Goal: Task Accomplishment & Management: Complete application form

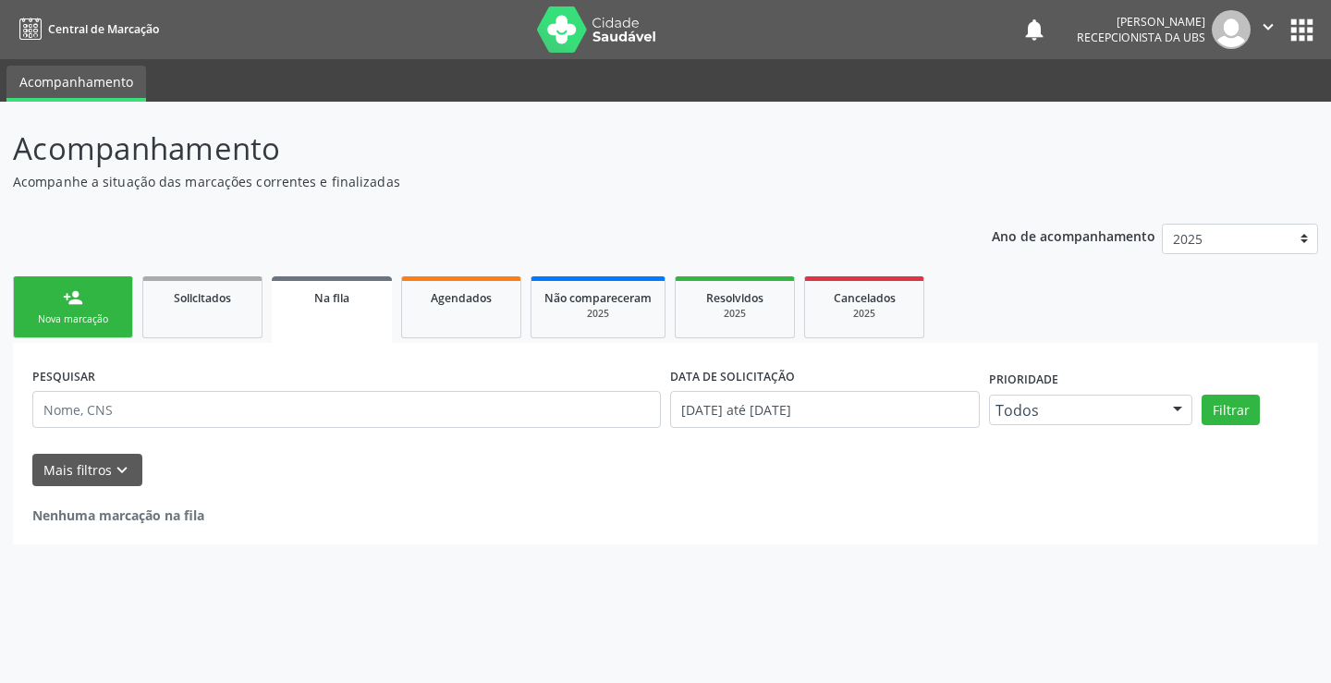
click at [83, 325] on div "Nova marcação" at bounding box center [73, 320] width 92 height 14
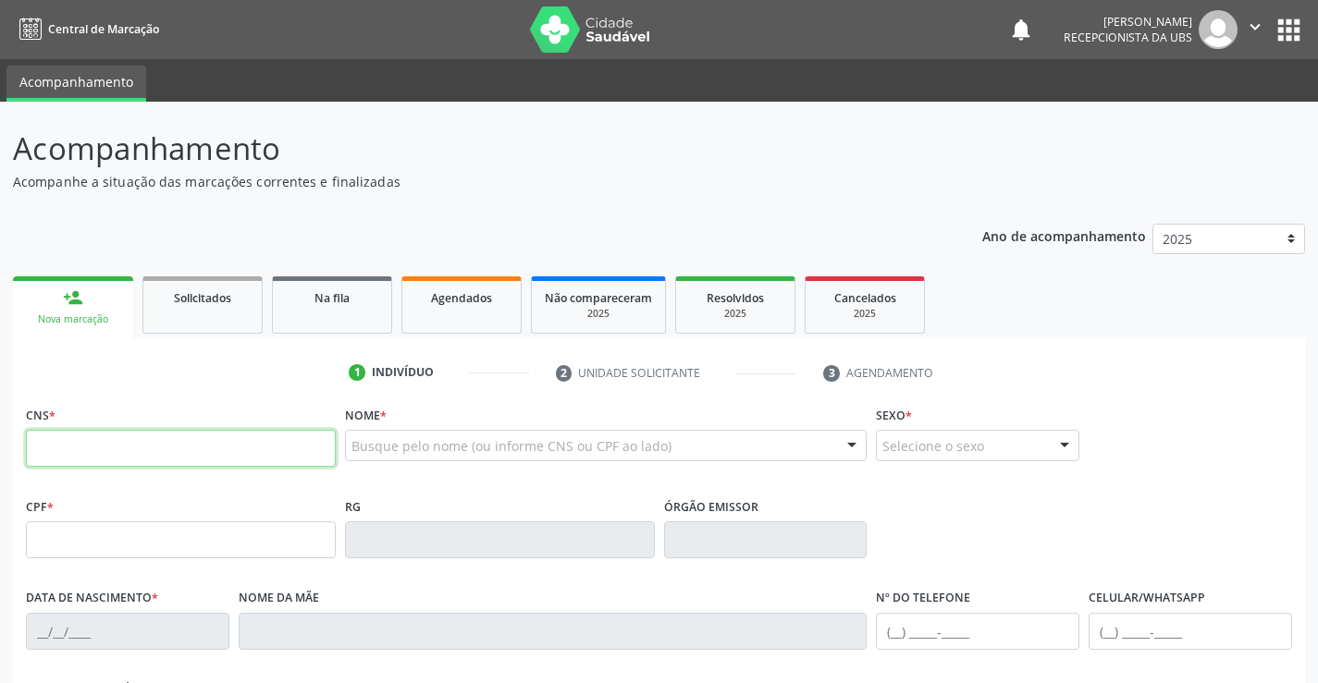
click at [61, 457] on input "text" at bounding box center [181, 448] width 310 height 37
paste input "898 0019 2675 3242"
type input "898 0019 2675 3242"
type input "120.281.034-93"
type input "21/05/1997"
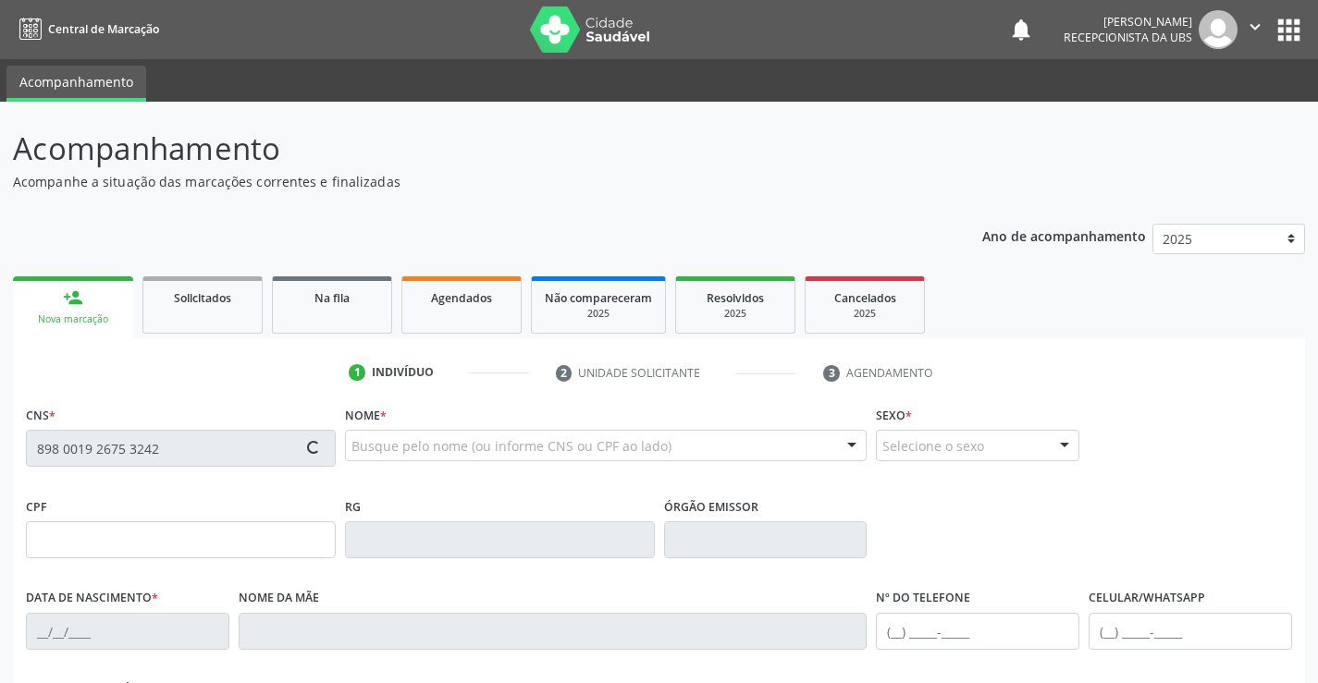
type input "Marta Cesario Sobrinho"
type input "(87) 99903-5405"
type input "121.164.574-67"
type input "558"
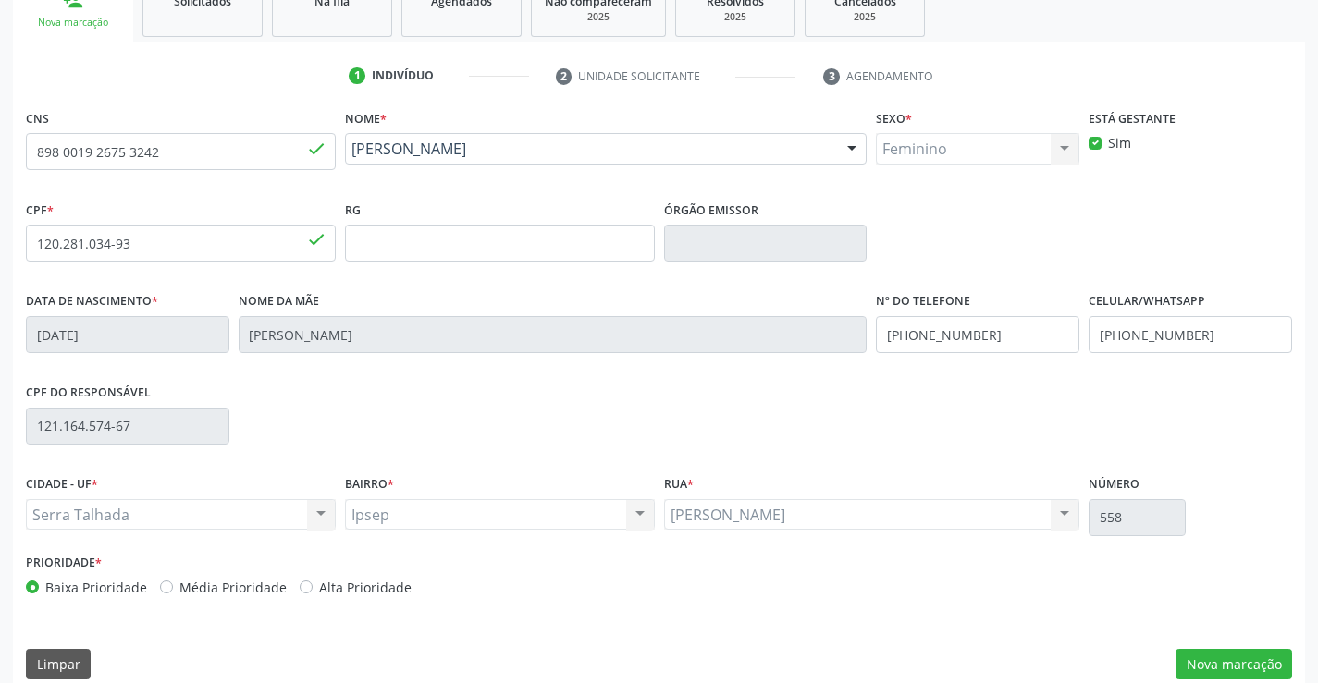
scroll to position [319, 0]
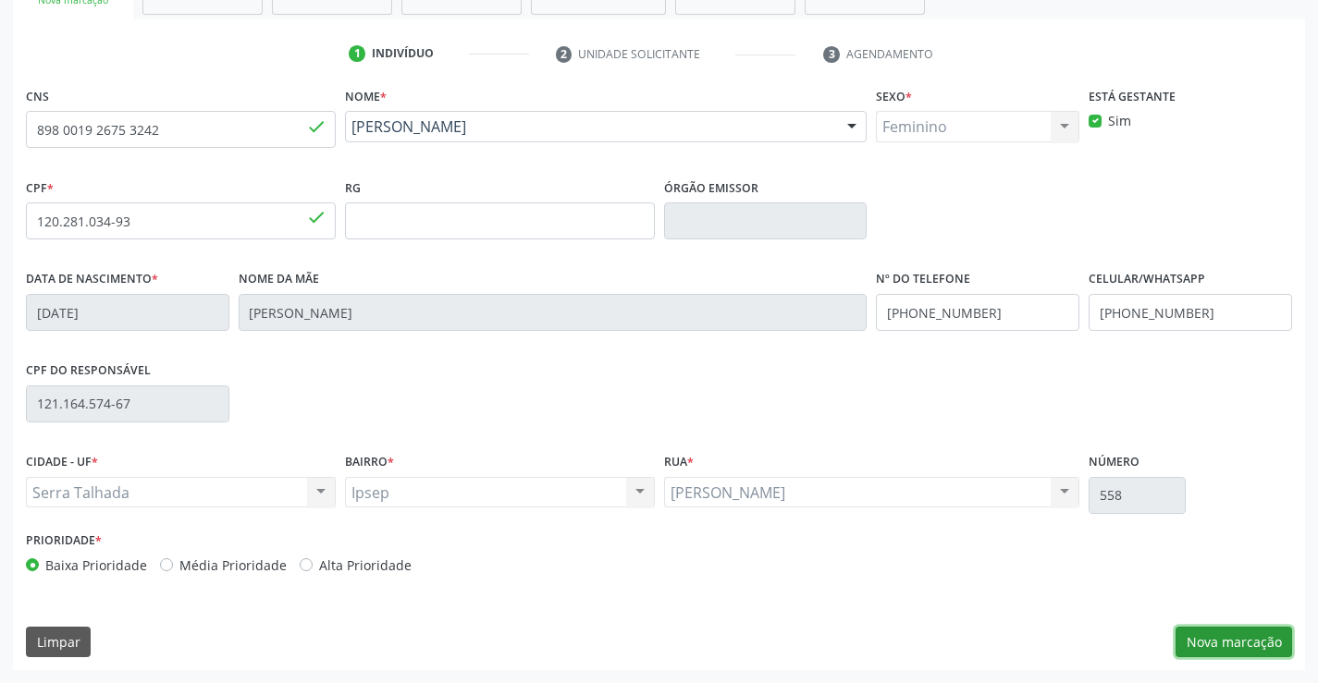
click at [1205, 633] on button "Nova marcação" at bounding box center [1233, 642] width 117 height 31
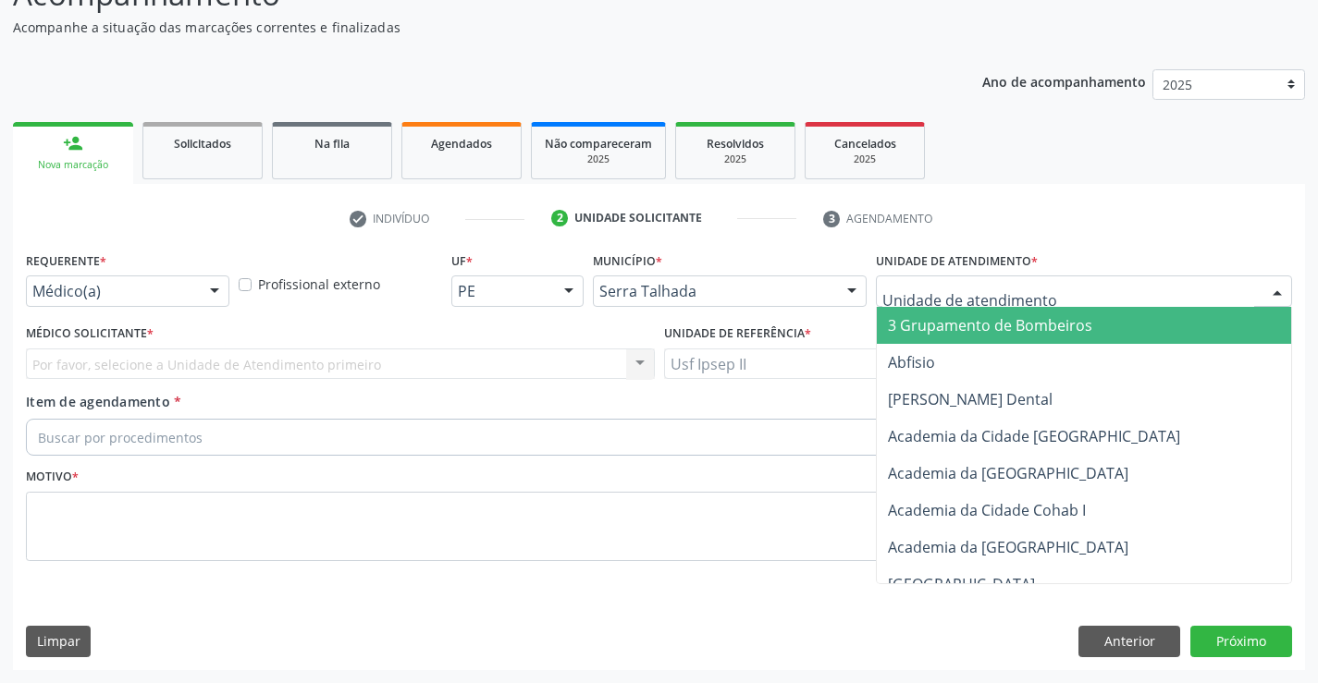
click at [1086, 300] on div at bounding box center [1084, 291] width 416 height 31
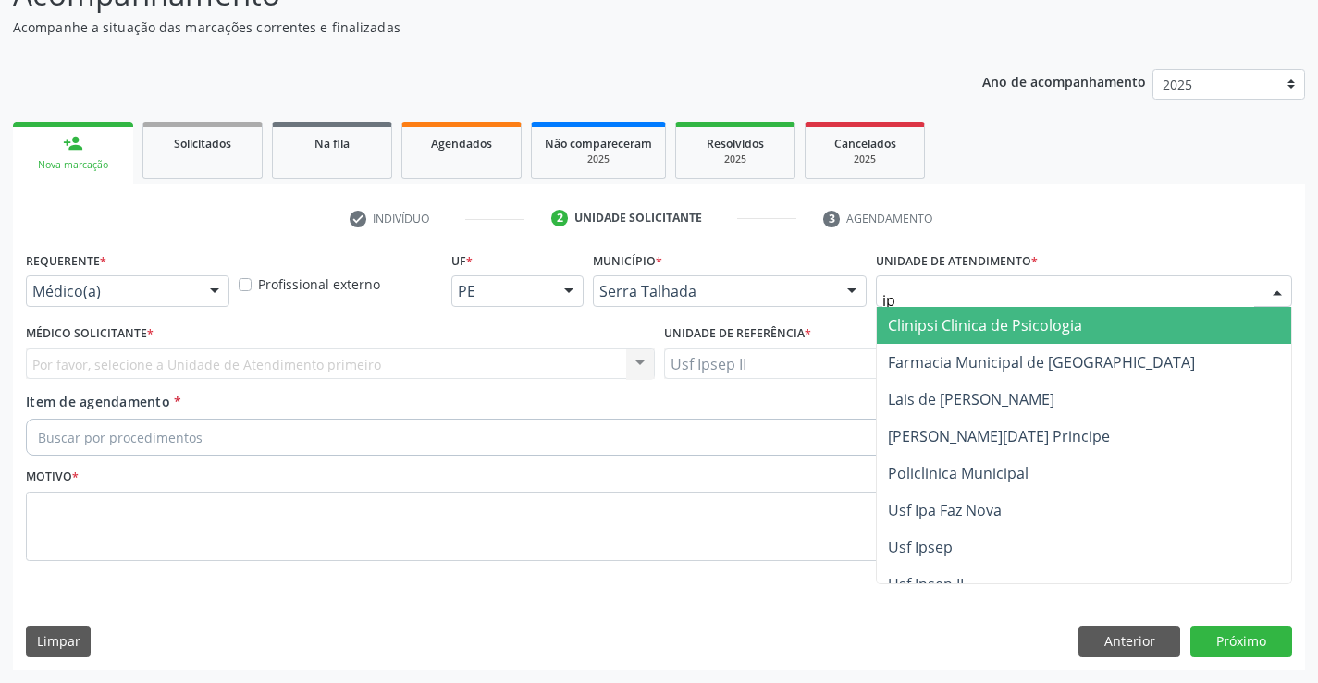
type input "ips"
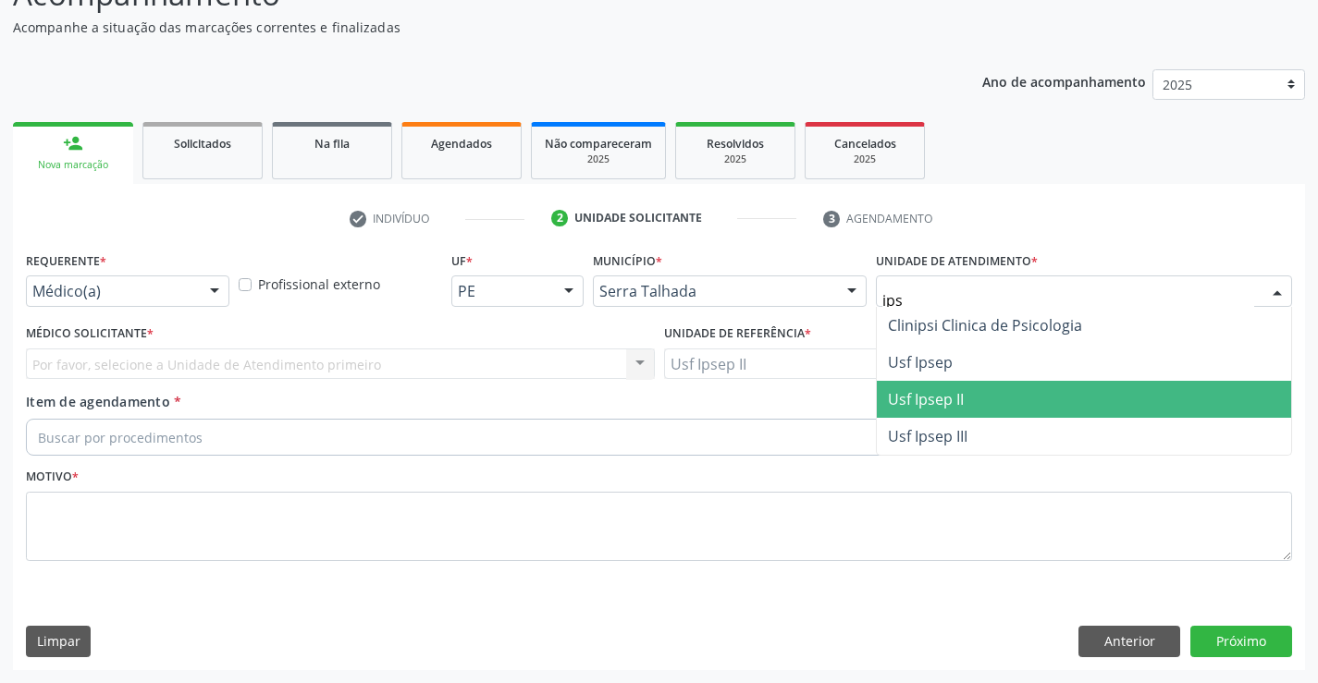
click at [990, 386] on span "Usf Ipsep II" at bounding box center [1084, 399] width 414 height 37
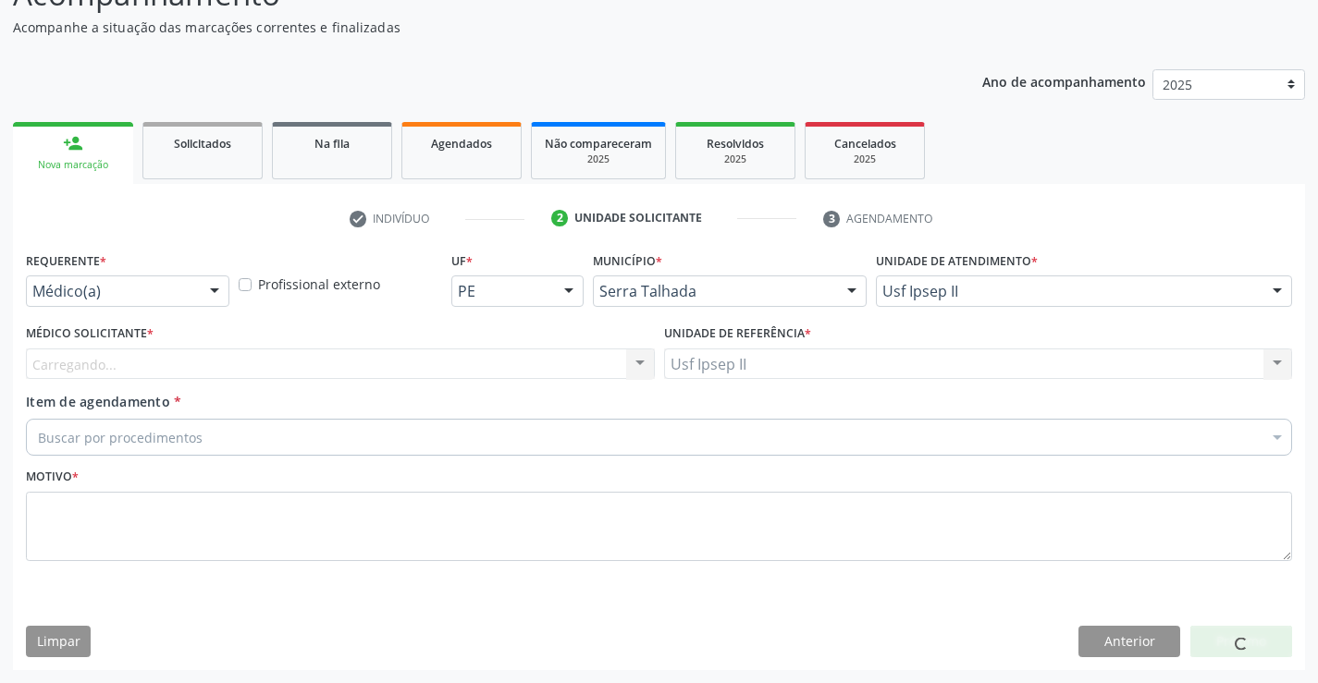
click at [283, 357] on div "Carregando..." at bounding box center [340, 364] width 629 height 31
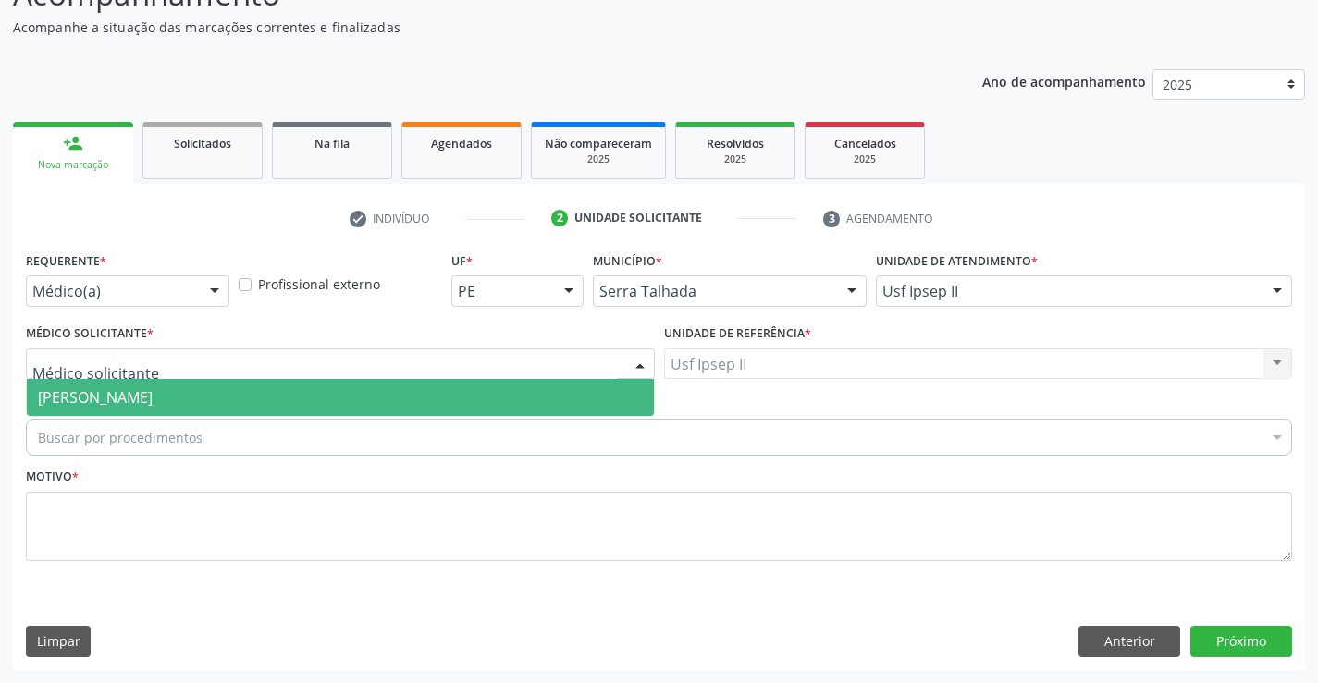
click at [153, 401] on span "[PERSON_NAME]" at bounding box center [95, 397] width 115 height 20
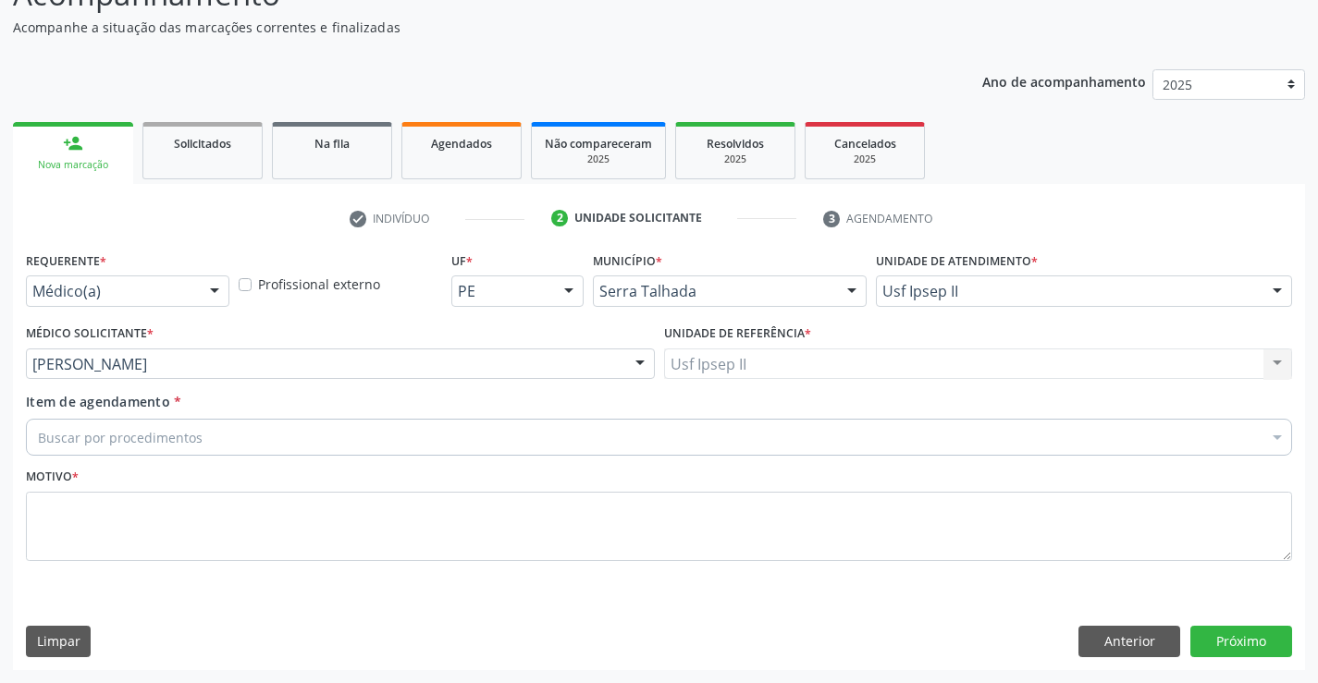
click at [266, 442] on div "Buscar por procedimentos" at bounding box center [659, 437] width 1266 height 37
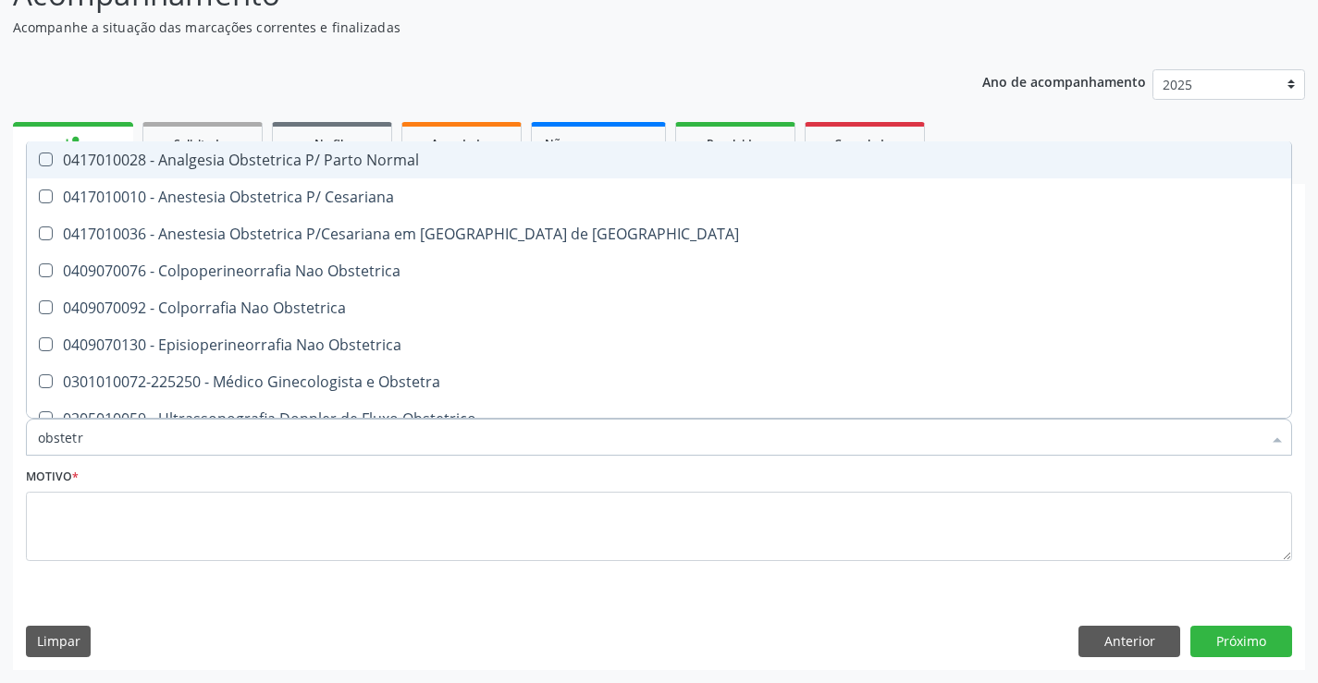
type input "obstetra"
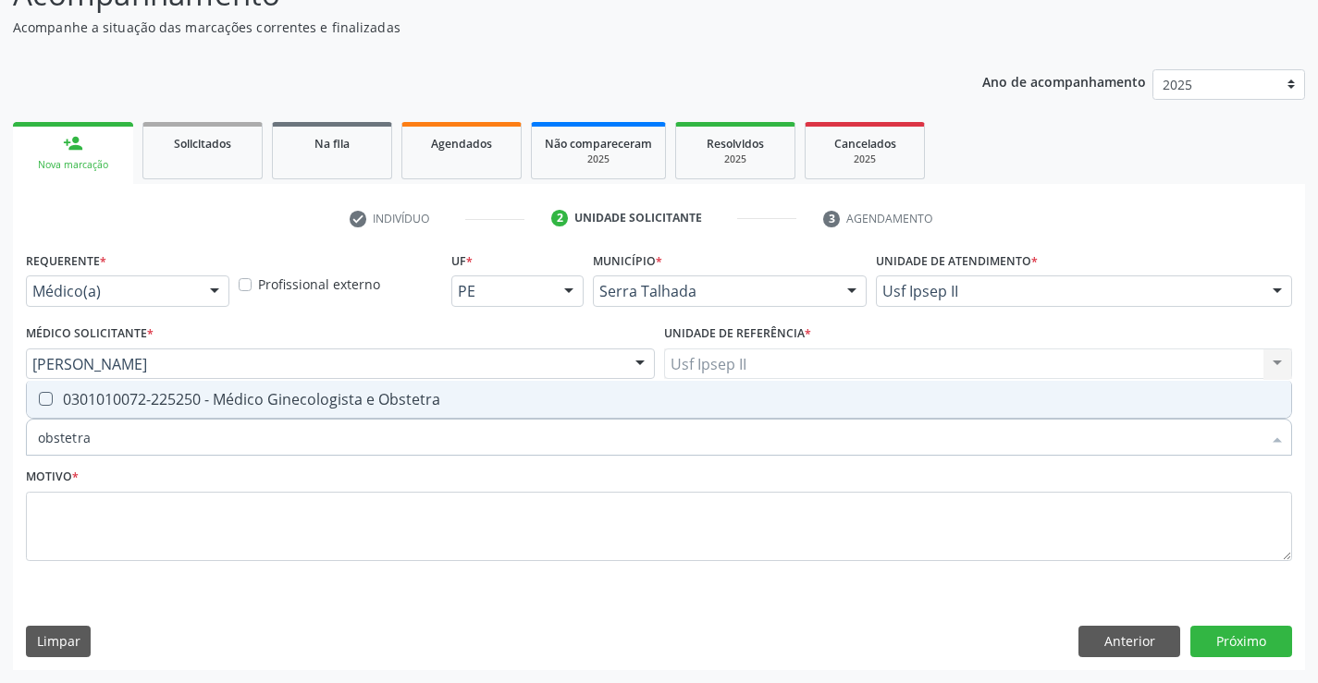
click at [319, 404] on div "0301010072-225250 - Médico Ginecologista e Obstetra" at bounding box center [659, 399] width 1242 height 15
checkbox Obstetra "true"
click at [246, 524] on textarea at bounding box center [659, 527] width 1266 height 70
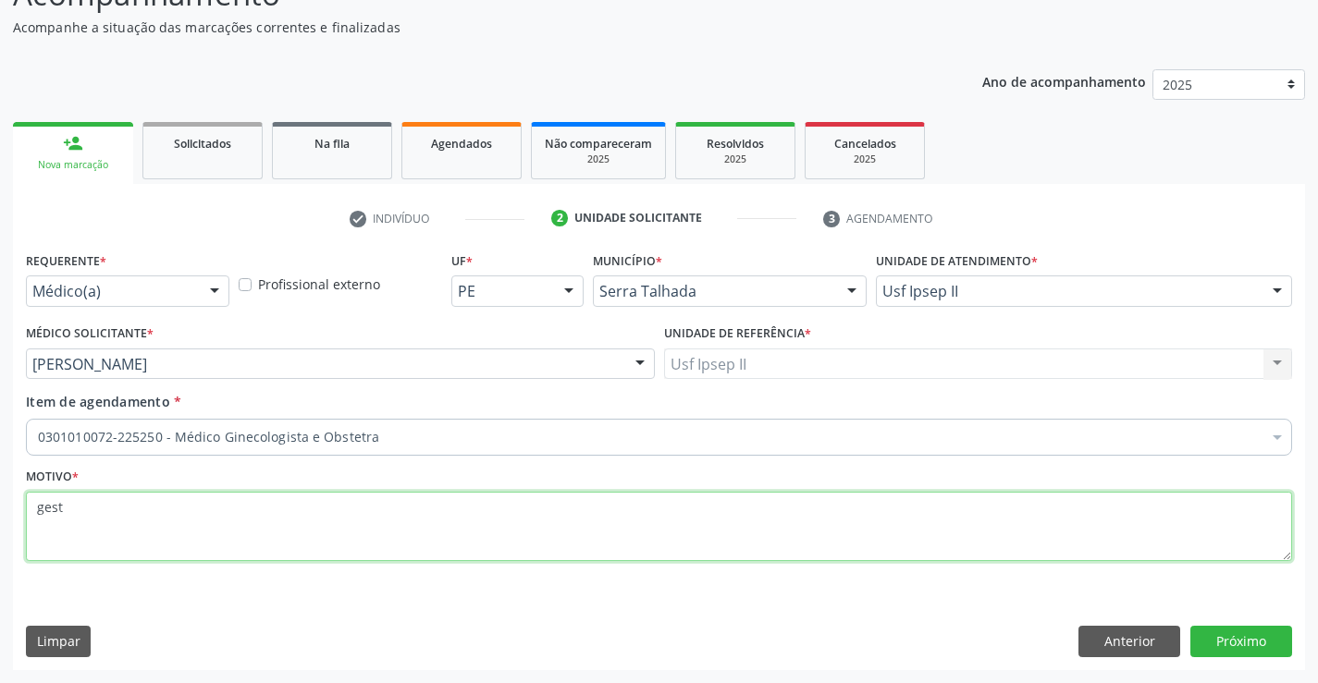
type textarea "gesta"
click at [1249, 648] on button "Próximo" at bounding box center [1241, 641] width 102 height 31
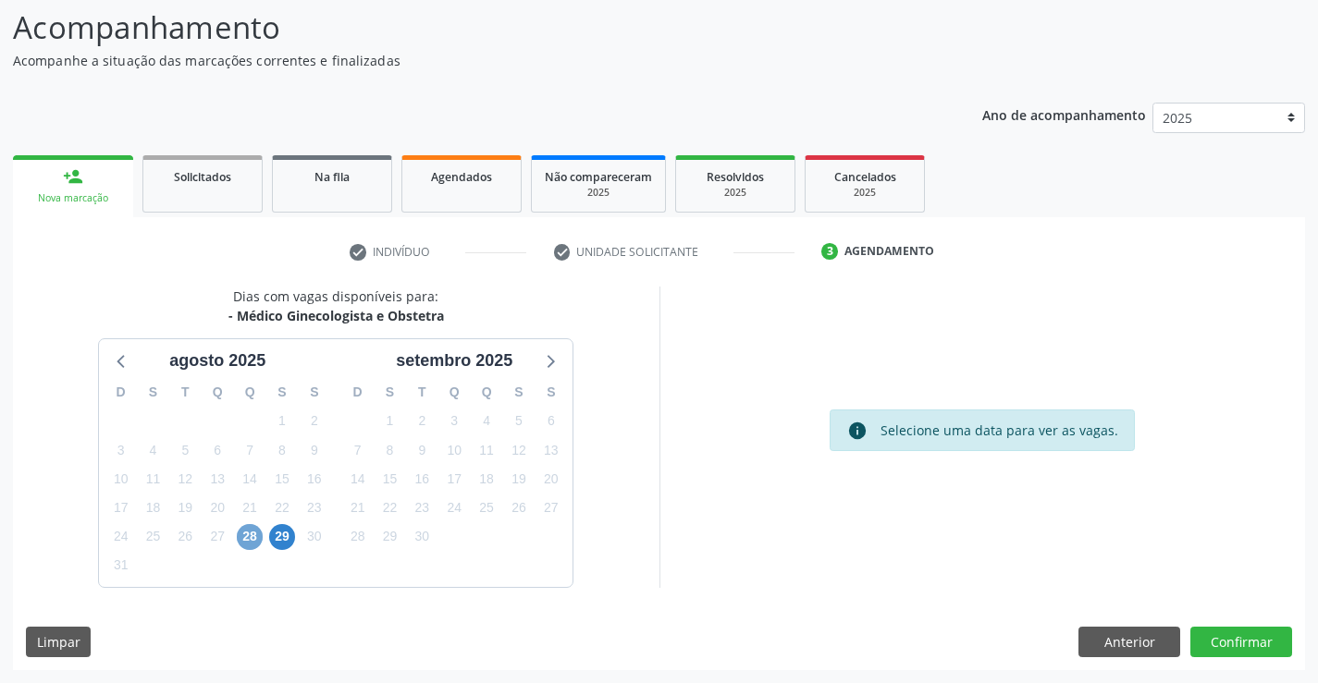
click at [242, 541] on span "28" at bounding box center [250, 537] width 26 height 26
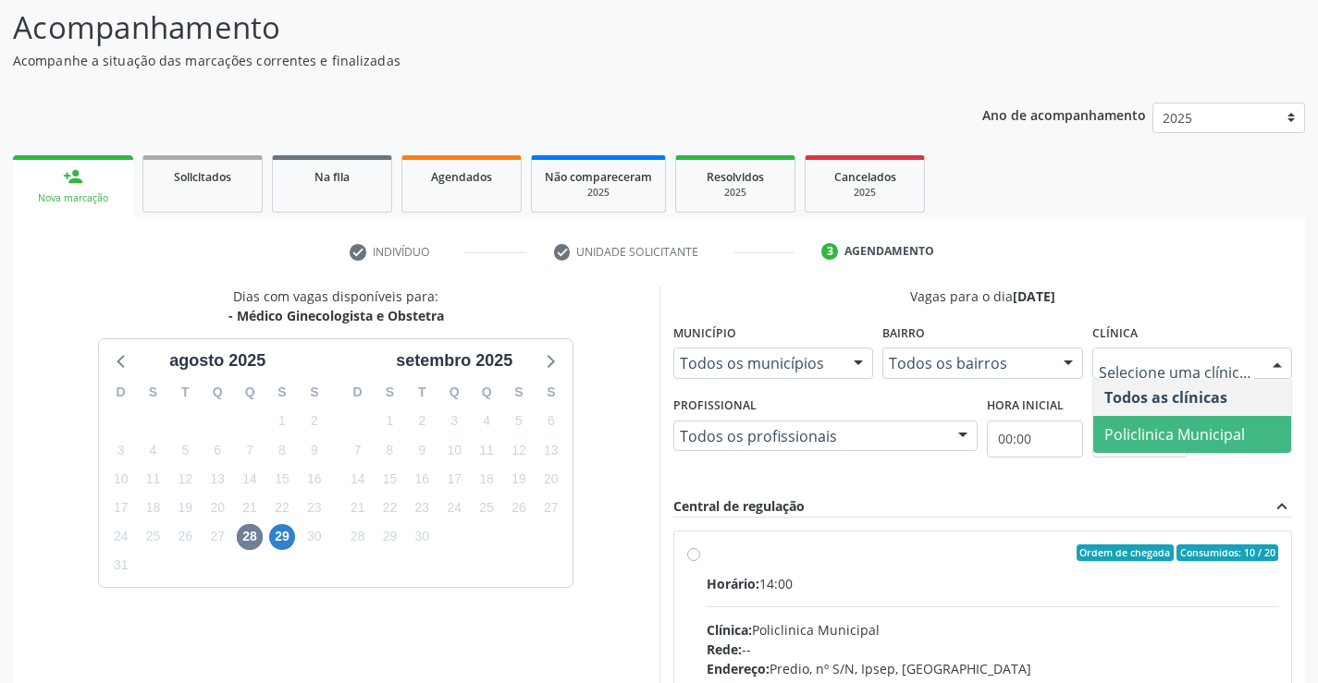
click at [1154, 428] on span "Policlinica Municipal" at bounding box center [1174, 434] width 141 height 20
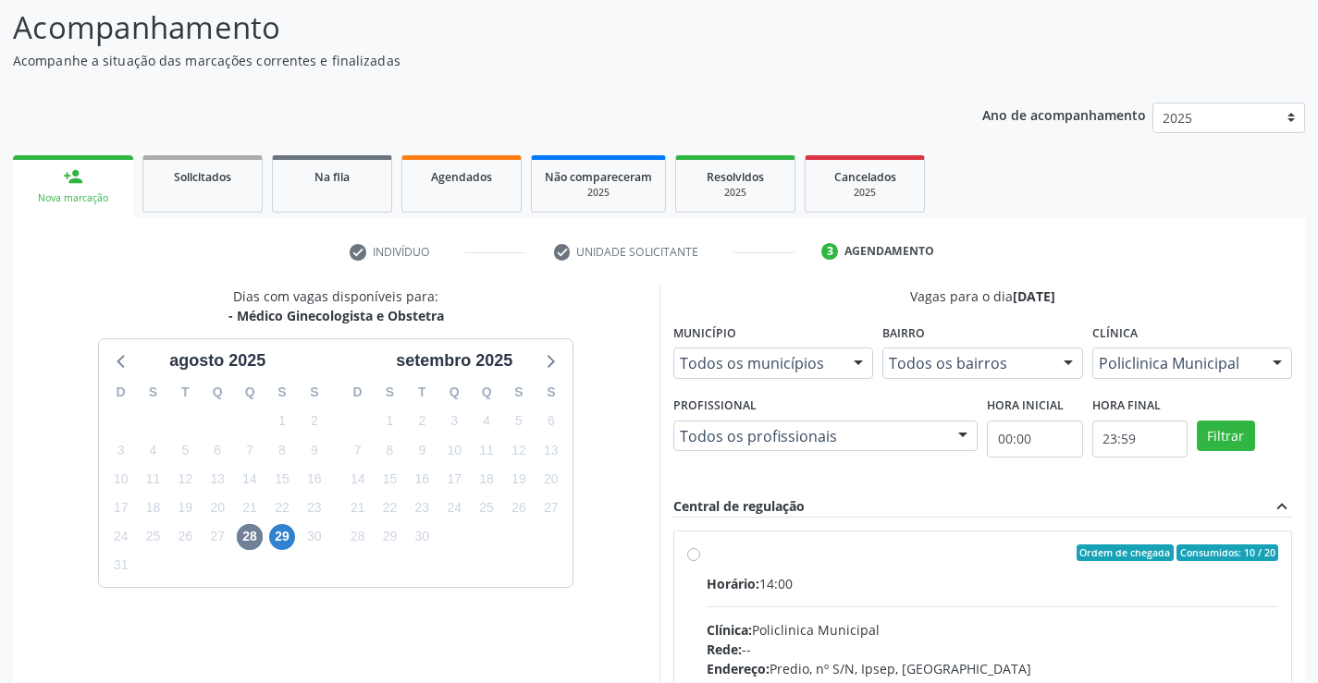
click at [842, 473] on div "Profissional Todos os profissionais Todos os profissionais Thaisa Barbosa de Si…" at bounding box center [826, 434] width 314 height 85
click at [281, 534] on span "29" at bounding box center [282, 537] width 26 height 26
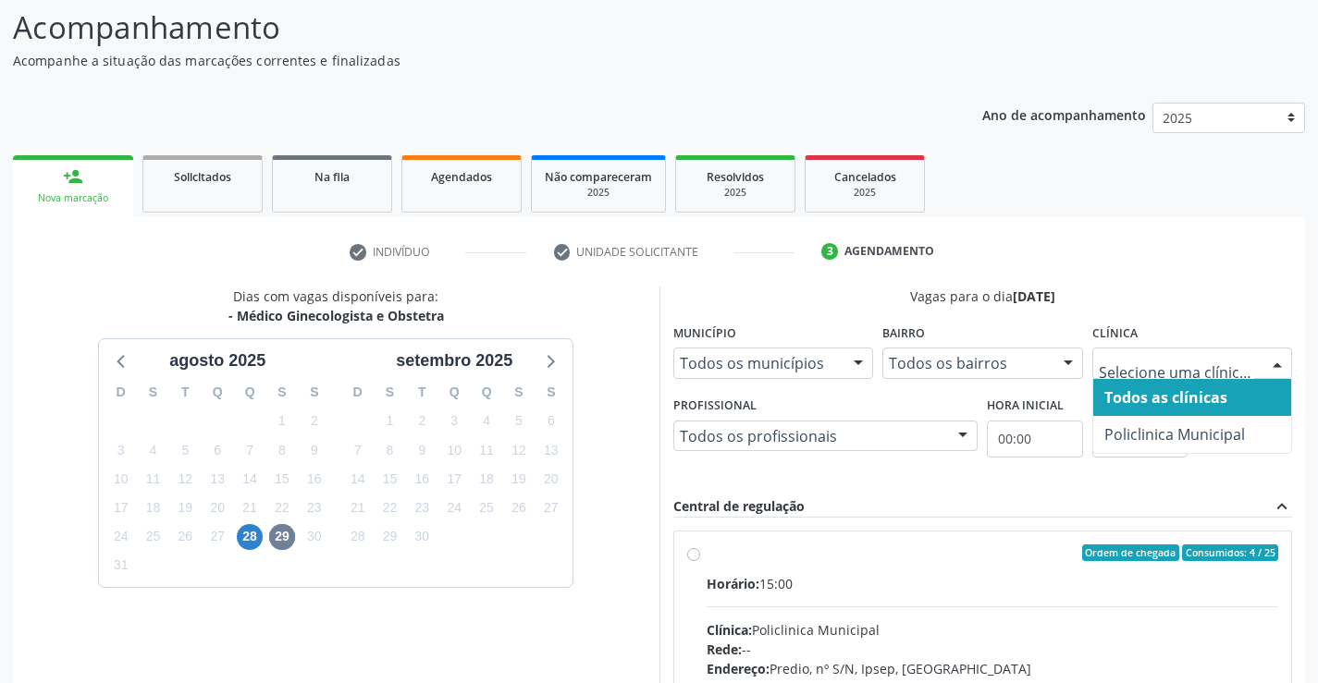
click at [1124, 426] on span "Policlinica Municipal" at bounding box center [1174, 434] width 141 height 20
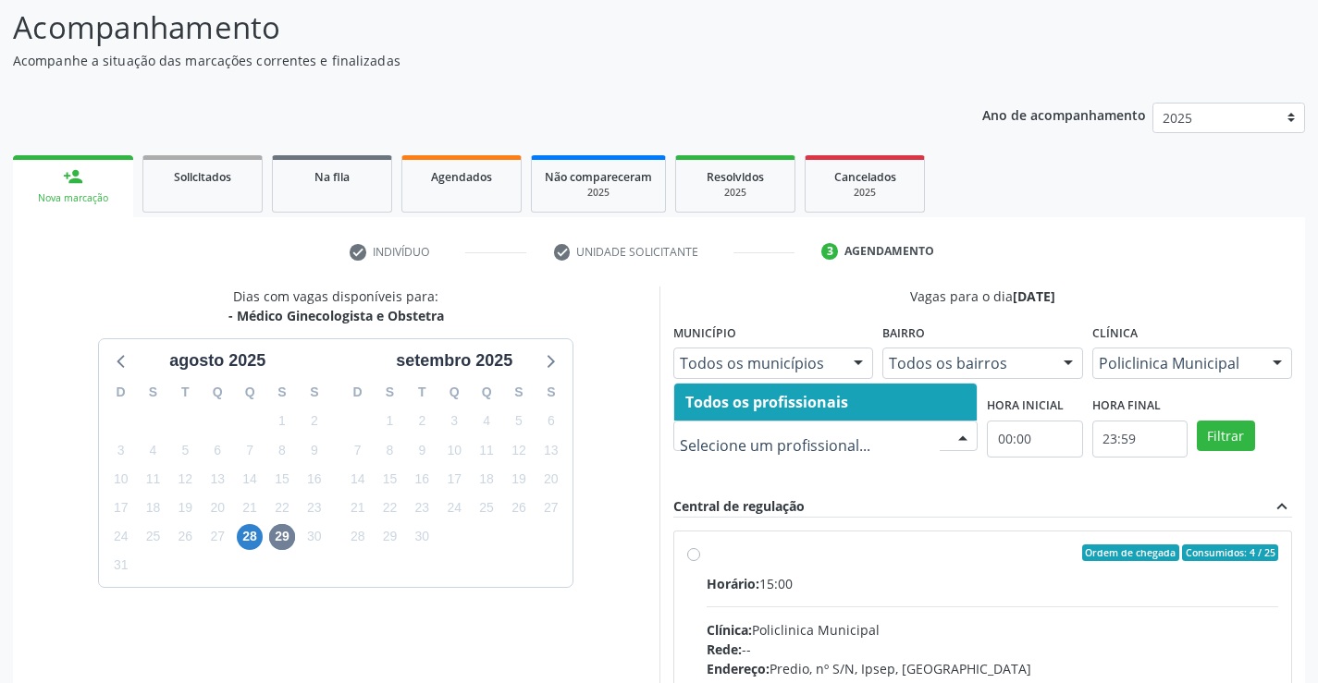
click at [746, 467] on div "Profissional Todos os profissionais Nenhum resultado encontrado para: " " Não h…" at bounding box center [826, 434] width 314 height 85
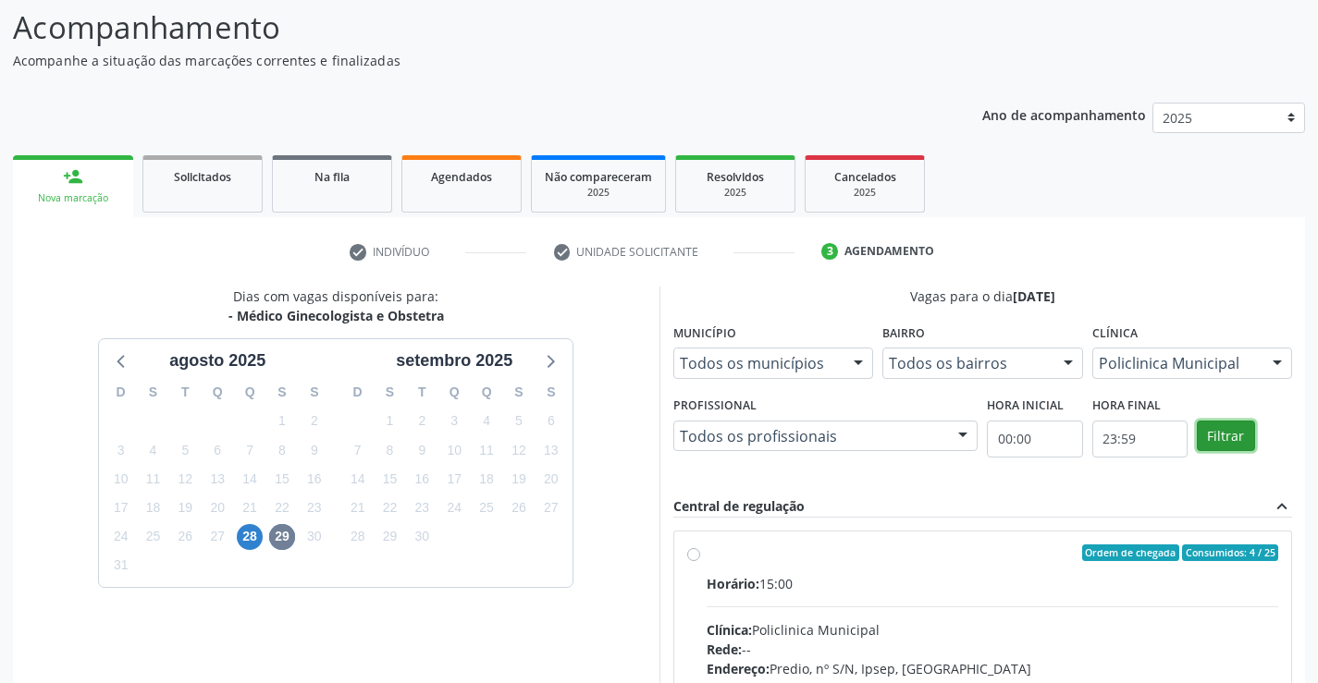
click at [1212, 444] on button "Filtrar" at bounding box center [1225, 436] width 58 height 31
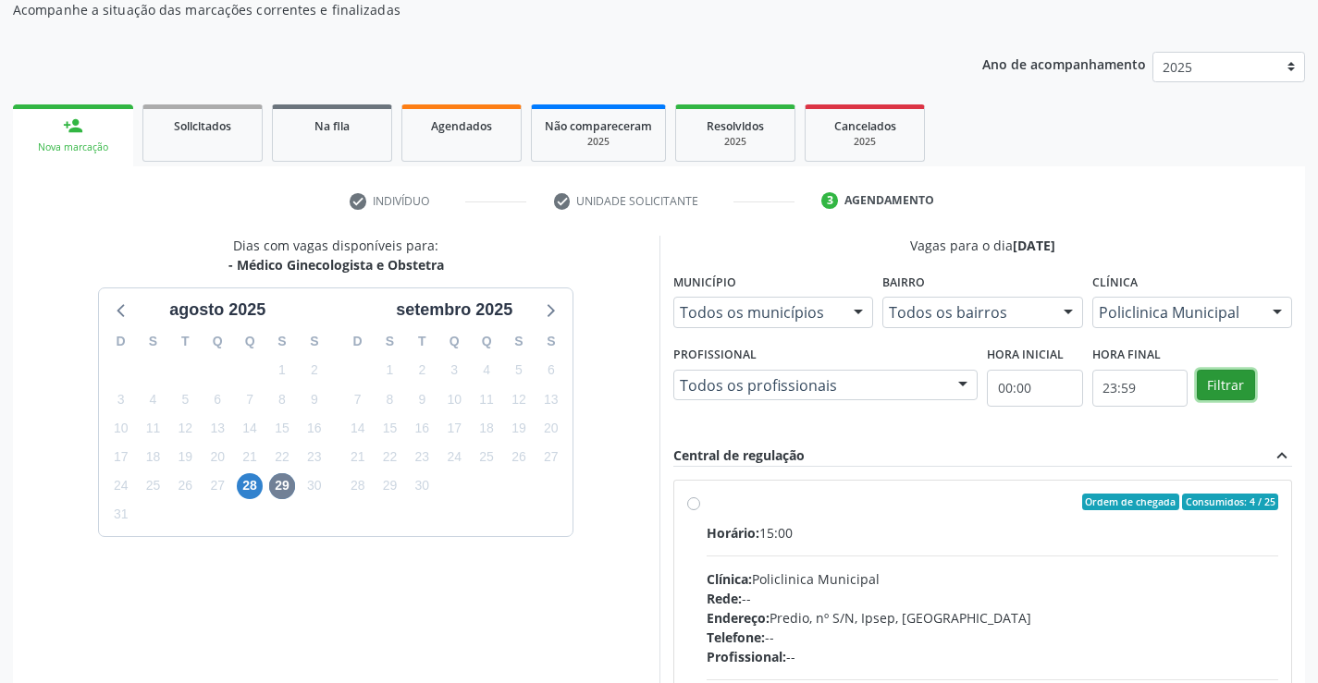
scroll to position [185, 0]
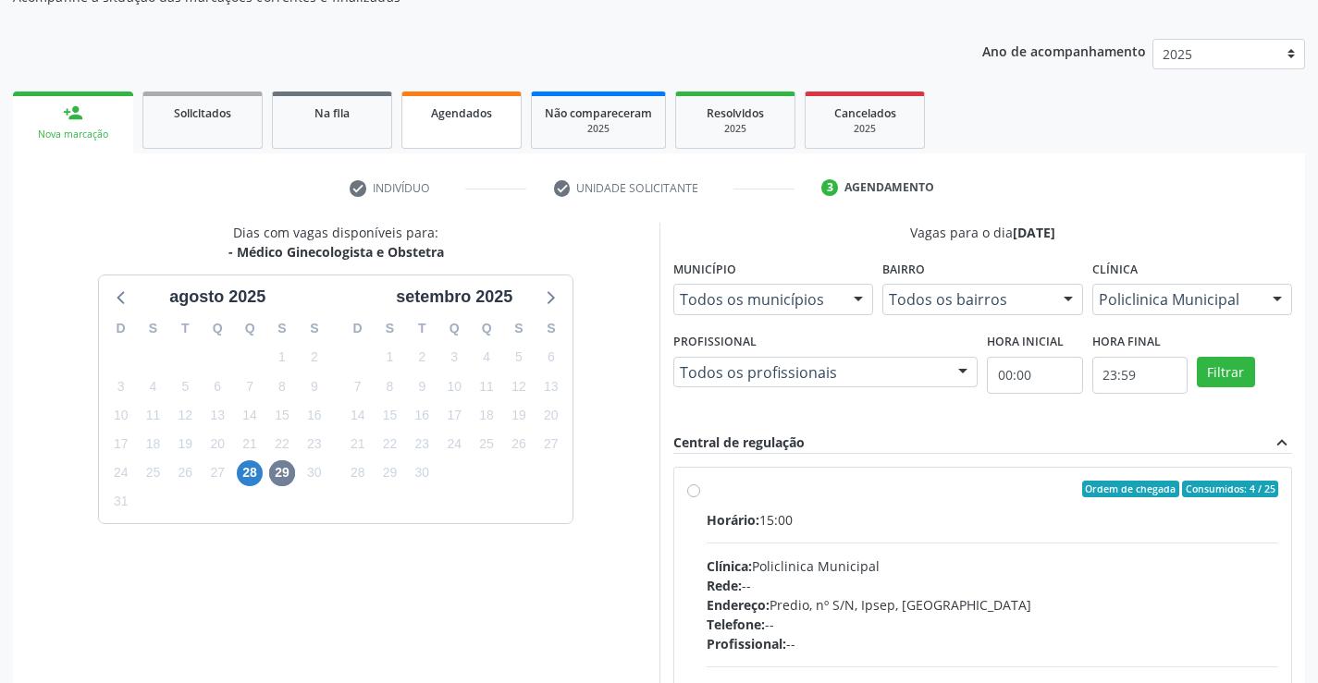
click at [462, 128] on link "Agendados" at bounding box center [461, 120] width 120 height 57
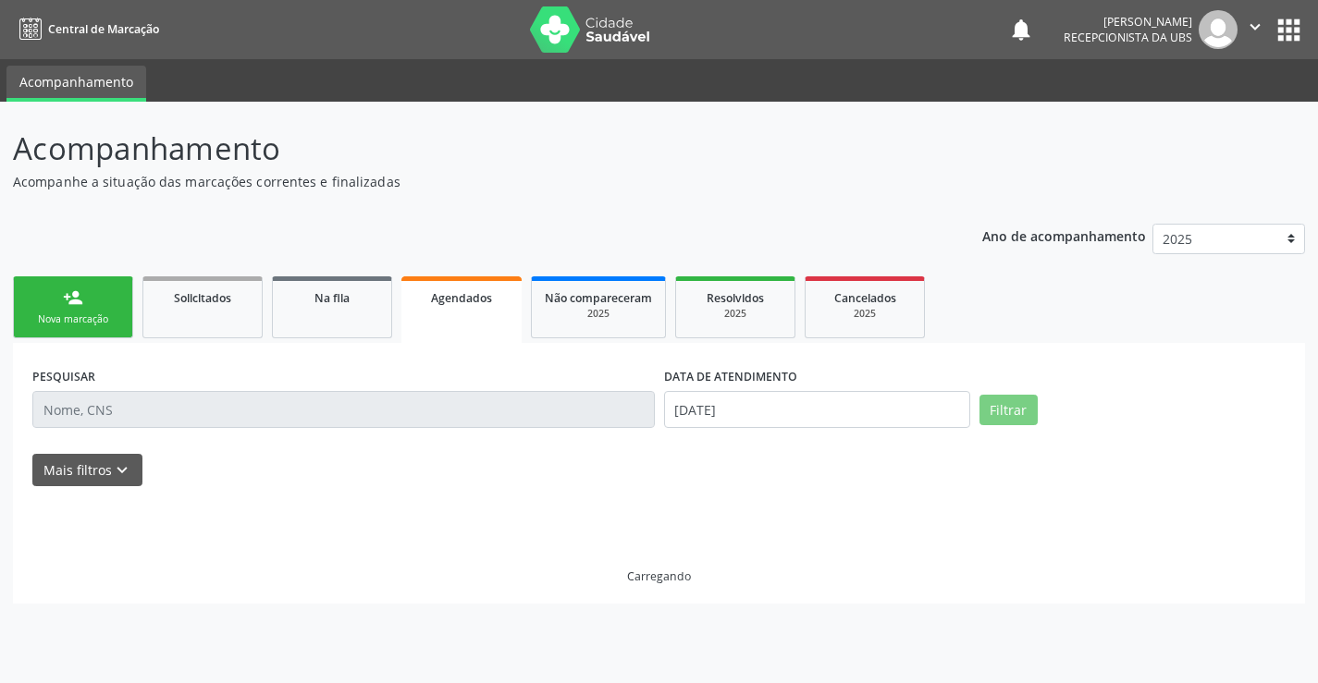
scroll to position [0, 0]
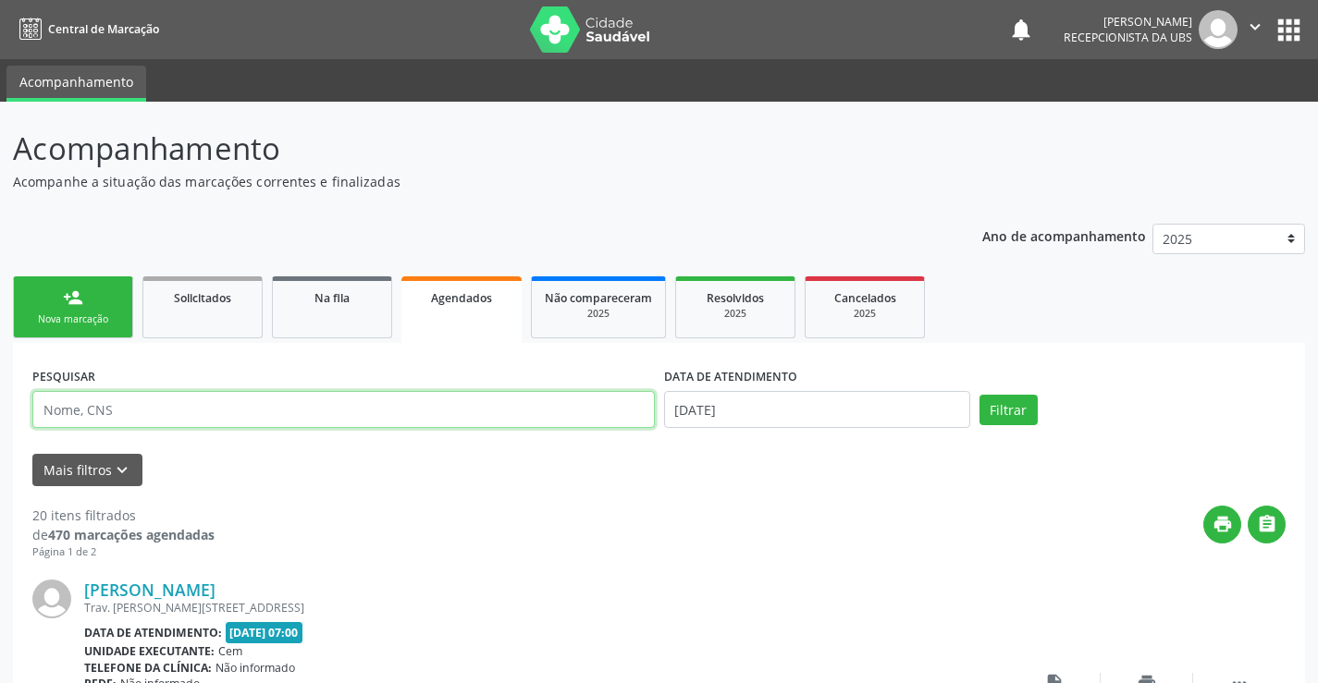
click at [361, 411] on input "text" at bounding box center [343, 409] width 622 height 37
type input "maria leidiane"
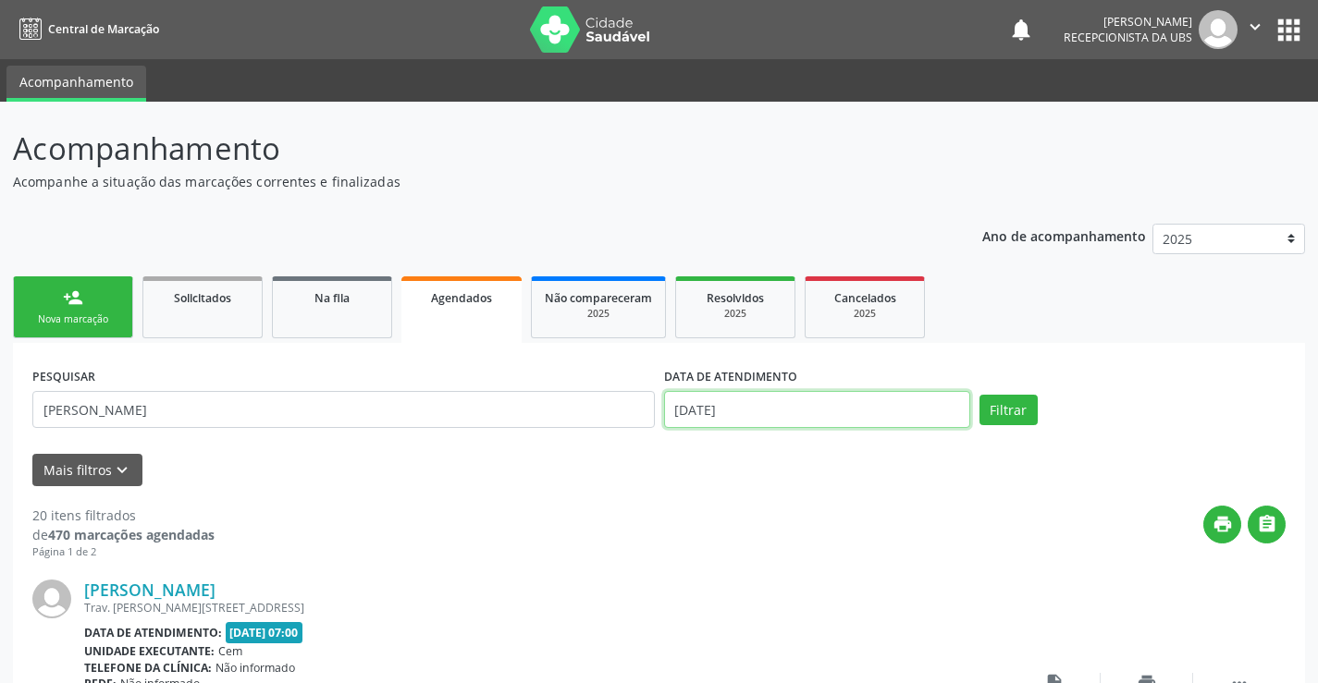
click at [829, 407] on input "13/08/2025" at bounding box center [817, 409] width 306 height 37
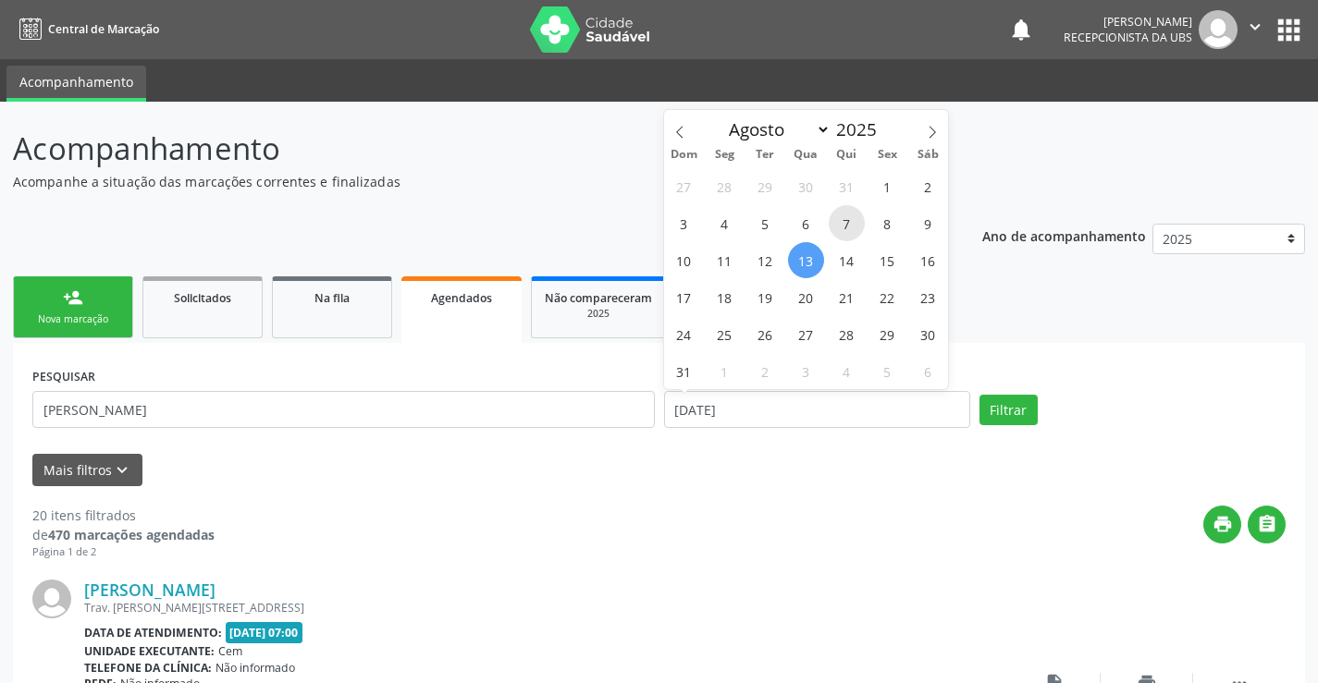
click at [853, 224] on span "7" at bounding box center [846, 223] width 36 height 36
type input "07/08/2025"
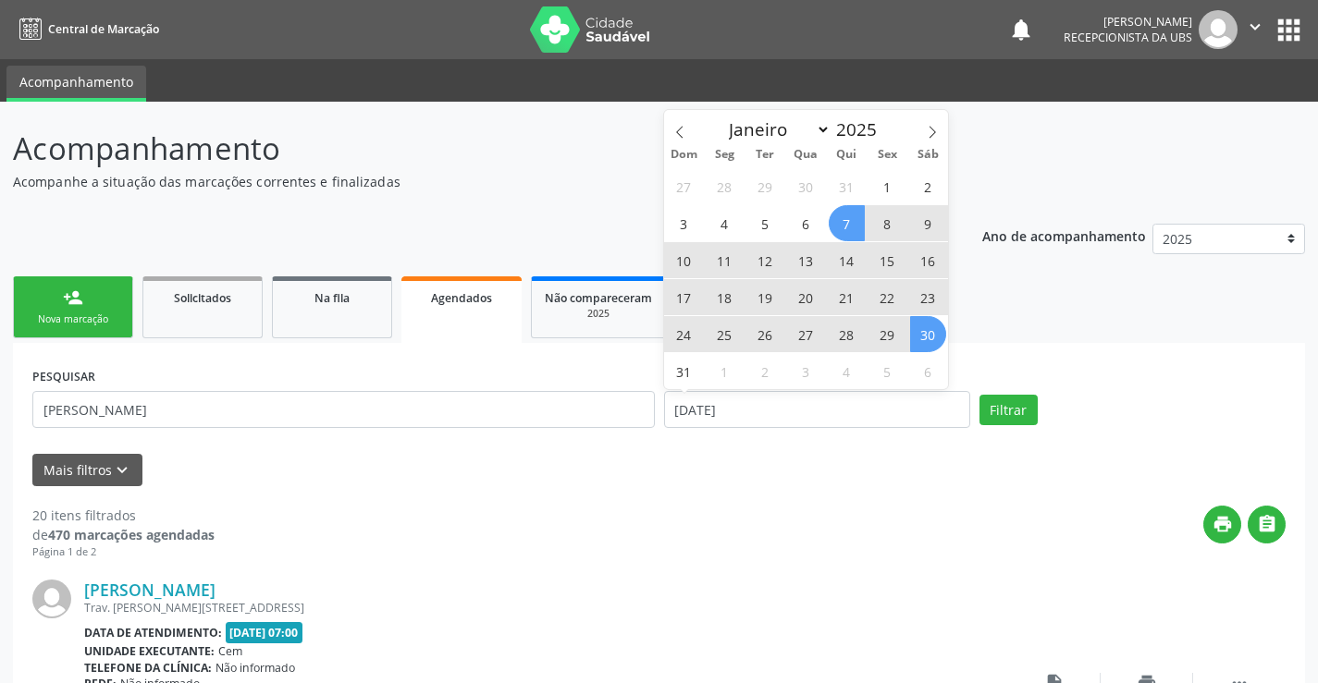
click at [929, 320] on span "30" at bounding box center [928, 334] width 36 height 36
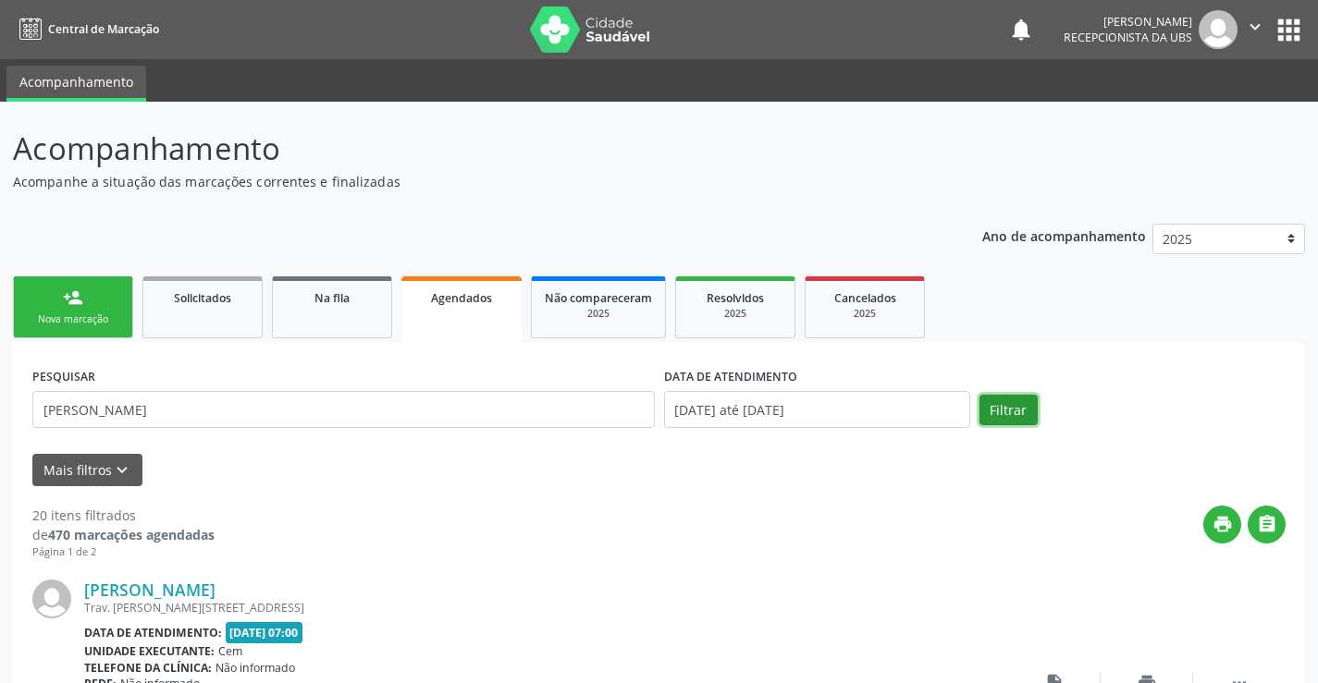
click at [990, 415] on button "Filtrar" at bounding box center [1008, 410] width 58 height 31
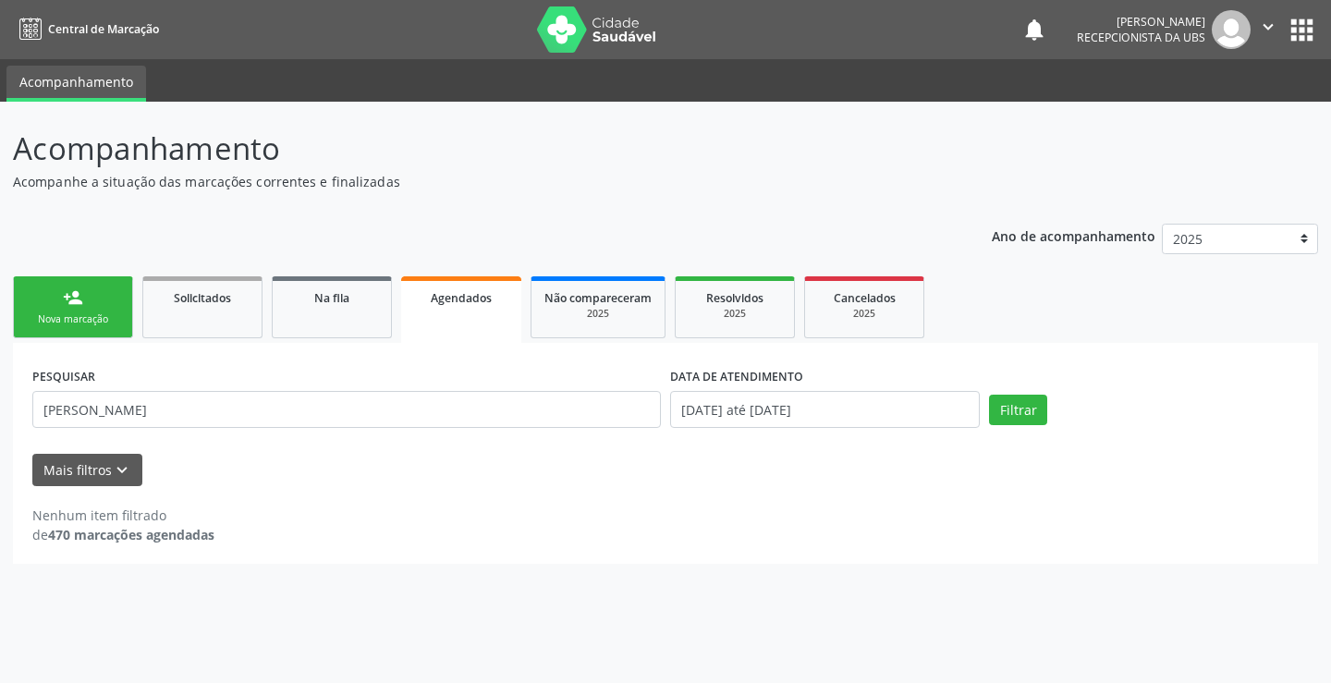
click at [72, 313] on div "Nova marcação" at bounding box center [73, 320] width 92 height 14
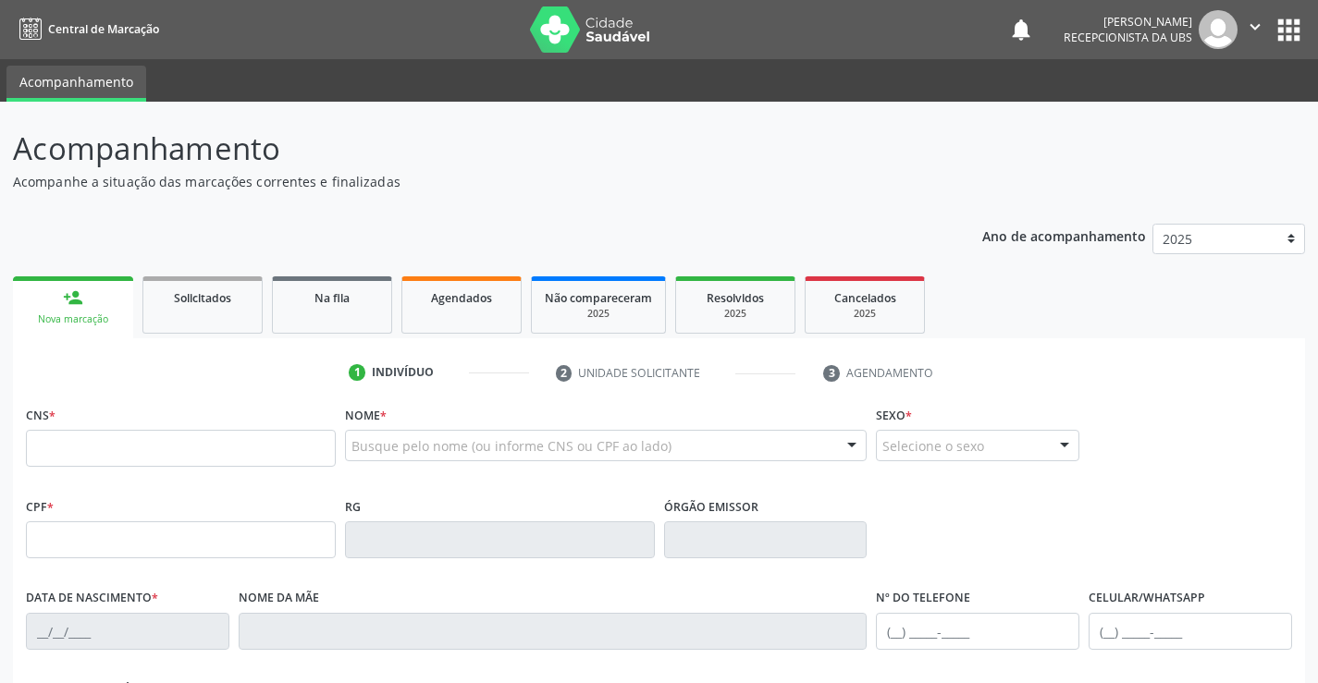
click at [1230, 392] on div "1 Indivíduo 2 Unidade solicitante 3 Agendamento CNS * Nome * Busque pelo nome (…" at bounding box center [659, 674] width 1292 height 632
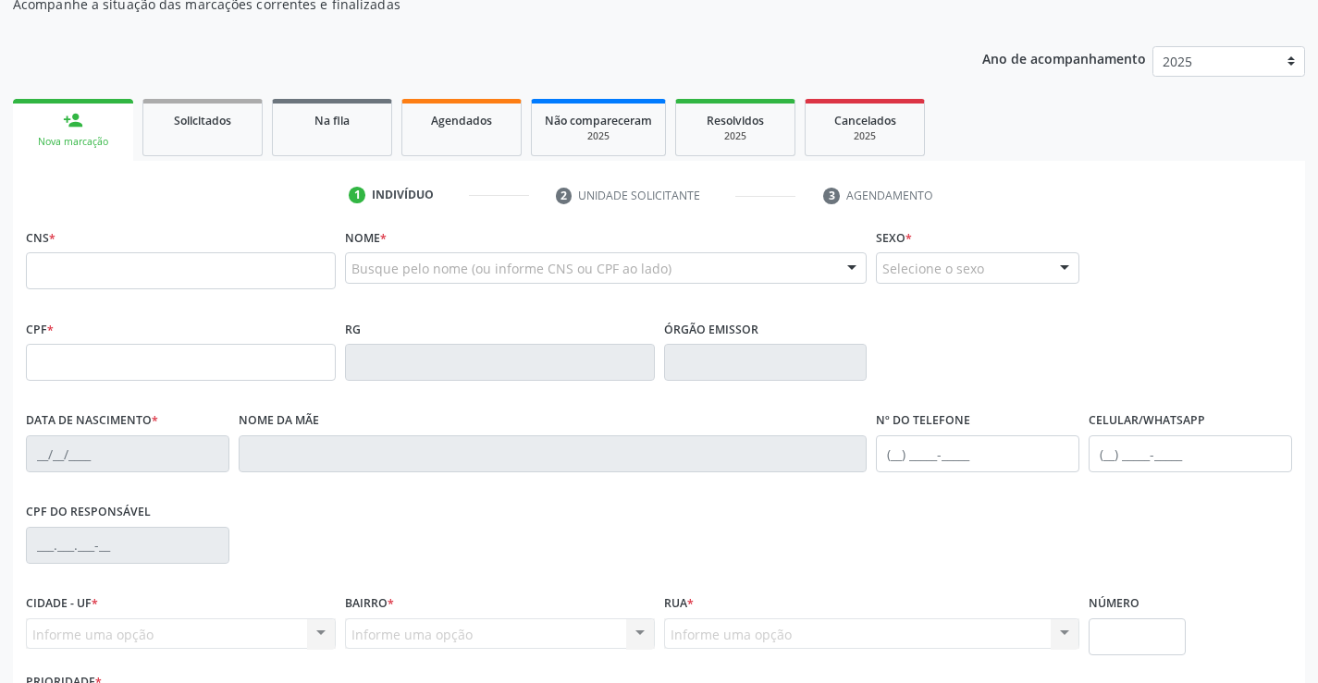
scroll to position [185, 0]
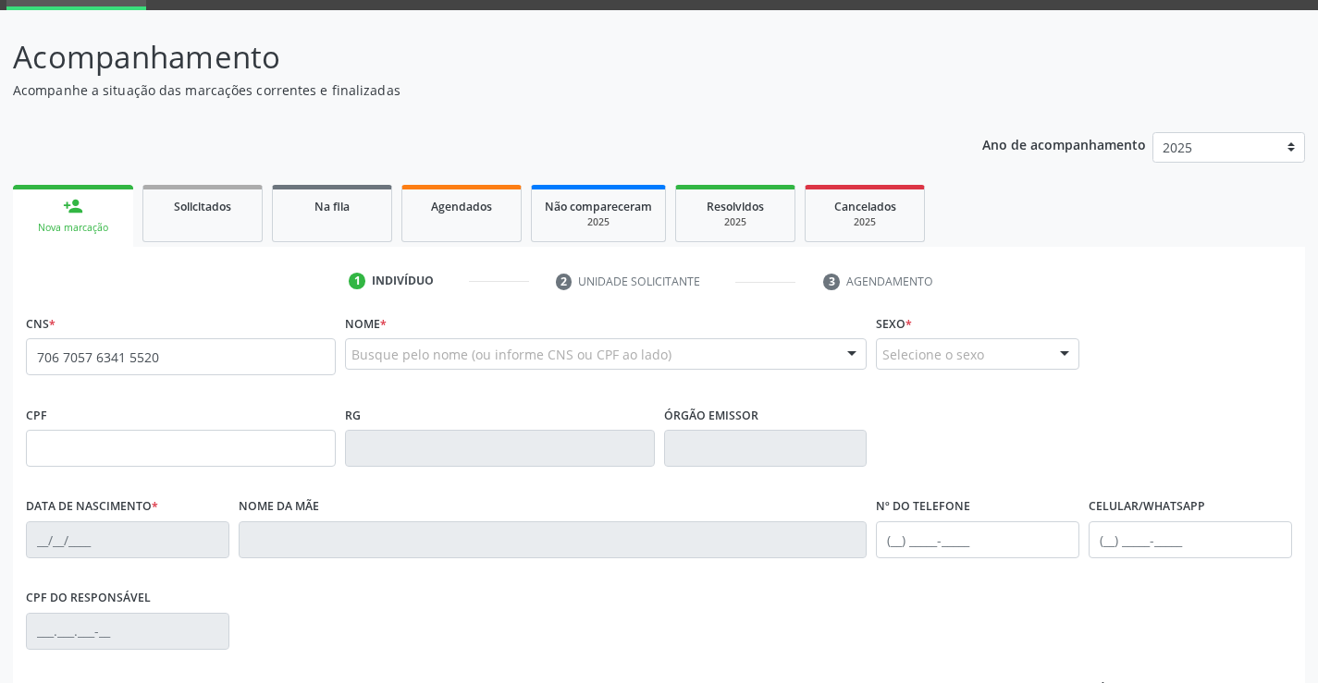
type input "706 7057 6341 5520"
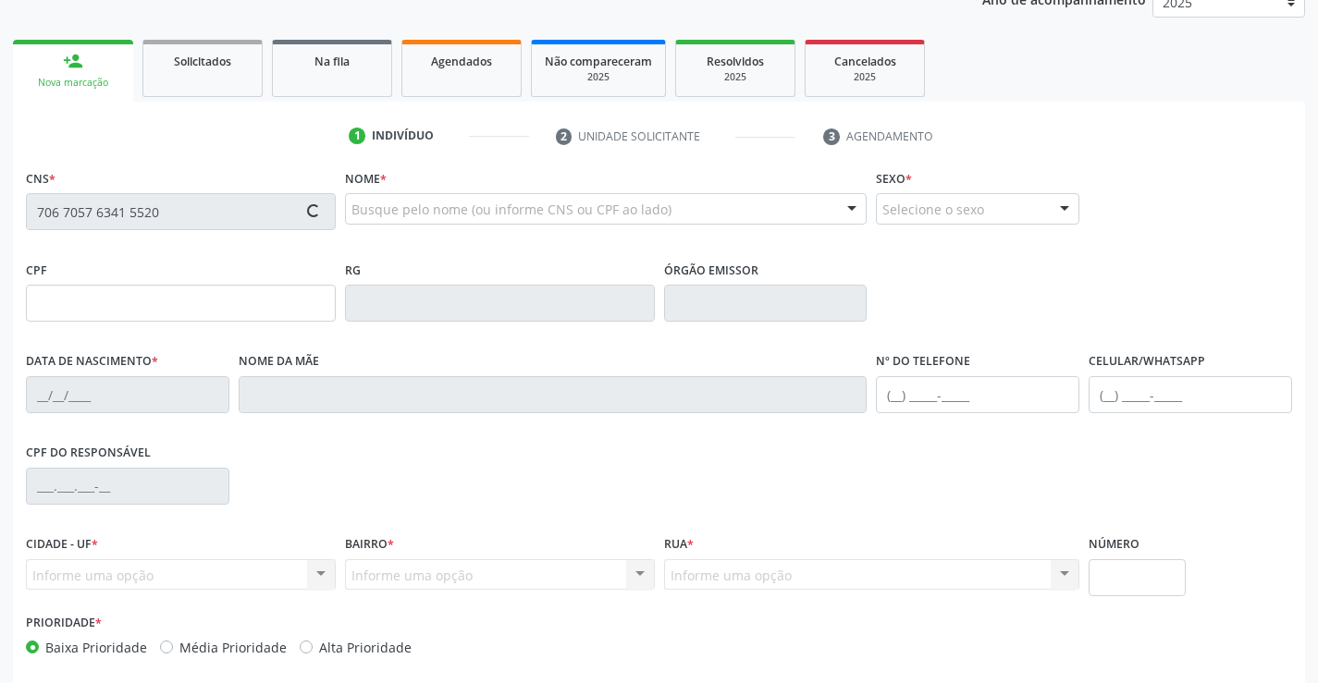
scroll to position [276, 0]
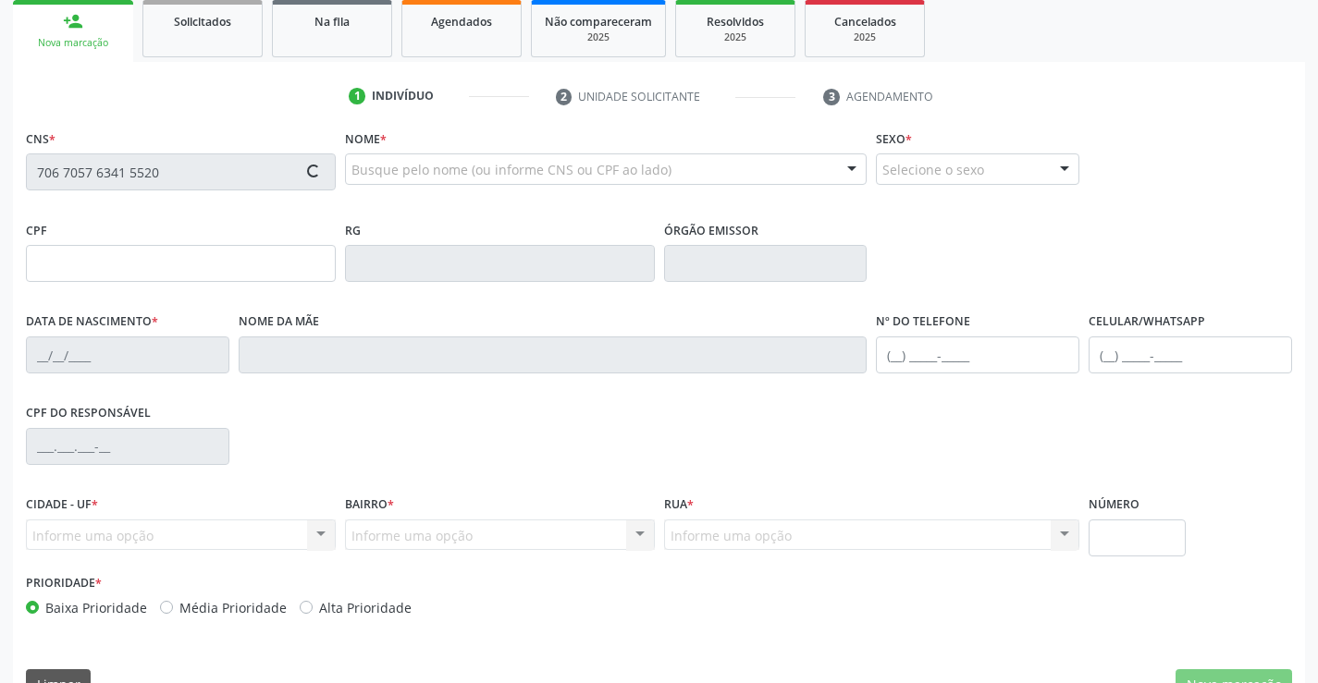
type input "[DATE]"
type input "[PERSON_NAME]"
type input "[PHONE_NUMBER]"
type input "008.131.664-03"
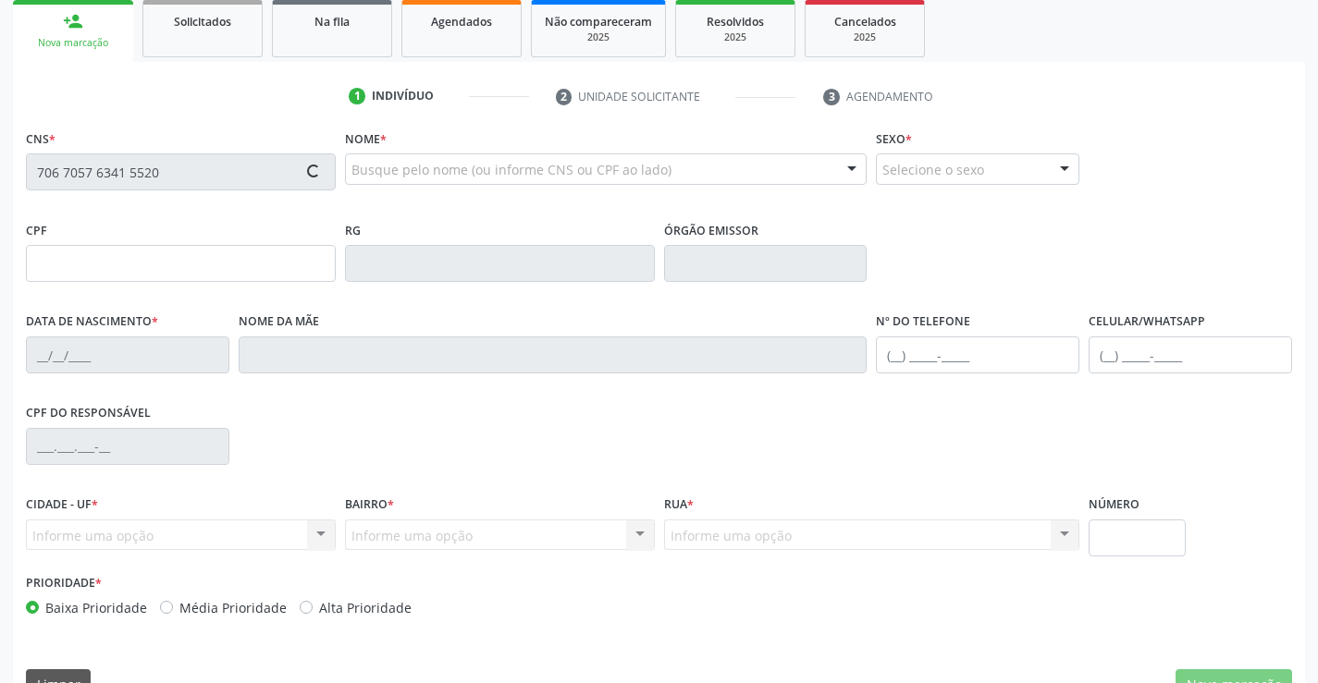
type input "353"
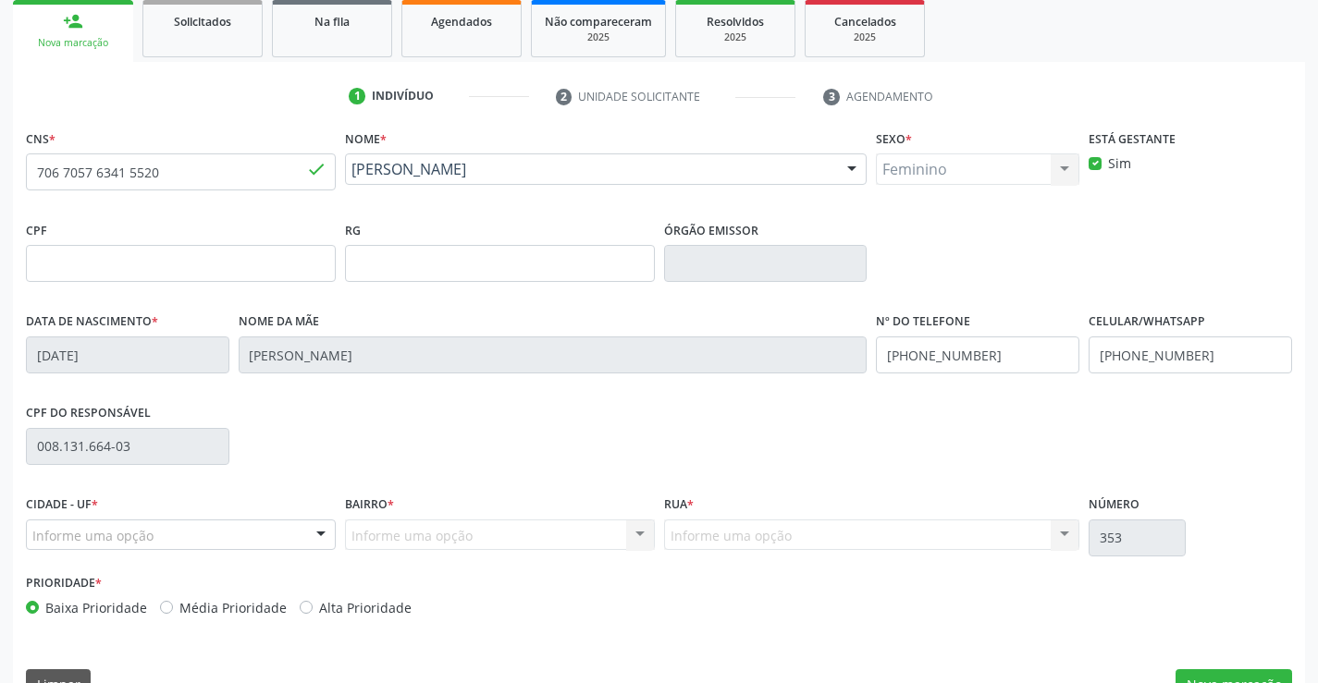
click at [548, 431] on div "CPF do responsável 008.131.664-03" at bounding box center [658, 445] width 1275 height 92
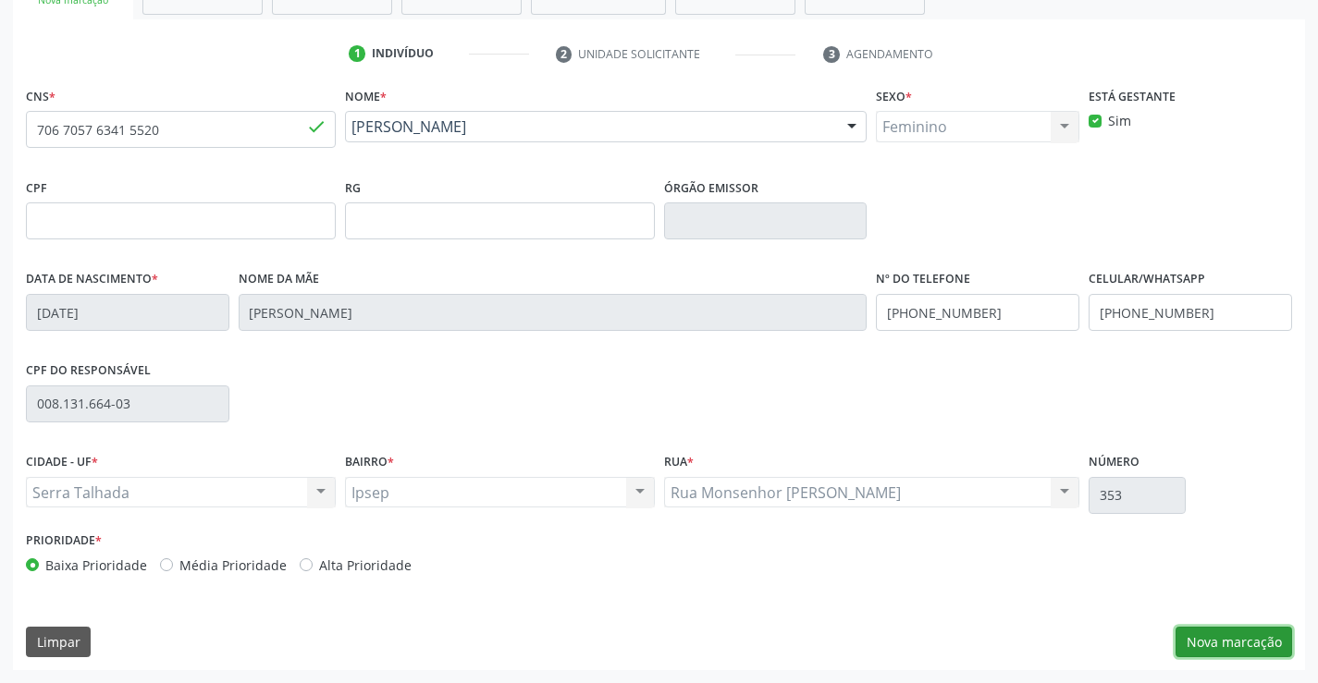
click at [1202, 643] on button "Nova marcação" at bounding box center [1233, 642] width 117 height 31
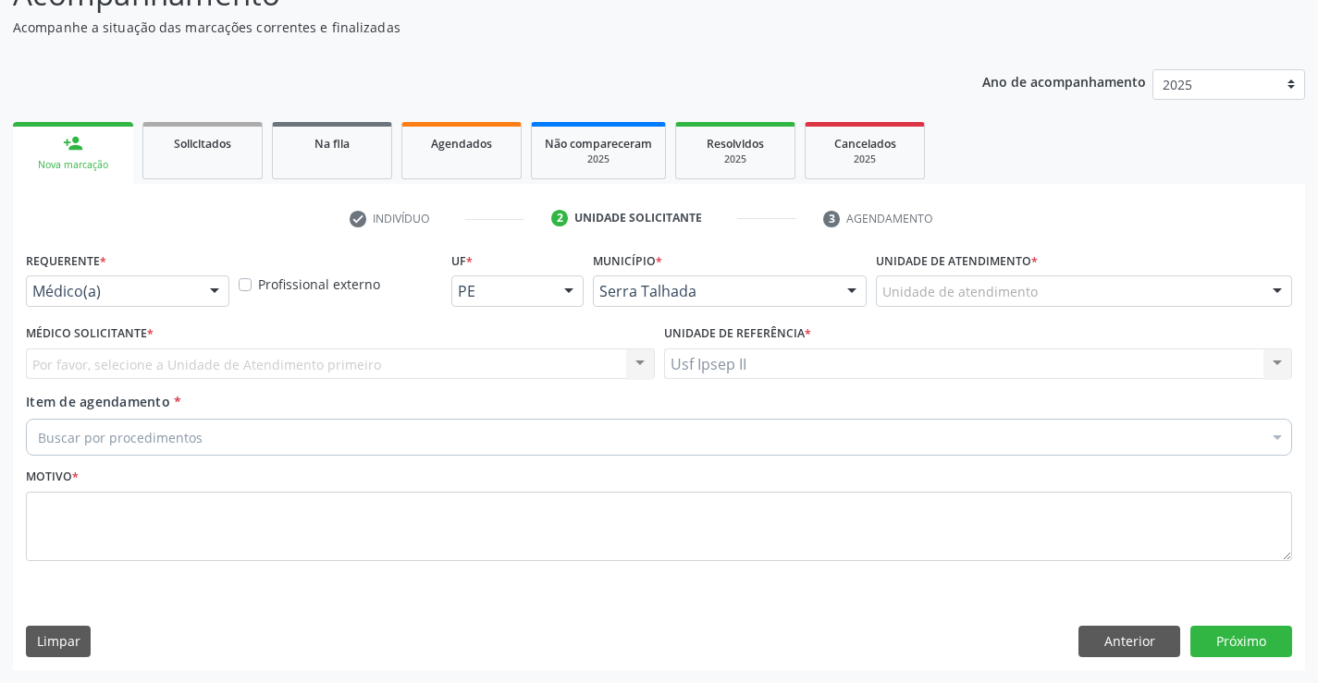
scroll to position [154, 0]
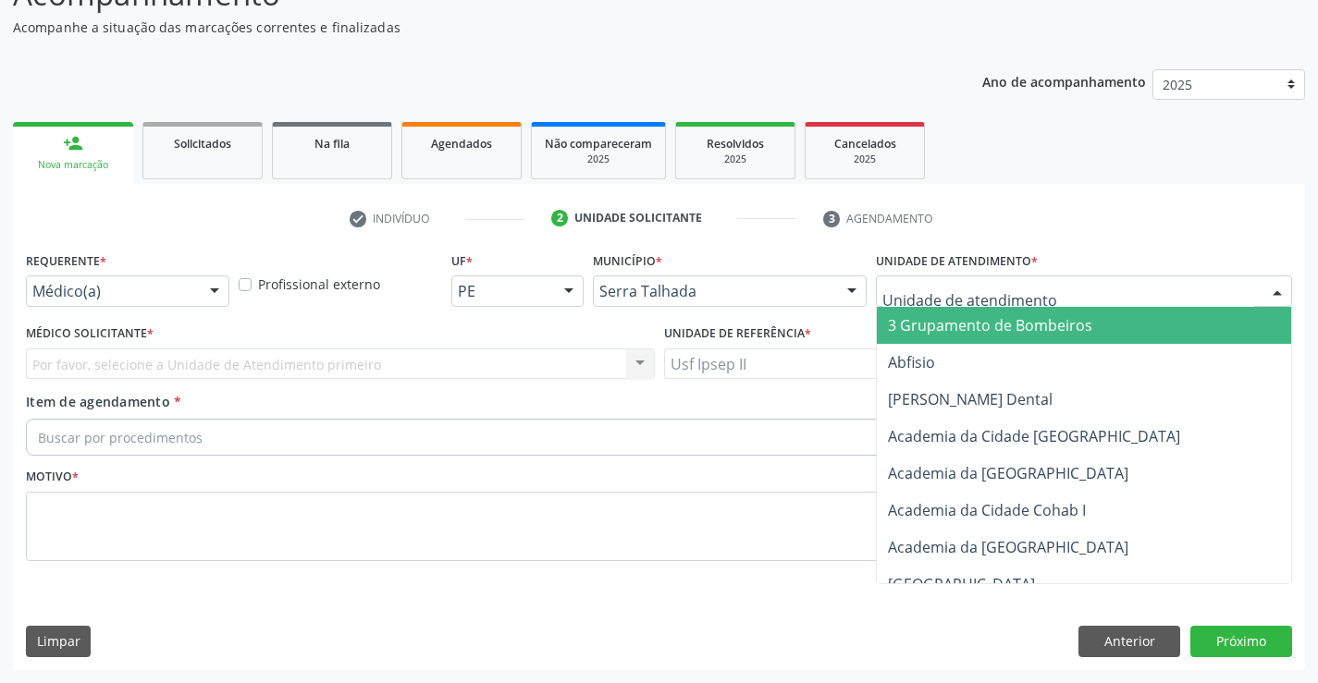
click at [1066, 288] on div at bounding box center [1084, 291] width 416 height 31
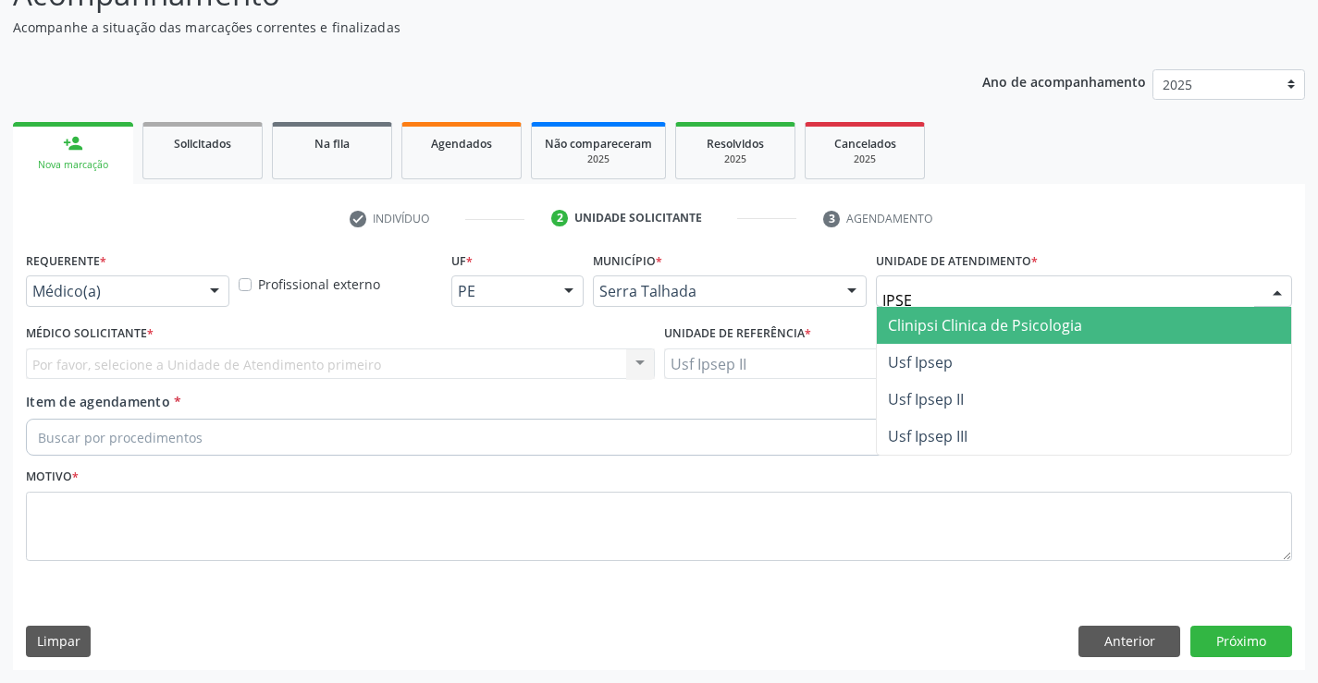
type input "IPSEP"
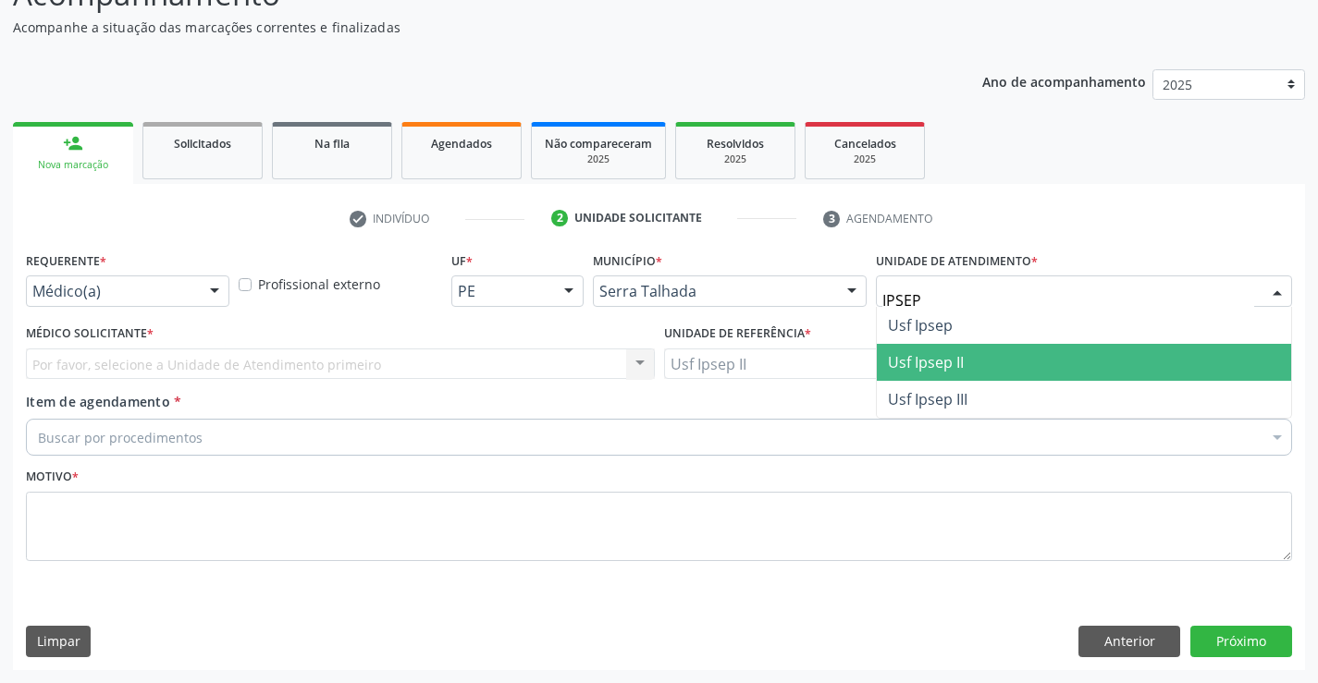
click at [993, 362] on span "Usf Ipsep II" at bounding box center [1084, 362] width 414 height 37
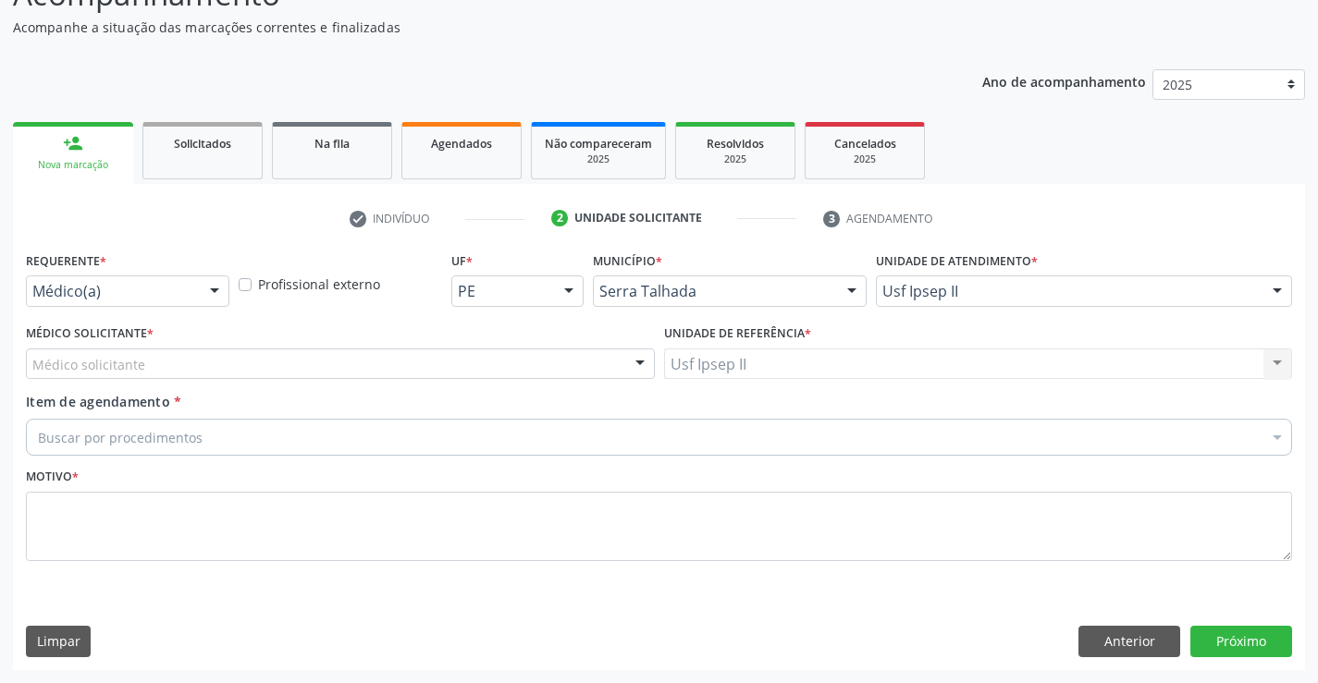
click at [212, 360] on div "Médico solicitante" at bounding box center [340, 364] width 629 height 31
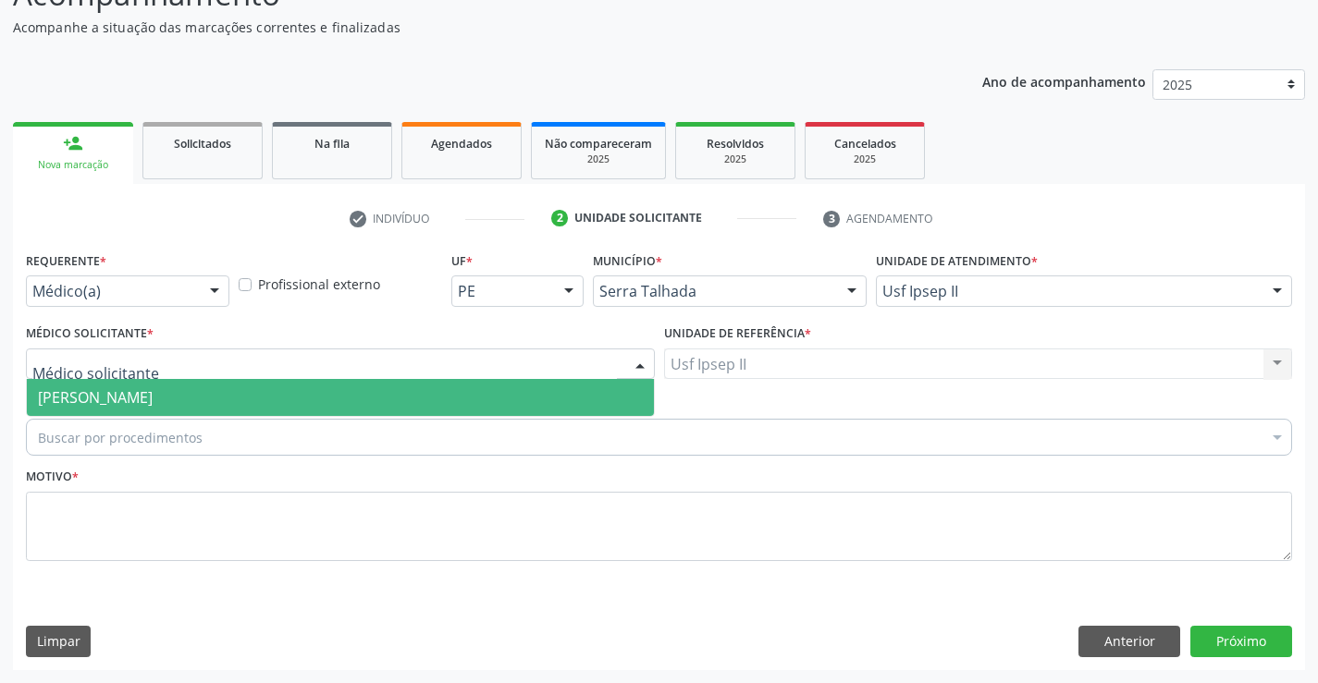
click at [153, 391] on span "Nadjane Nayara Bezerra Ferreira da Silva" at bounding box center [95, 397] width 115 height 20
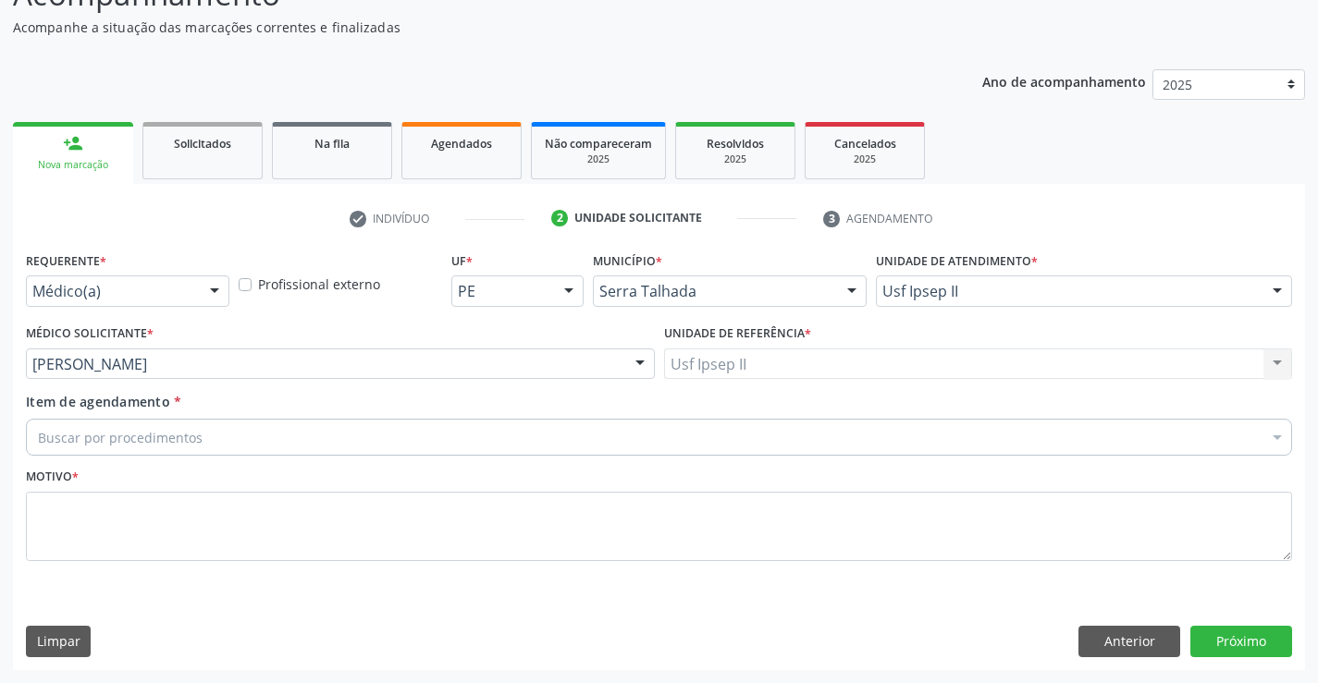
click at [214, 443] on div "Buscar por procedimentos" at bounding box center [659, 437] width 1266 height 37
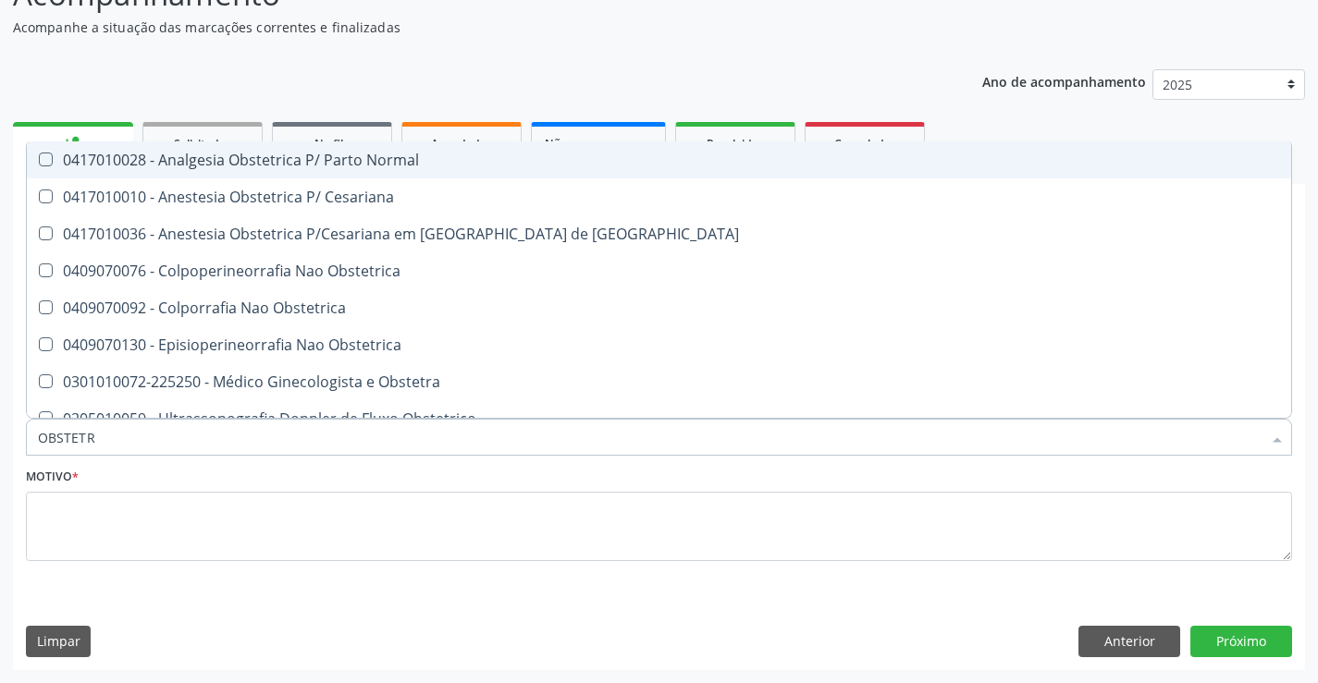
type input "OBSTETRA"
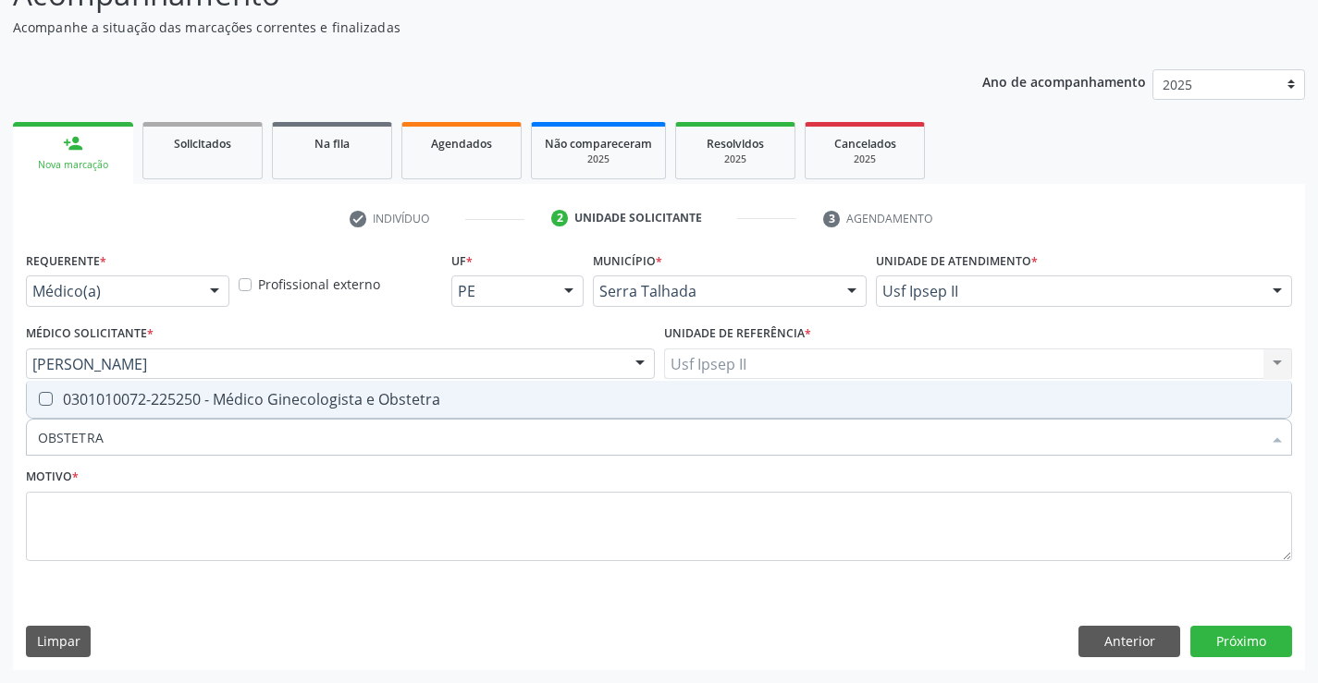
click at [283, 392] on div "0301010072-225250 - Médico Ginecologista e Obstetra" at bounding box center [659, 399] width 1242 height 15
checkbox Obstetra "true"
click at [207, 536] on textarea at bounding box center [659, 527] width 1266 height 70
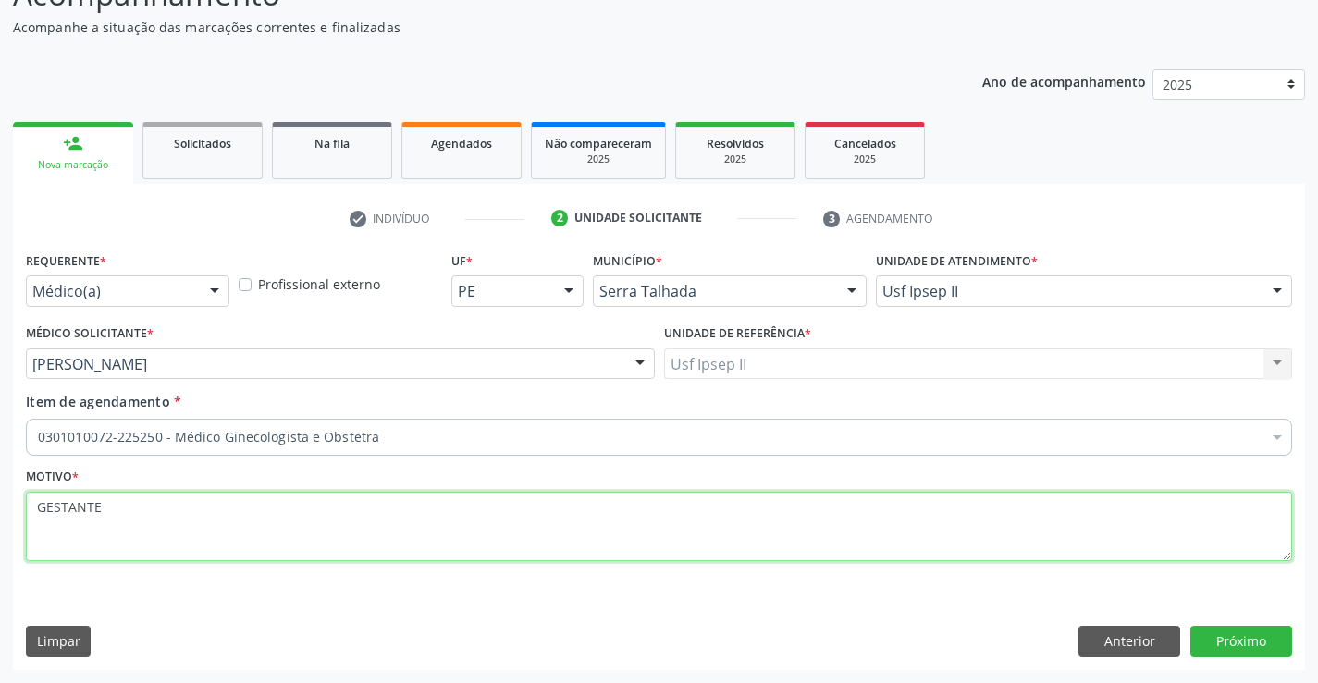
type textarea "GESTANTE"
click at [363, 632] on div "Limpar Anterior Próximo" at bounding box center [659, 641] width 1266 height 31
click at [1224, 627] on button "Próximo" at bounding box center [1241, 641] width 102 height 31
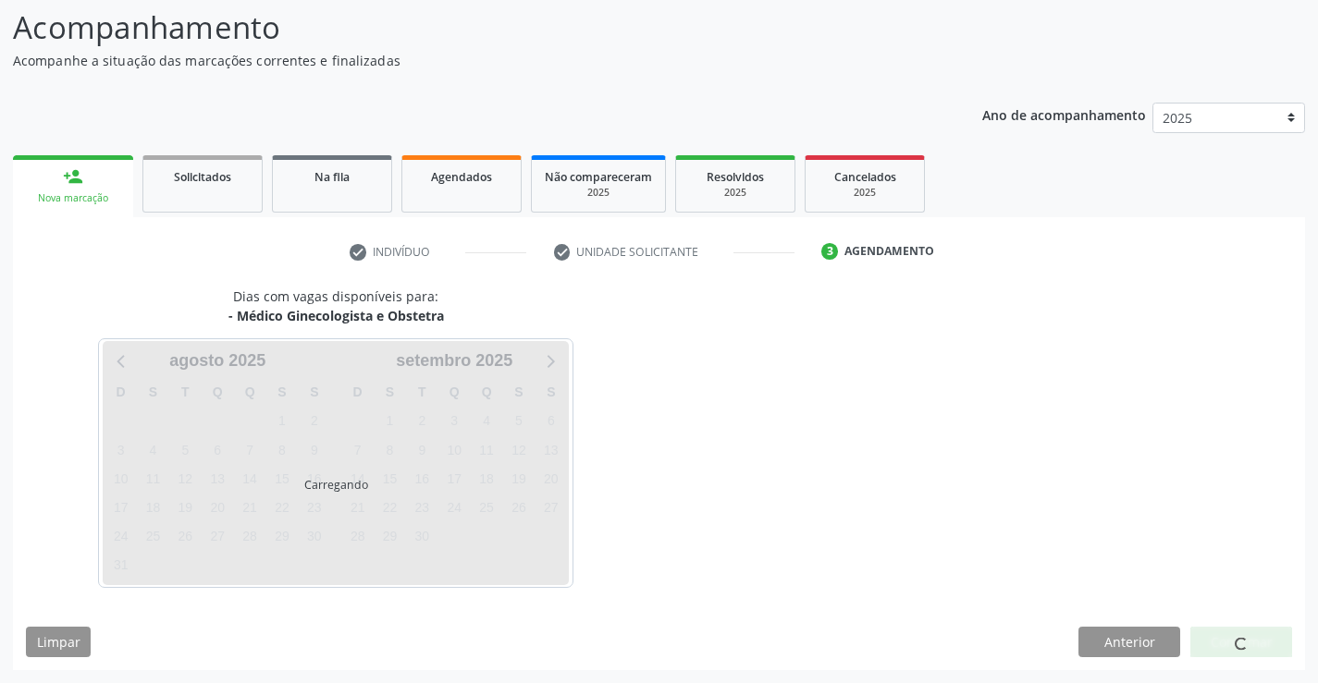
scroll to position [121, 0]
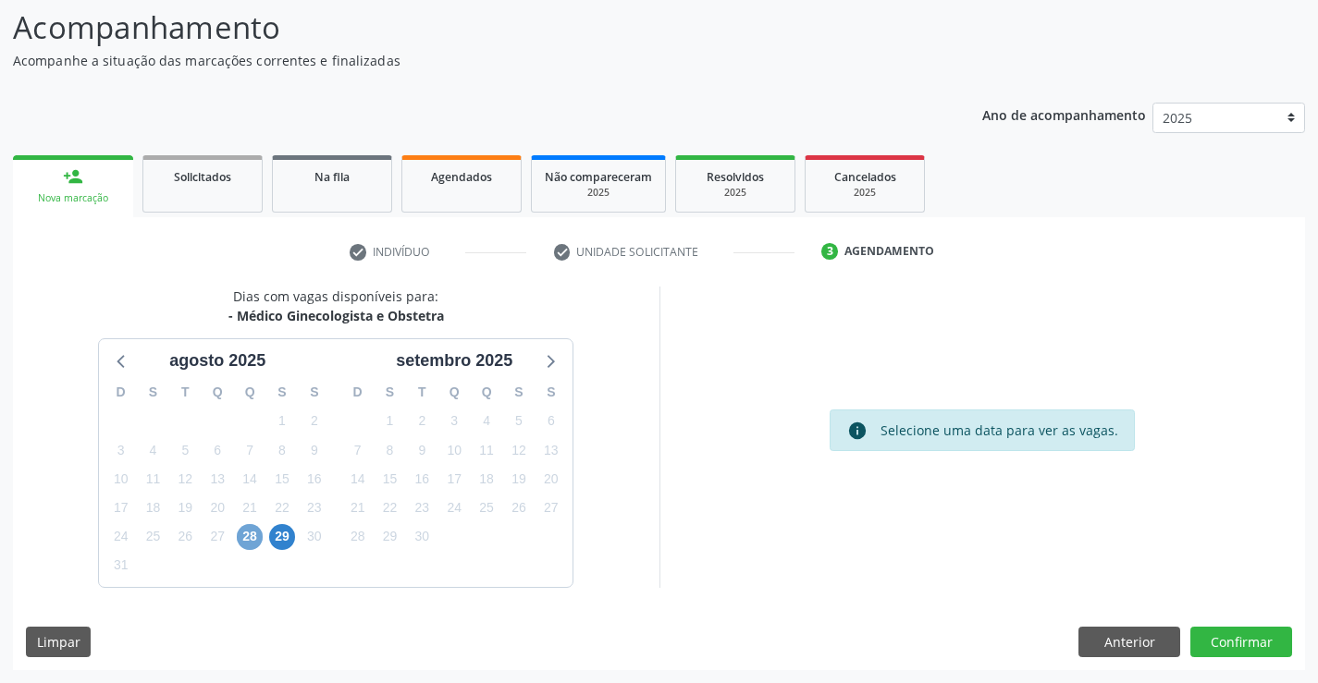
click at [260, 534] on span "28" at bounding box center [250, 537] width 26 height 26
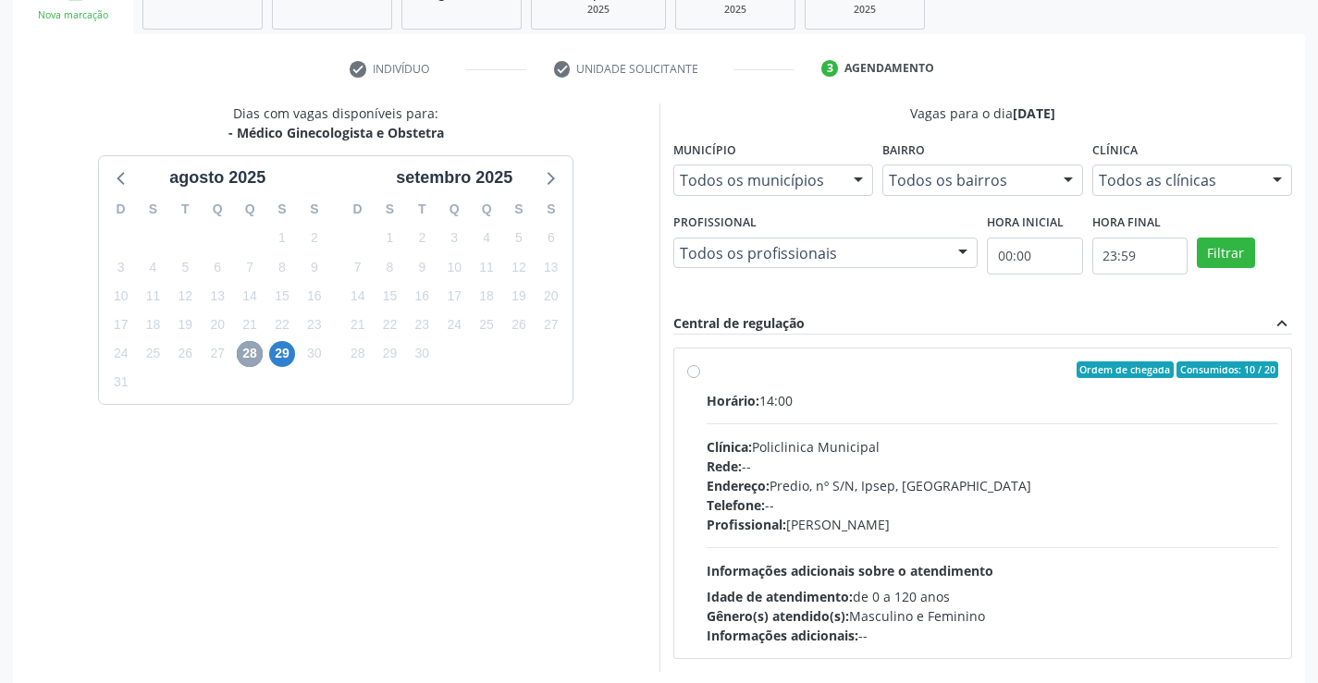
scroll to position [306, 0]
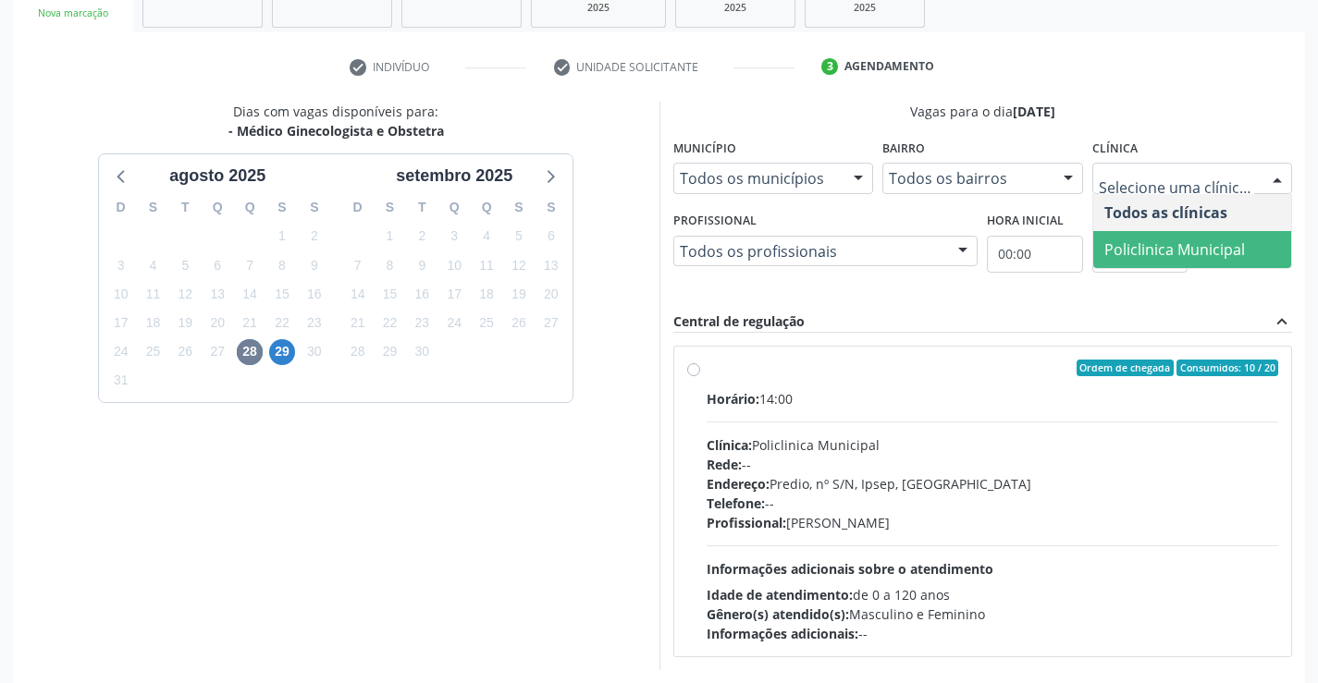
click at [1153, 231] on span "Policlinica Municipal" at bounding box center [1192, 249] width 199 height 37
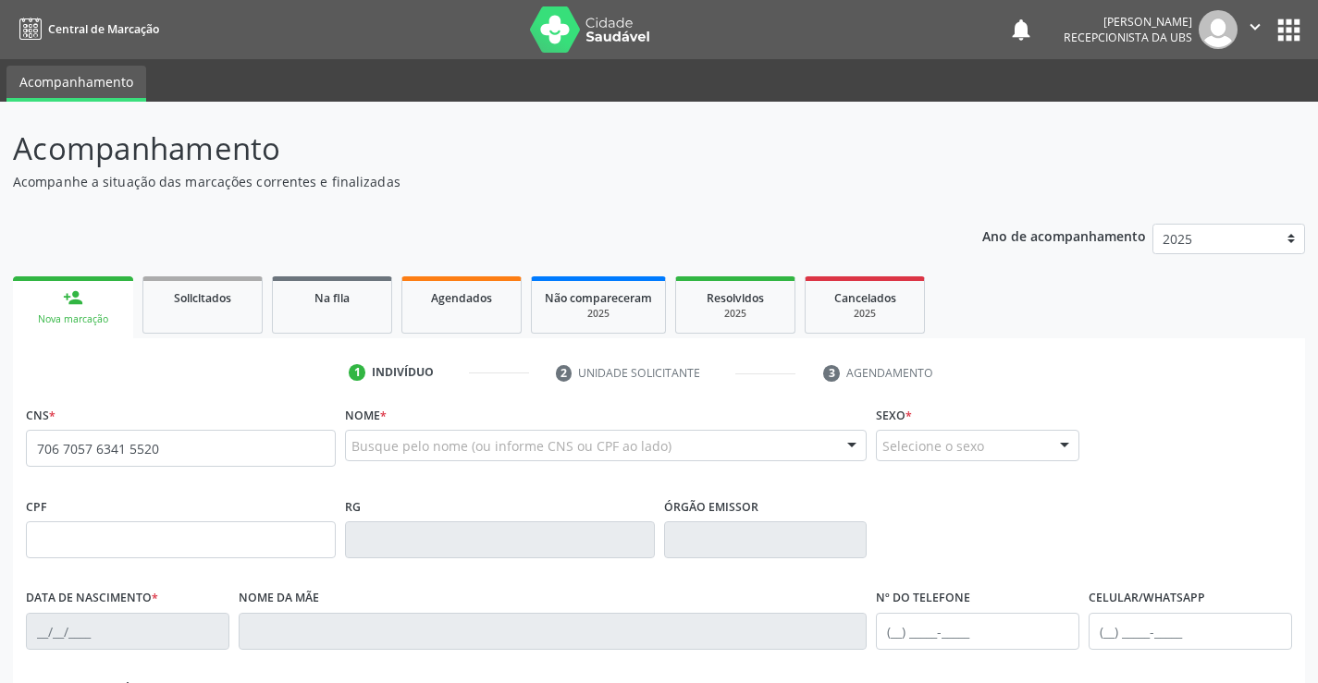
type input "706 7057 6341 5520"
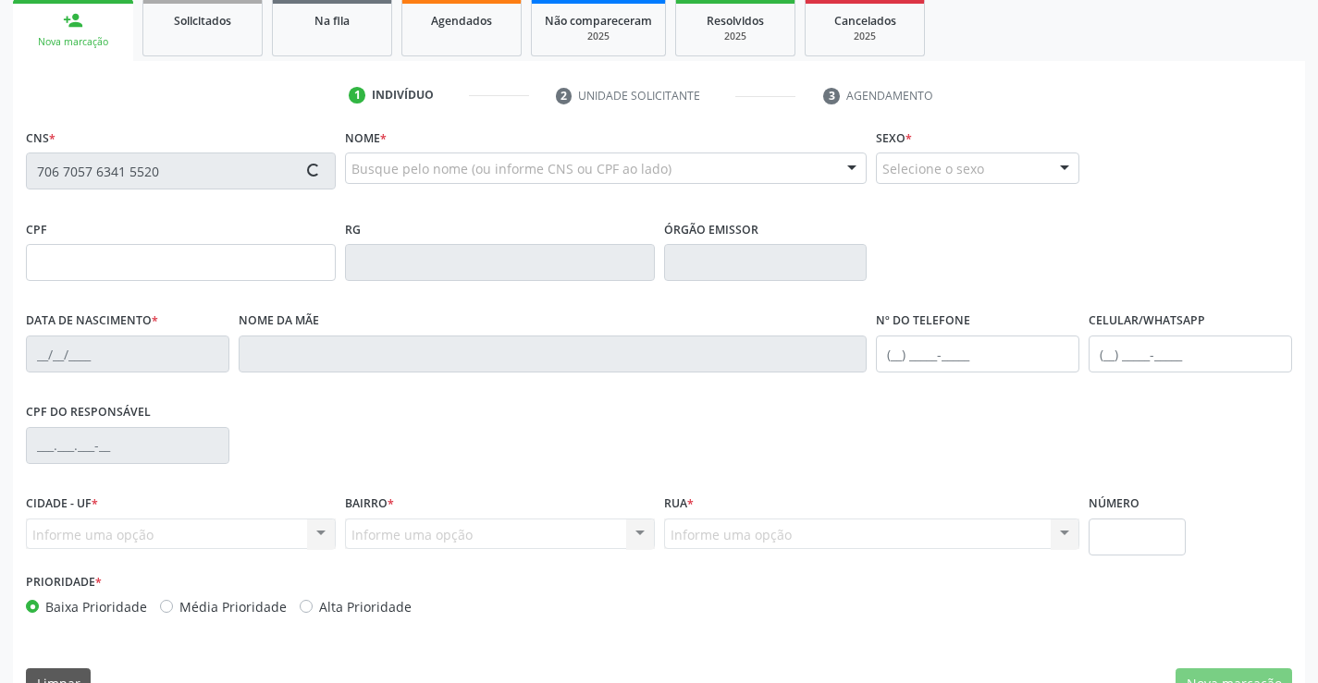
type input "28/08/1997"
type input "Maria Janaina da Silva"
type input "(87) 99963-3479"
type input "008.131.664-03"
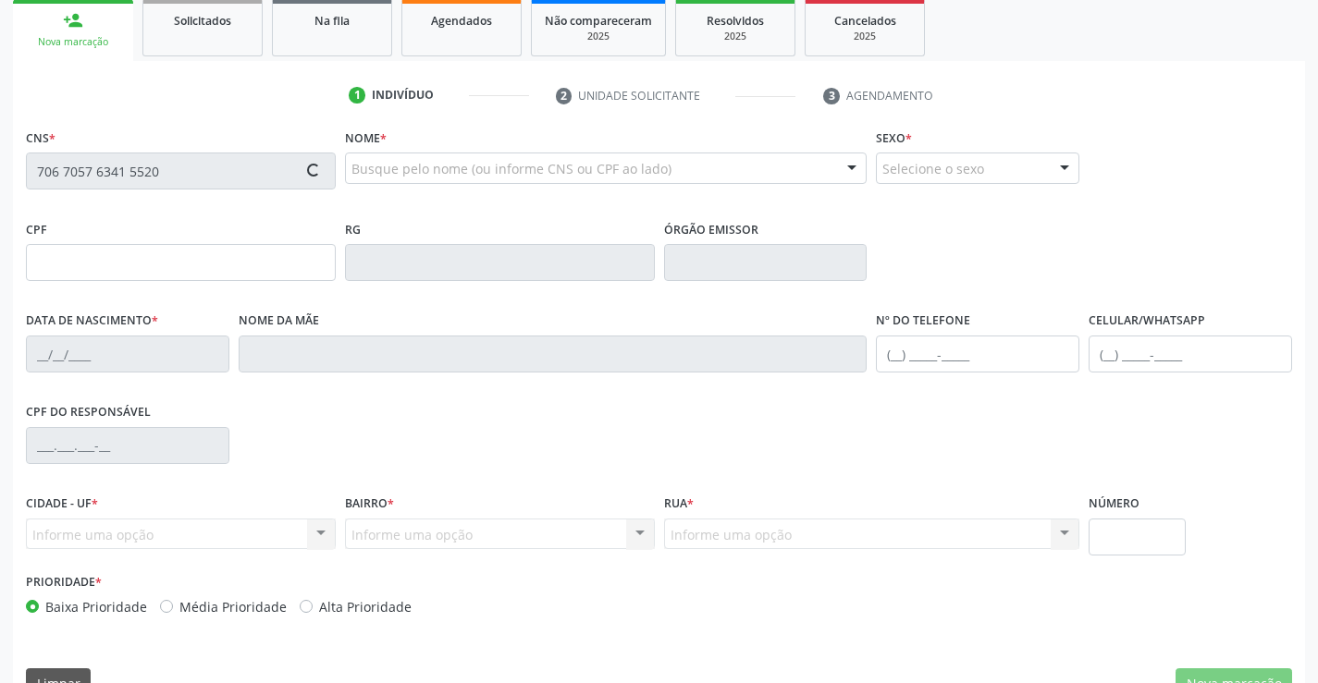
type input "353"
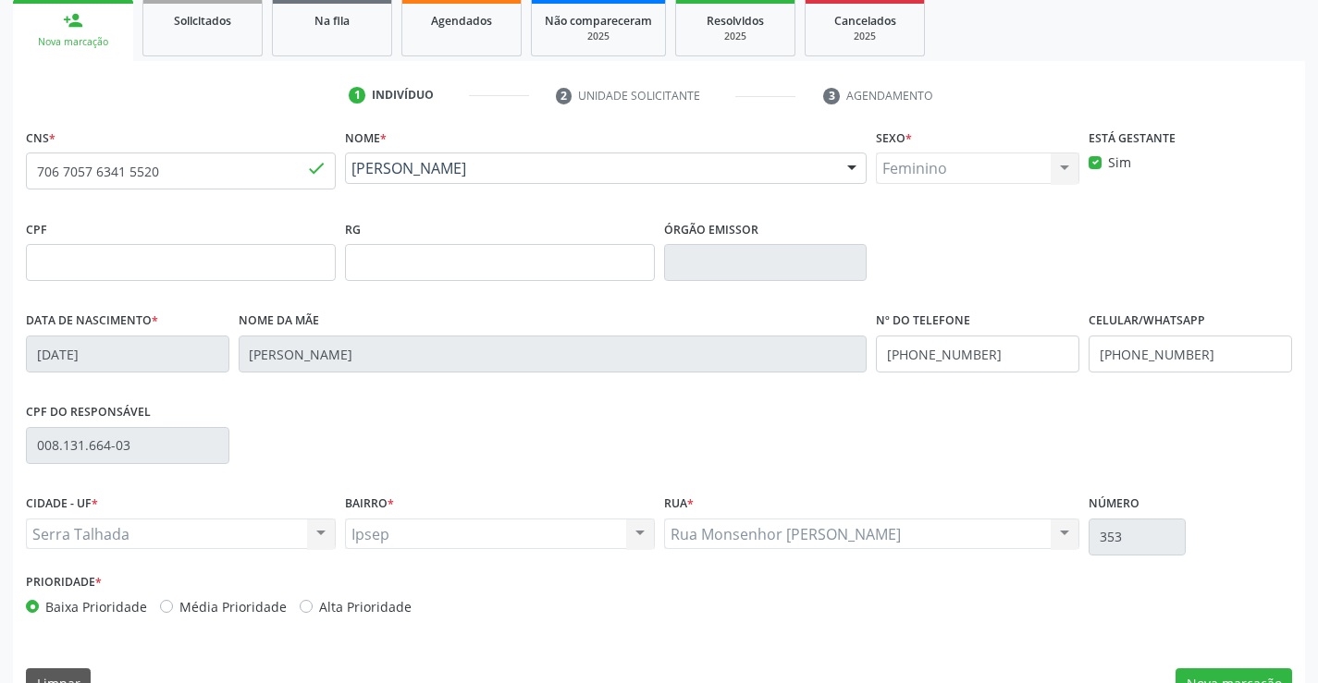
click at [928, 467] on div "CPF do responsável 008.131.664-03" at bounding box center [658, 445] width 1275 height 92
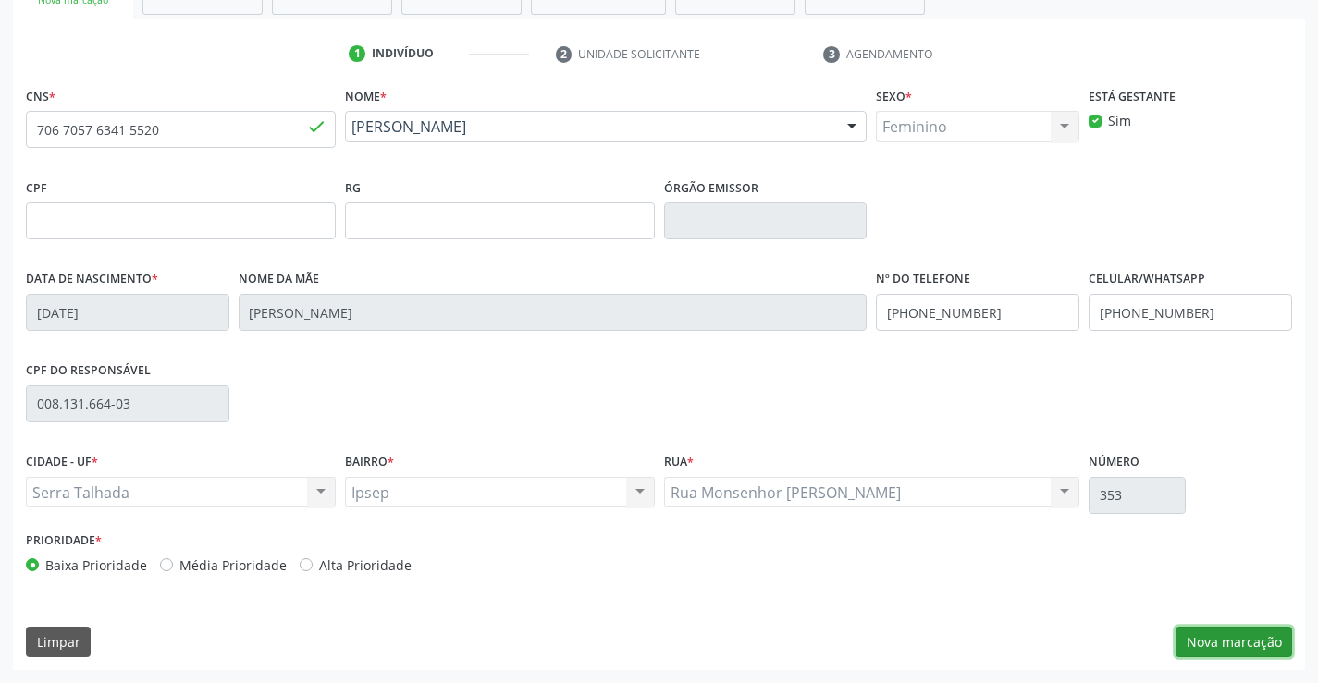
click at [1214, 643] on button "Nova marcação" at bounding box center [1233, 642] width 117 height 31
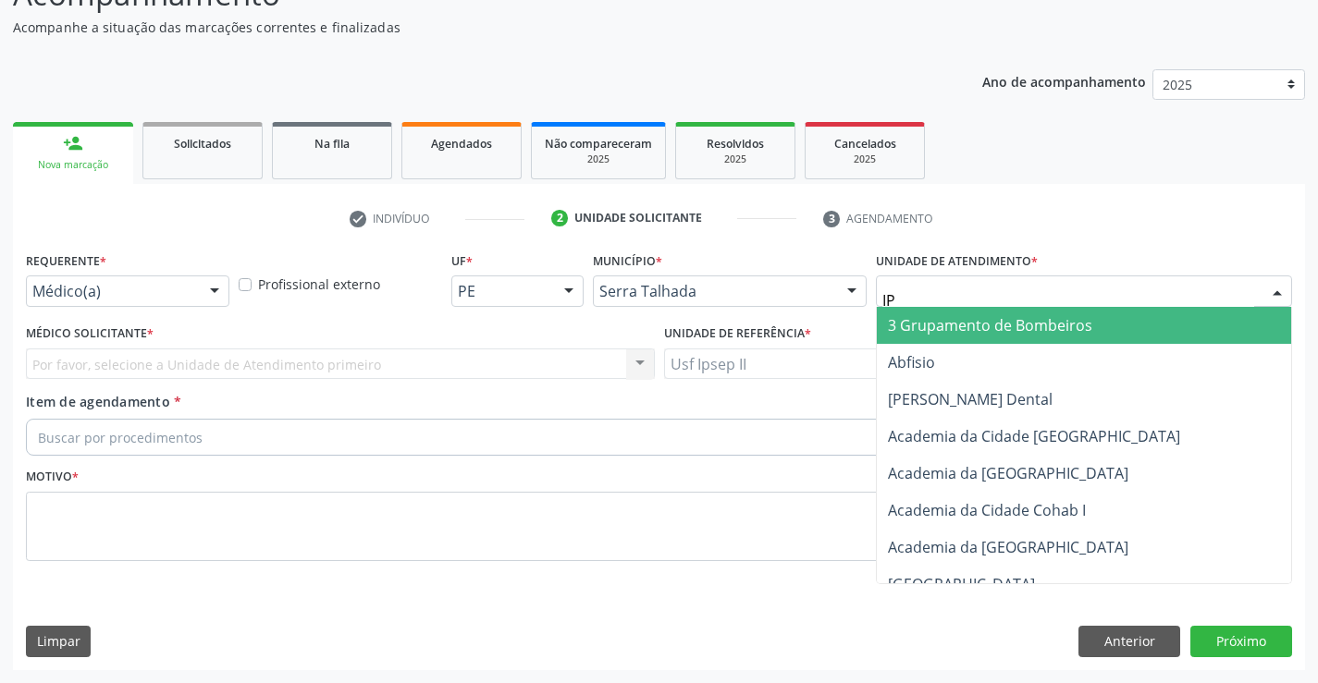
type input "IPS"
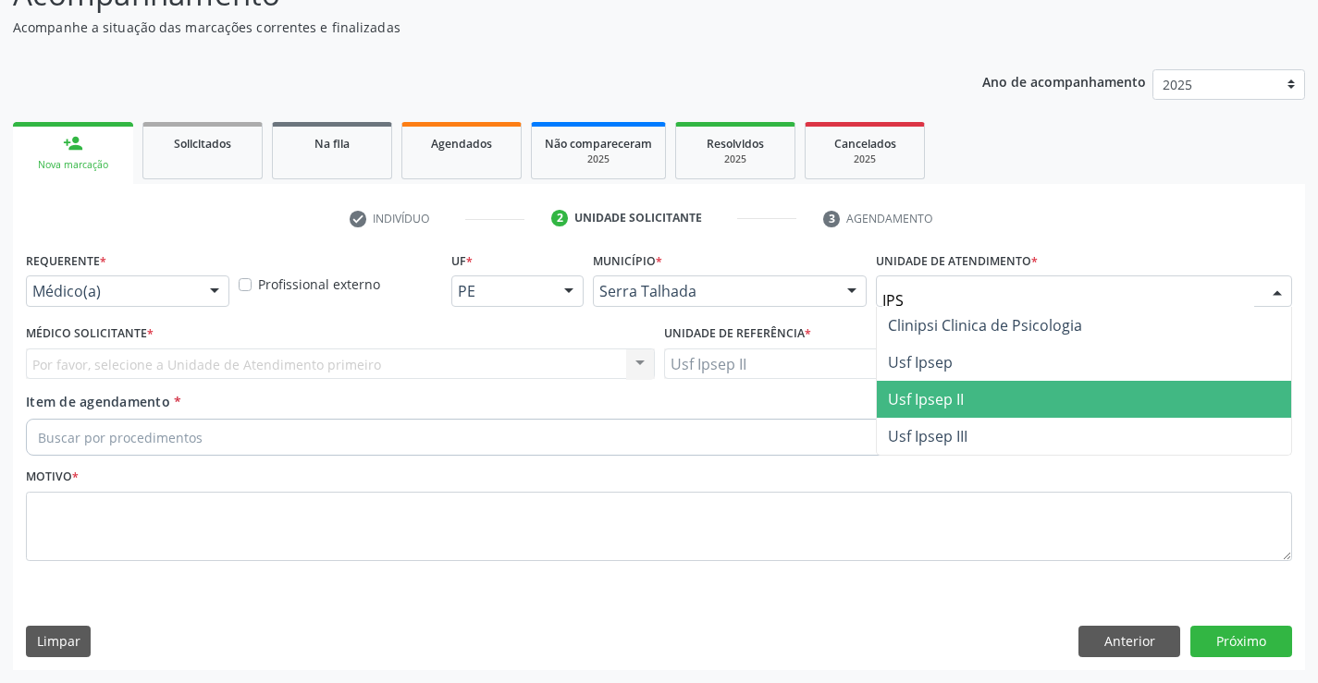
click at [923, 397] on span "Usf Ipsep II" at bounding box center [926, 399] width 76 height 20
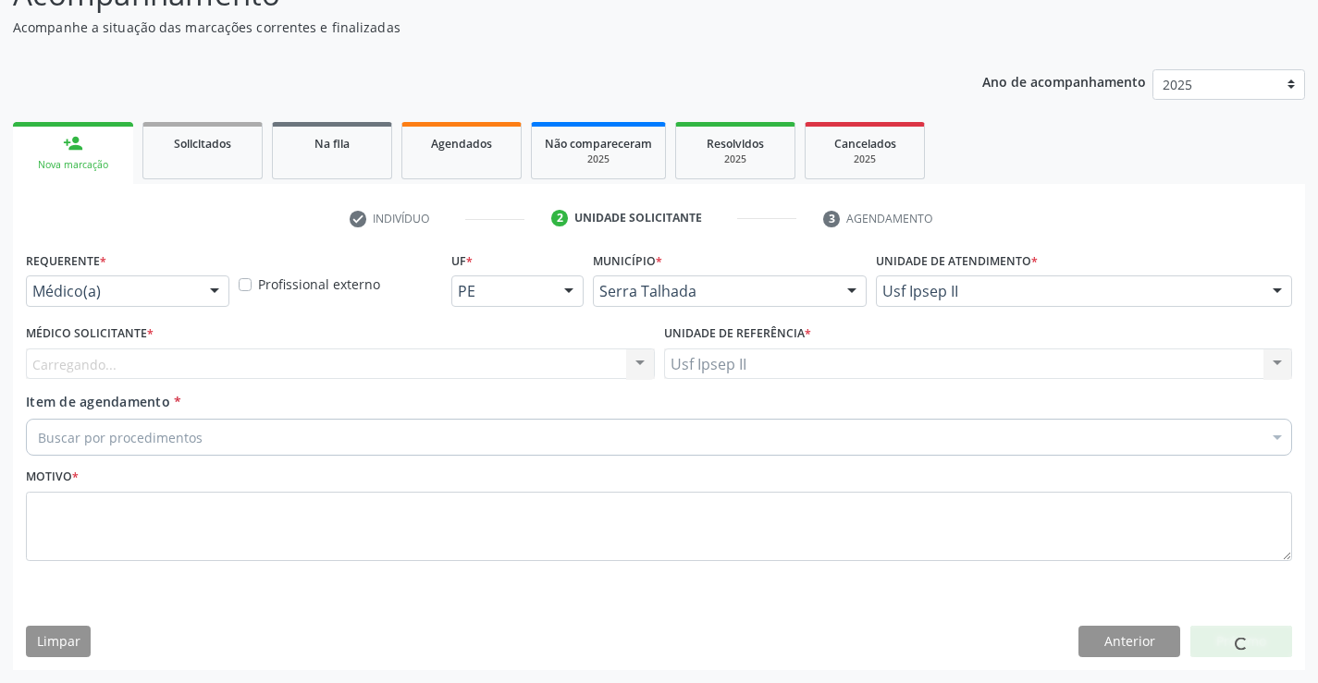
click at [295, 371] on div "Carregando... Nenhum resultado encontrado para: " " Não há nenhuma opção para s…" at bounding box center [340, 364] width 629 height 31
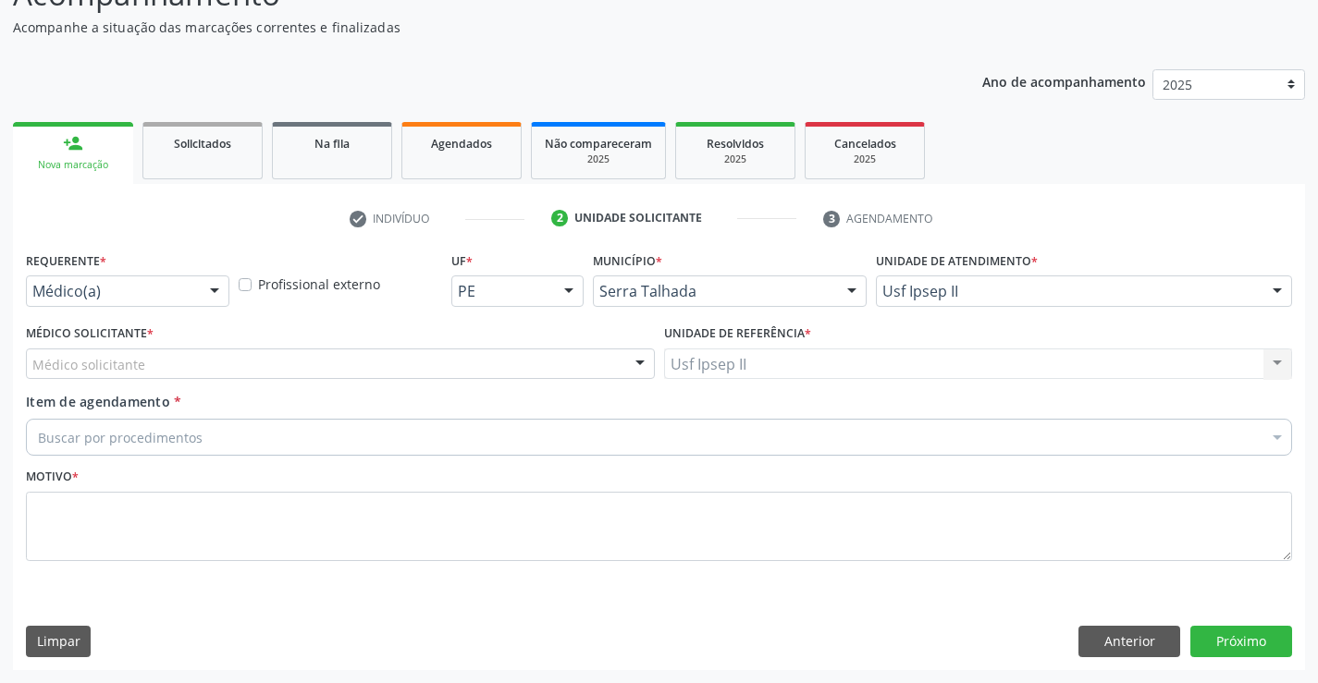
click at [300, 364] on div "Médico solicitante" at bounding box center [340, 364] width 629 height 31
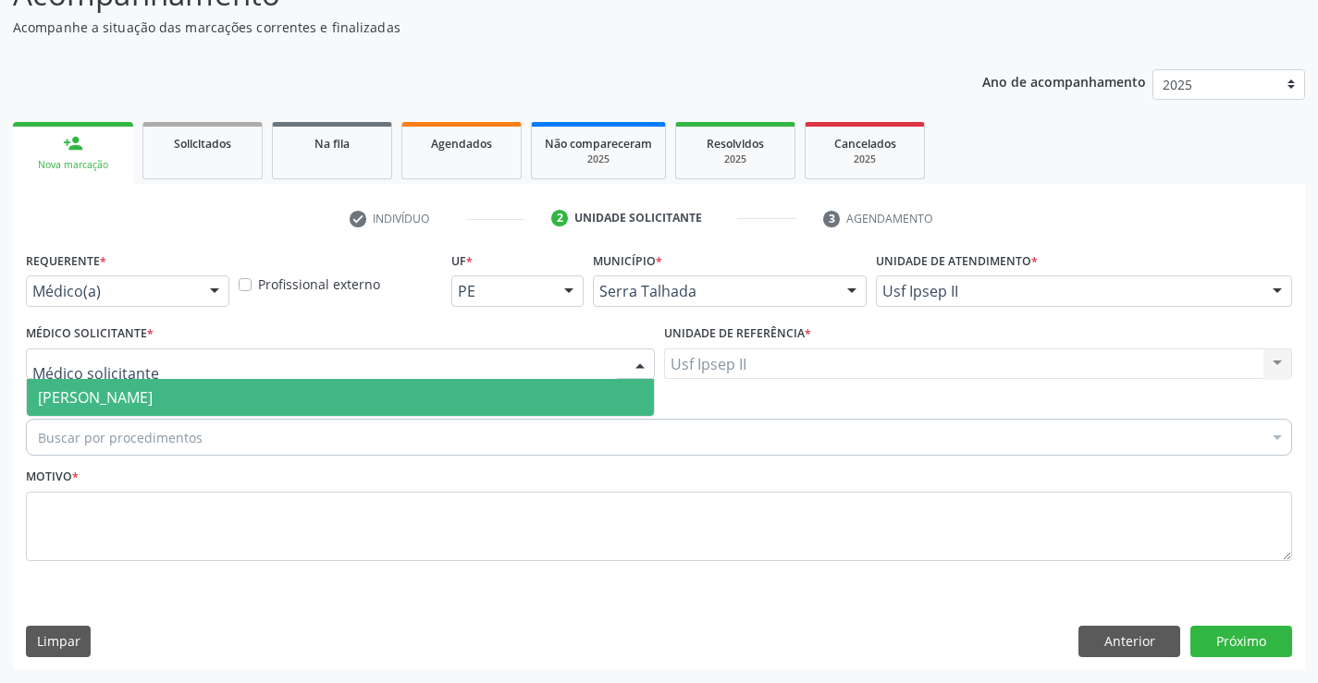
click at [153, 390] on span "Nadjane Nayara Bezerra Ferreira da Silva" at bounding box center [95, 397] width 115 height 20
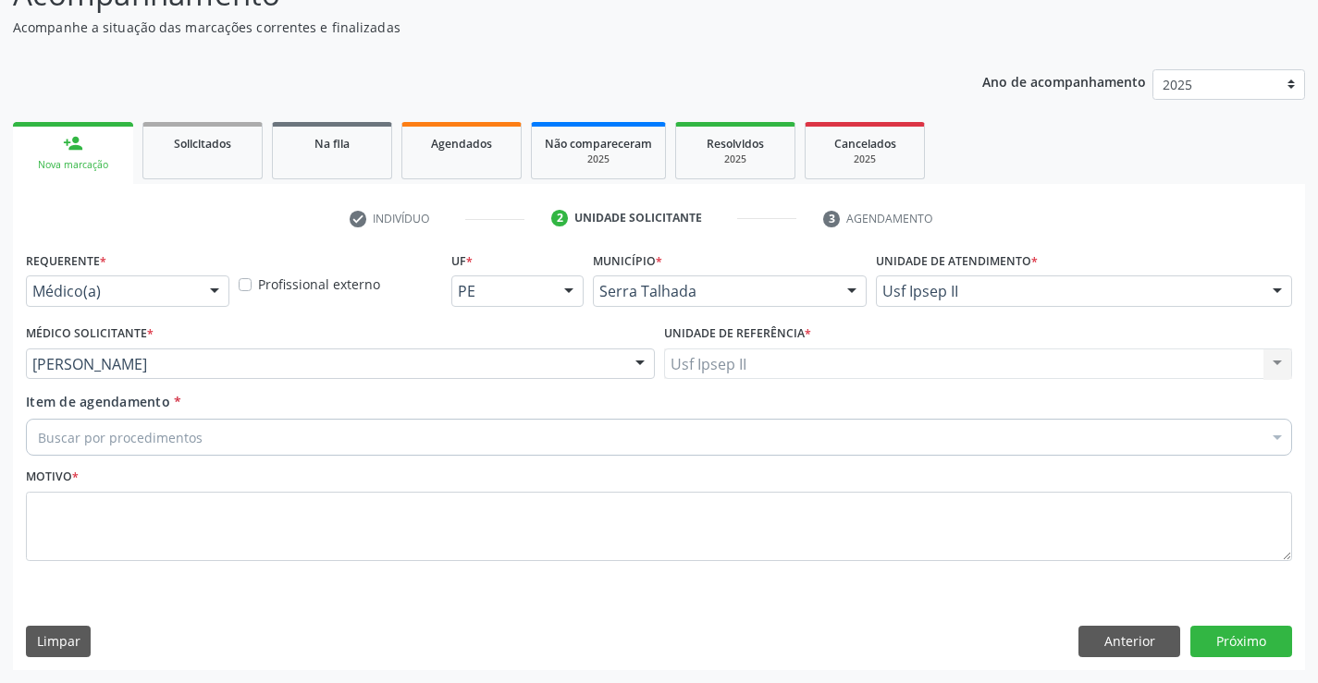
click at [280, 437] on div "Buscar por procedimentos" at bounding box center [659, 437] width 1266 height 37
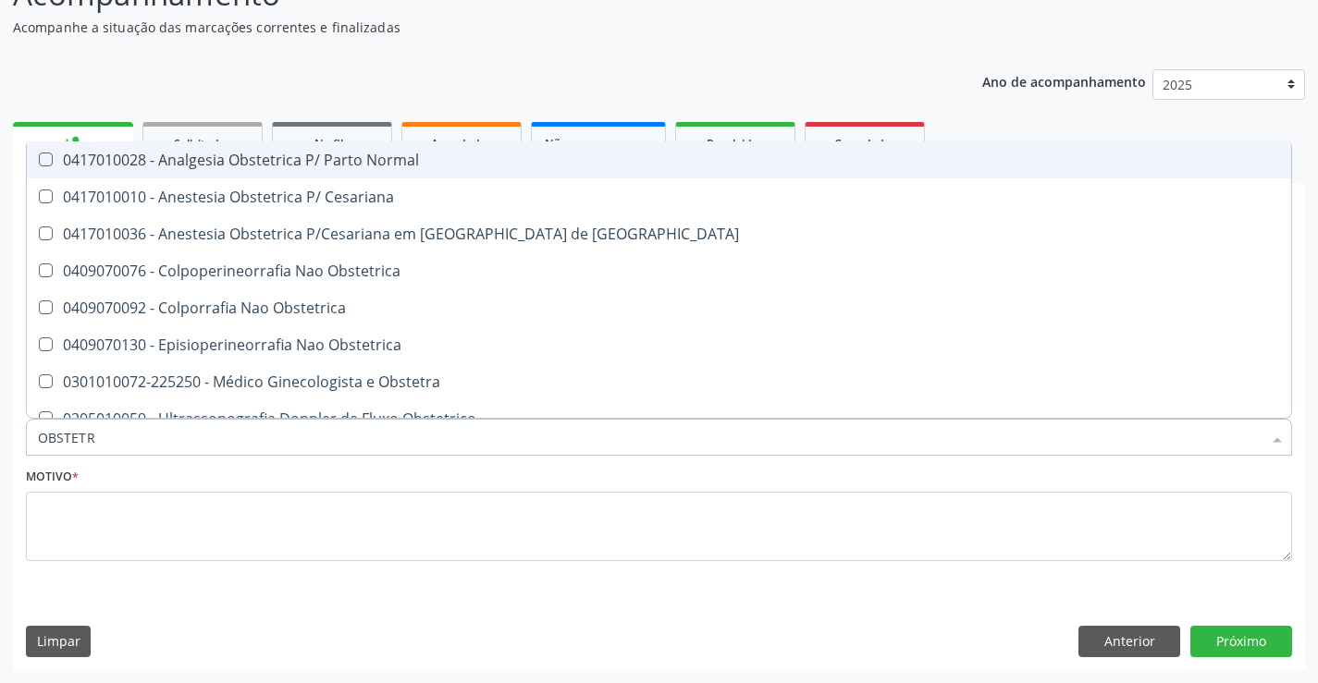
type input "OBSTETRA"
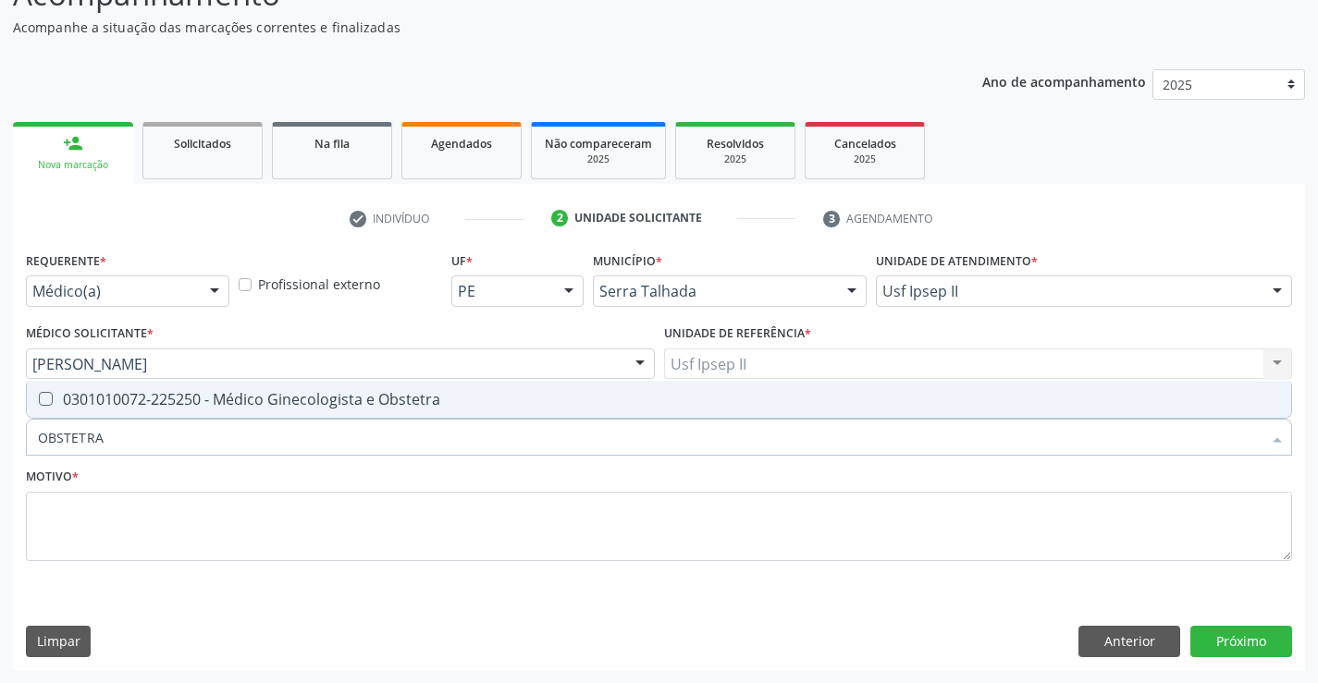
click at [353, 406] on div "0301010072-225250 - Médico Ginecologista e Obstetra" at bounding box center [659, 399] width 1242 height 15
checkbox Obstetra "true"
click at [298, 509] on textarea at bounding box center [659, 527] width 1266 height 70
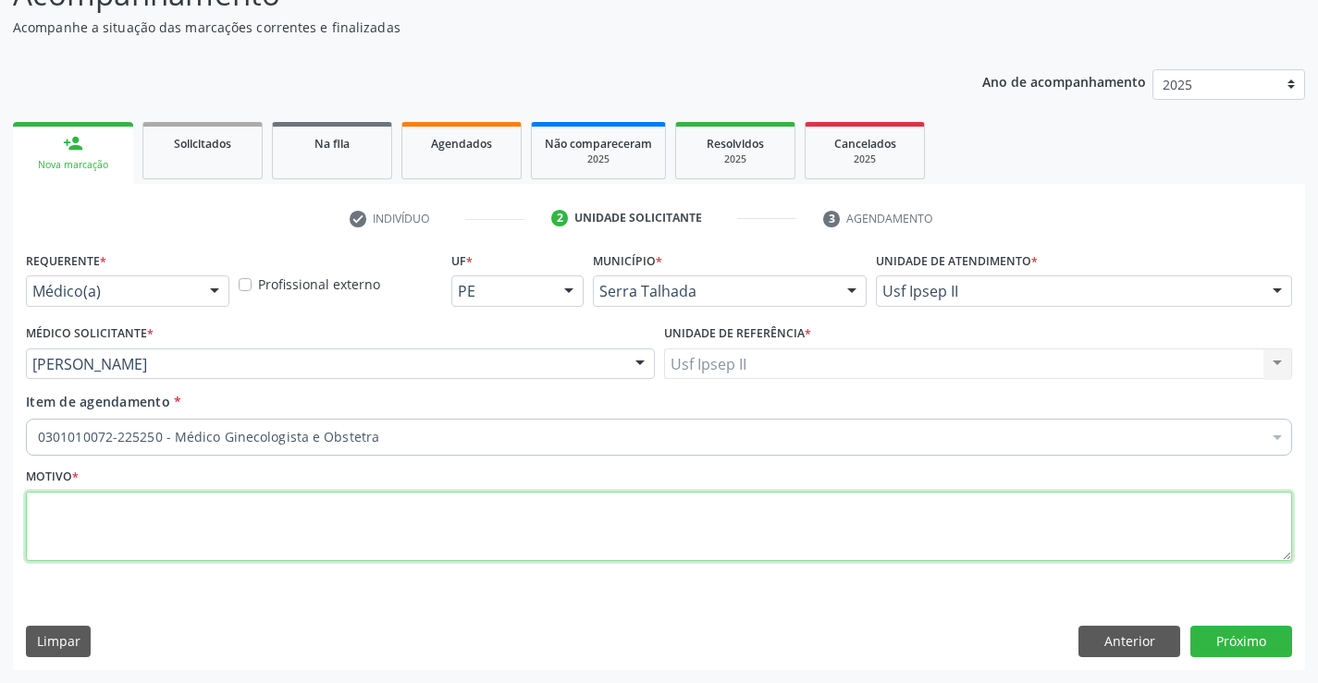
type textarea "G"
type textarea "GESTA"
click at [1232, 644] on button "Próximo" at bounding box center [1241, 641] width 102 height 31
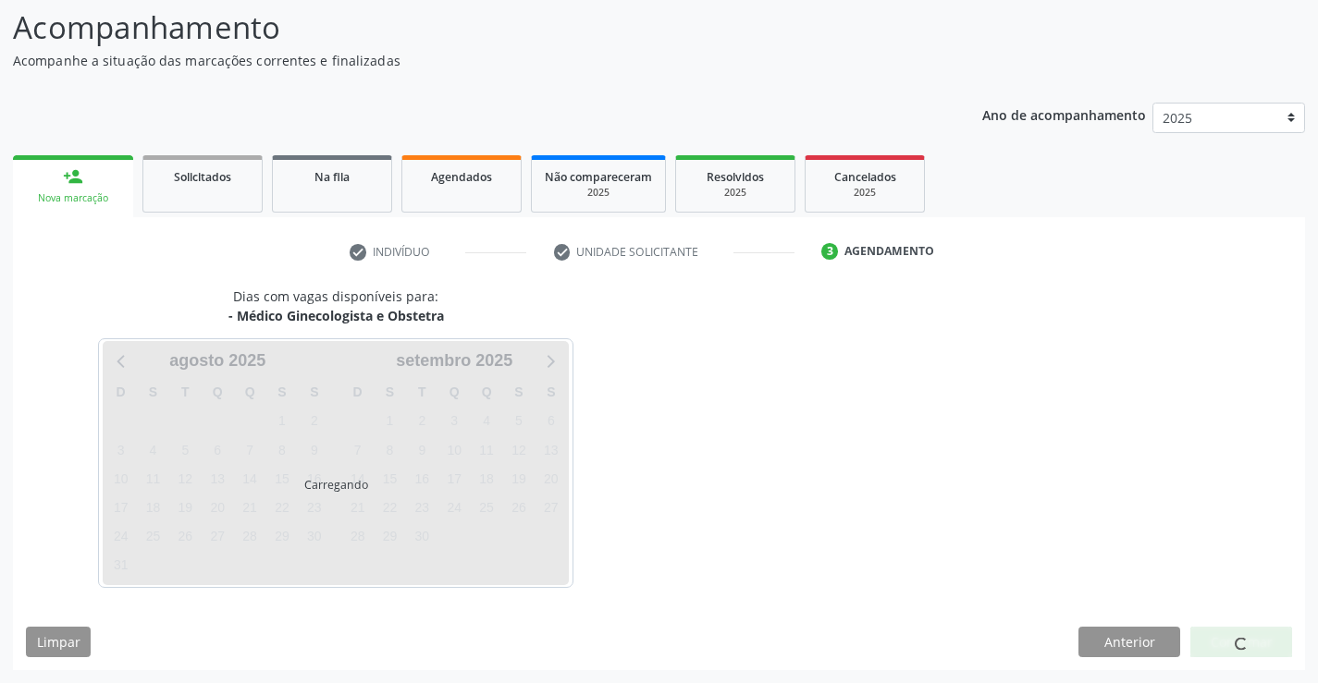
scroll to position [121, 0]
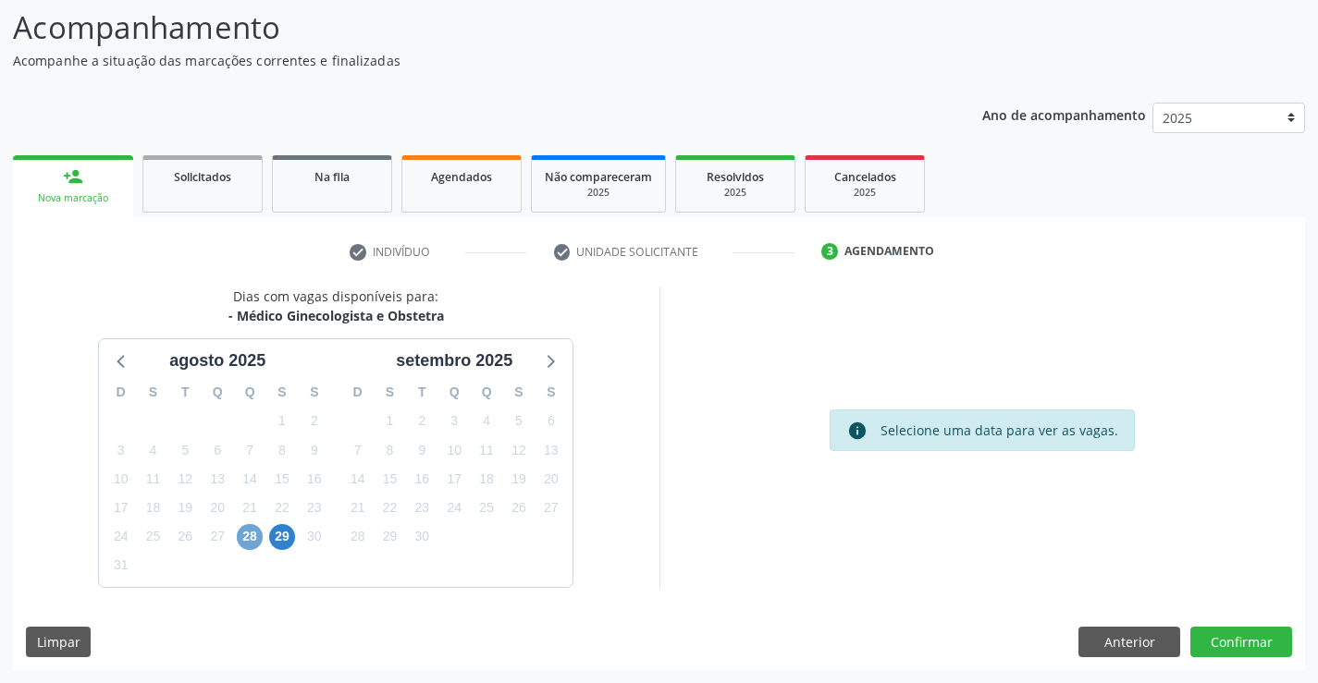
click at [255, 541] on span "28" at bounding box center [250, 537] width 26 height 26
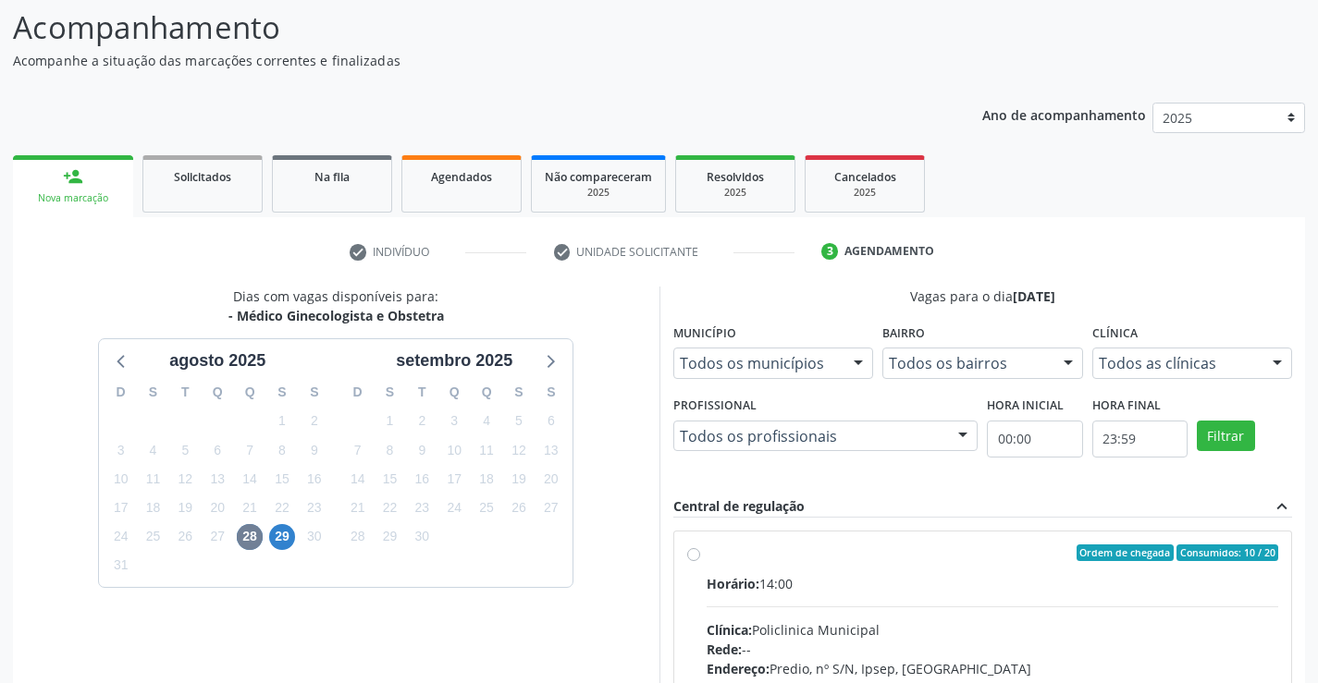
click at [1204, 378] on div "Todos as clínicas Todos as clínicas Policlinica Municipal Nenhum resultado enco…" at bounding box center [1192, 363] width 201 height 31
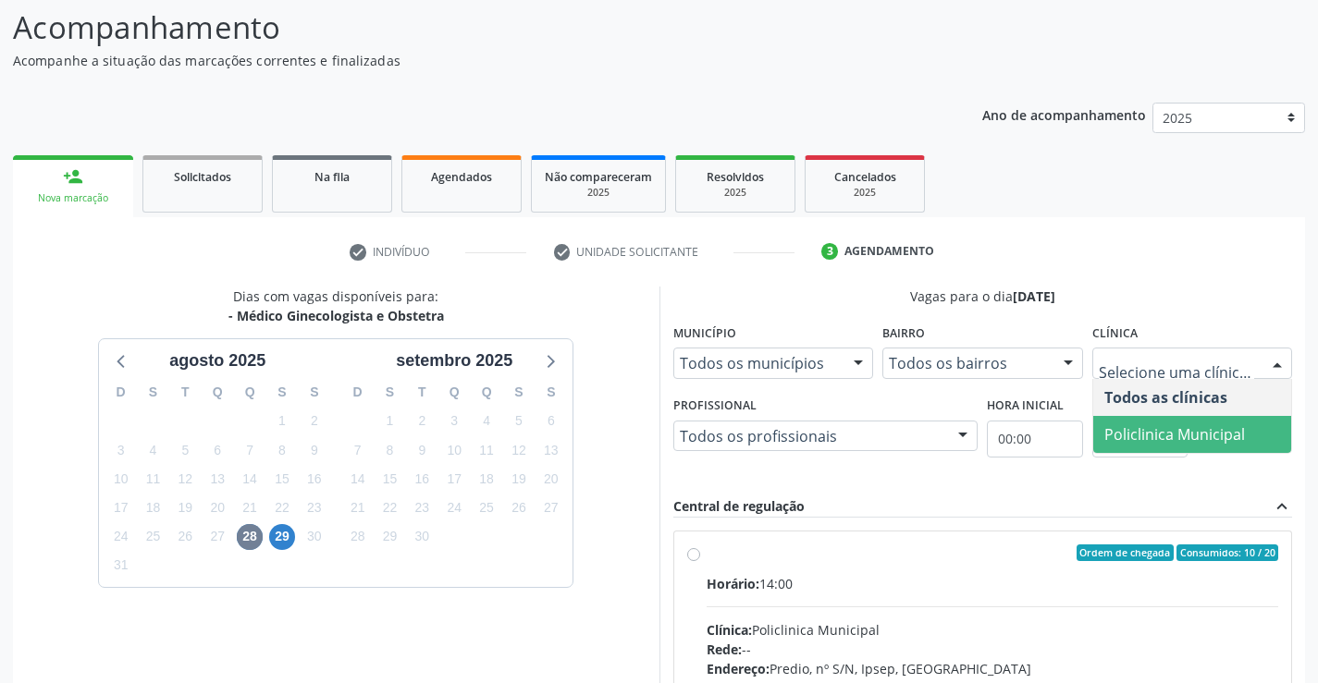
click at [1125, 441] on span "Policlinica Municipal" at bounding box center [1174, 434] width 141 height 20
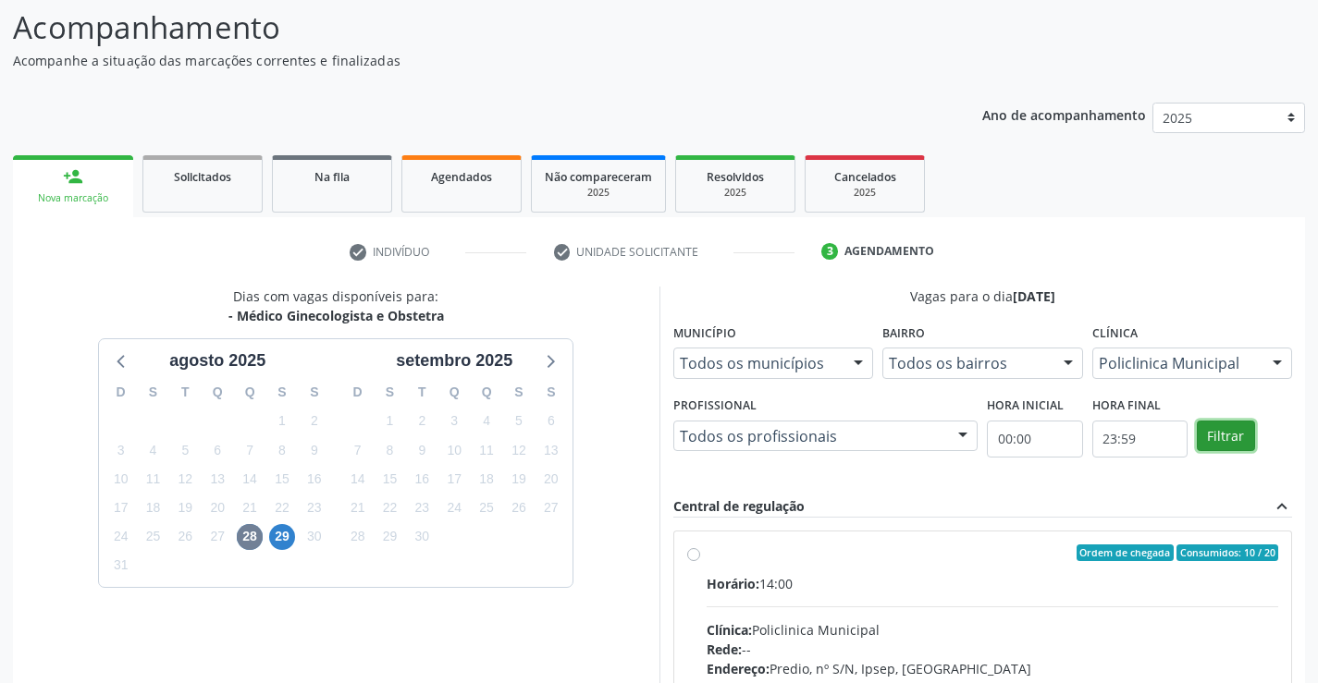
click at [1223, 430] on button "Filtrar" at bounding box center [1225, 436] width 58 height 31
click at [895, 468] on div "Profissional Todos os profissionais Todos os profissionais Thaisa Barbosa de Si…" at bounding box center [826, 434] width 314 height 85
click at [288, 537] on span "29" at bounding box center [282, 537] width 26 height 26
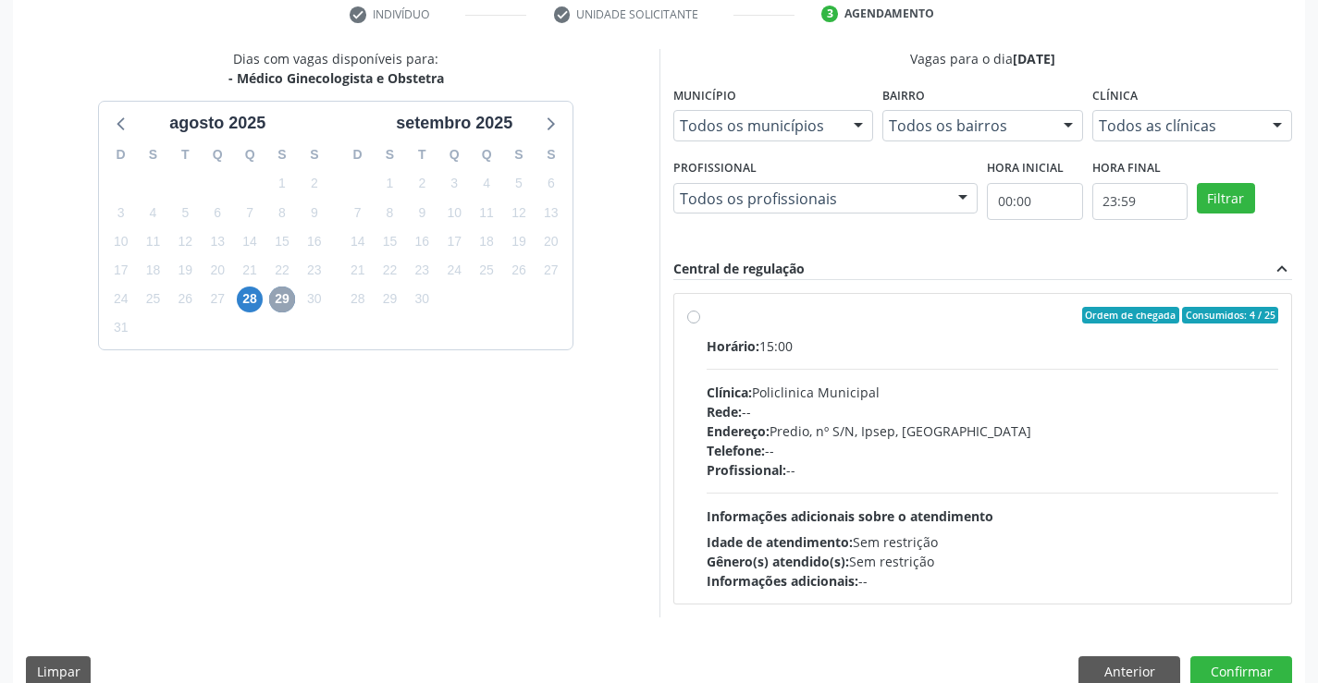
scroll to position [388, 0]
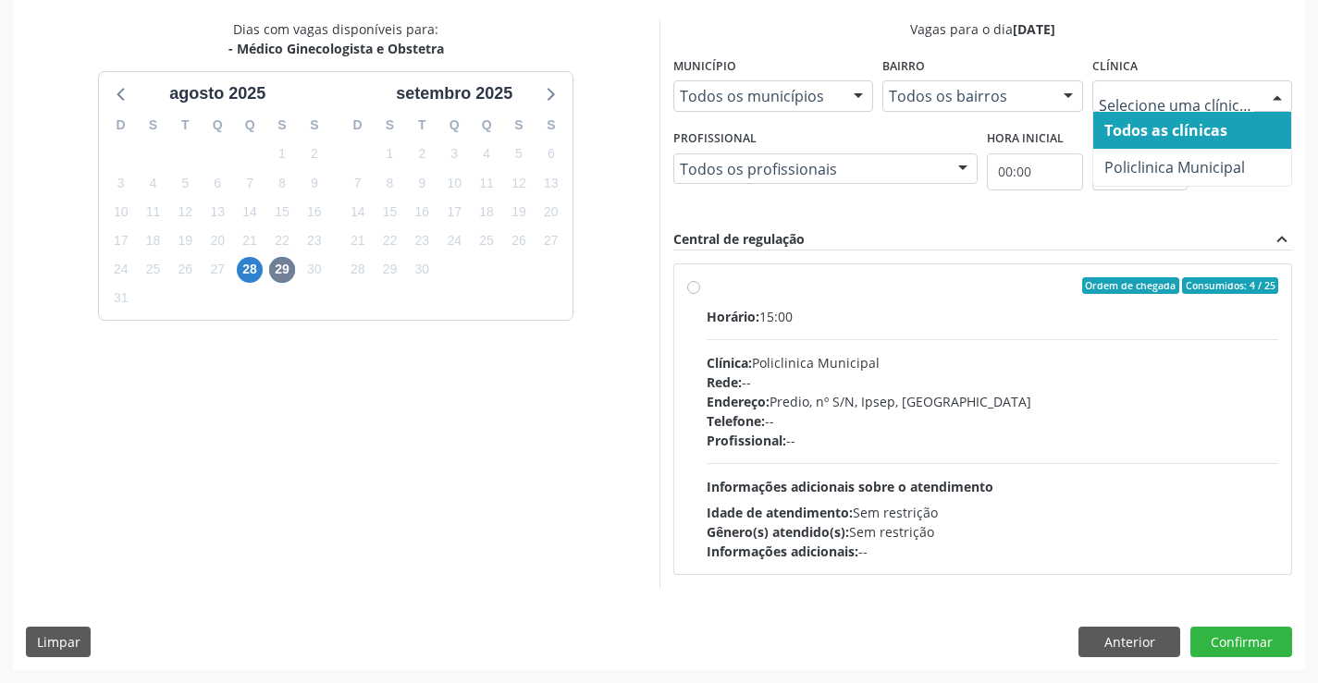
click at [1145, 162] on span "Policlinica Municipal" at bounding box center [1174, 167] width 141 height 20
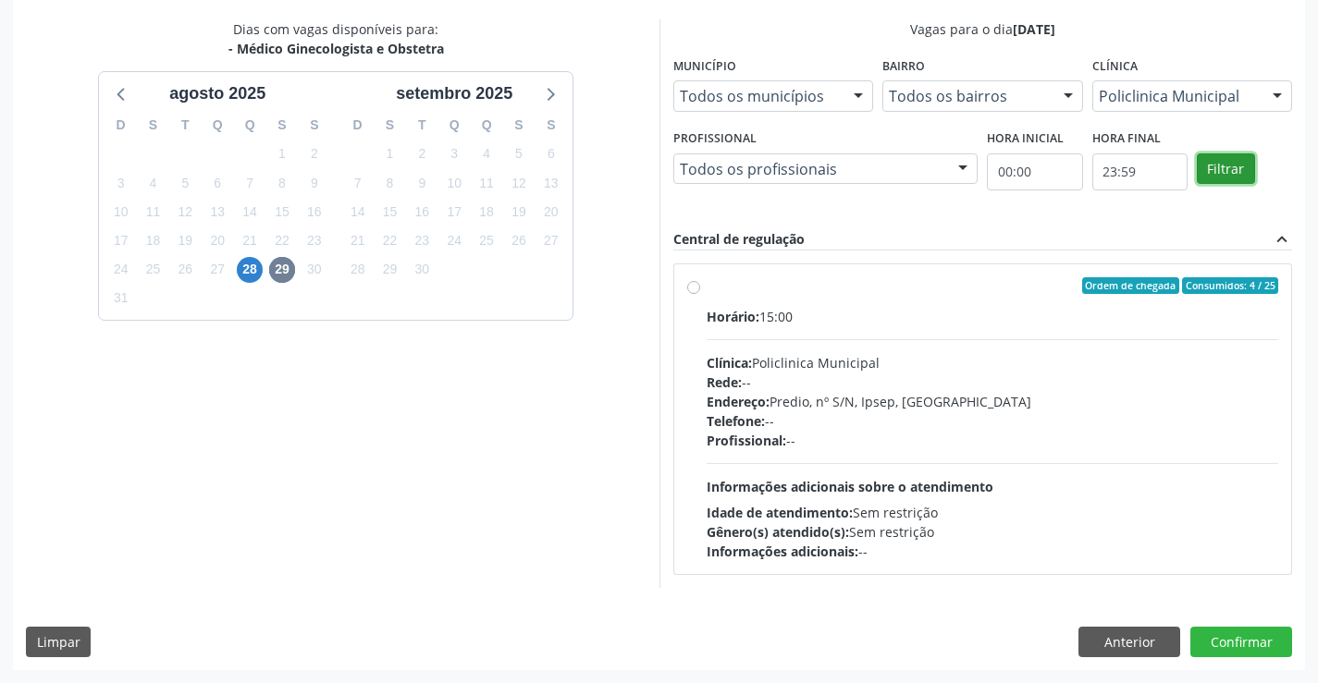
click at [1207, 169] on button "Filtrar" at bounding box center [1225, 168] width 58 height 31
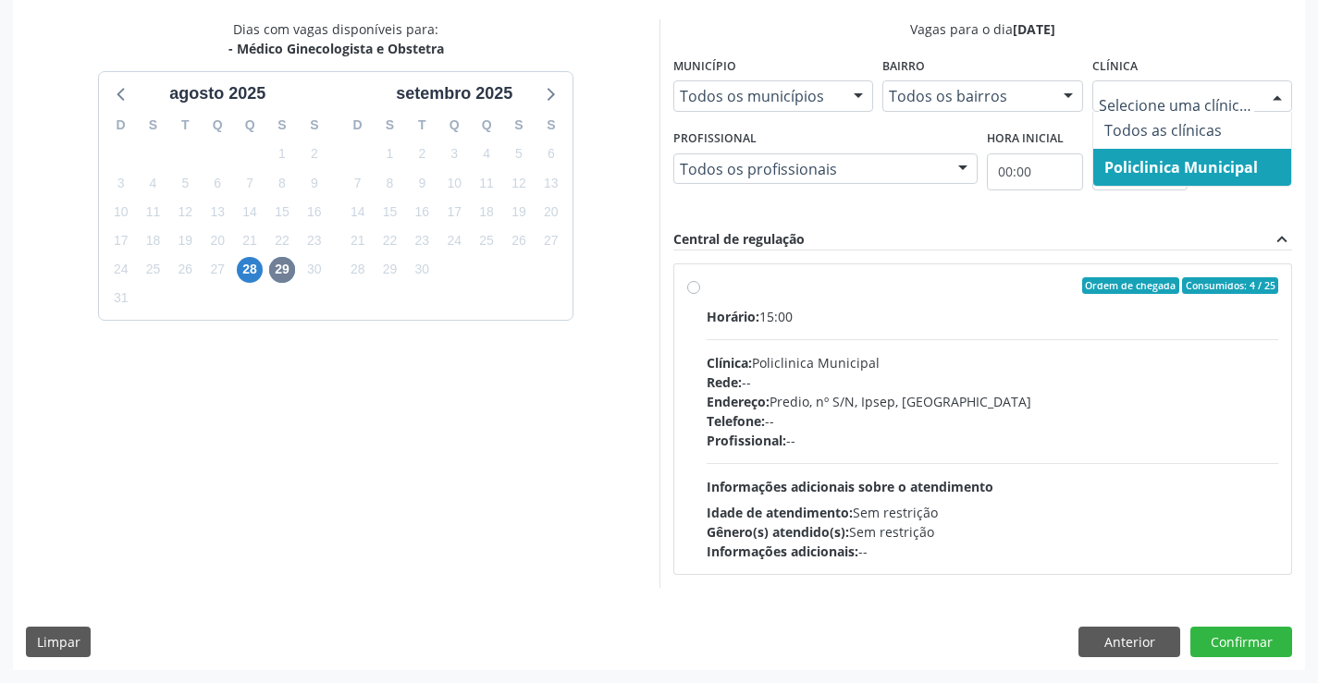
click at [1136, 164] on span "Policlinica Municipal" at bounding box center [1180, 167] width 153 height 20
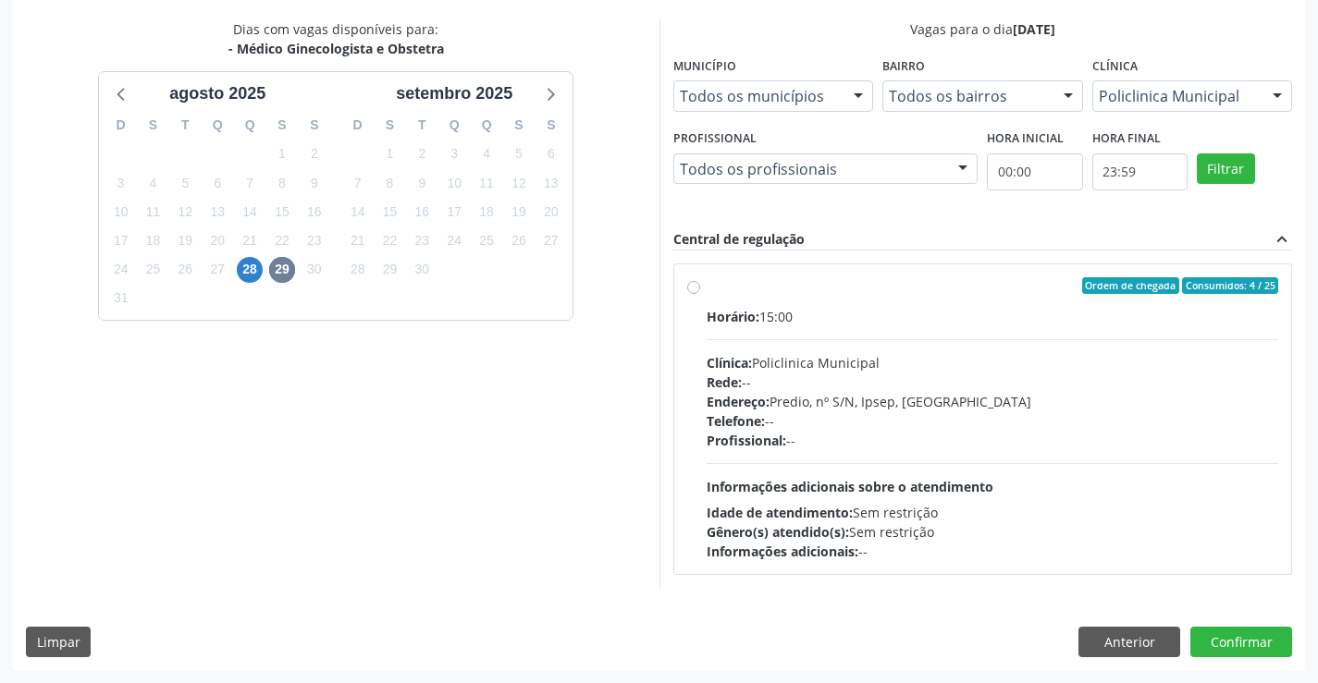
click at [922, 156] on div "Todos os profissionais" at bounding box center [825, 168] width 305 height 31
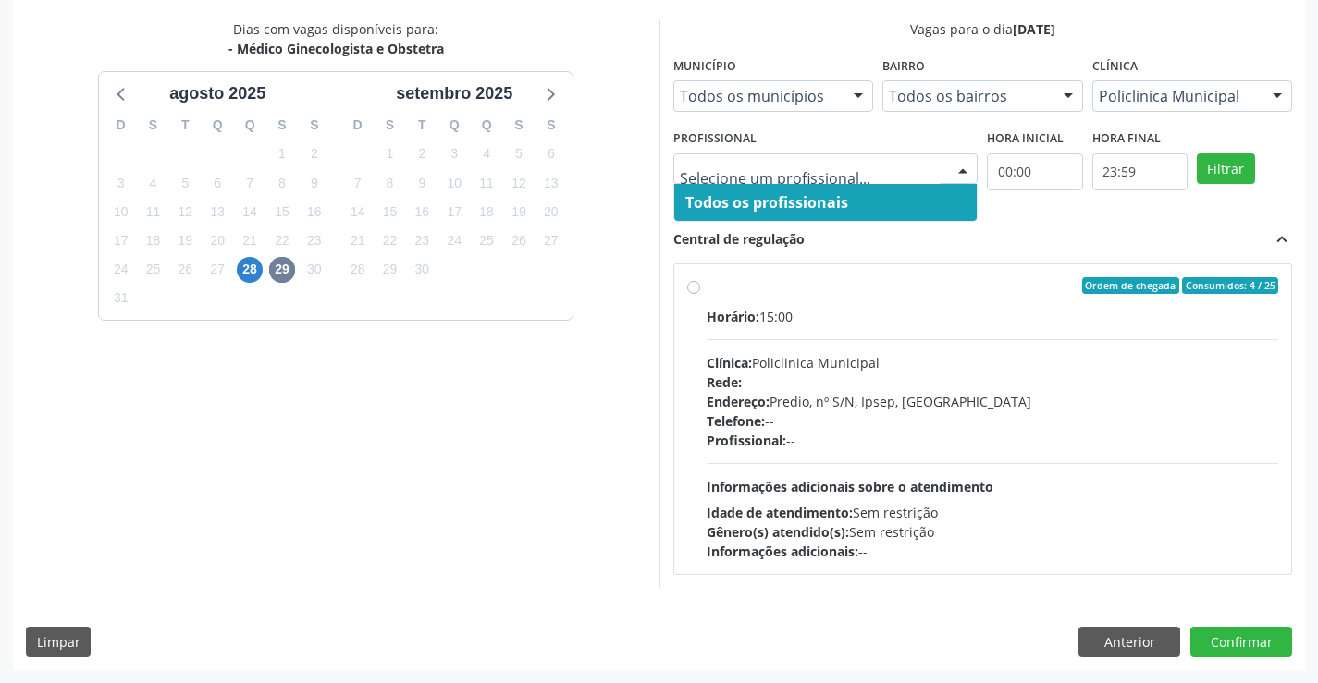
click at [889, 202] on span "Todos os profissionais" at bounding box center [825, 202] width 303 height 37
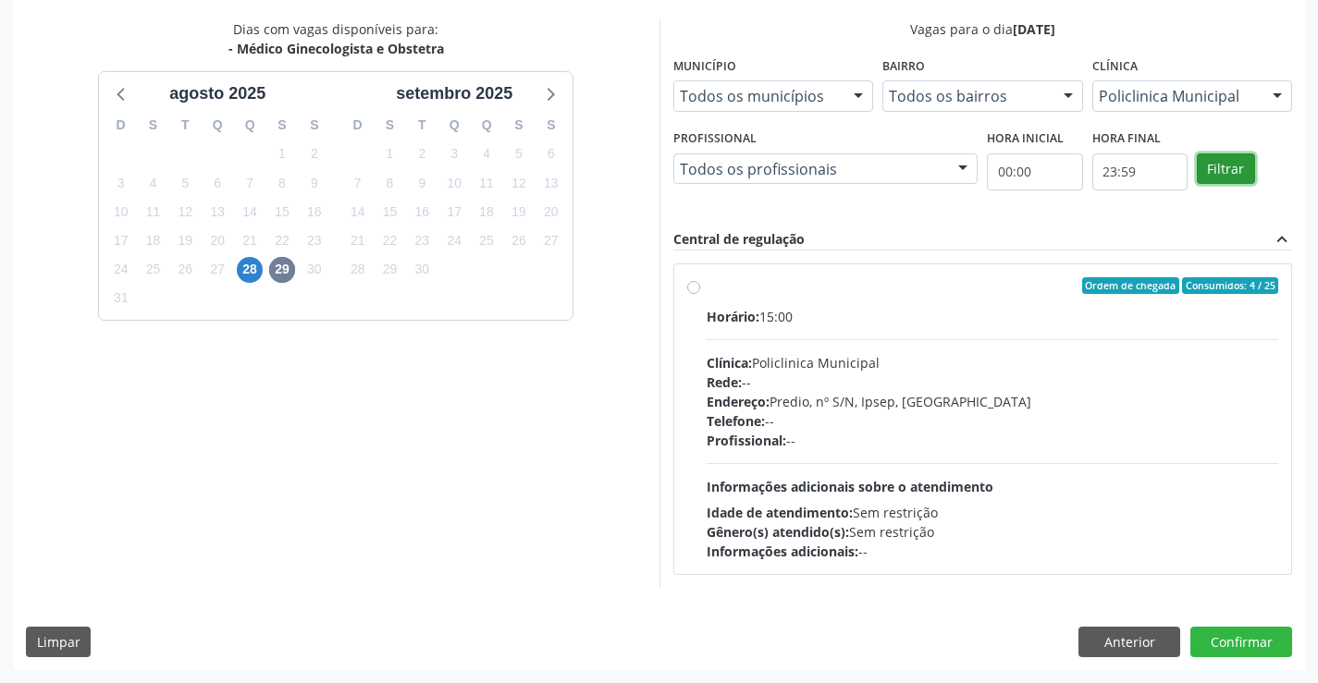
click at [1224, 163] on button "Filtrar" at bounding box center [1225, 168] width 58 height 31
click at [855, 425] on div "Telefone: --" at bounding box center [992, 420] width 572 height 19
click at [700, 294] on input "Ordem de chegada Consumidos: 4 / 25 Horário: 15:00 Clínica: Policlinica Municip…" at bounding box center [693, 285] width 13 height 17
radio input "true"
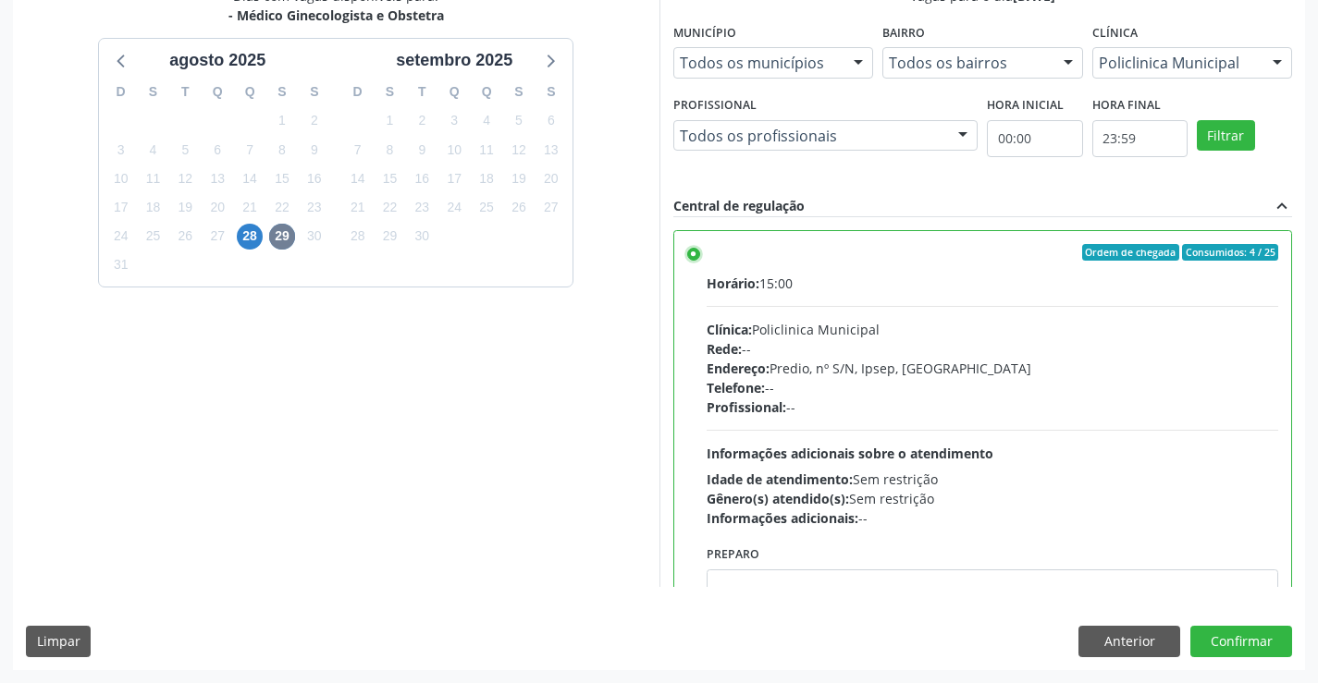
scroll to position [92, 0]
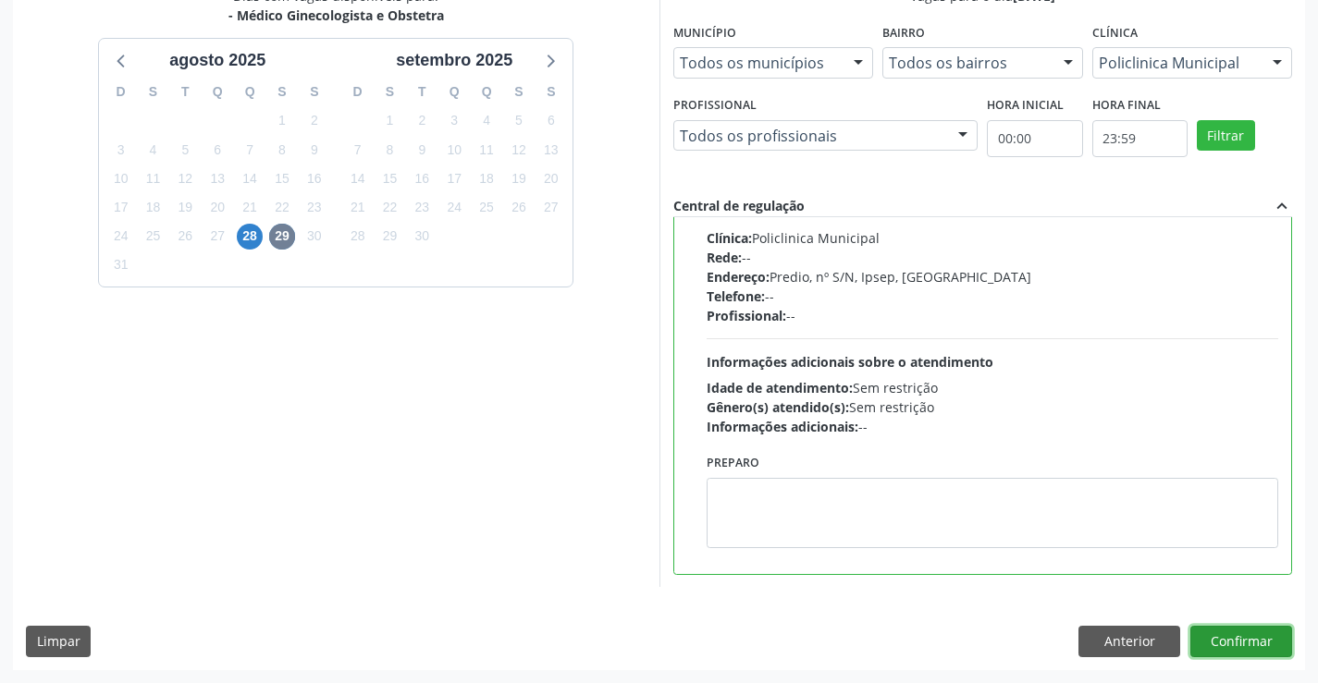
click at [1223, 636] on button "Confirmar" at bounding box center [1241, 641] width 102 height 31
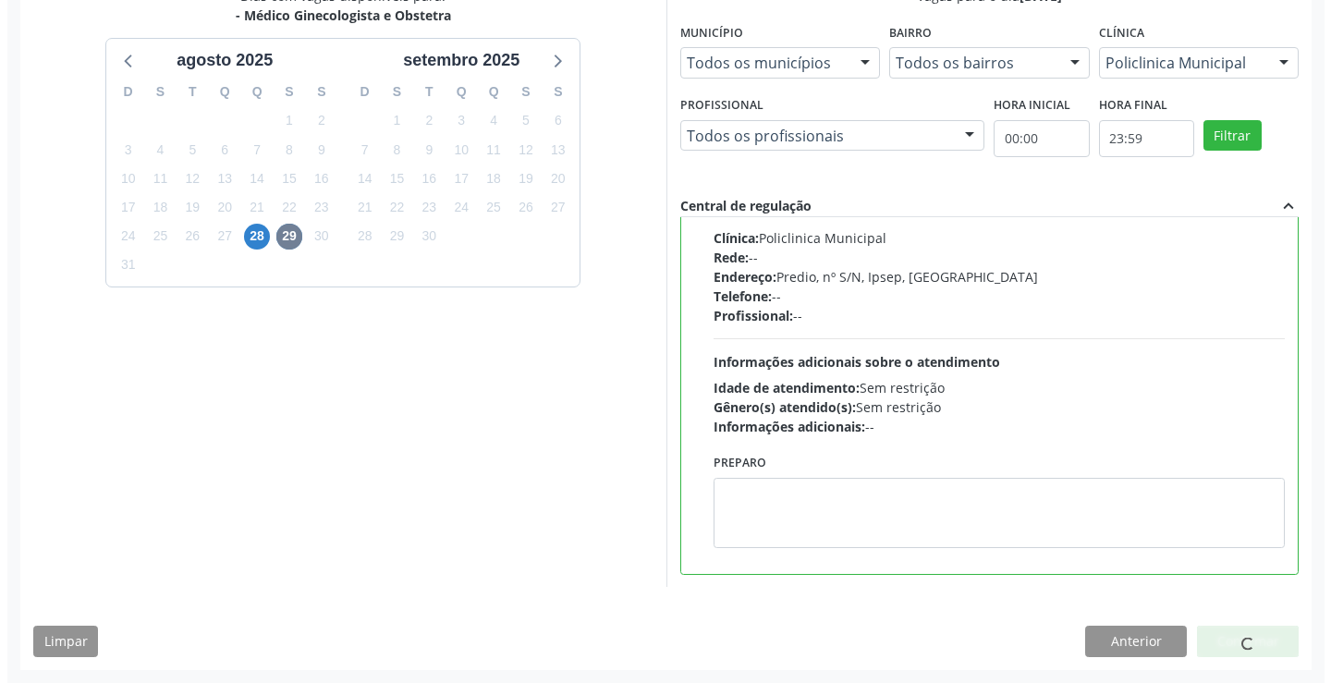
scroll to position [0, 0]
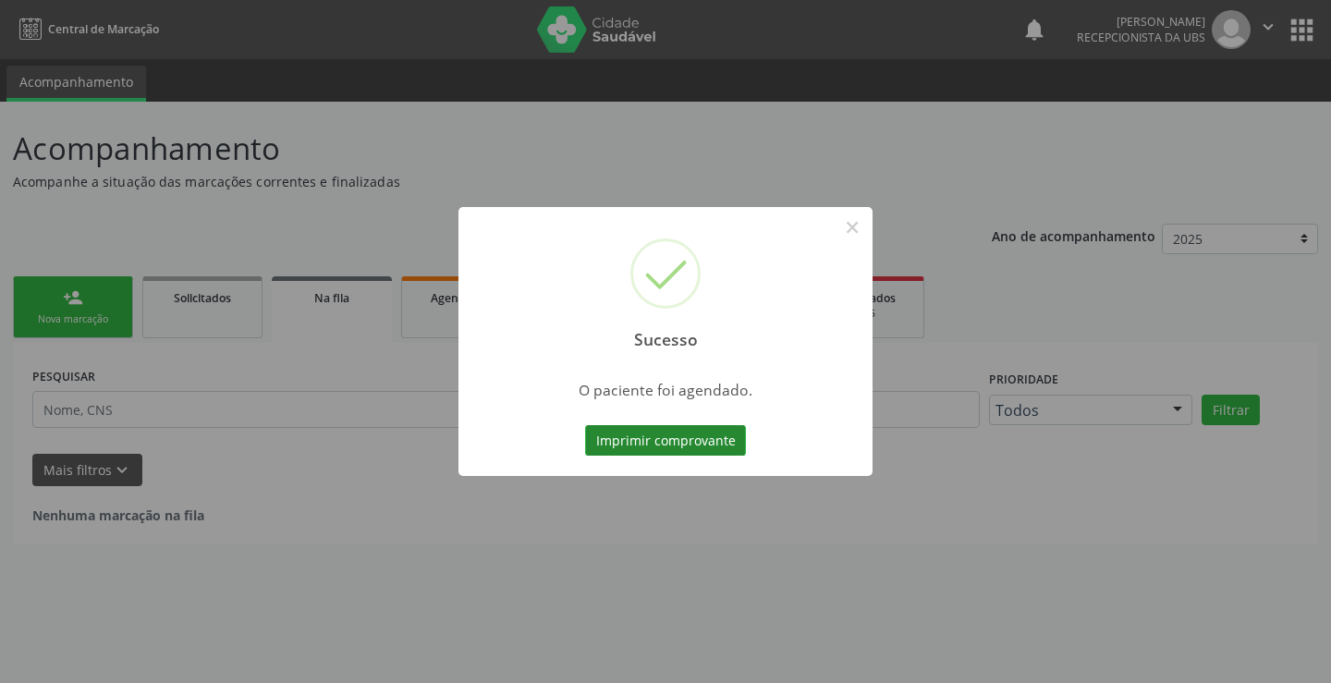
click at [711, 439] on button "Imprimir comprovante" at bounding box center [665, 440] width 161 height 31
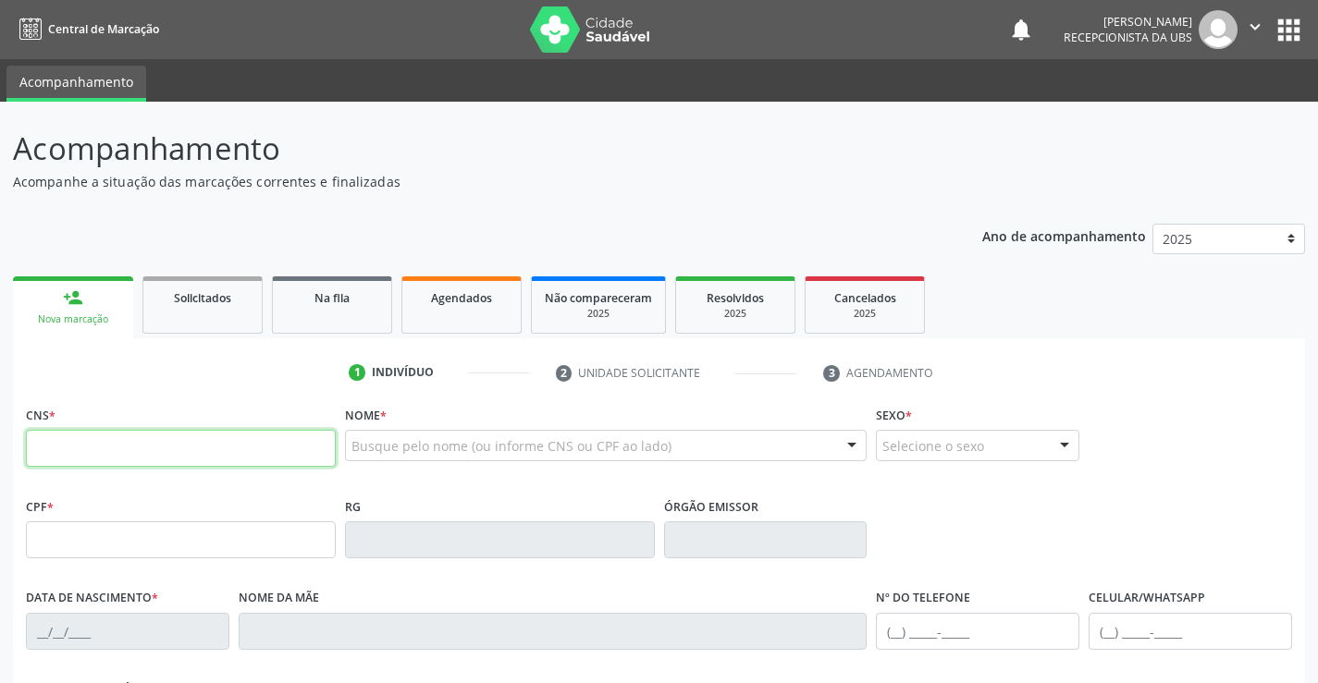
paste input "898 0063 6945 3821"
type input "898 0063 6945 3821"
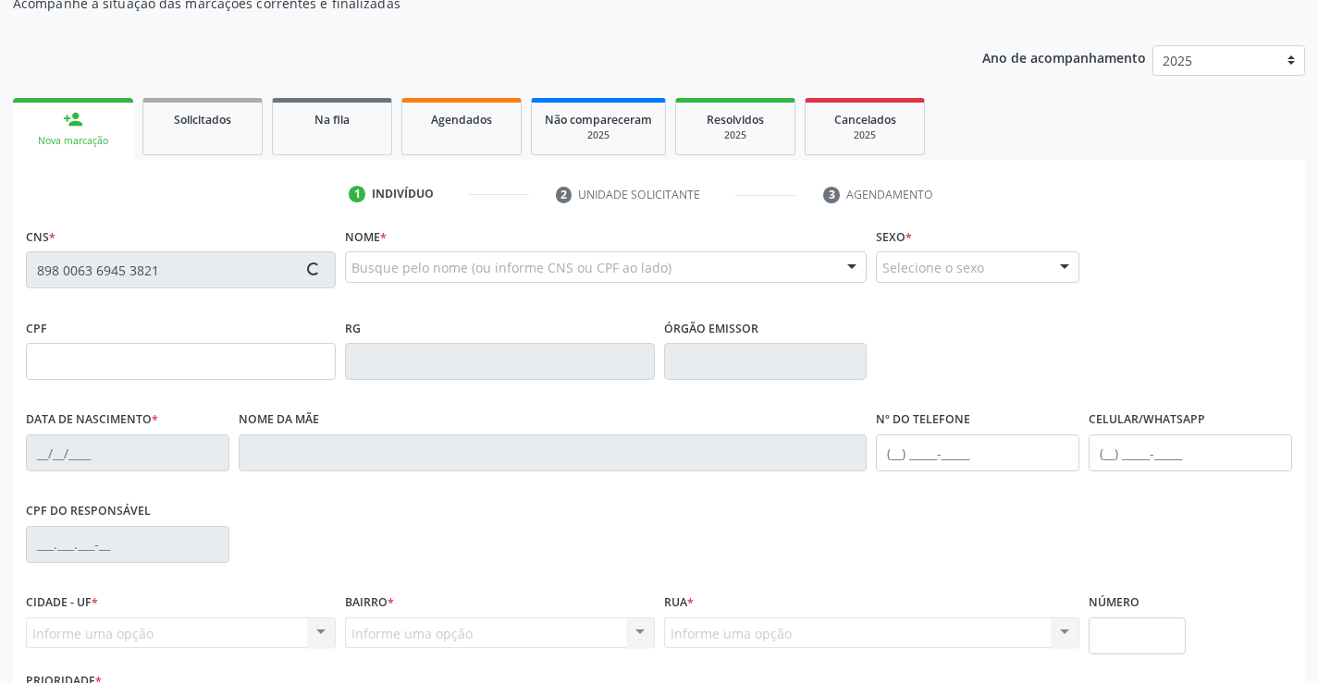
scroll to position [185, 0]
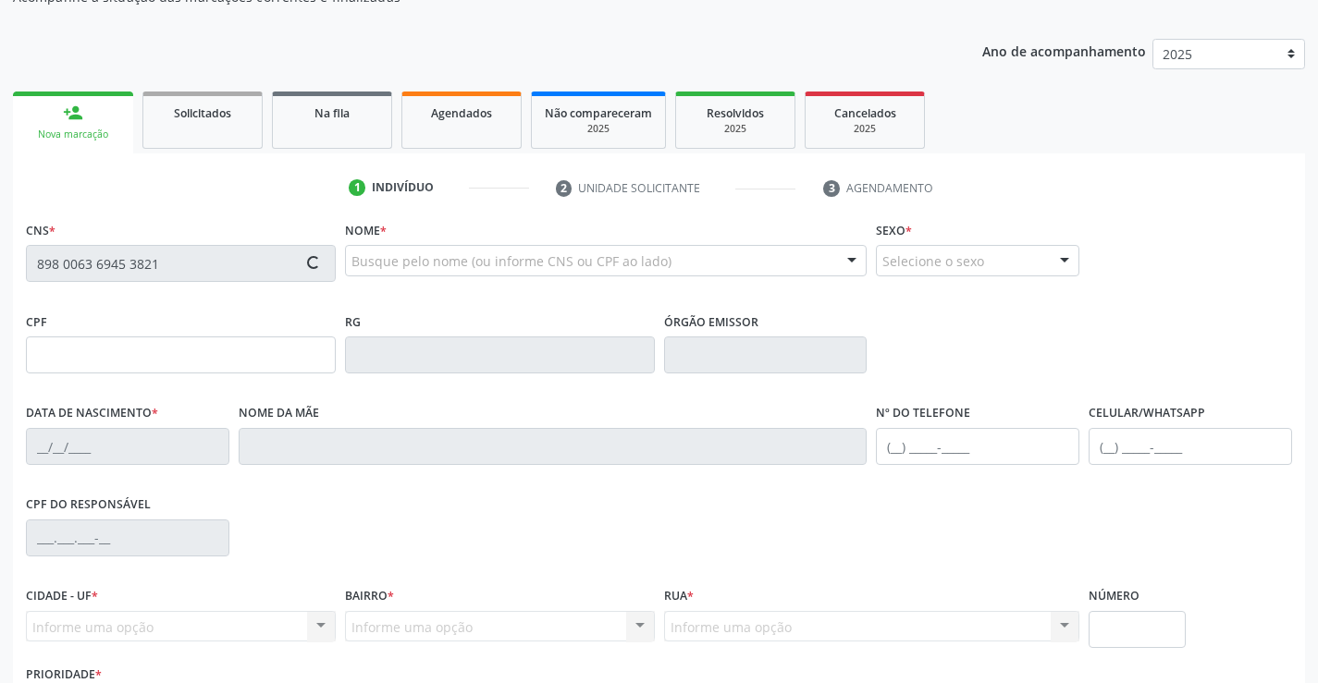
type input "003.362.574-30"
type input "2[DATE]"
type input "[PERSON_NAME]"
type input "[PHONE_NUMBER]"
type input "631"
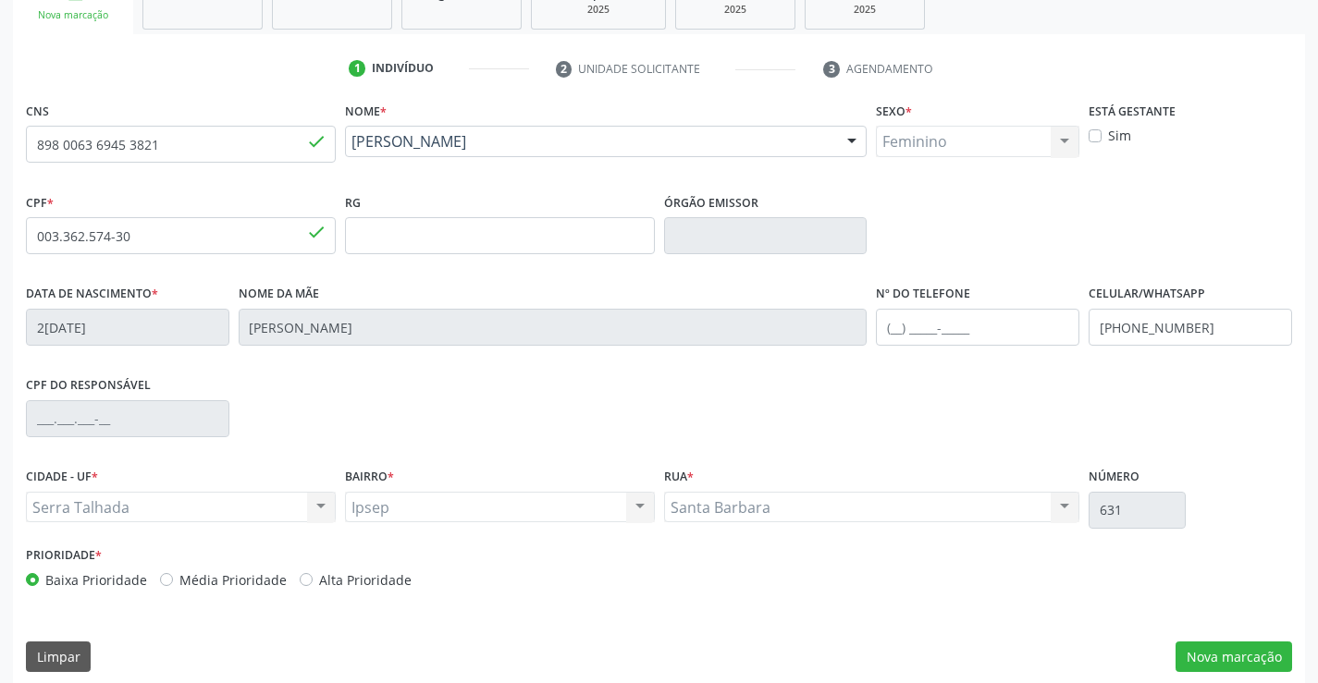
scroll to position [319, 0]
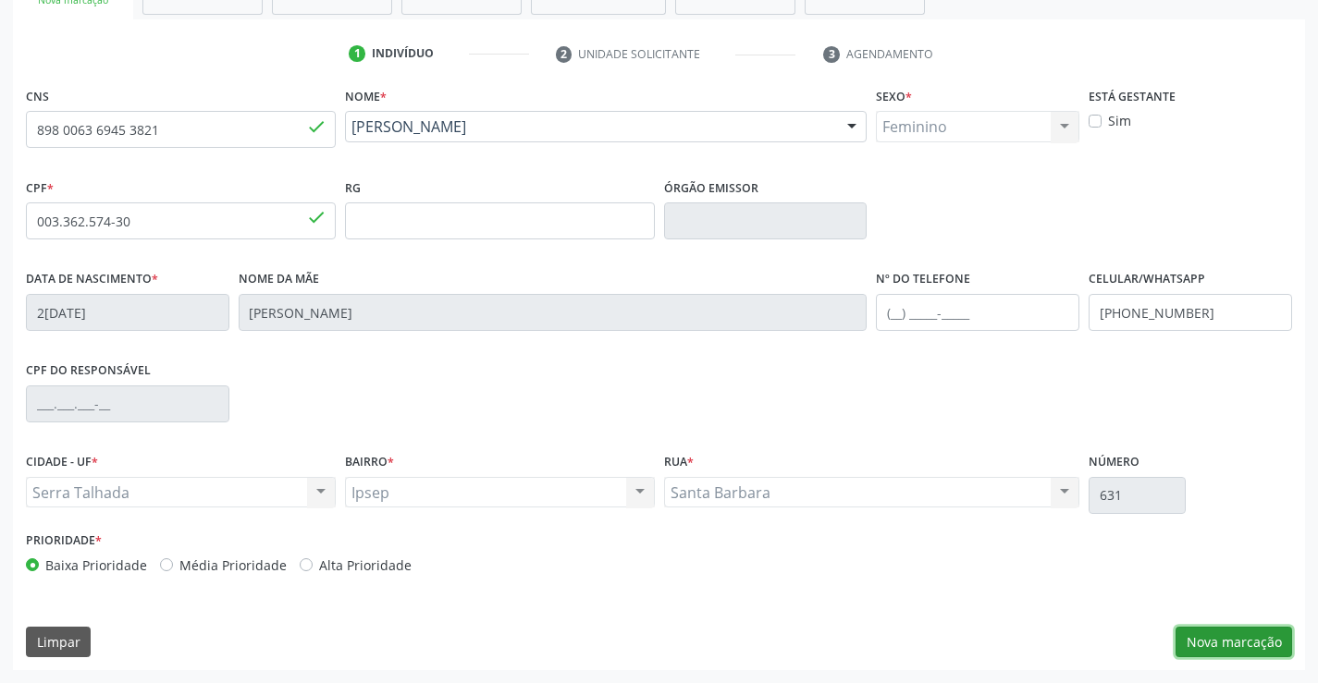
drag, startPoint x: 1216, startPoint y: 639, endPoint x: 1190, endPoint y: 652, distance: 28.9
click at [1217, 640] on button "Nova marcação" at bounding box center [1233, 642] width 117 height 31
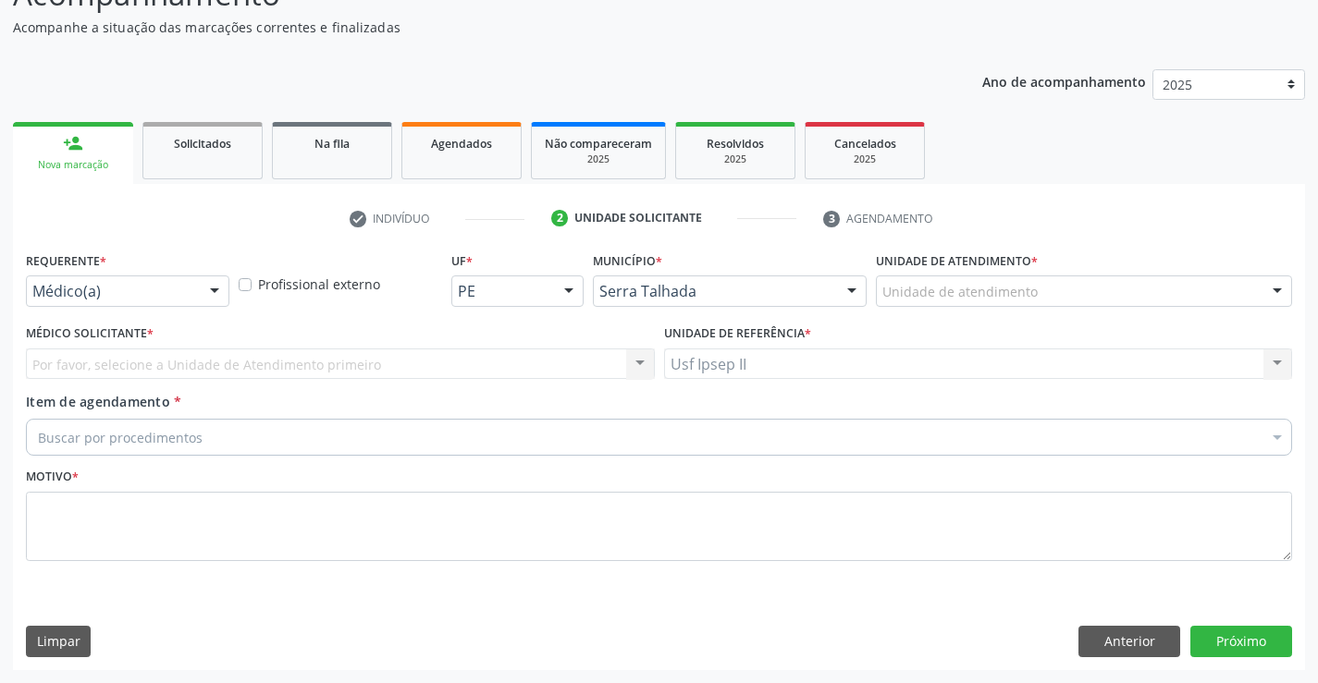
scroll to position [154, 0]
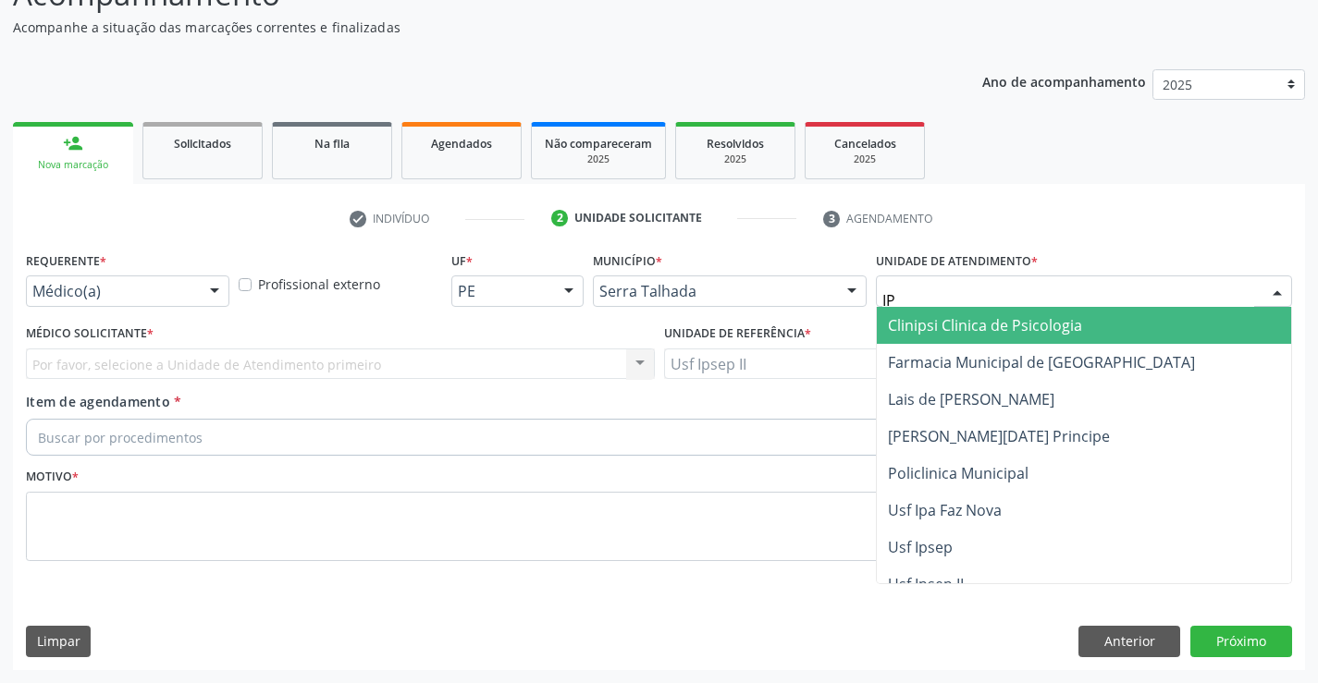
type input "IPS"
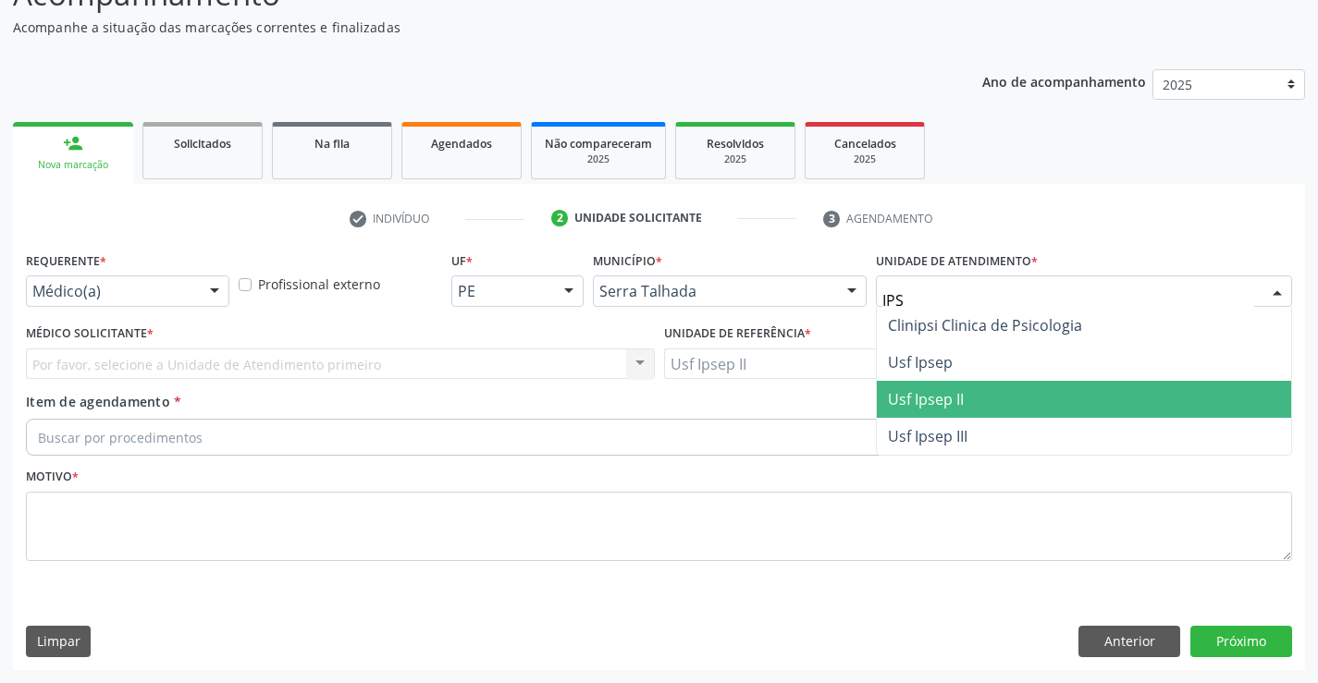
click at [947, 399] on span "Usf Ipsep II" at bounding box center [926, 399] width 76 height 20
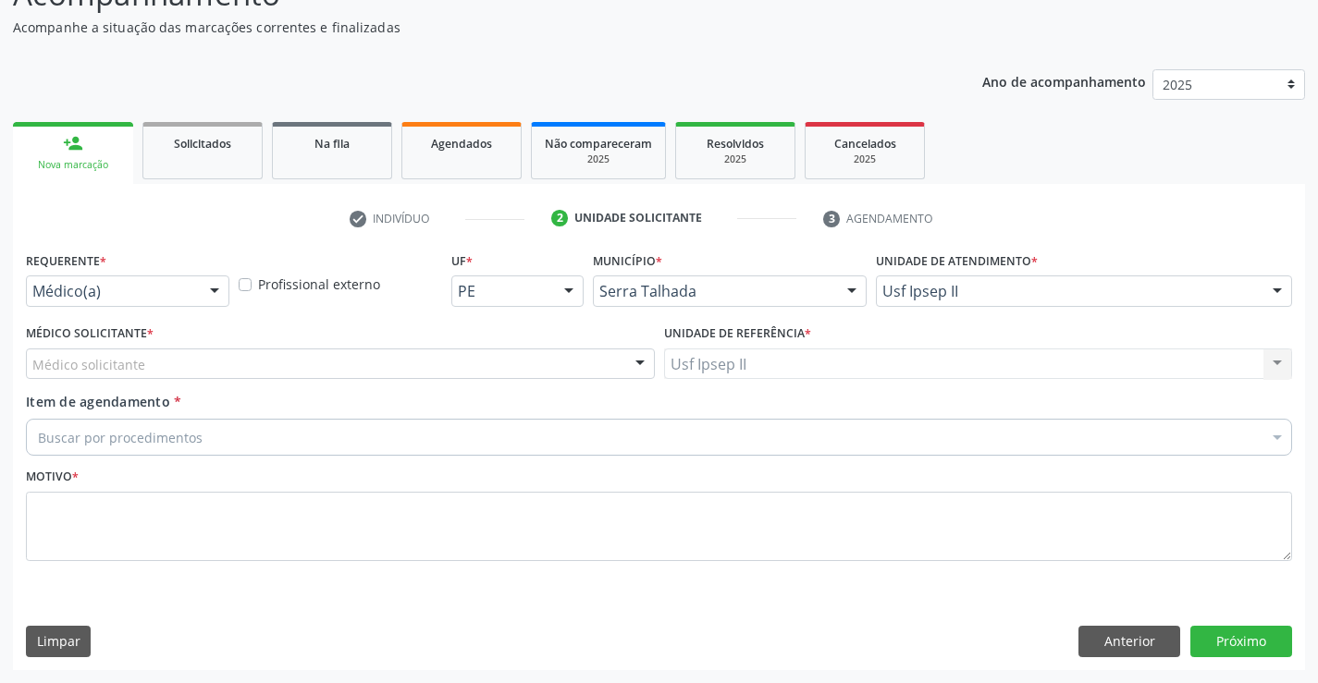
click at [402, 358] on div "Médico solicitante" at bounding box center [340, 364] width 629 height 31
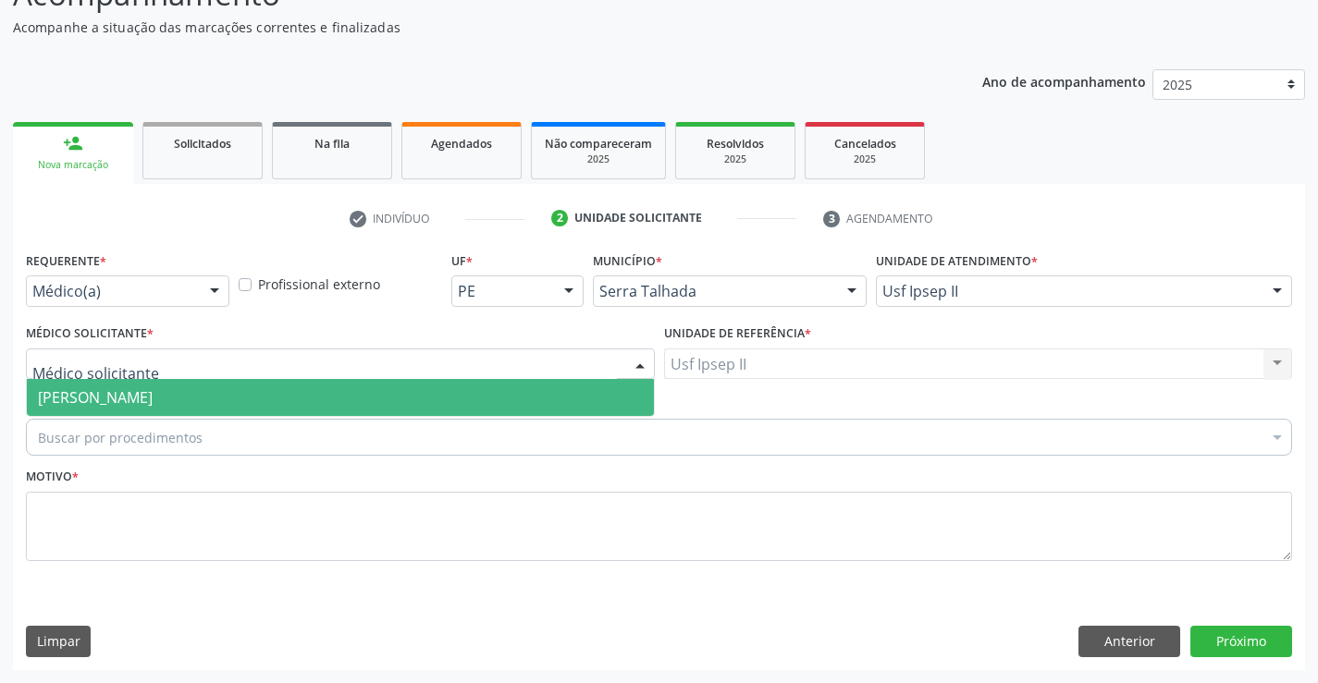
click at [363, 394] on span "[PERSON_NAME]" at bounding box center [340, 397] width 627 height 37
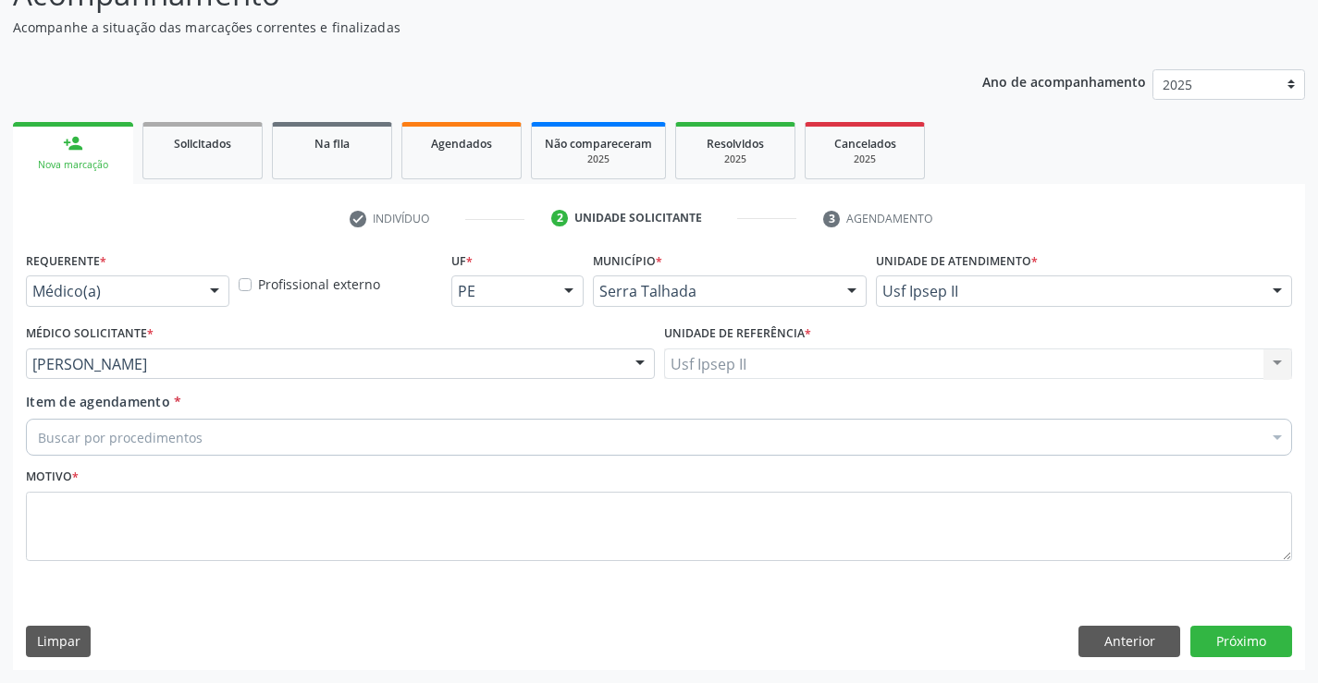
click at [350, 418] on div "Item de agendamento * Buscar por procedimentos Selecionar todos 0304070076 - .Q…" at bounding box center [659, 421] width 1266 height 58
click at [353, 425] on div "Buscar por procedimentos" at bounding box center [659, 437] width 1266 height 37
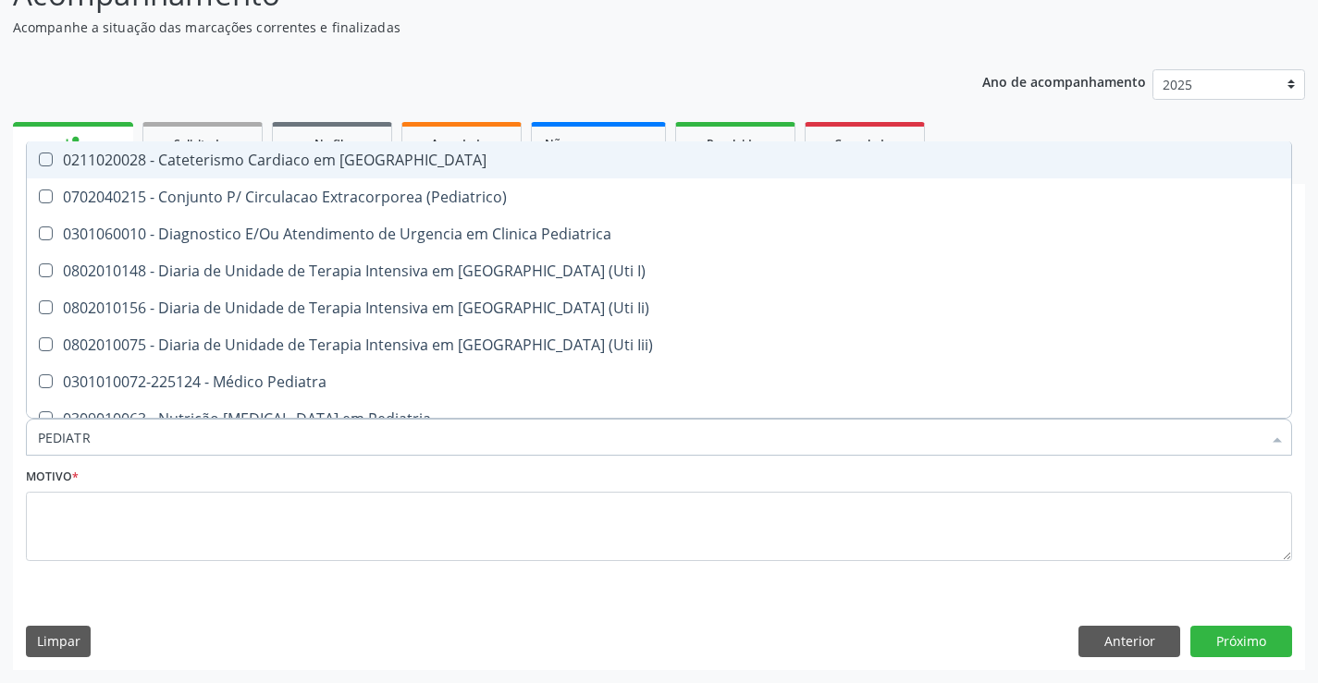
type input "PEDIATRA"
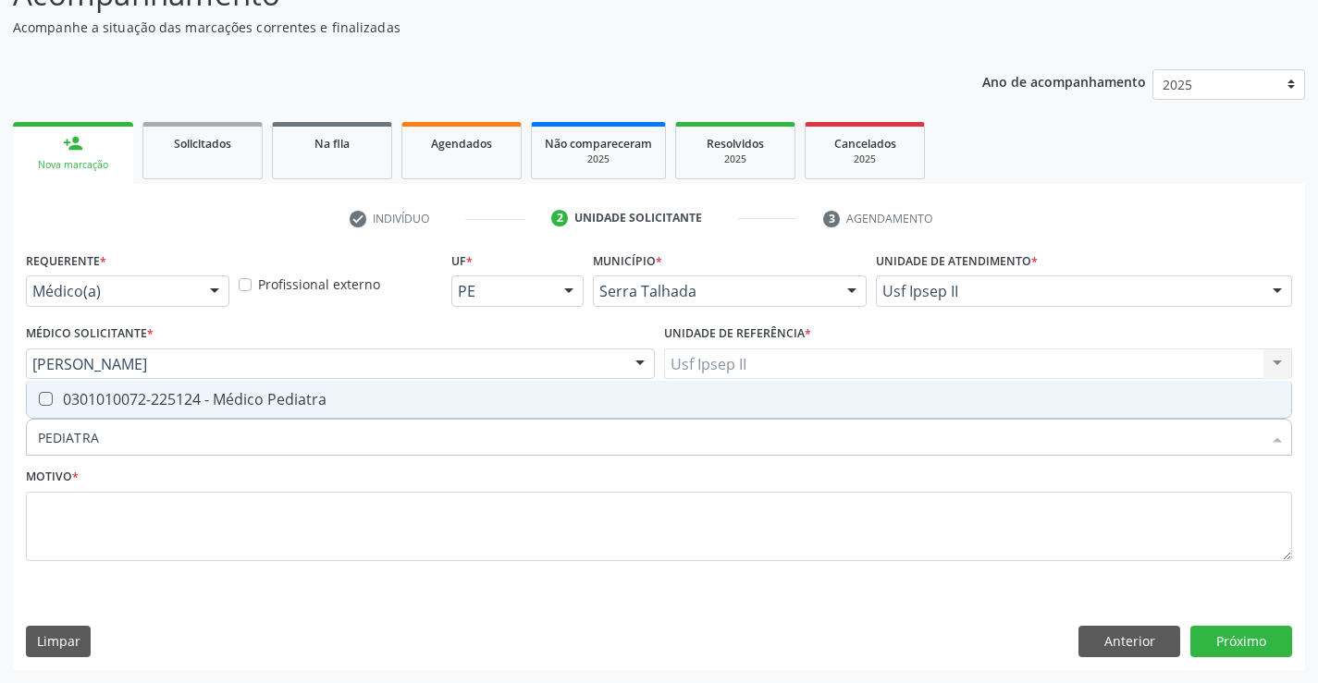
click at [343, 390] on span "0301010072-225124 - Médico Pediatra" at bounding box center [659, 399] width 1264 height 37
checkbox Pediatra "true"
click at [211, 552] on textarea at bounding box center [659, 527] width 1266 height 70
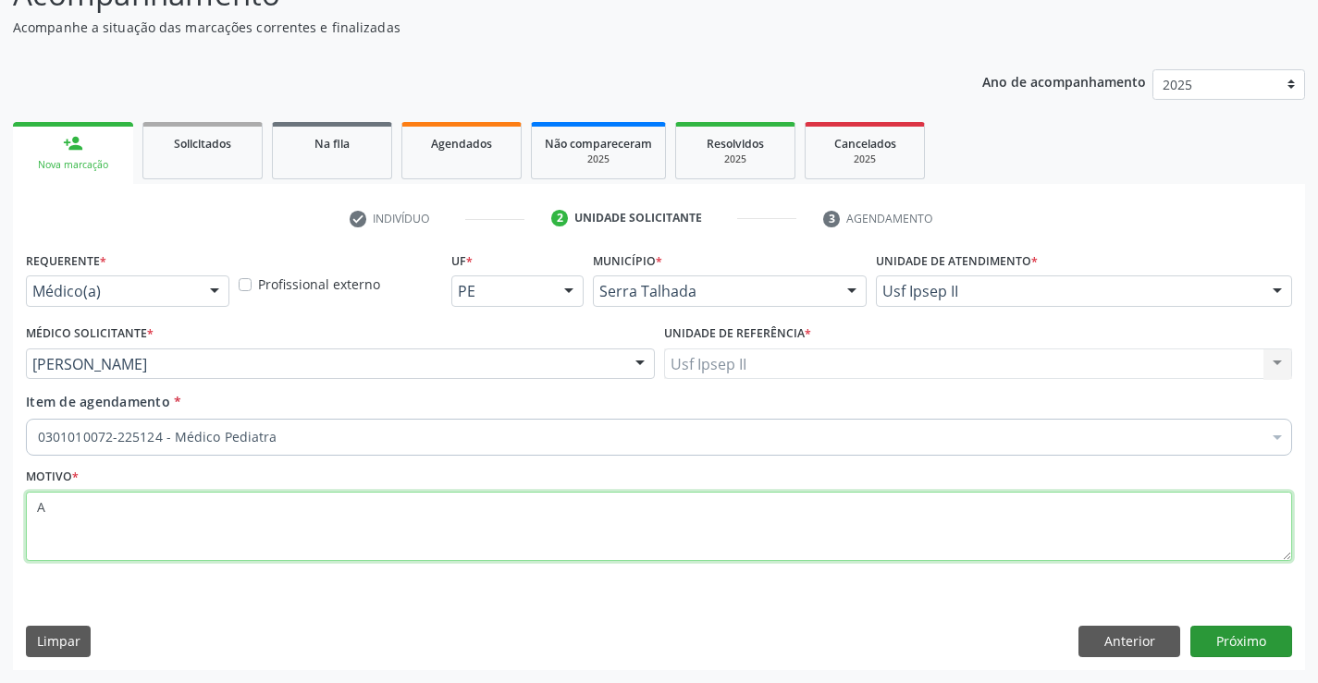
type textarea "A"
click at [1219, 656] on button "Próximo" at bounding box center [1241, 641] width 102 height 31
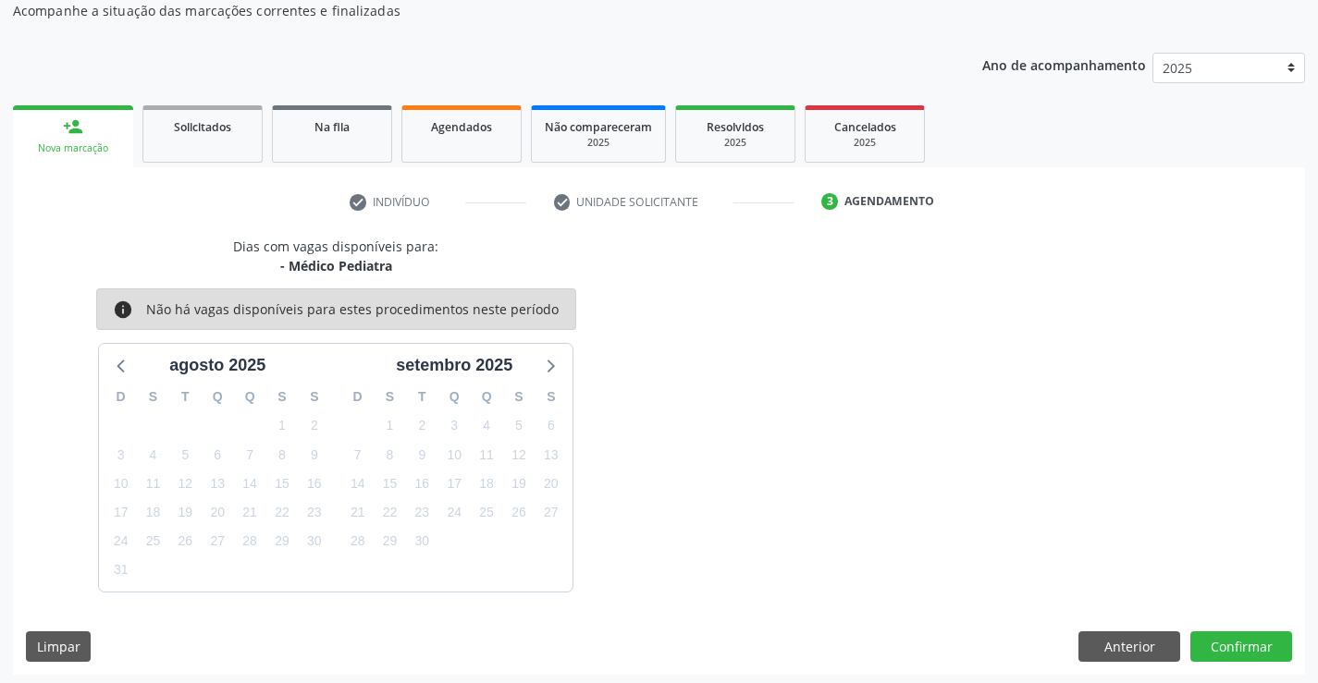
scroll to position [176, 0]
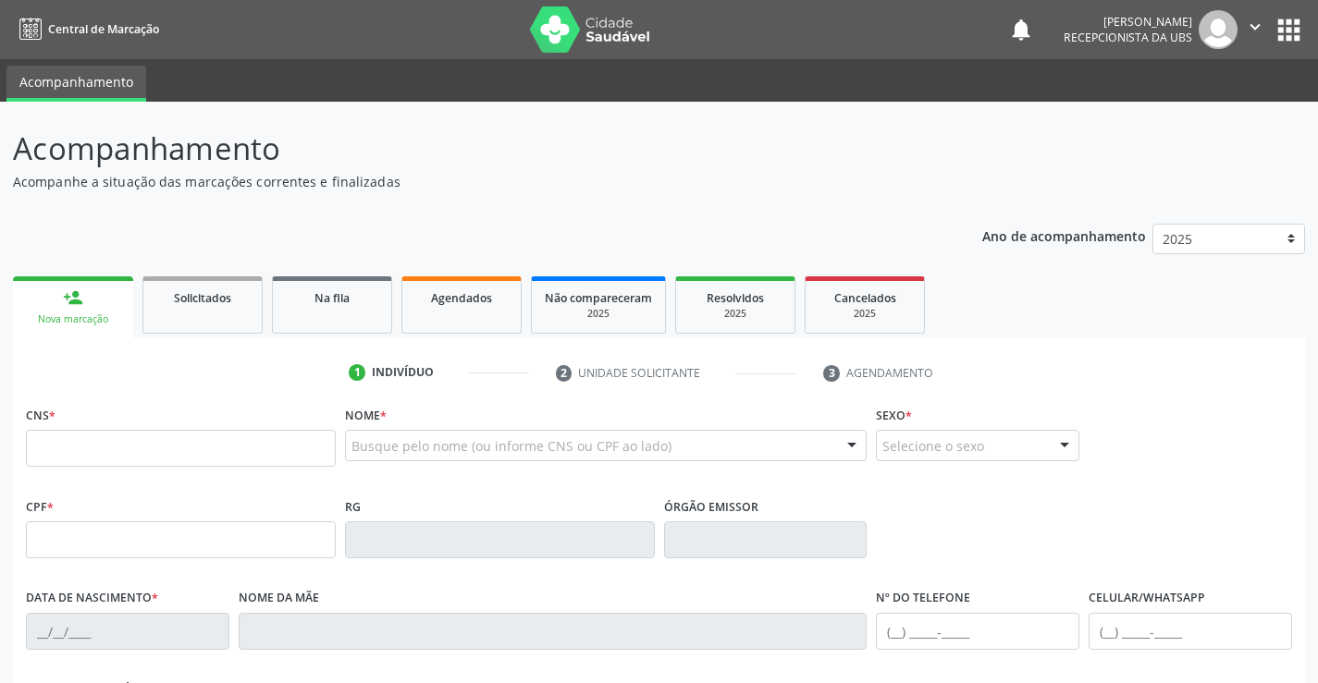
scroll to position [175, 0]
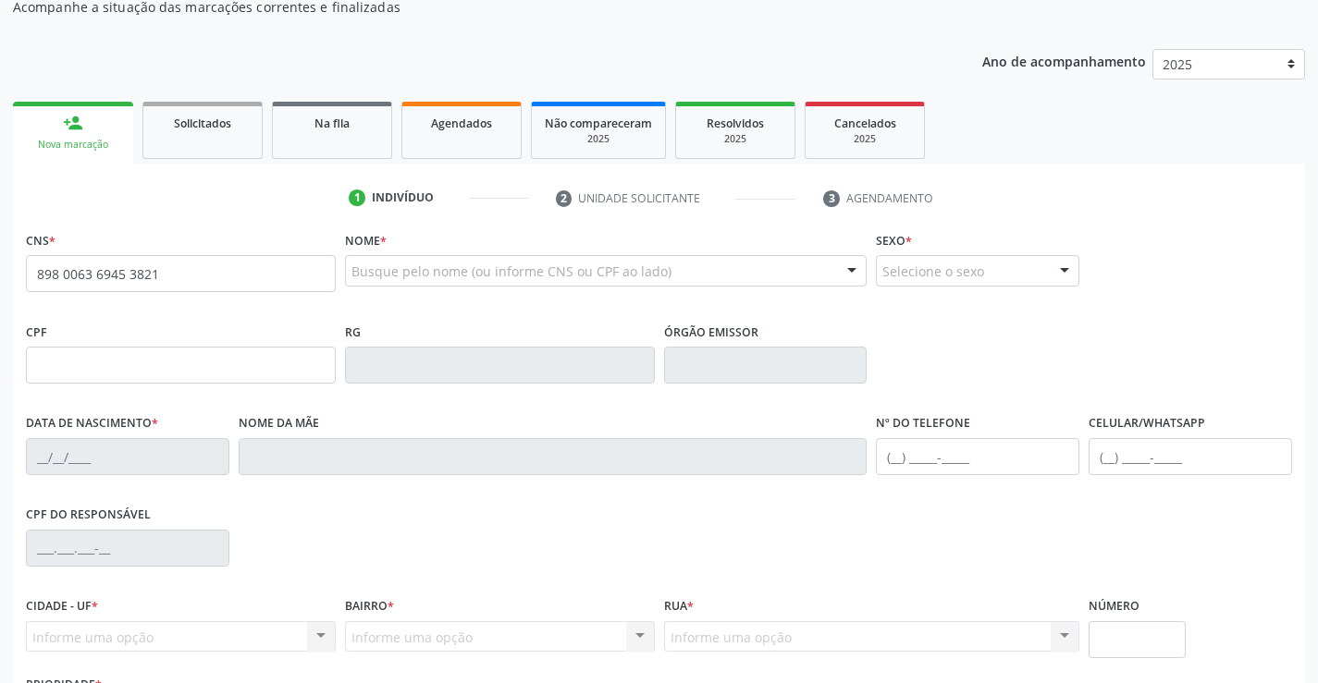
click at [220, 265] on input "898 0063 6945 3821" at bounding box center [181, 273] width 310 height 37
type input "898 0063 6945 3821"
type input "003.362.574-30"
type input "[DATE]"
type input "[PERSON_NAME]"
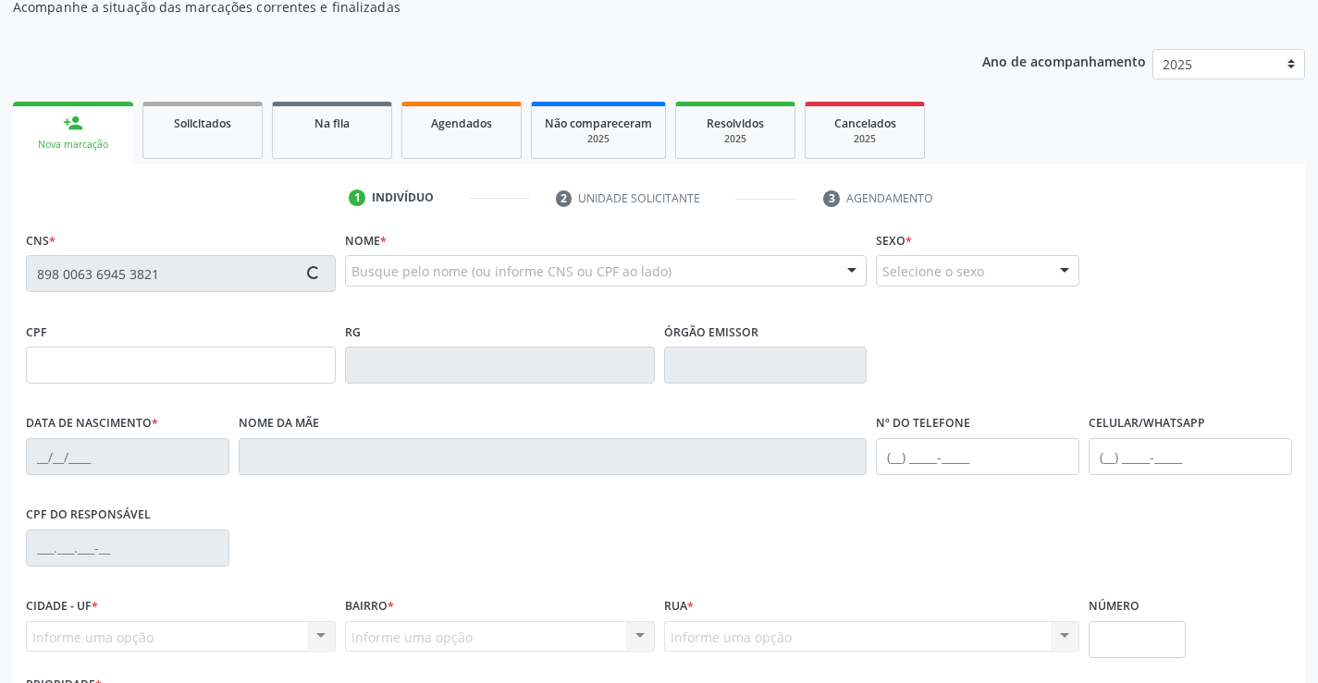
type input "[PHONE_NUMBER]"
type input "631"
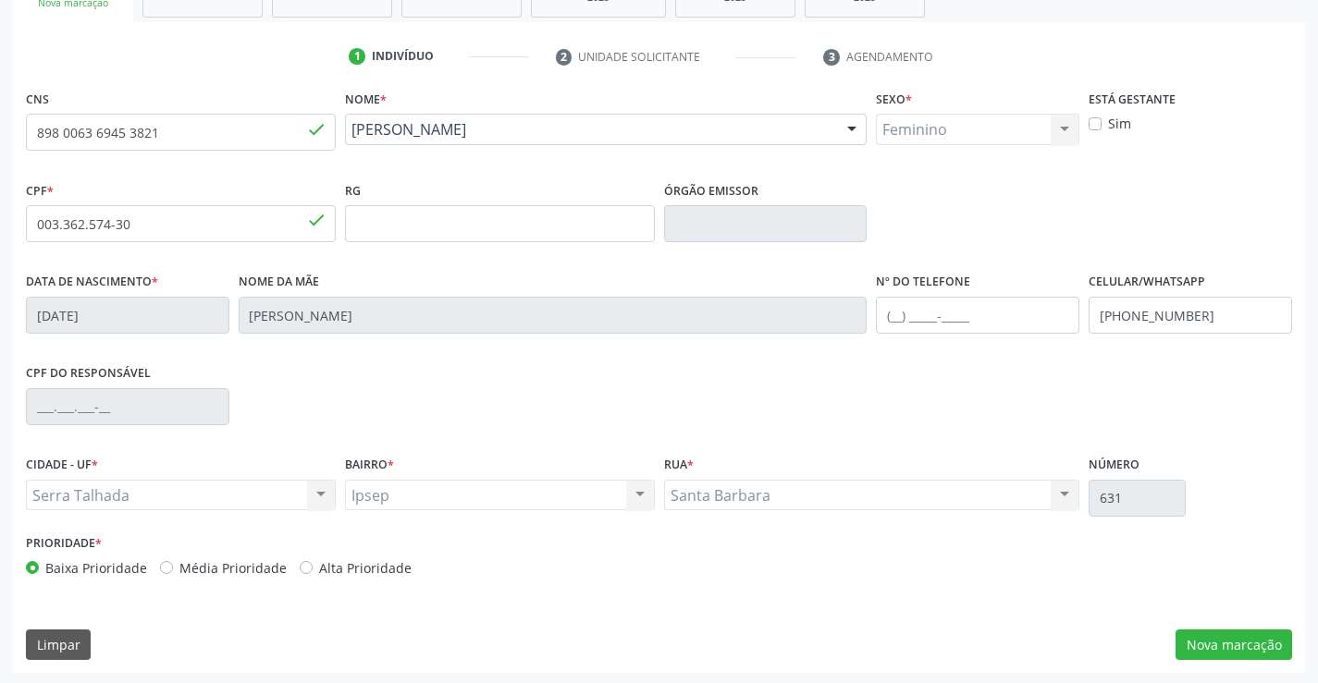
scroll to position [319, 0]
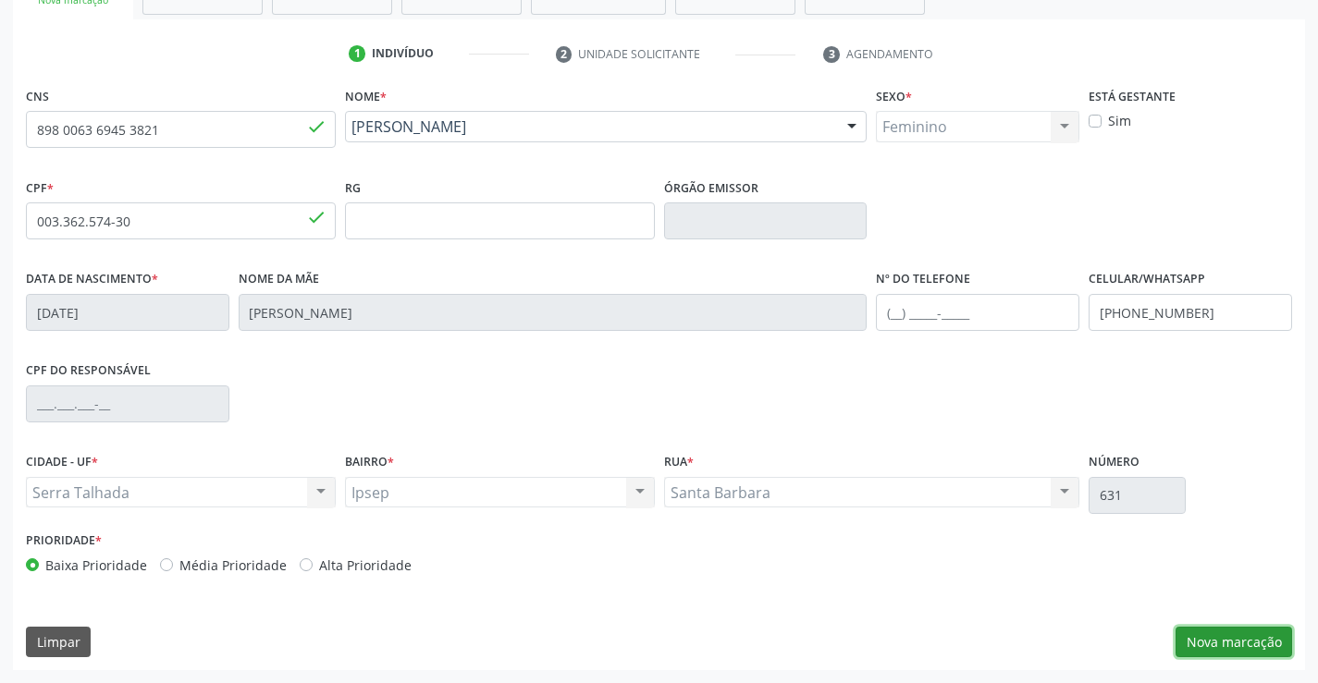
click at [1220, 653] on button "Nova marcação" at bounding box center [1233, 642] width 117 height 31
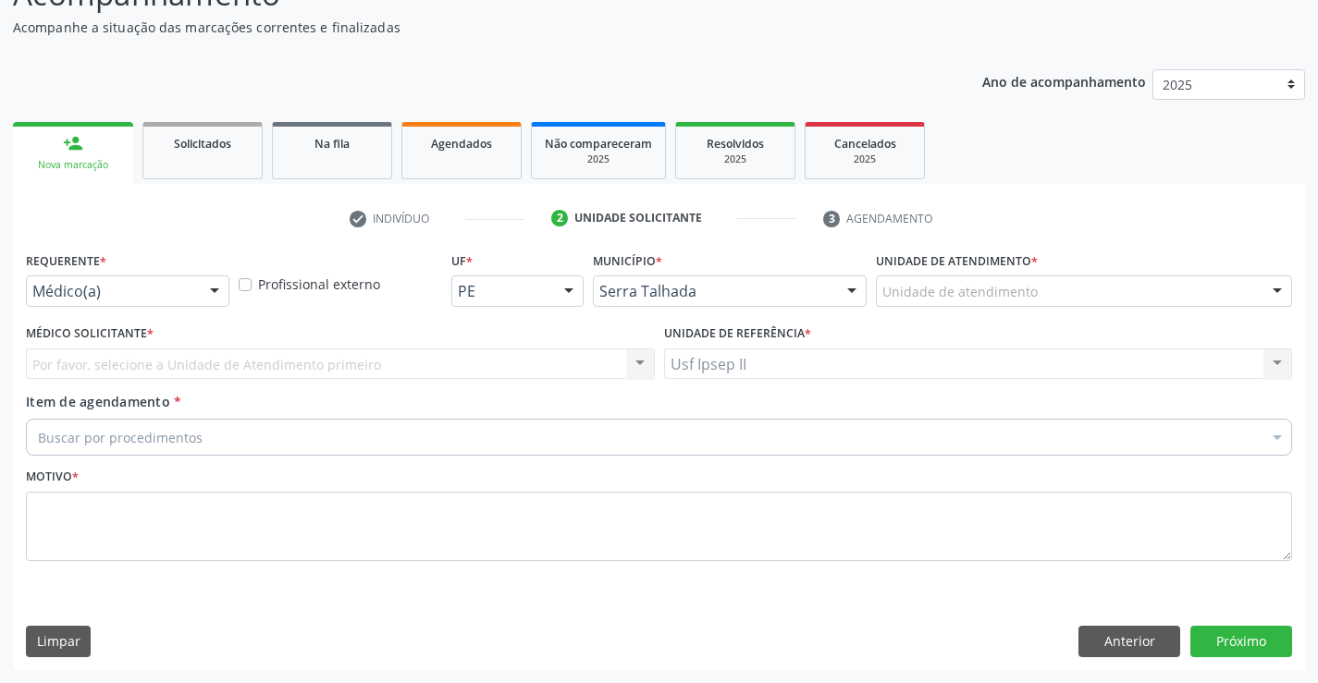
scroll to position [154, 0]
click at [1135, 301] on div "Unidade de atendimento" at bounding box center [1084, 291] width 416 height 31
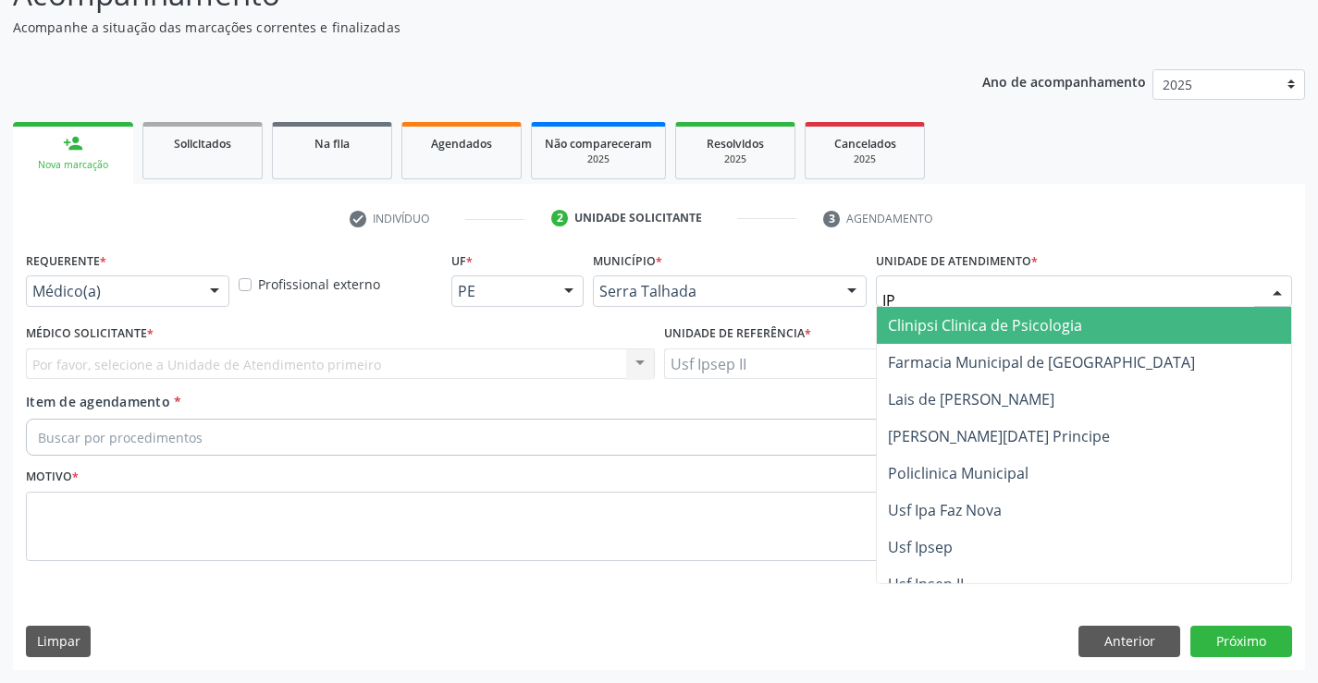
type input "IPS"
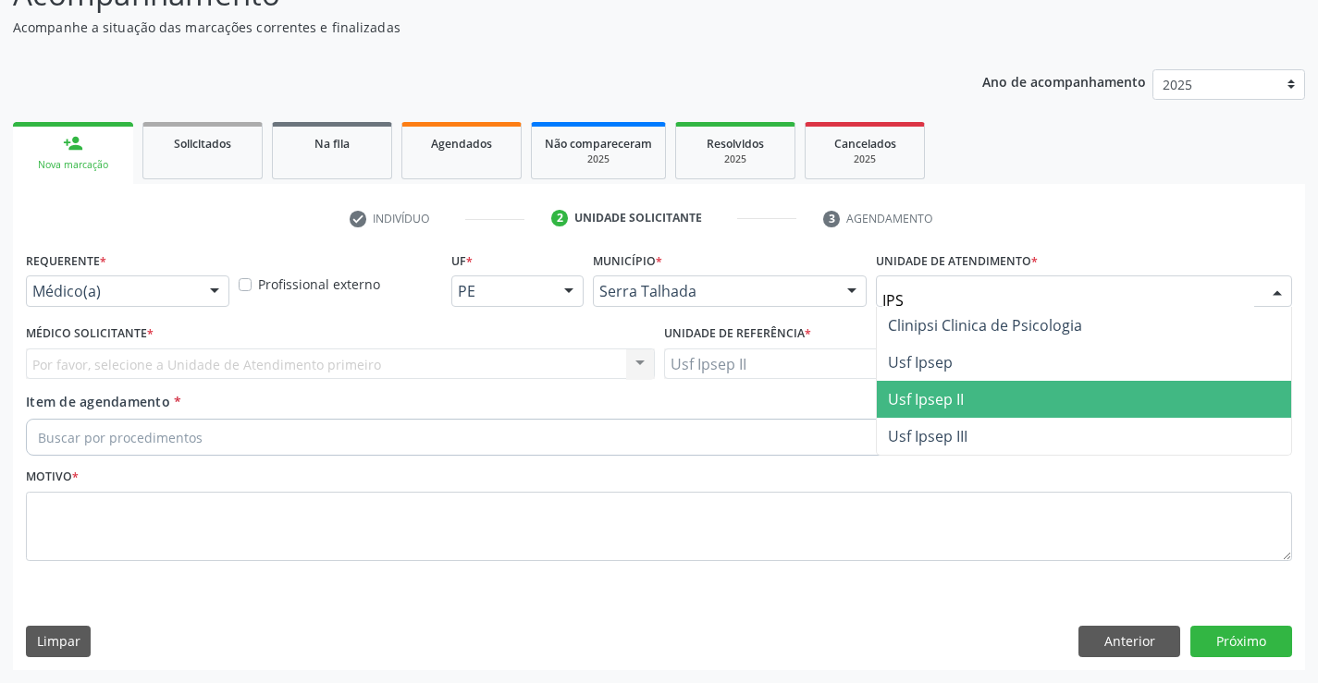
click at [927, 390] on span "Usf Ipsep II" at bounding box center [926, 399] width 76 height 20
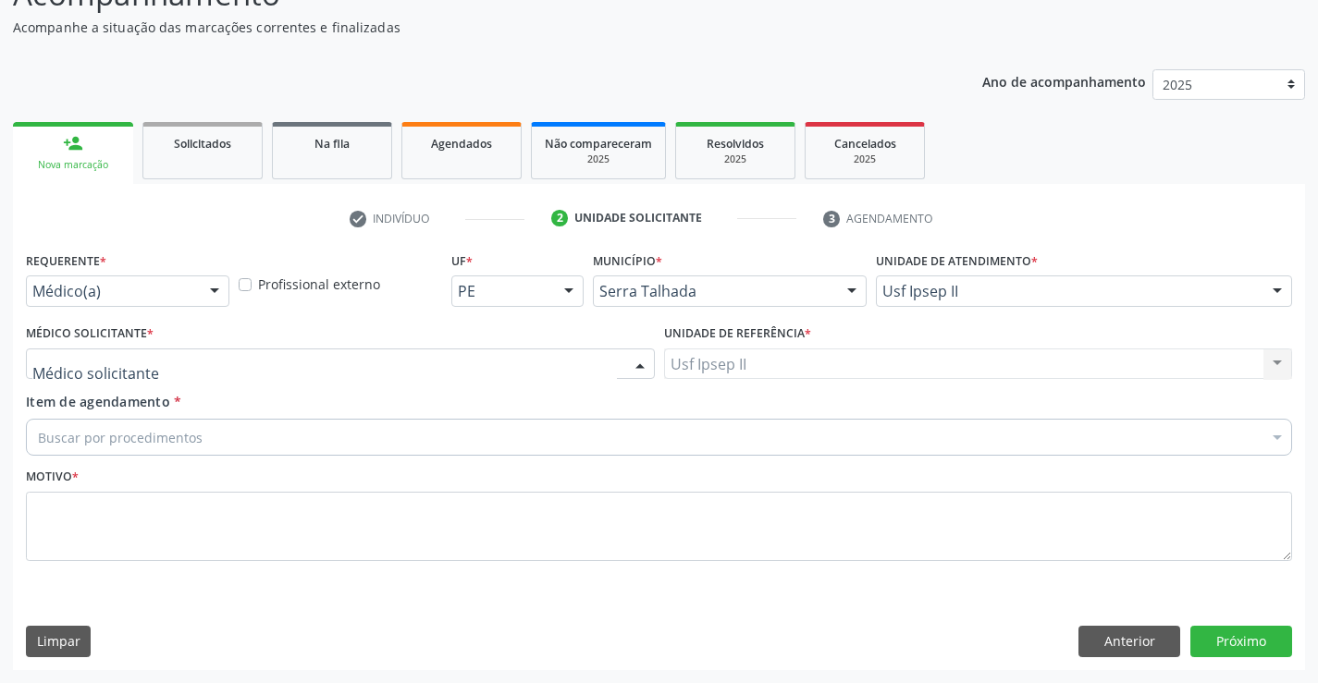
click at [351, 358] on div at bounding box center [340, 364] width 629 height 31
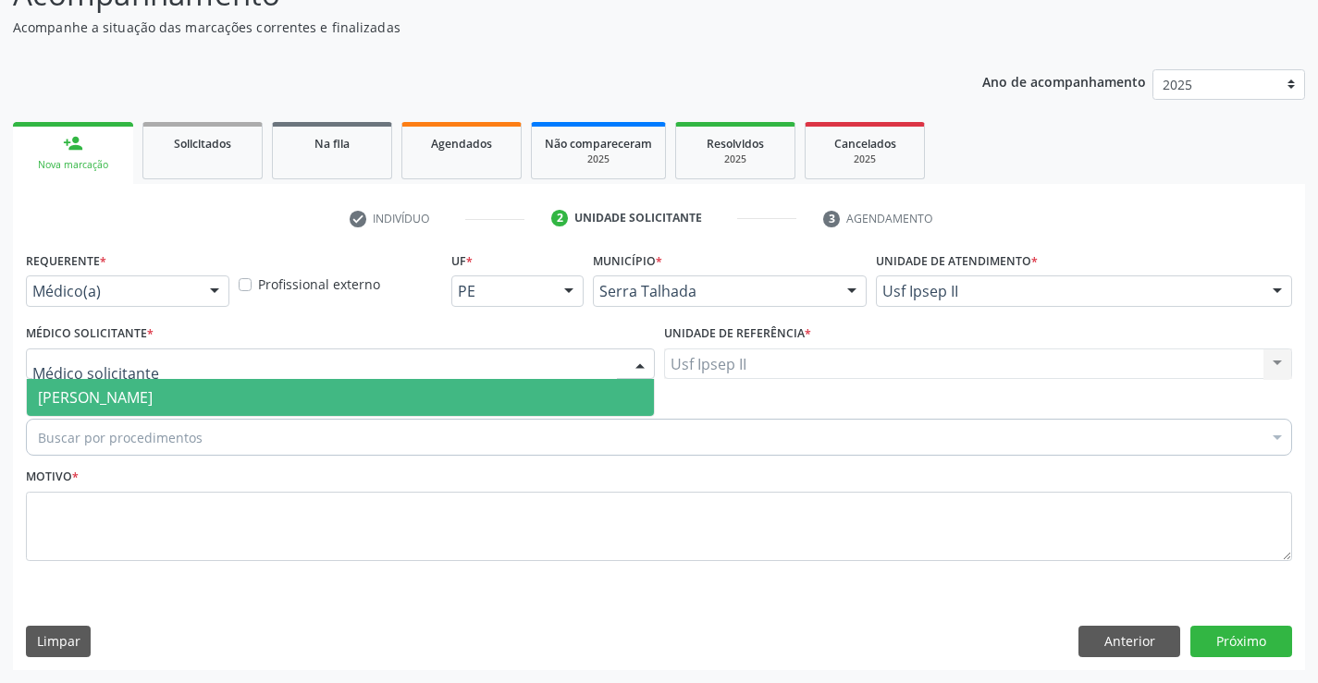
click at [326, 385] on span "[PERSON_NAME]" at bounding box center [340, 397] width 627 height 37
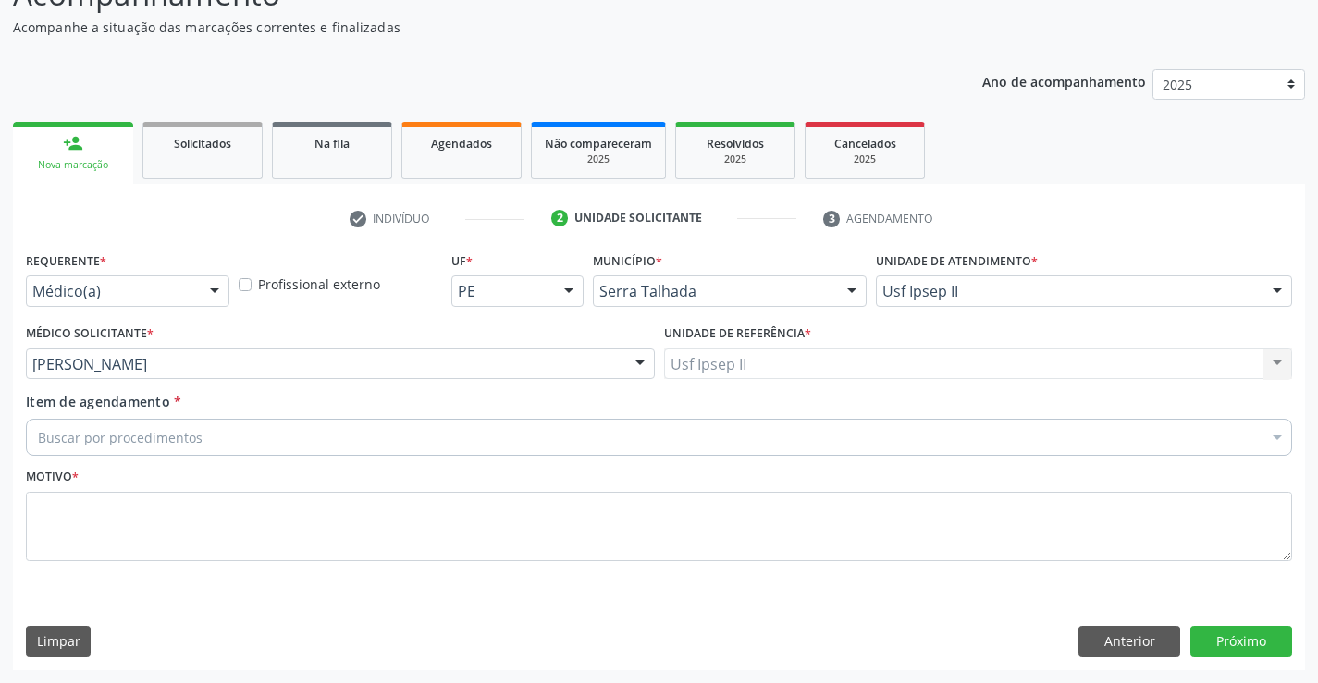
click at [283, 427] on div "Buscar por procedimentos" at bounding box center [659, 437] width 1266 height 37
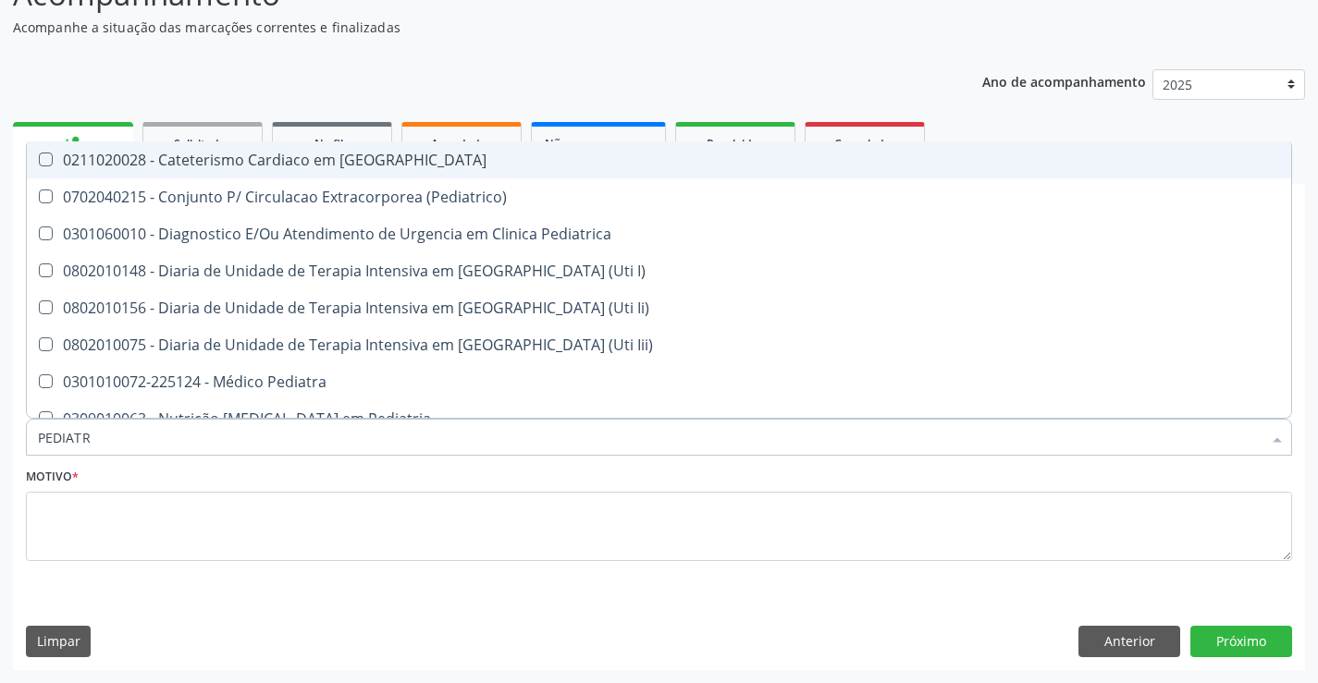
type input "PEDIATRA"
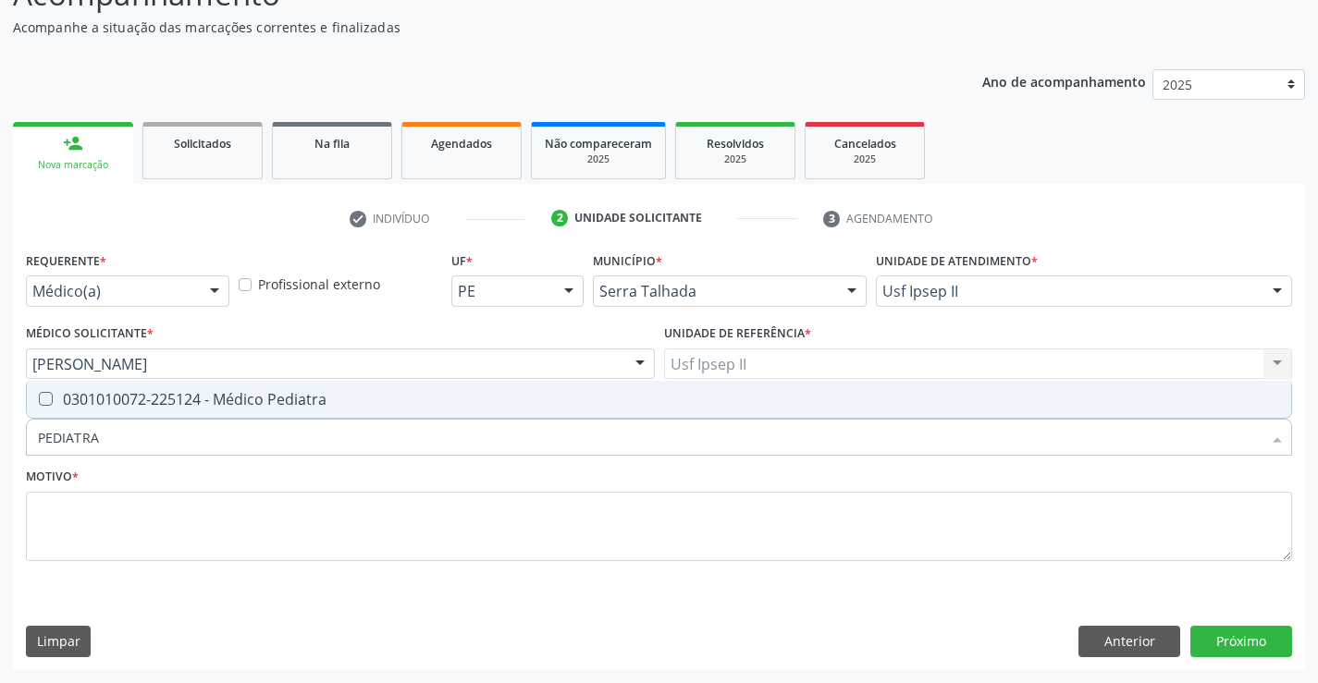
click at [331, 406] on div "0301010072-225124 - Médico Pediatra" at bounding box center [659, 399] width 1242 height 15
checkbox Pediatra "true"
click at [104, 534] on textarea at bounding box center [659, 527] width 1266 height 70
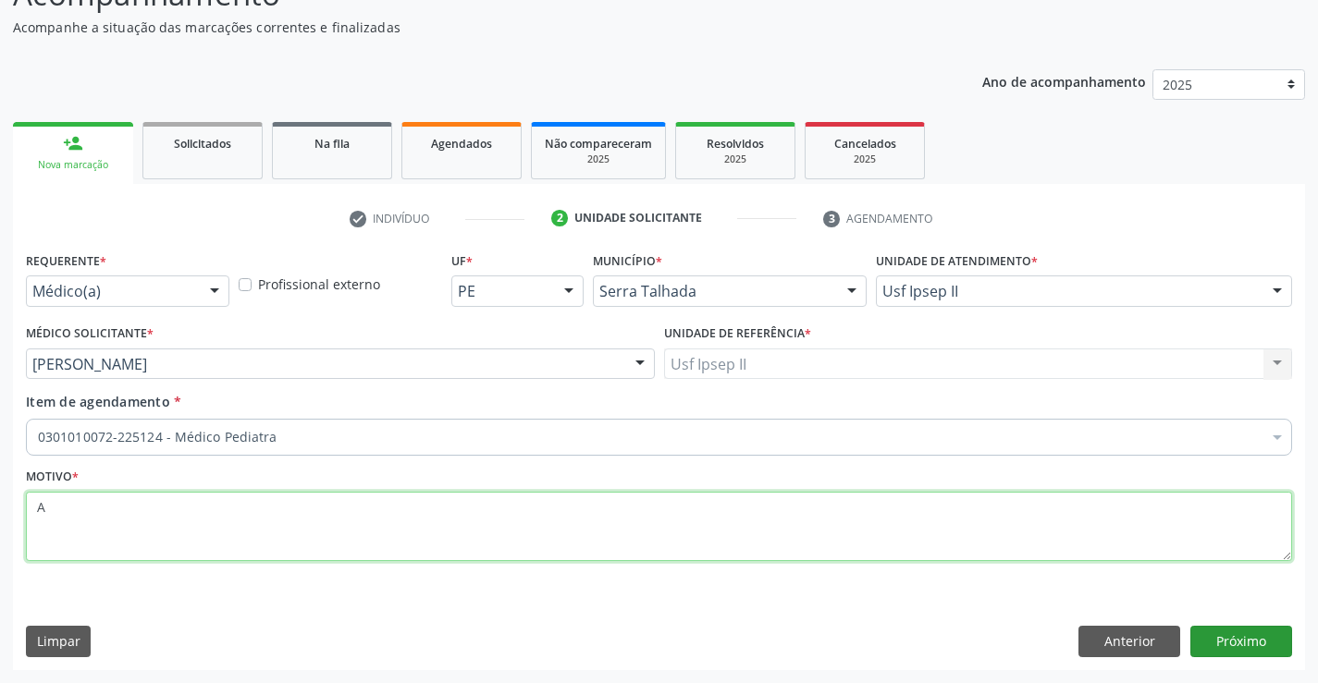
type textarea "A"
click at [1221, 636] on button "Próximo" at bounding box center [1241, 641] width 102 height 31
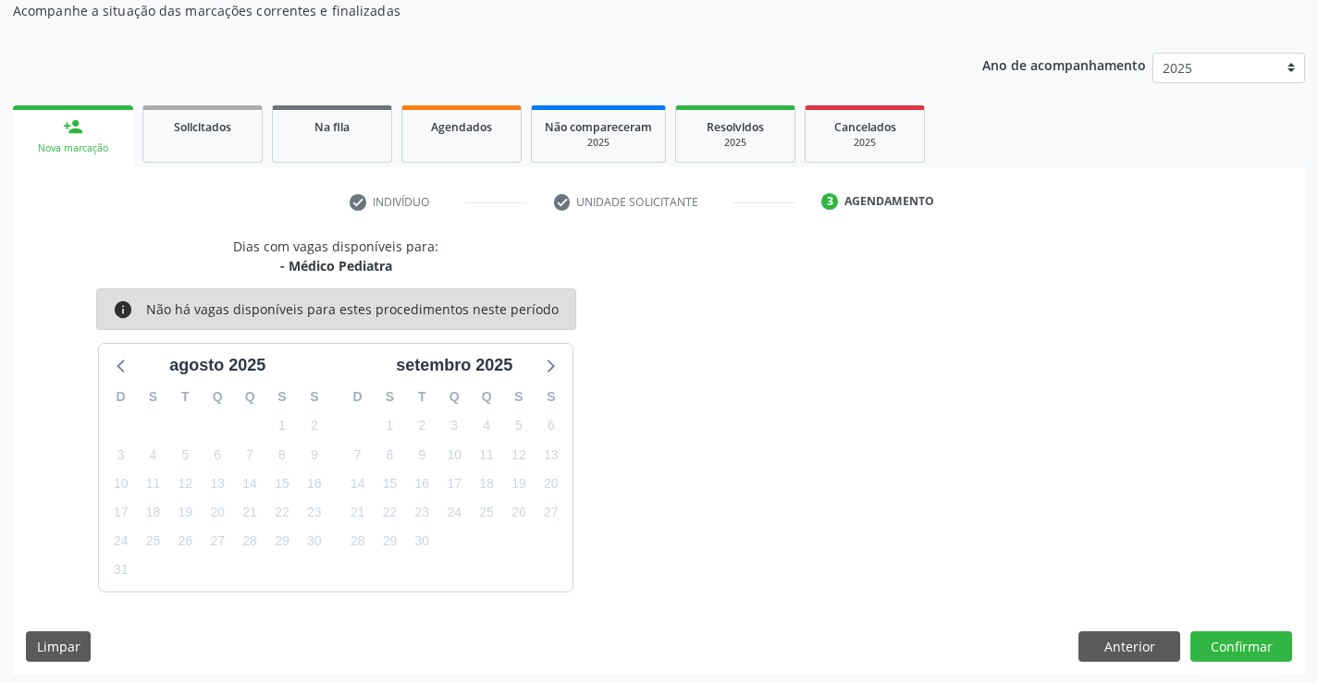
scroll to position [176, 0]
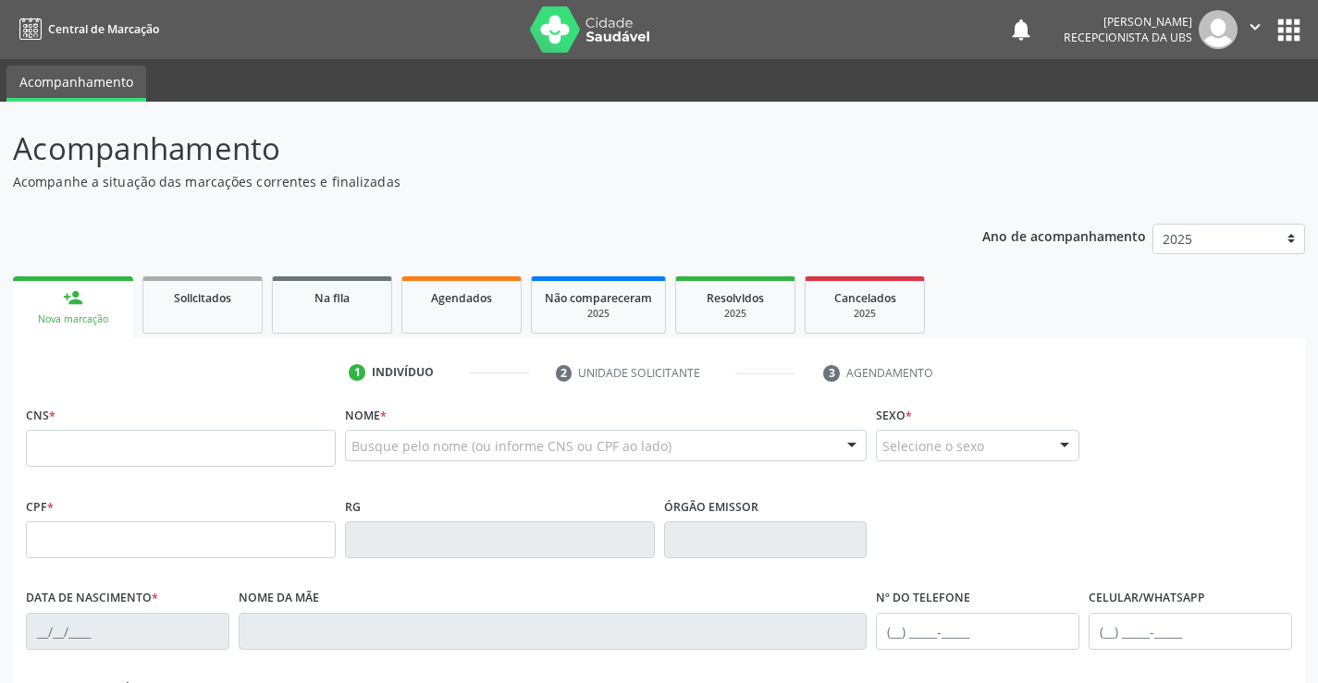
scroll to position [175, 0]
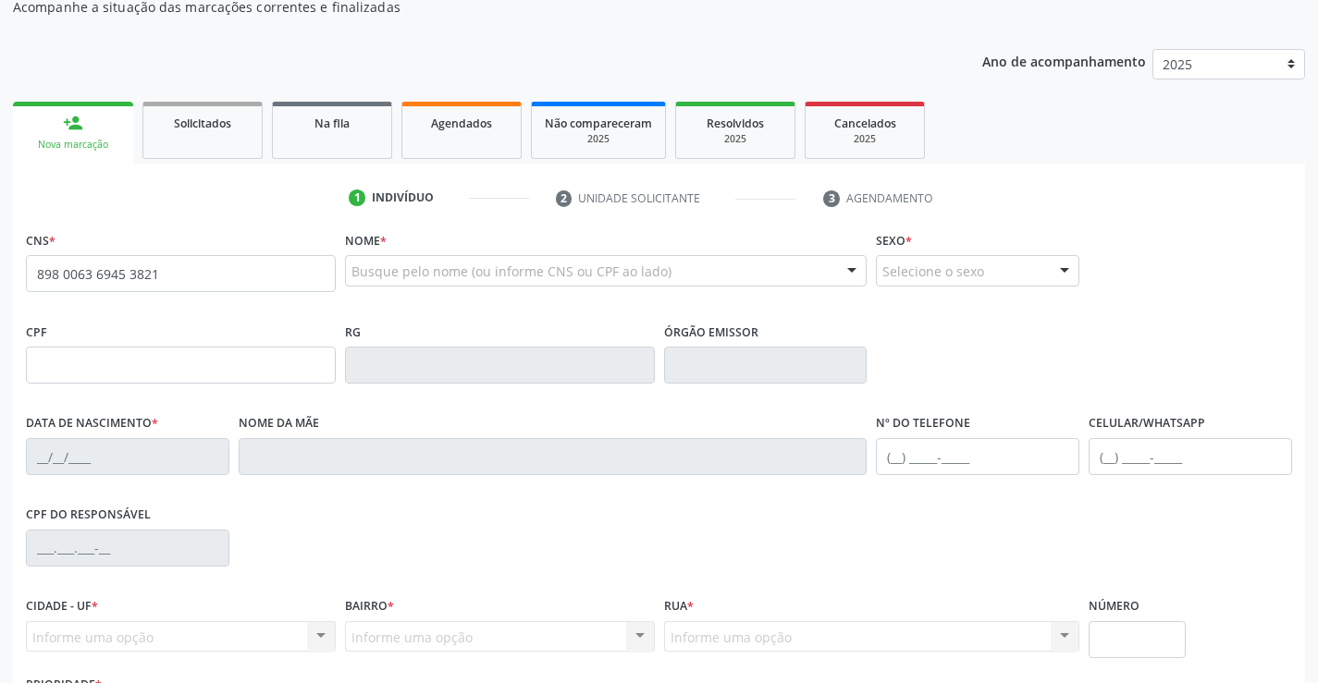
type input "898 0063 6945 3821"
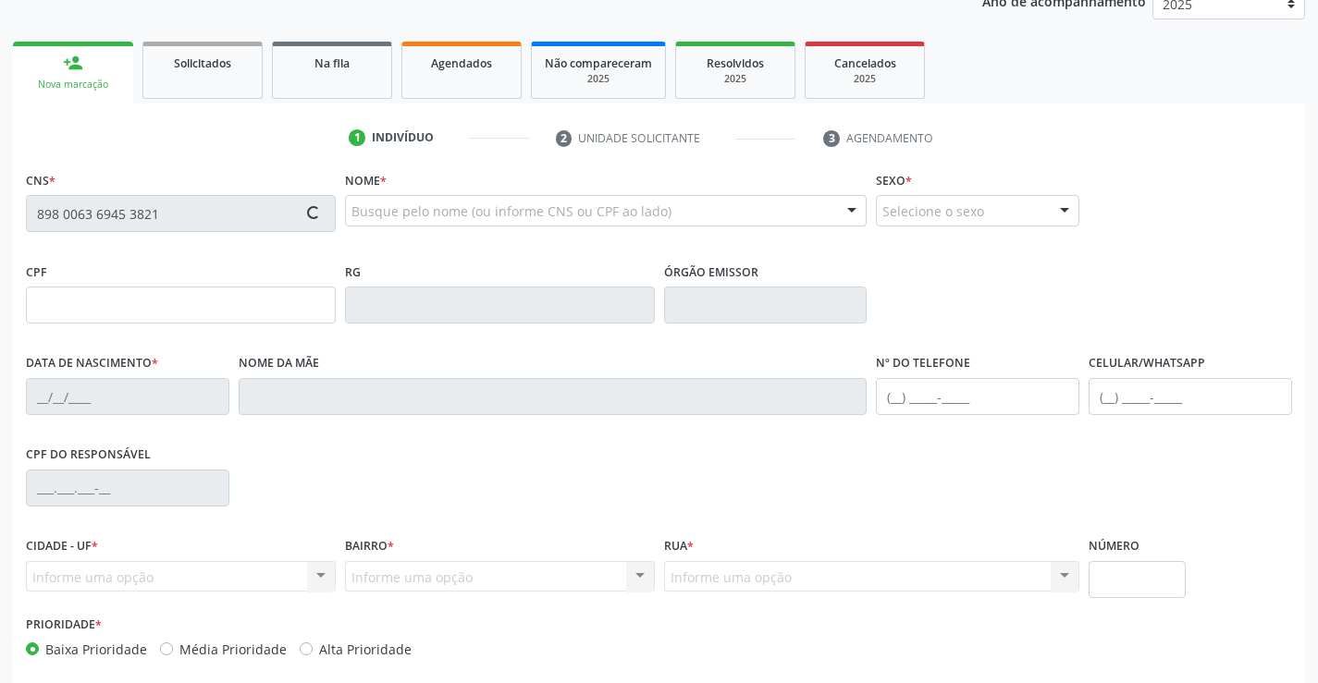
scroll to position [267, 0]
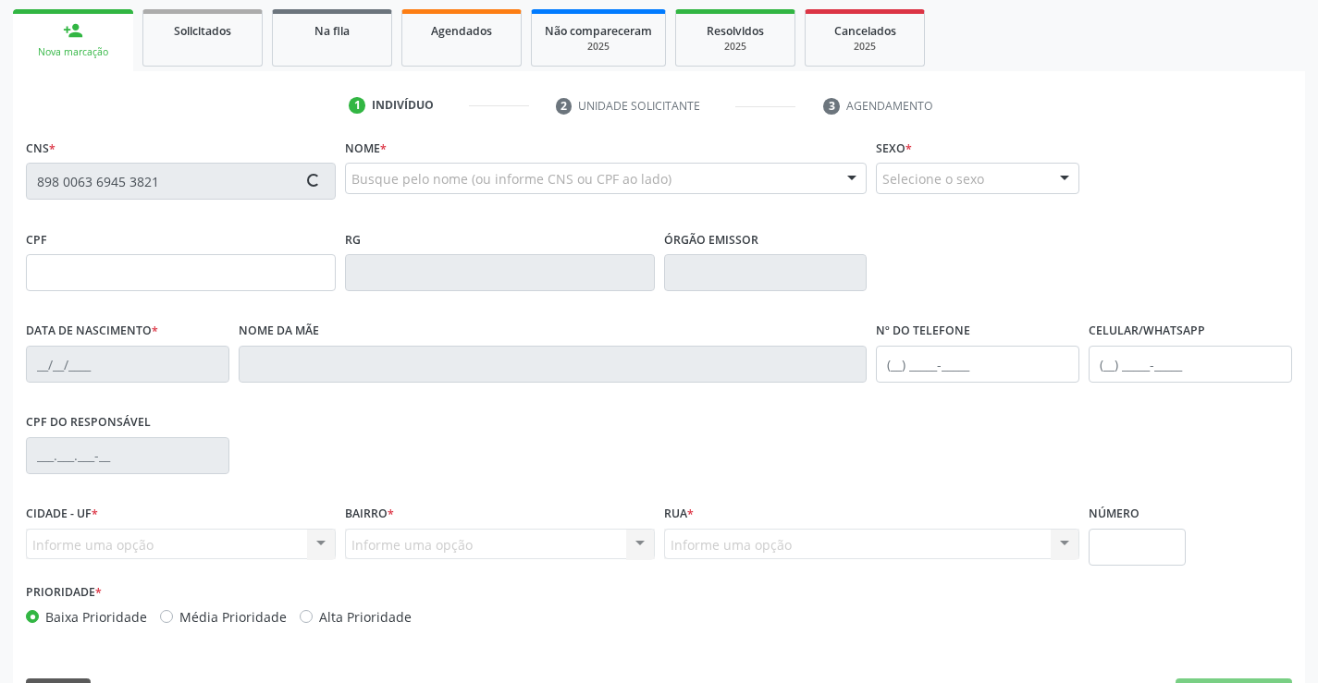
type input "003.362.574-30"
type input "2[DATE]"
type input "[PERSON_NAME]"
type input "[PHONE_NUMBER]"
type input "631"
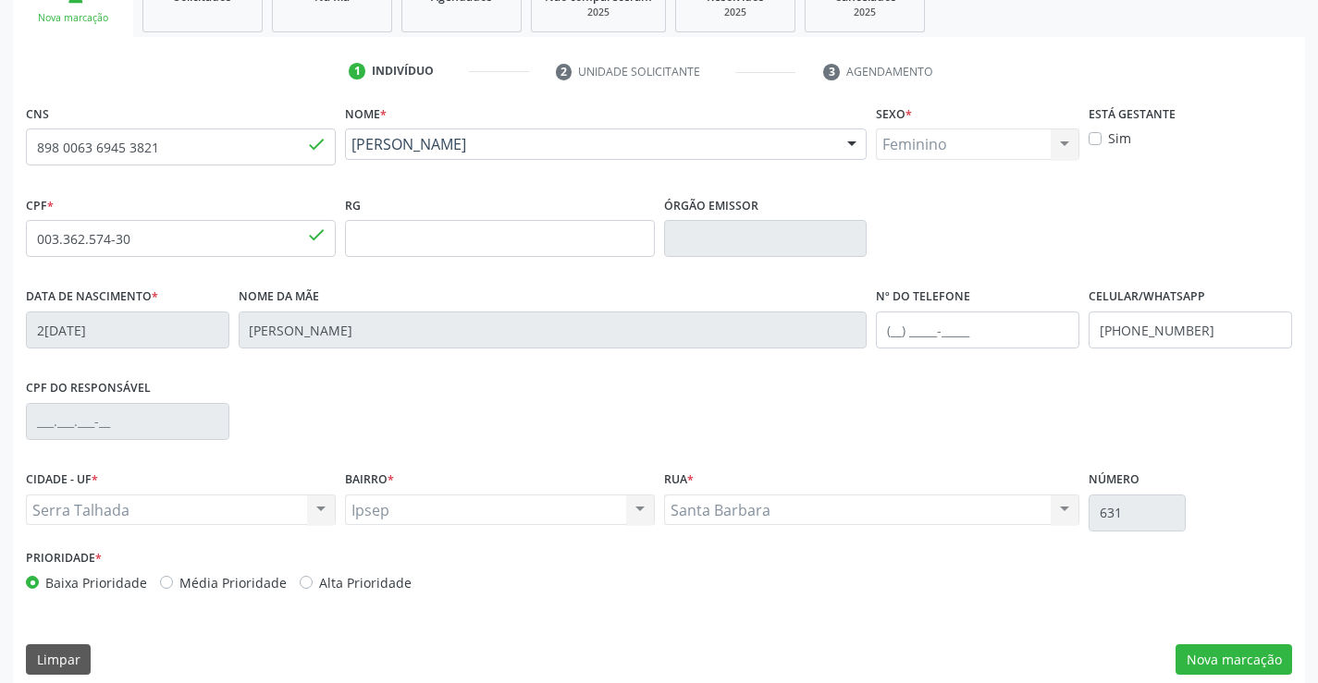
scroll to position [319, 0]
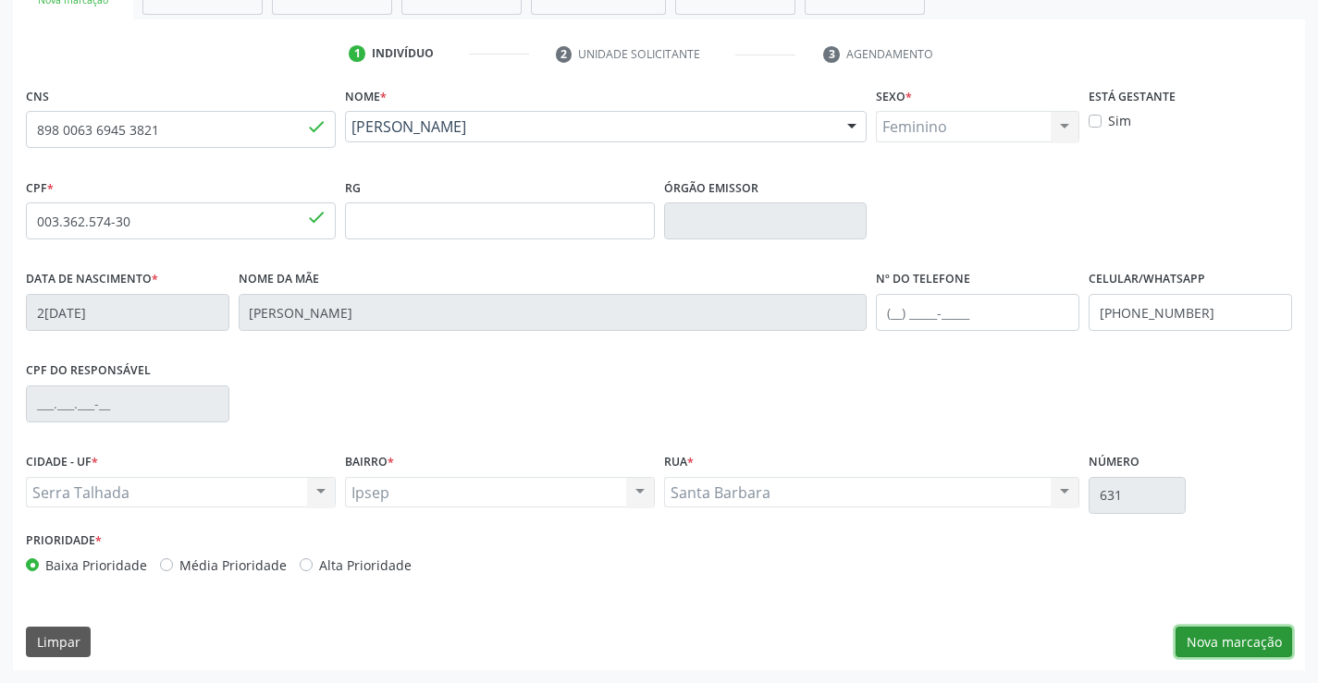
click at [1208, 641] on button "Nova marcação" at bounding box center [1233, 642] width 117 height 31
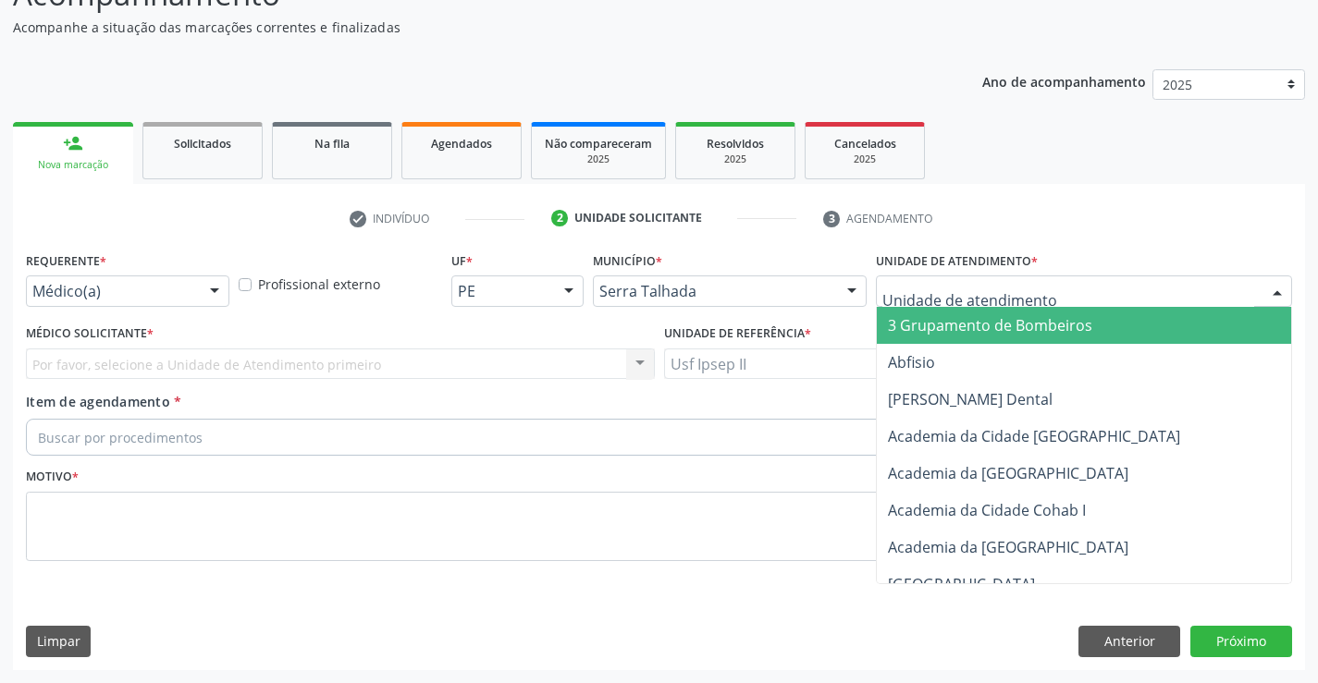
click at [943, 278] on div at bounding box center [1084, 291] width 416 height 31
type input "IPS"
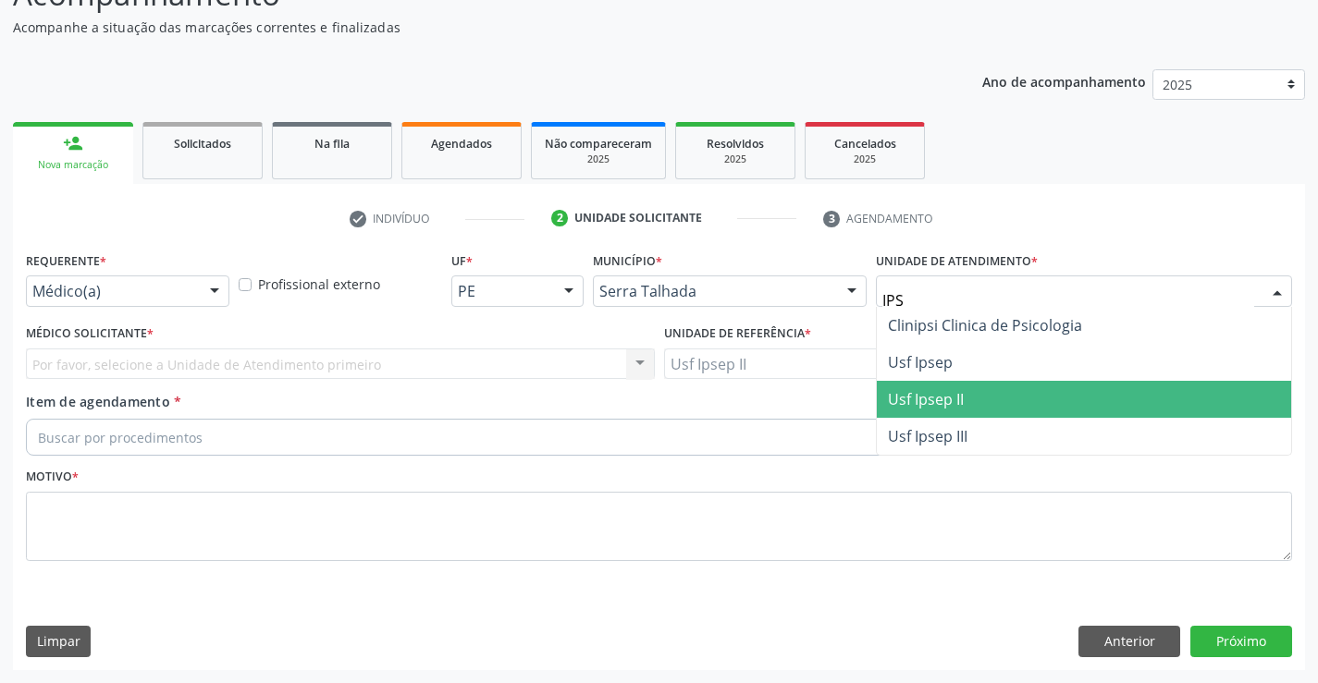
click at [914, 405] on span "Usf Ipsep II" at bounding box center [926, 399] width 76 height 20
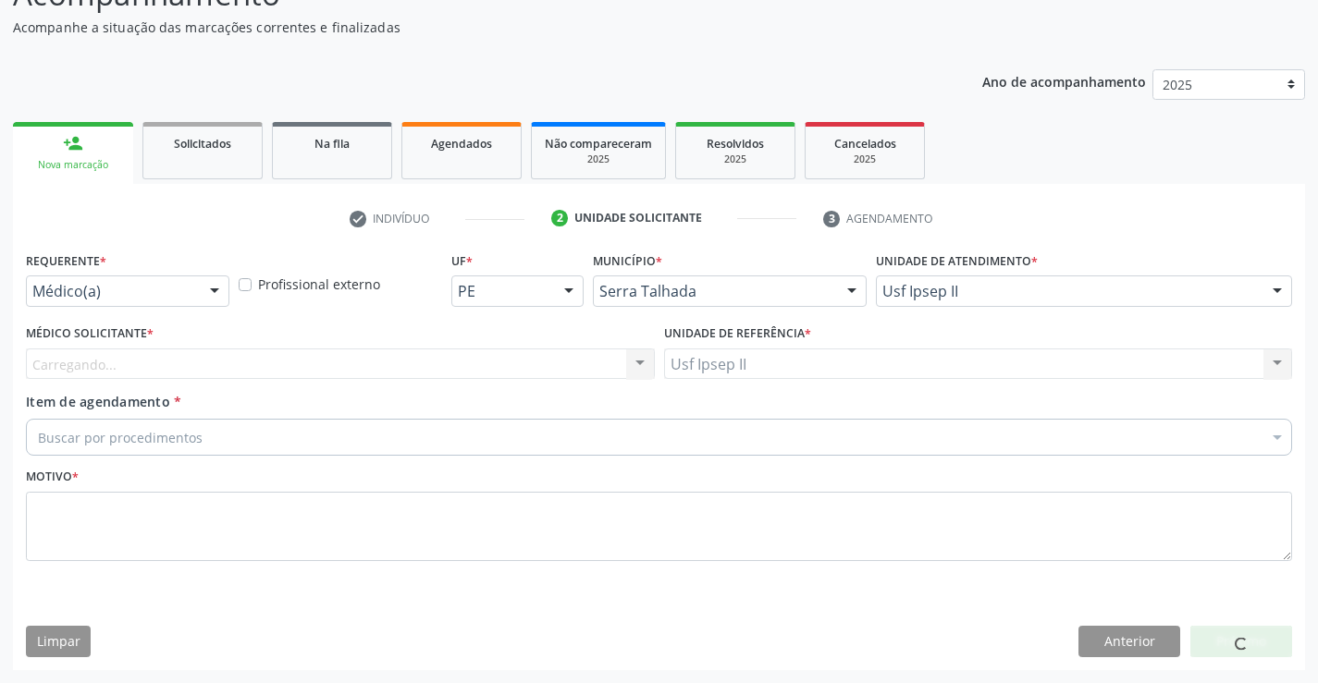
click at [388, 377] on div "Carregando... Nenhum resultado encontrado para: " " Não há nenhuma opção para s…" at bounding box center [340, 364] width 629 height 31
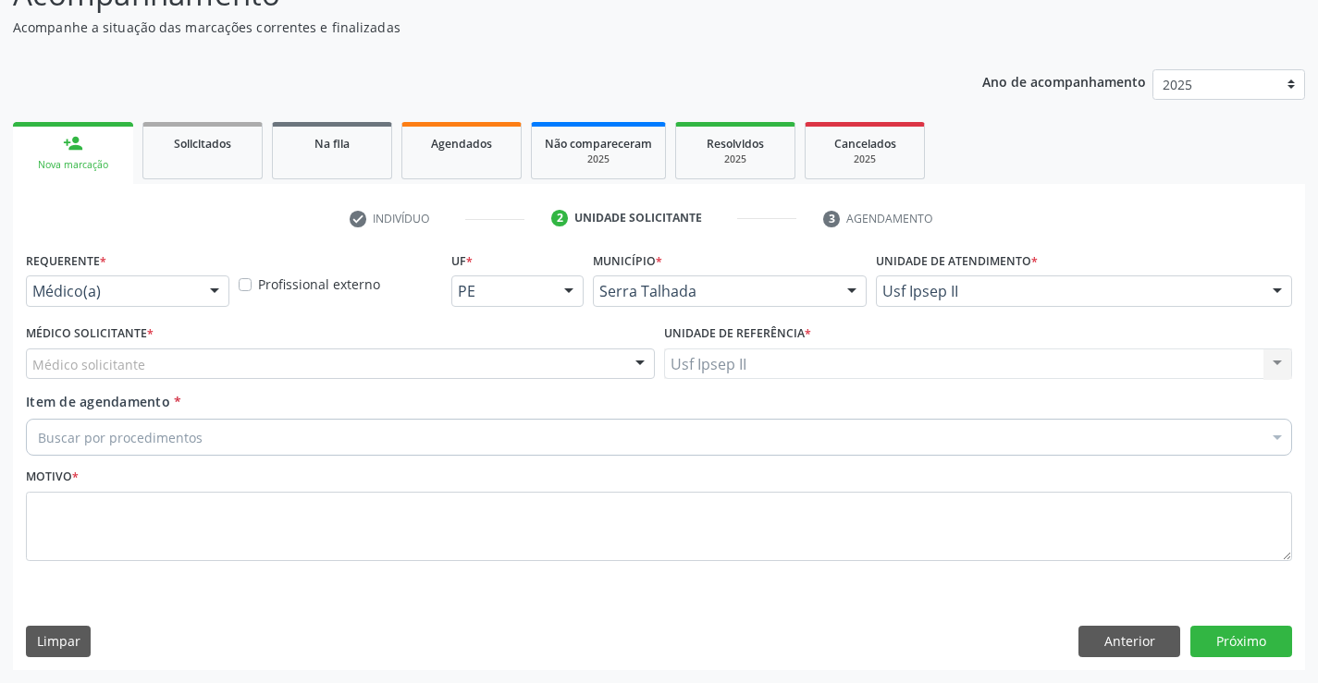
click at [388, 370] on div "Médico solicitante" at bounding box center [340, 364] width 629 height 31
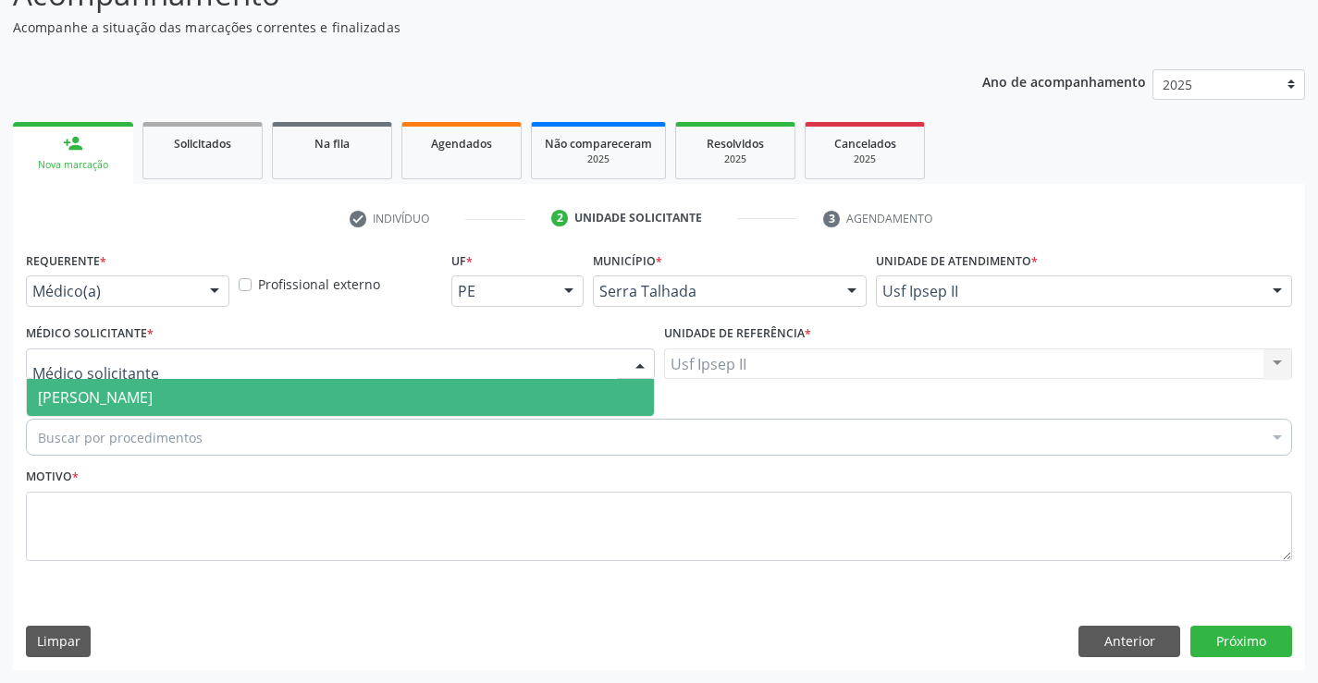
click at [367, 394] on span "[PERSON_NAME]" at bounding box center [340, 397] width 627 height 37
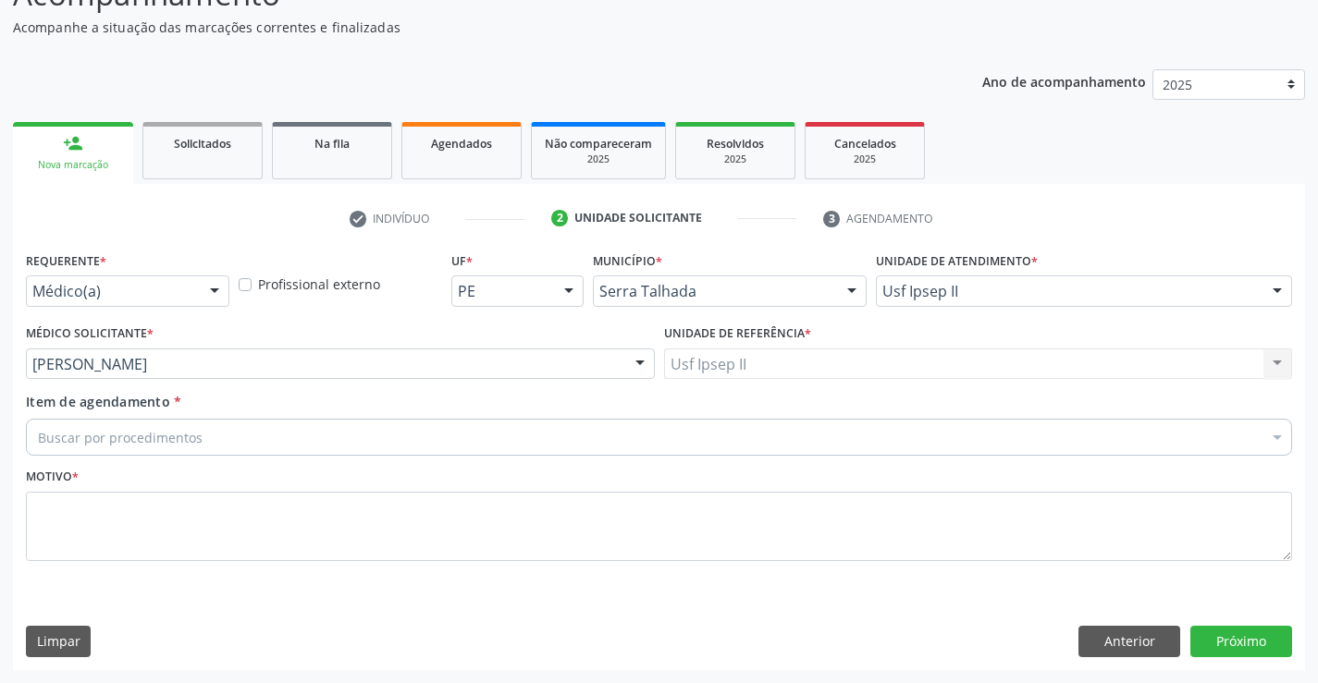
click at [306, 443] on div "Buscar por procedimentos" at bounding box center [659, 437] width 1266 height 37
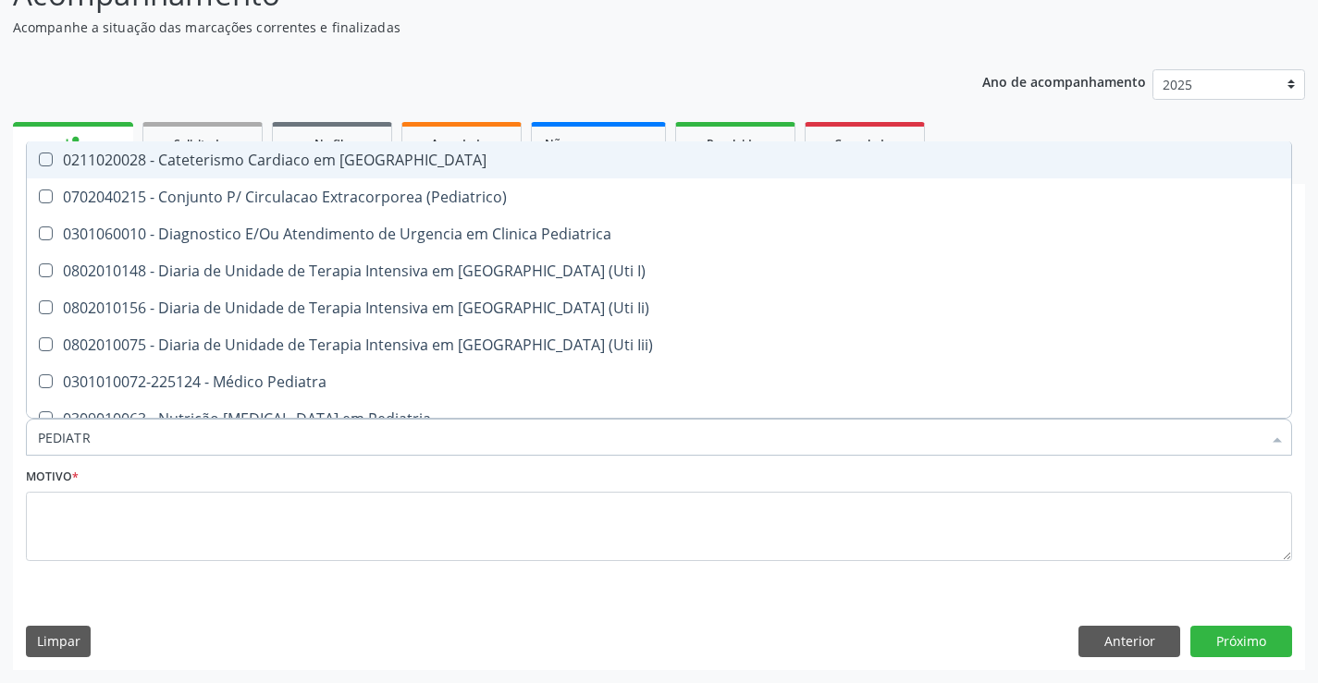
type input "PEDIATRA"
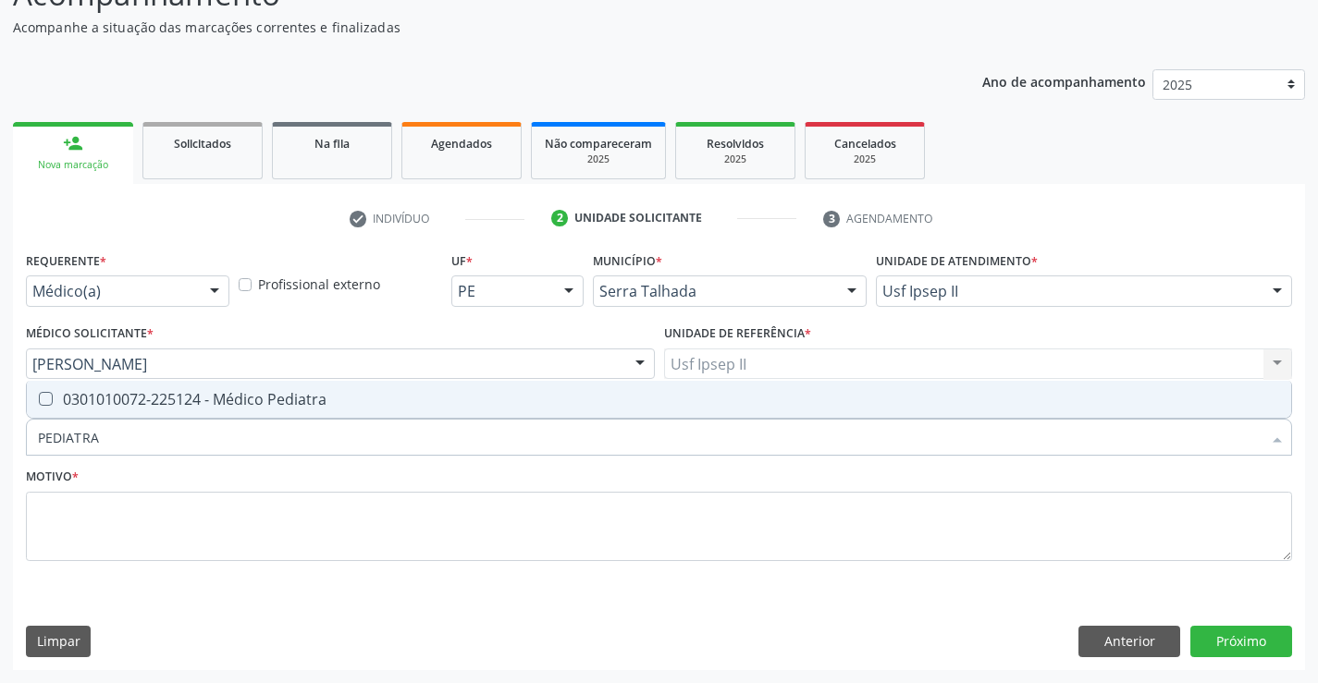
click at [302, 397] on div "0301010072-225124 - Médico Pediatra" at bounding box center [659, 399] width 1242 height 15
checkbox Pediatra "true"
click at [223, 560] on textarea at bounding box center [659, 527] width 1266 height 70
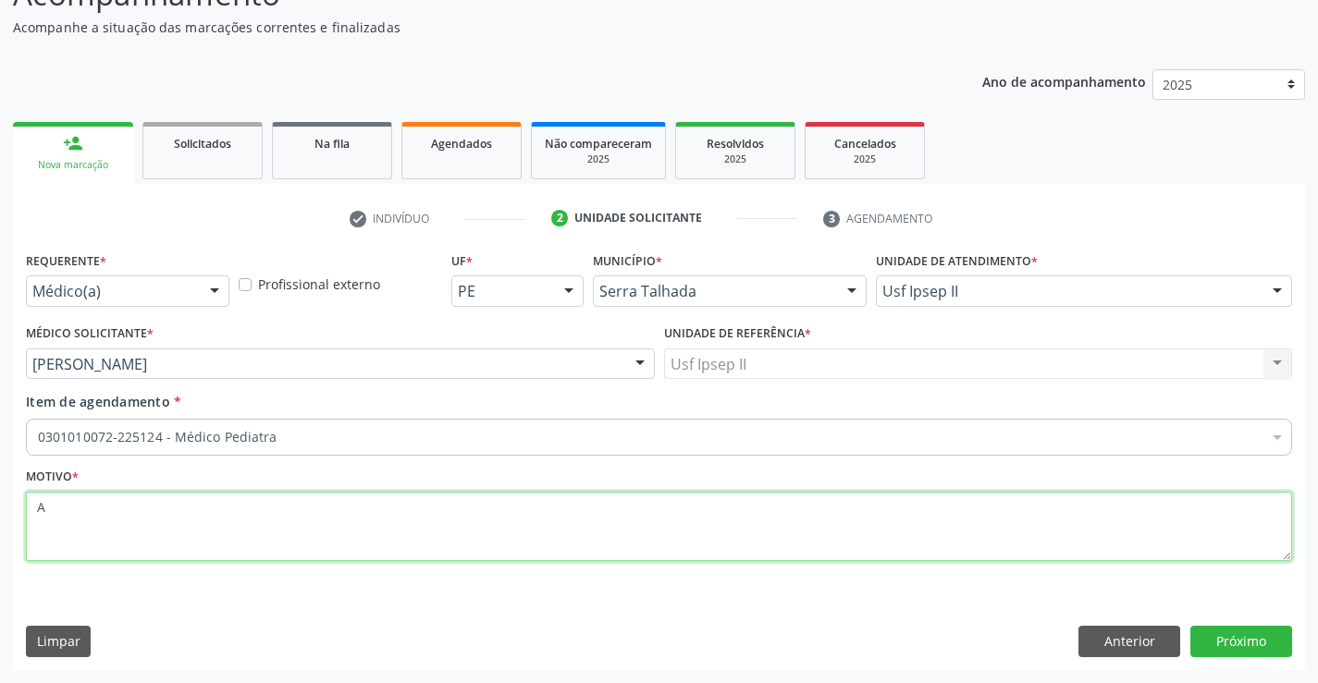
type textarea "A"
click at [939, 642] on div "Limpar Anterior Próximo" at bounding box center [659, 641] width 1266 height 31
click at [1283, 647] on button "Próximo" at bounding box center [1241, 641] width 102 height 31
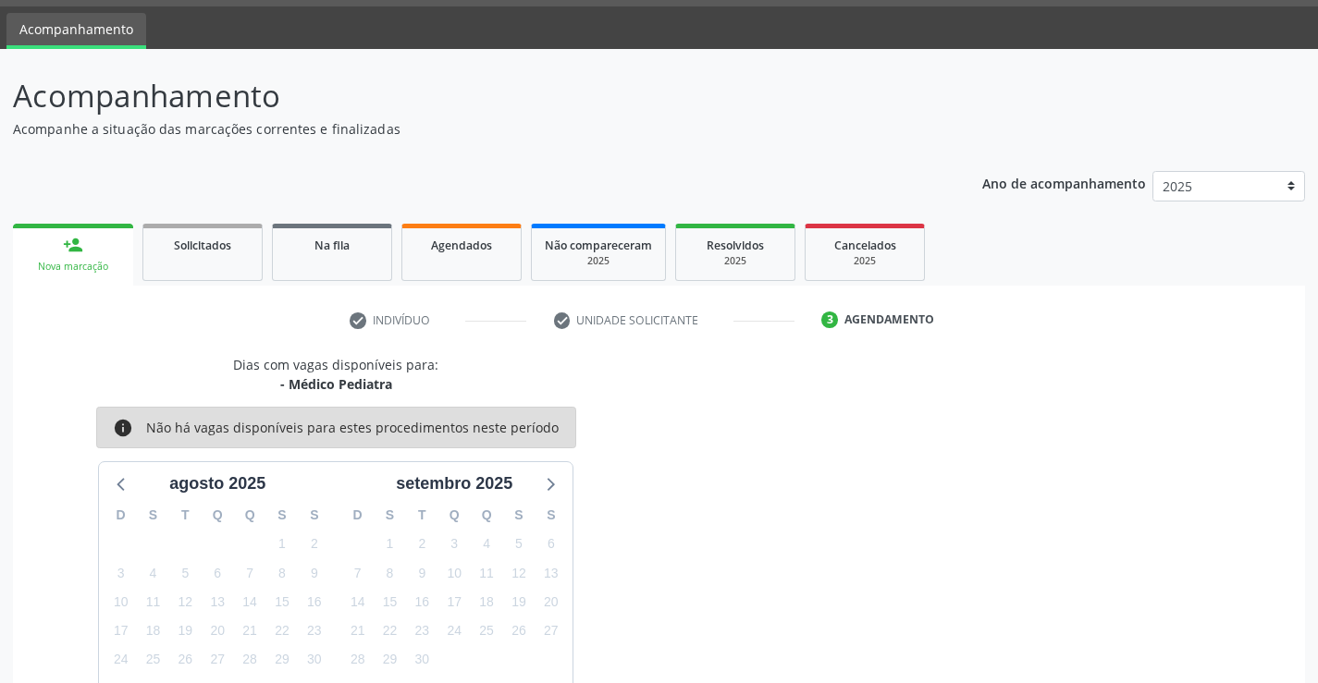
scroll to position [0, 0]
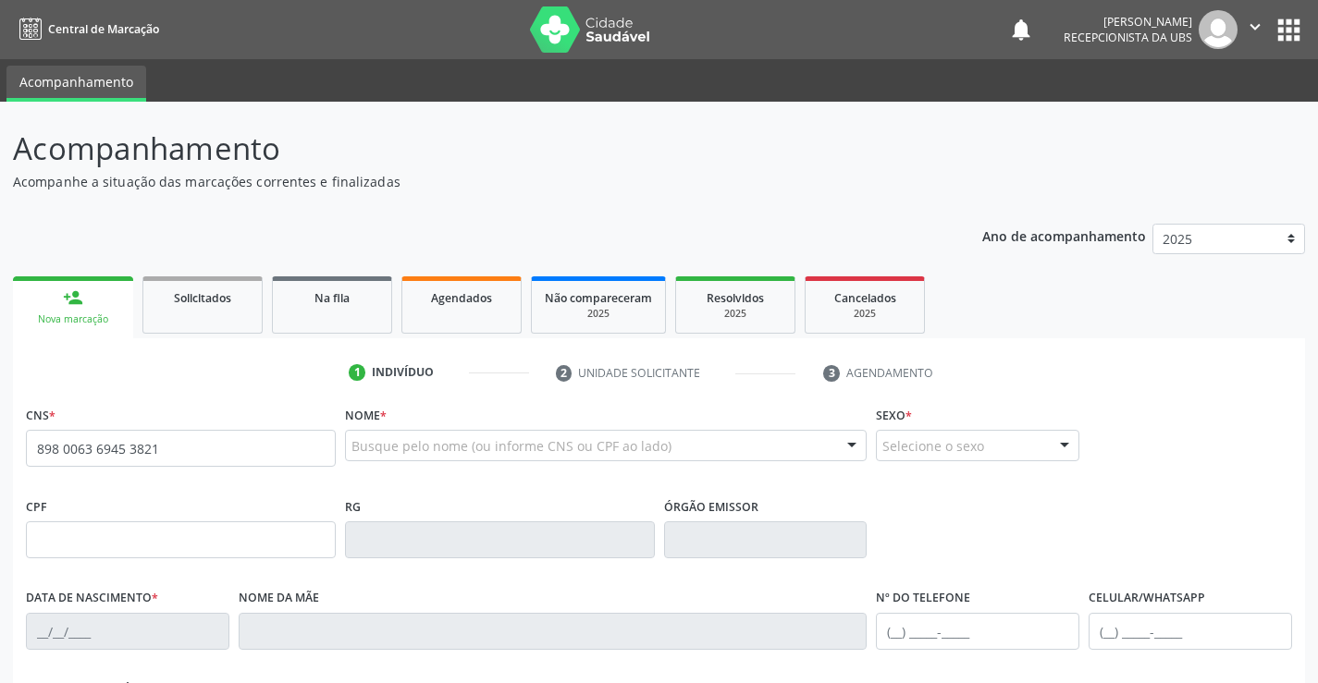
type input "898 0063 6945 3821"
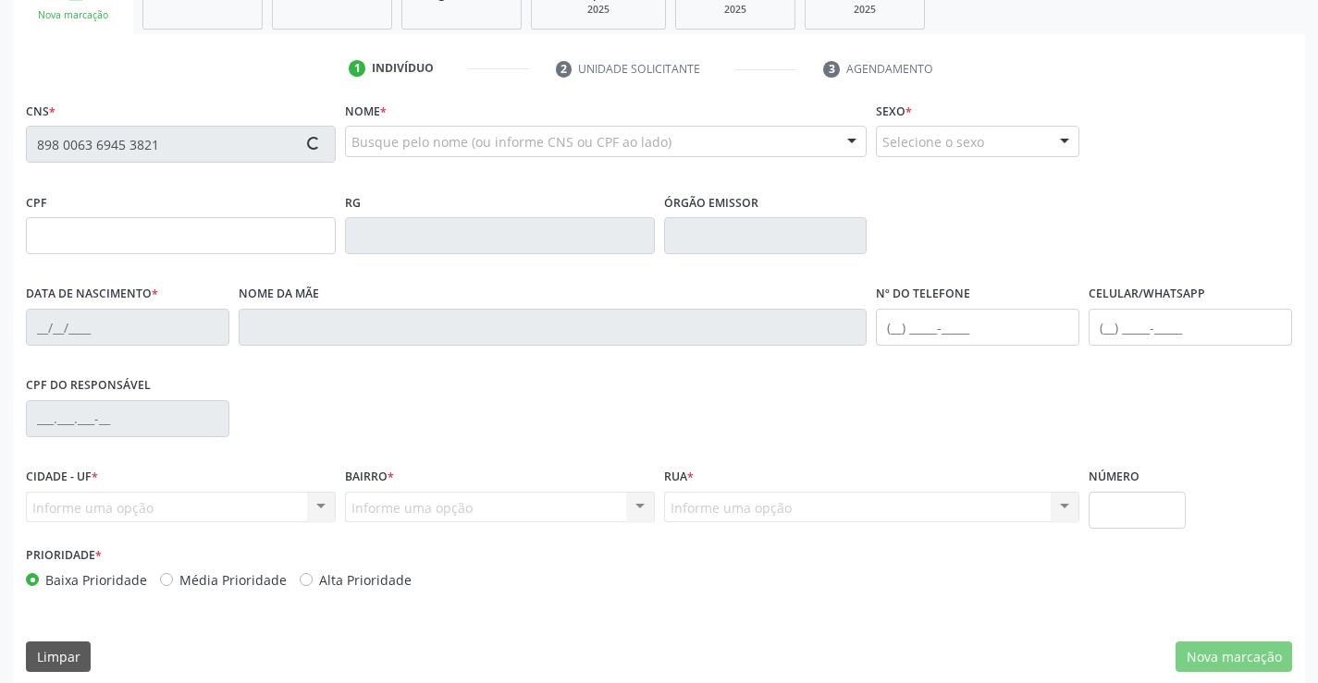
scroll to position [319, 0]
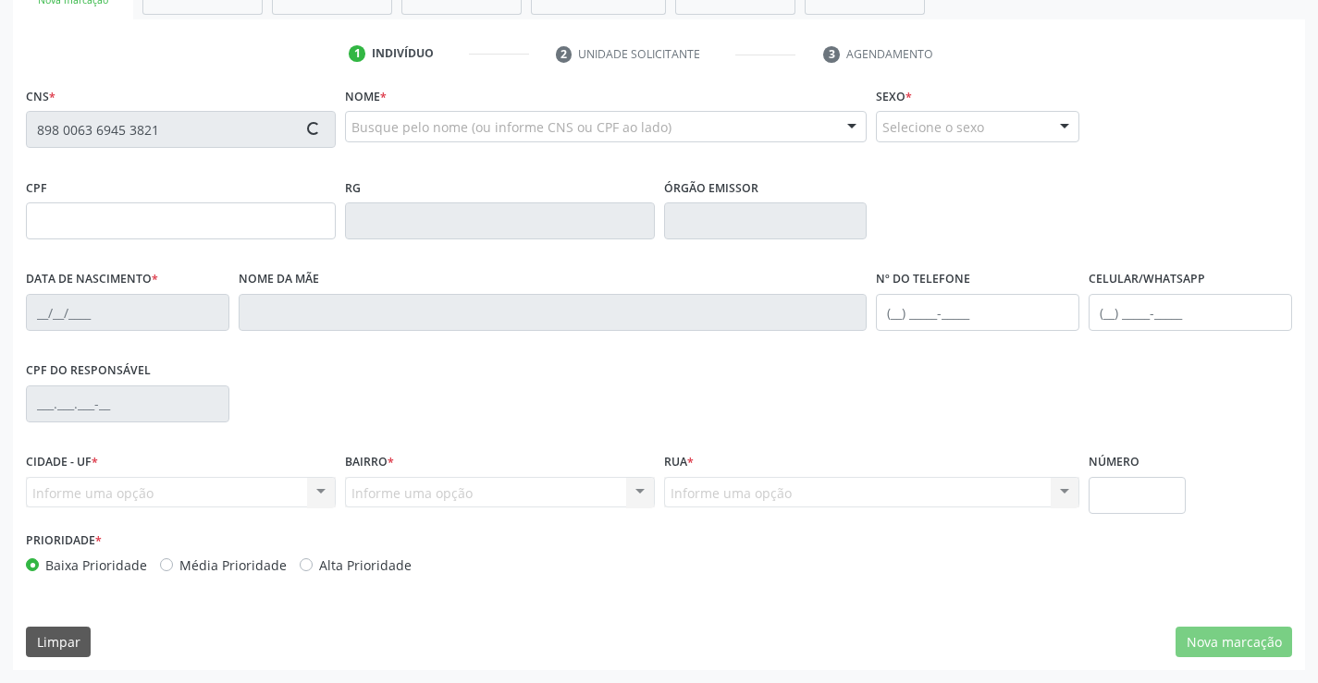
type input "003.362.574-30"
type input "2[DATE]"
type input "[PERSON_NAME]"
type input "[PHONE_NUMBER]"
type input "631"
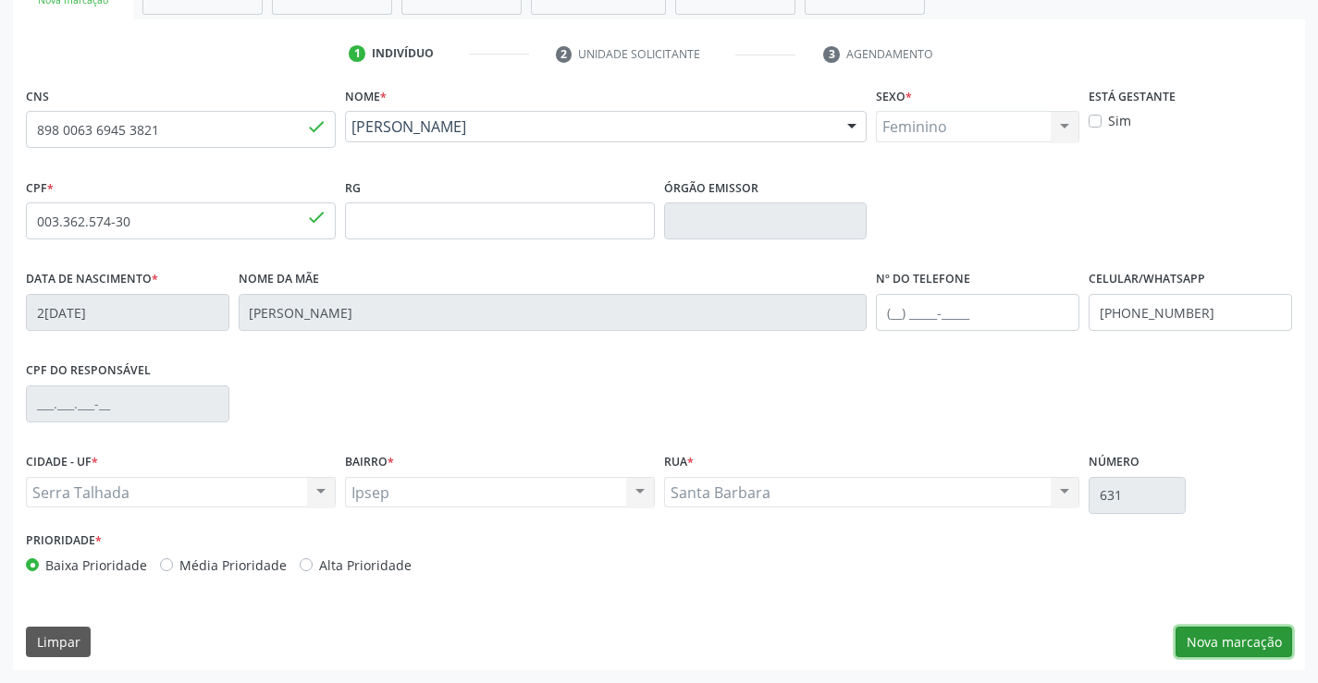
click at [1203, 649] on button "Nova marcação" at bounding box center [1233, 642] width 117 height 31
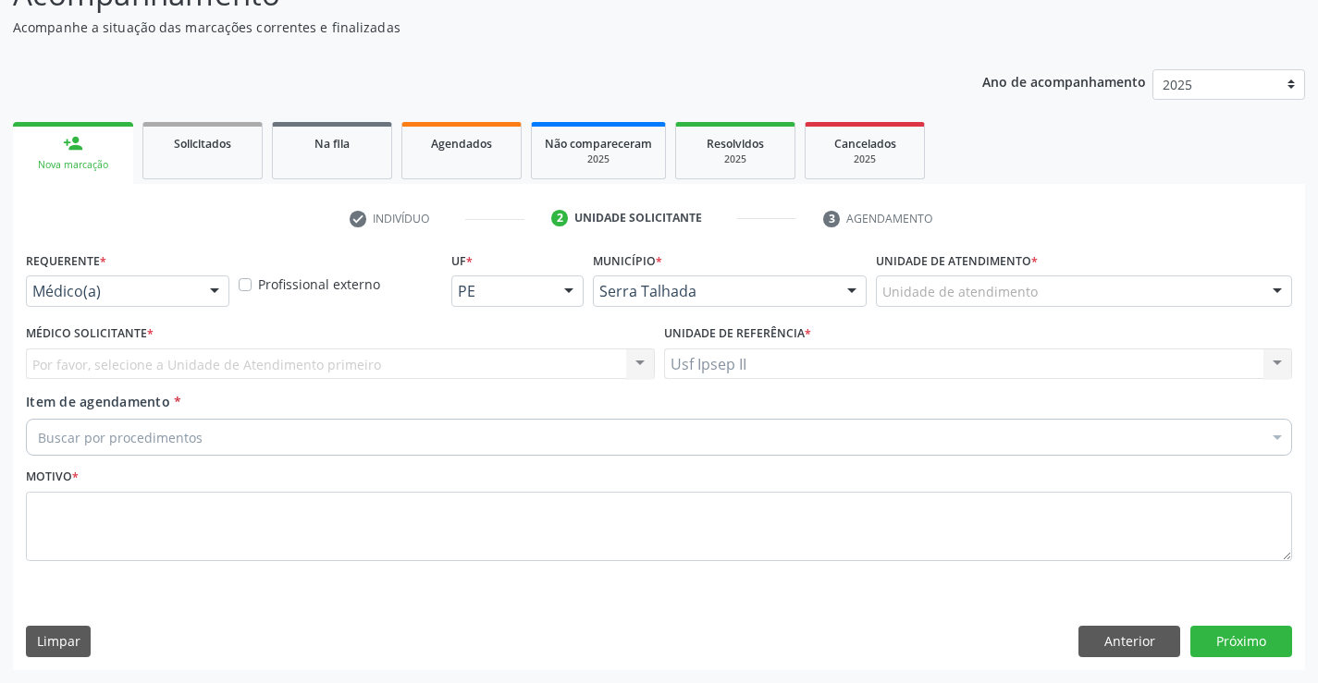
scroll to position [154, 0]
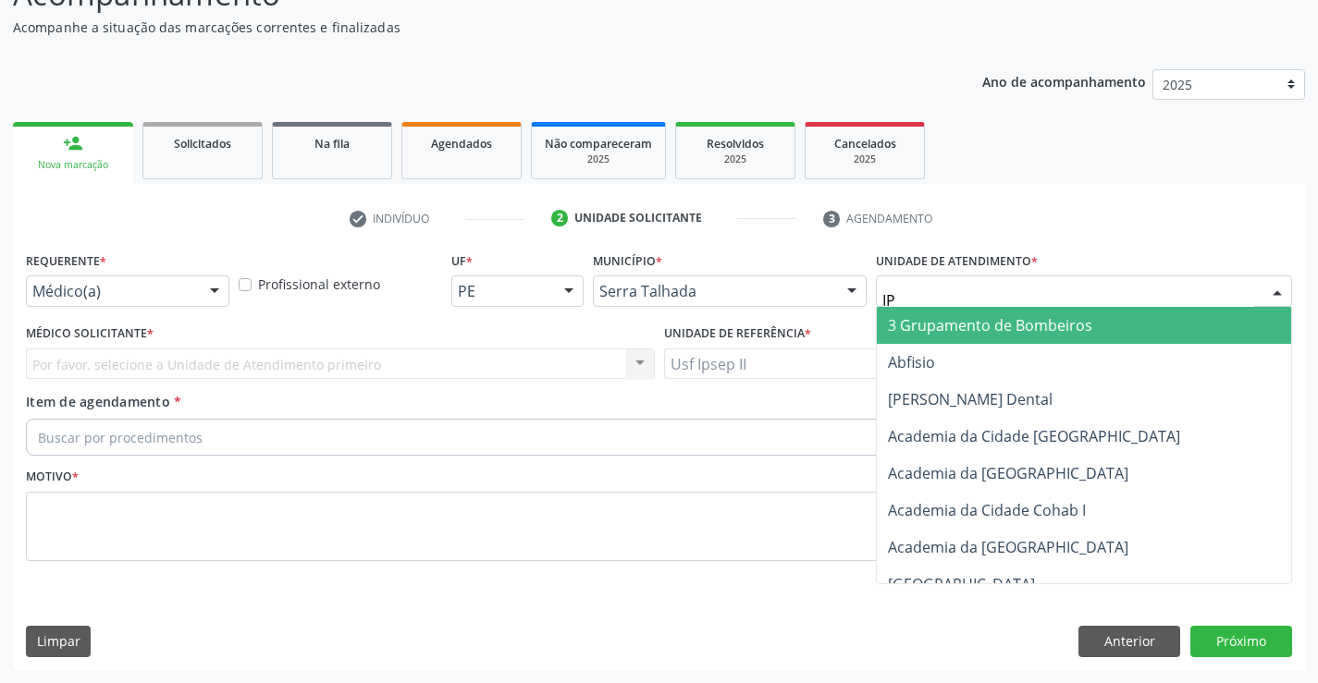
type input "IPS"
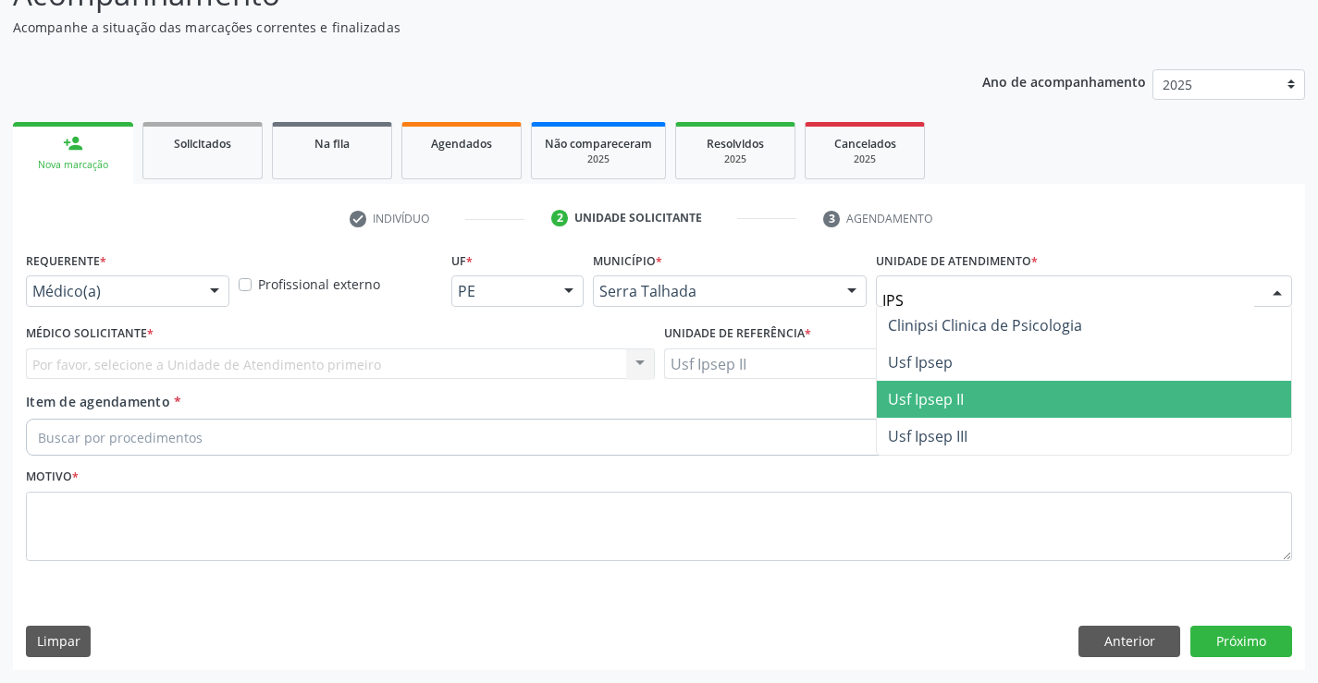
click at [927, 382] on span "Usf Ipsep II" at bounding box center [1084, 399] width 414 height 37
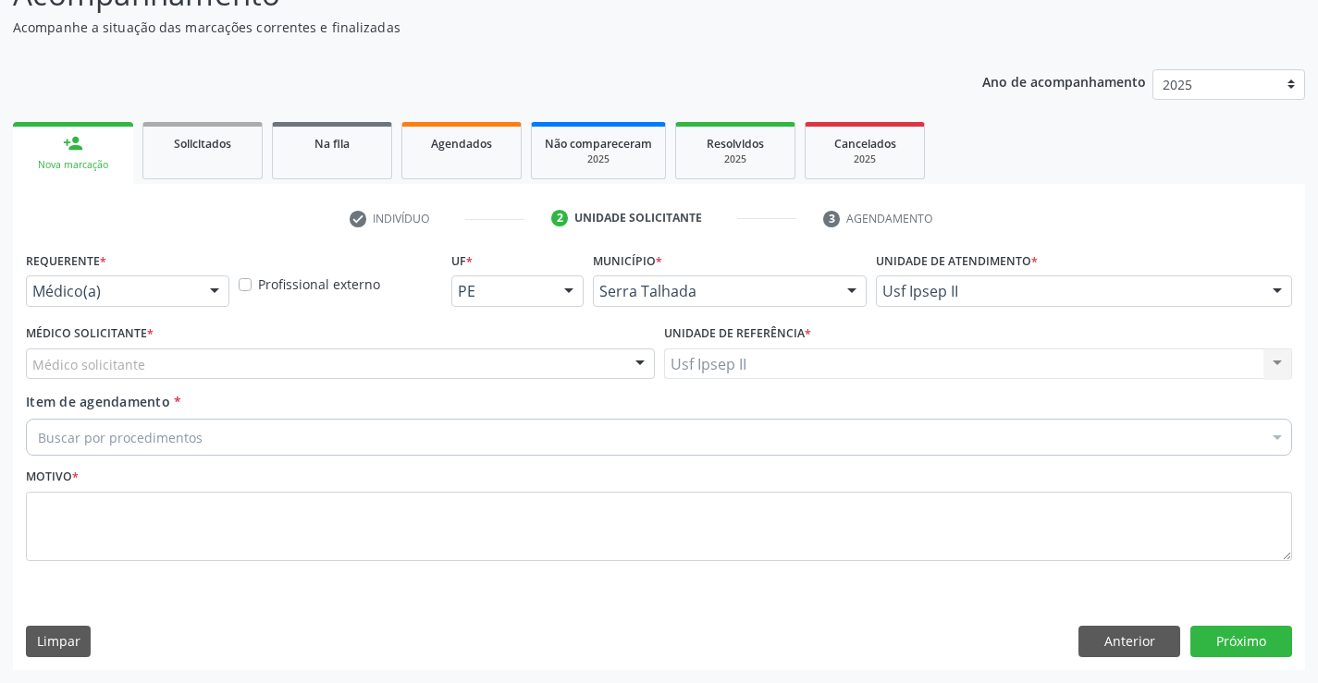
click at [376, 369] on div "Médico solicitante" at bounding box center [340, 364] width 629 height 31
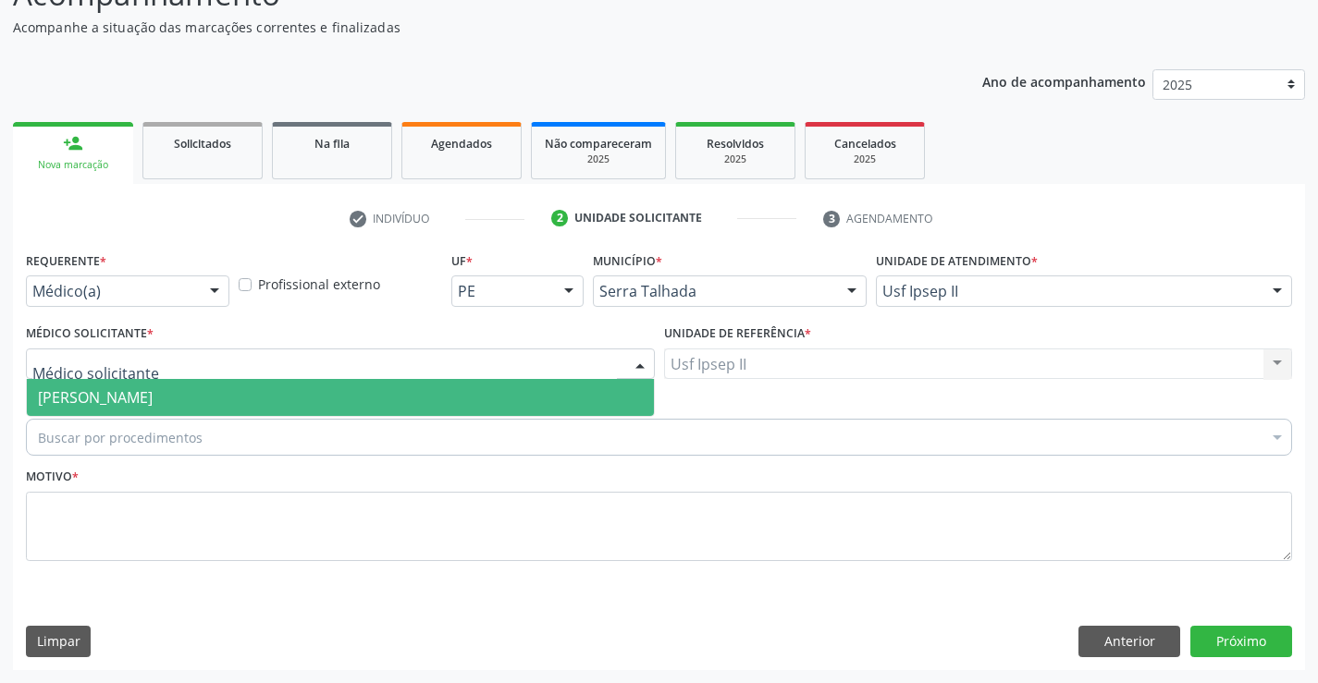
click at [350, 398] on span "[PERSON_NAME]" at bounding box center [340, 397] width 627 height 37
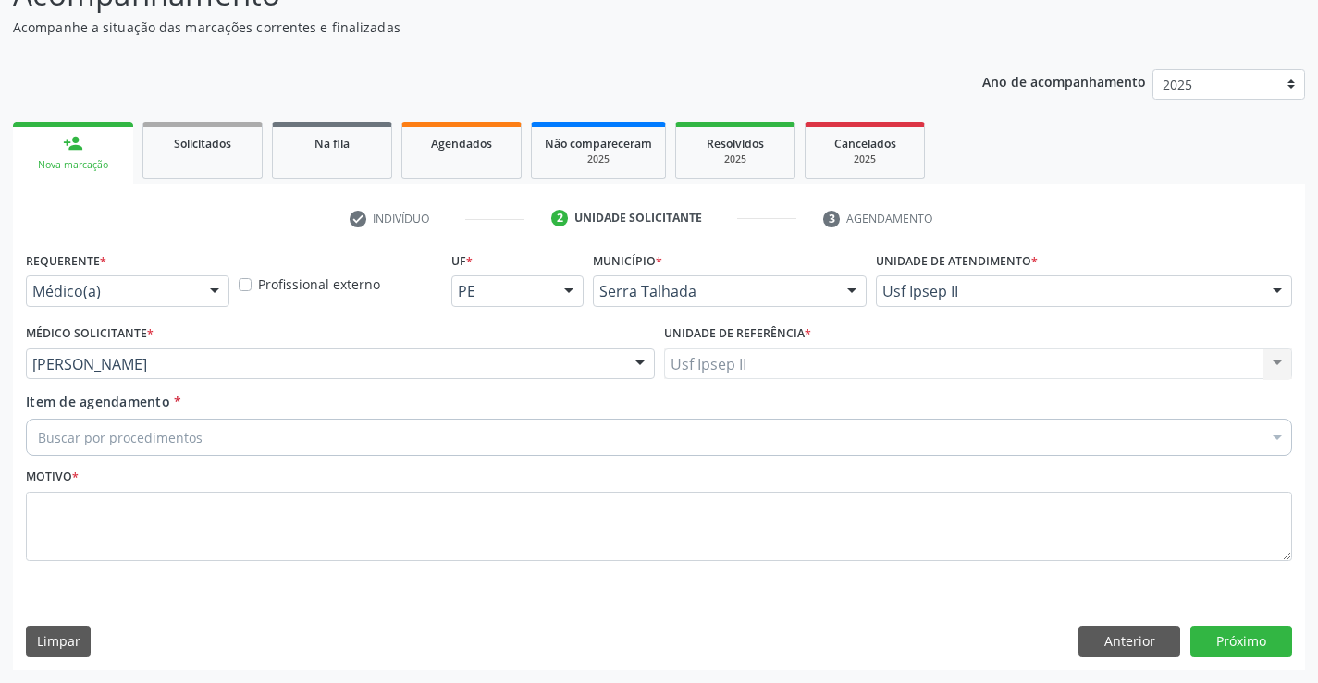
click at [319, 439] on div "Buscar por procedimentos" at bounding box center [659, 437] width 1266 height 37
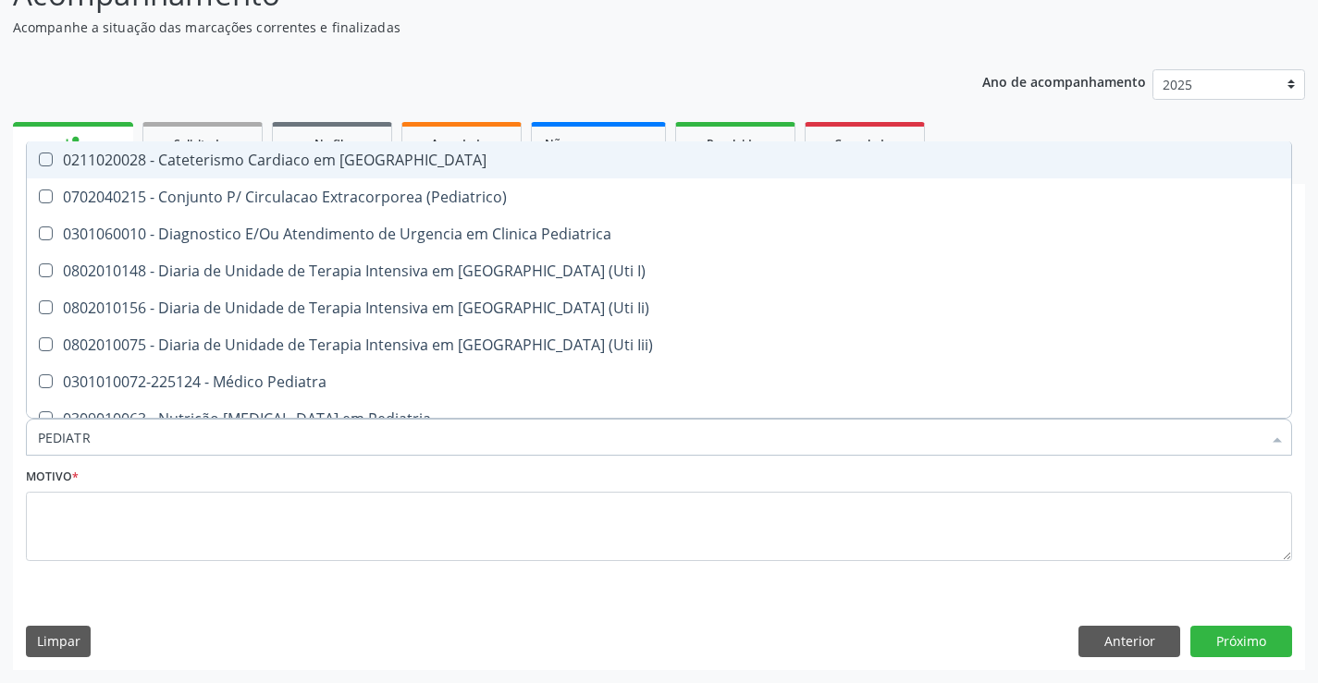
type input "PEDIATRA"
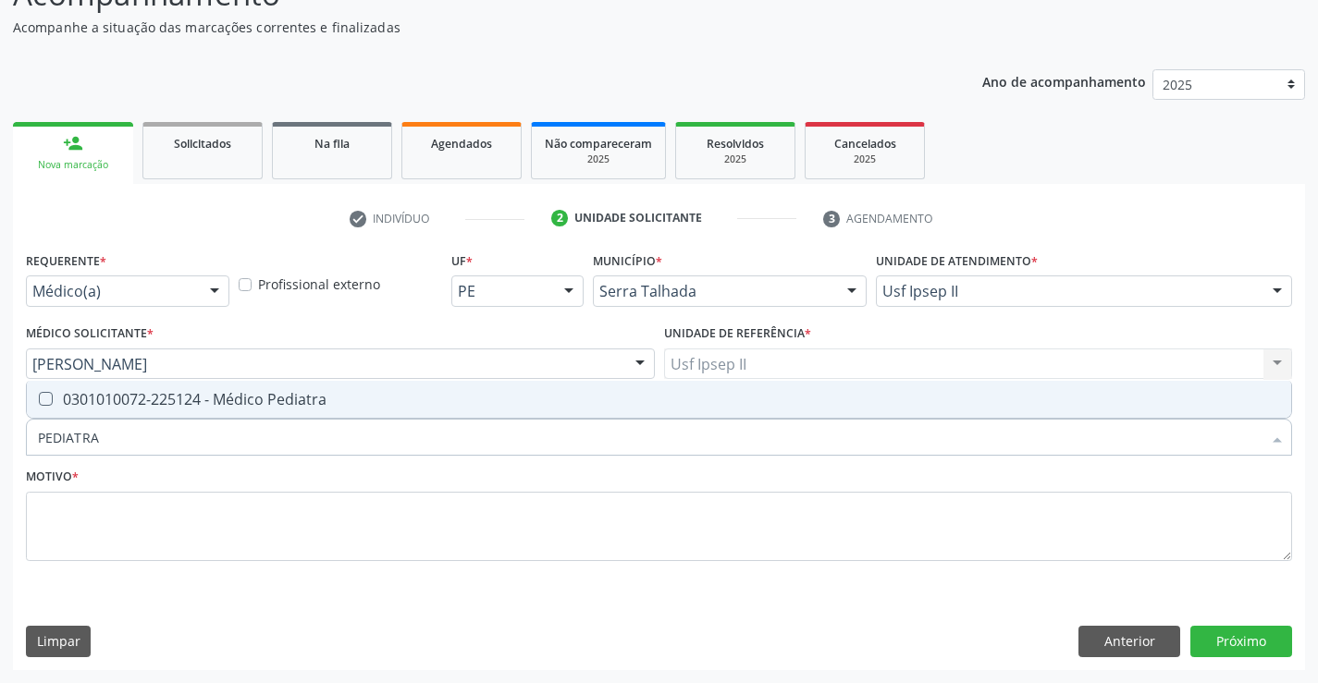
click at [301, 386] on span "0301010072-225124 - Médico Pediatra" at bounding box center [659, 399] width 1264 height 37
checkbox Pediatra "true"
click at [181, 521] on textarea at bounding box center [659, 527] width 1266 height 70
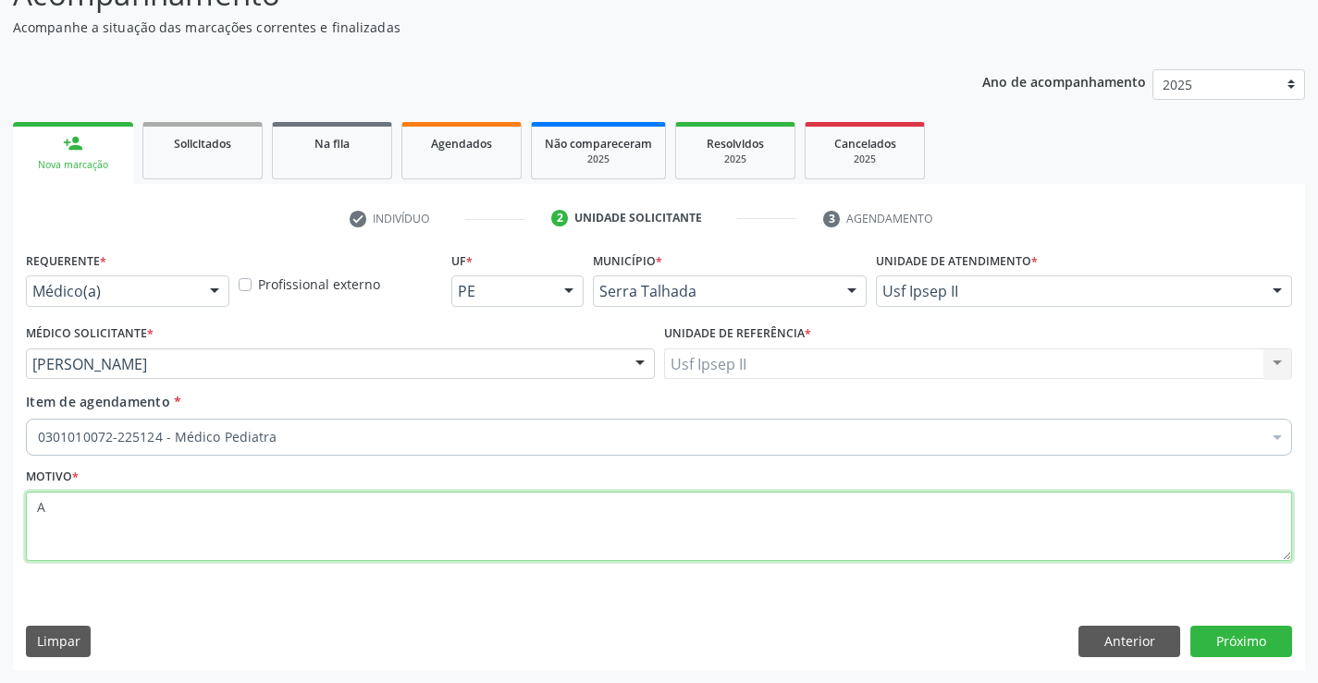
type textarea "A"
click at [1218, 666] on div "Requerente * Médico(a) Médico(a) Enfermeiro(a) Paciente Nenhum resultado encont…" at bounding box center [659, 458] width 1292 height 423
click at [1221, 648] on button "Próximo" at bounding box center [1241, 641] width 102 height 31
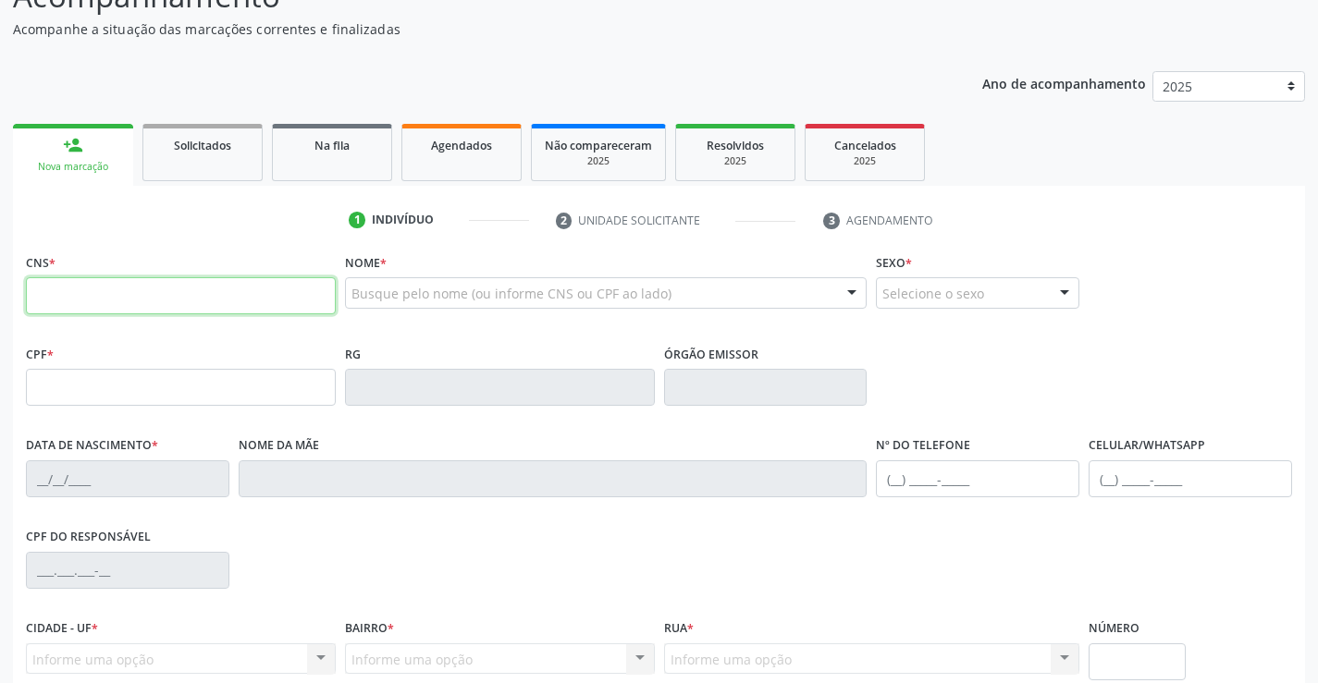
scroll to position [153, 0]
paste input "898 0063 6945 3821"
type input "898 0063 6945 3821"
type input "003.362.574-30"
type input "[DATE]"
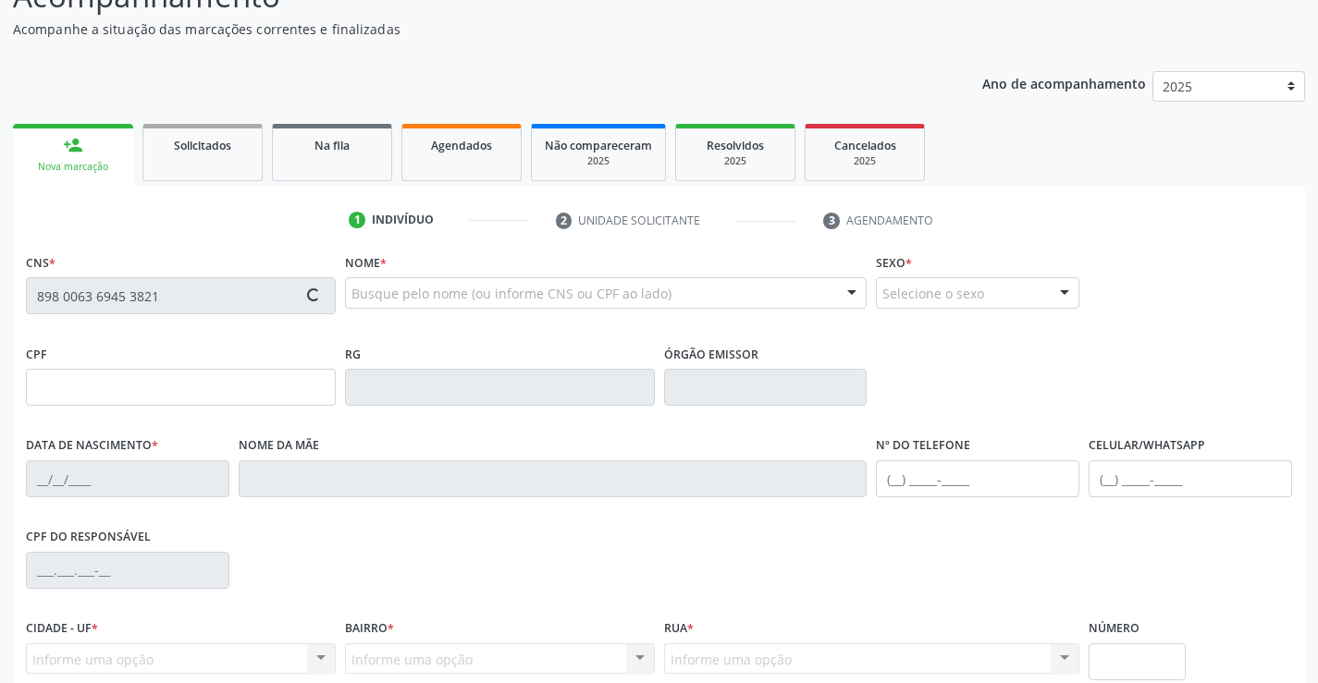
type input "[PERSON_NAME]"
type input "[PHONE_NUMBER]"
type input "631"
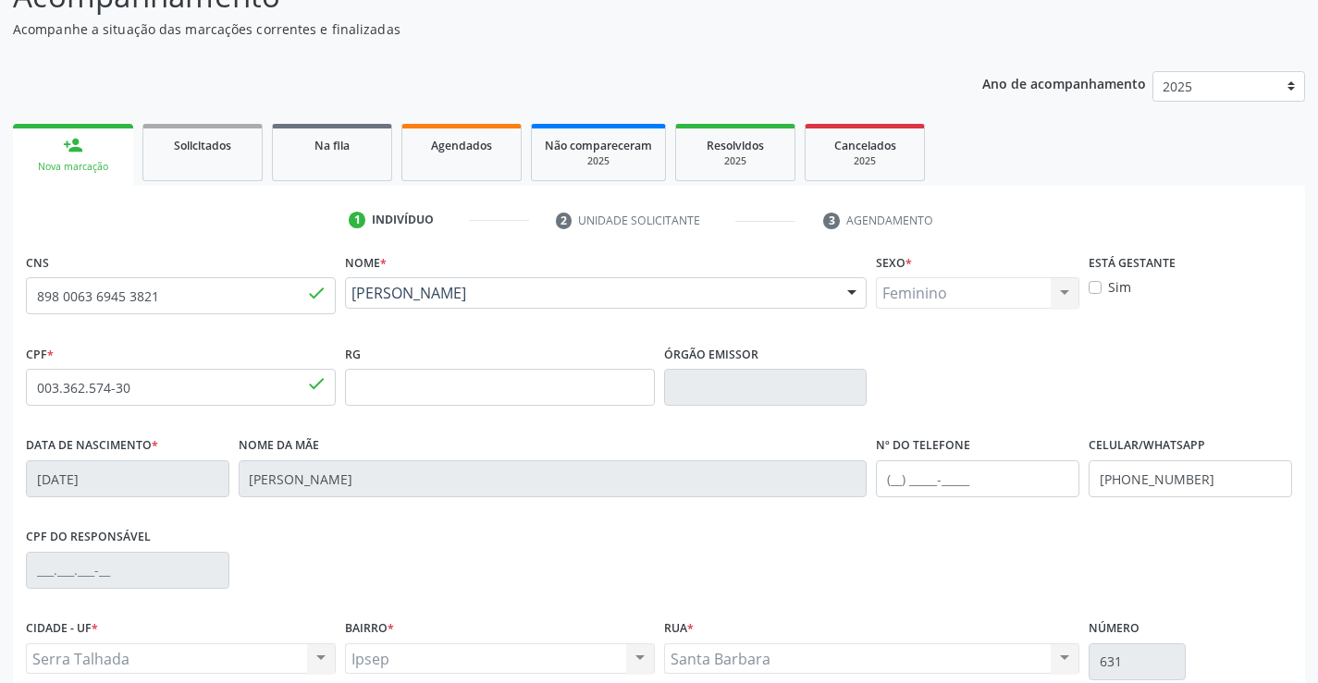
click at [736, 572] on div "CPF do responsável" at bounding box center [658, 569] width 1275 height 92
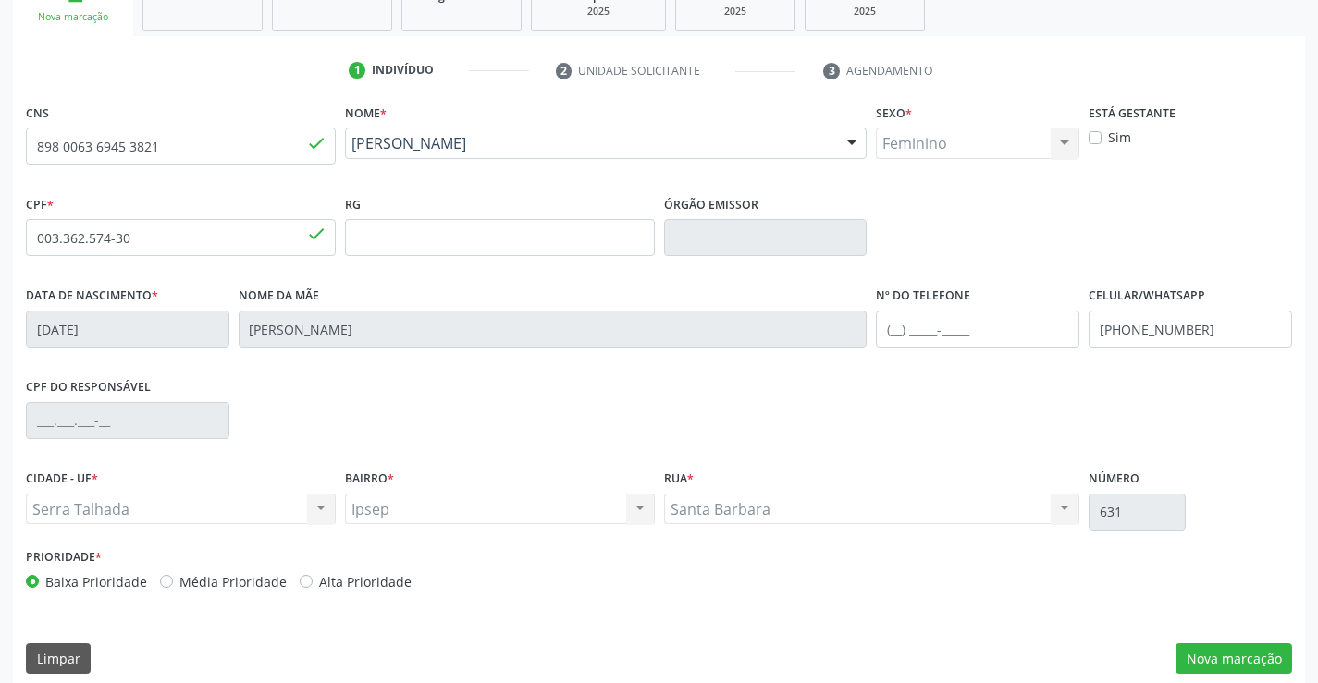
scroll to position [319, 0]
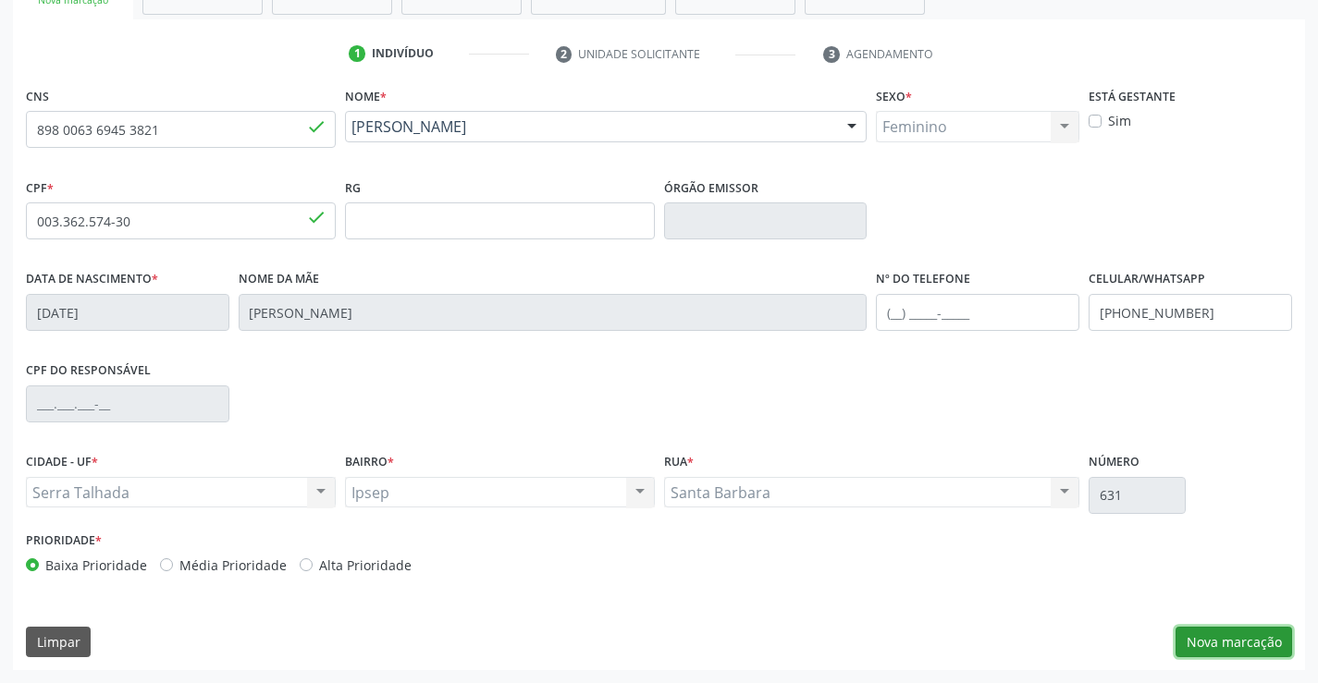
click at [1270, 634] on button "Nova marcação" at bounding box center [1233, 642] width 117 height 31
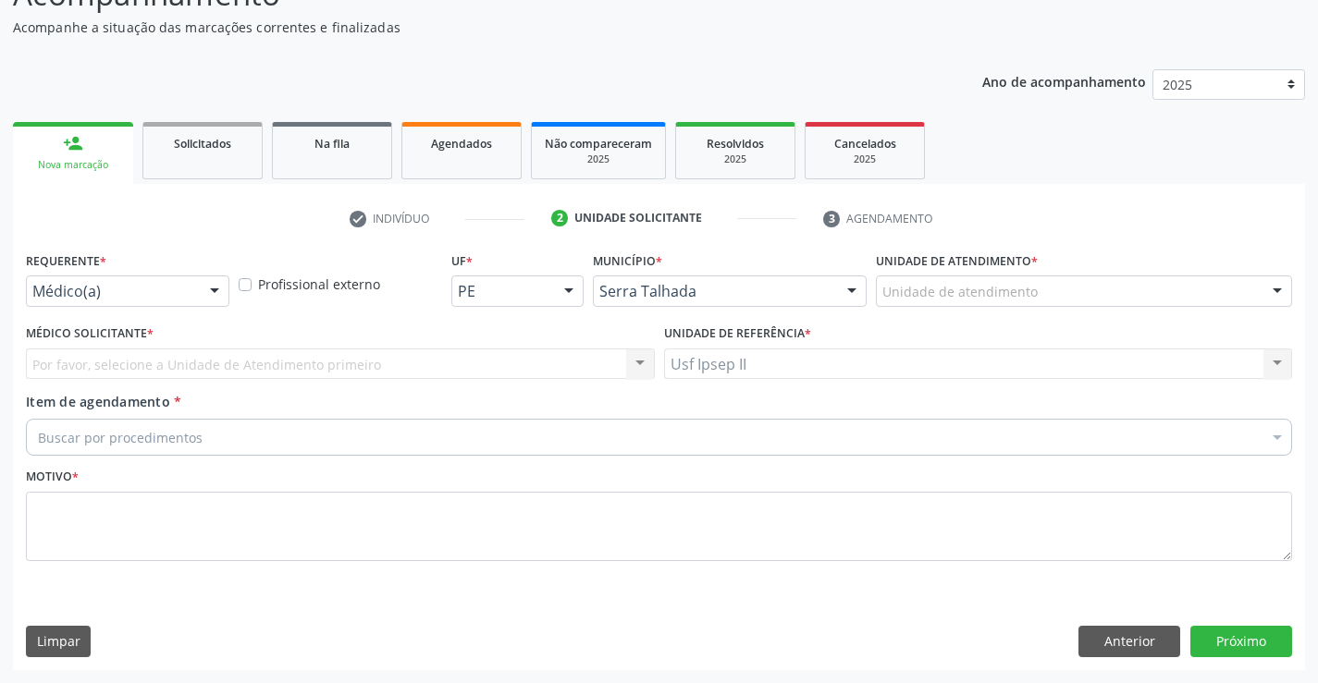
scroll to position [154, 0]
click at [976, 311] on div "Unidade de atendimento * Unidade de atendimento 3 Grupamento de Bombeiros [PERS…" at bounding box center [1083, 283] width 425 height 72
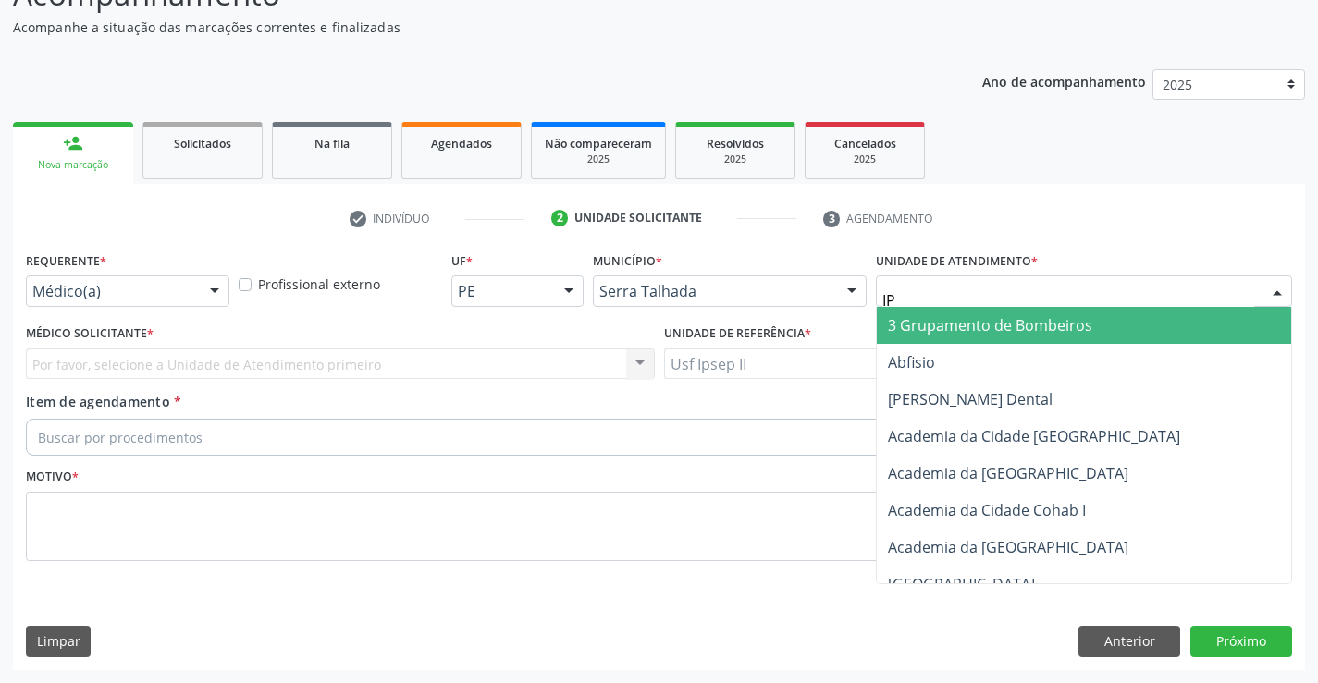
type input "IPS"
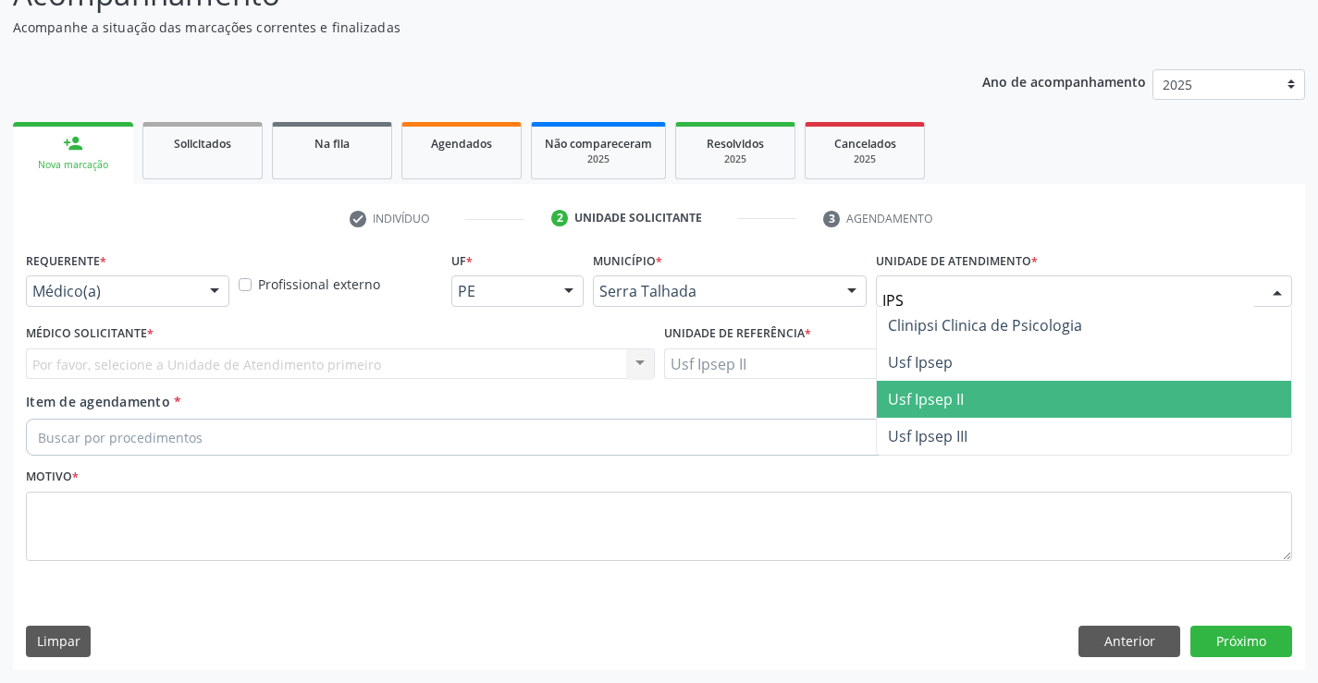
click at [914, 392] on span "Usf Ipsep II" at bounding box center [926, 399] width 76 height 20
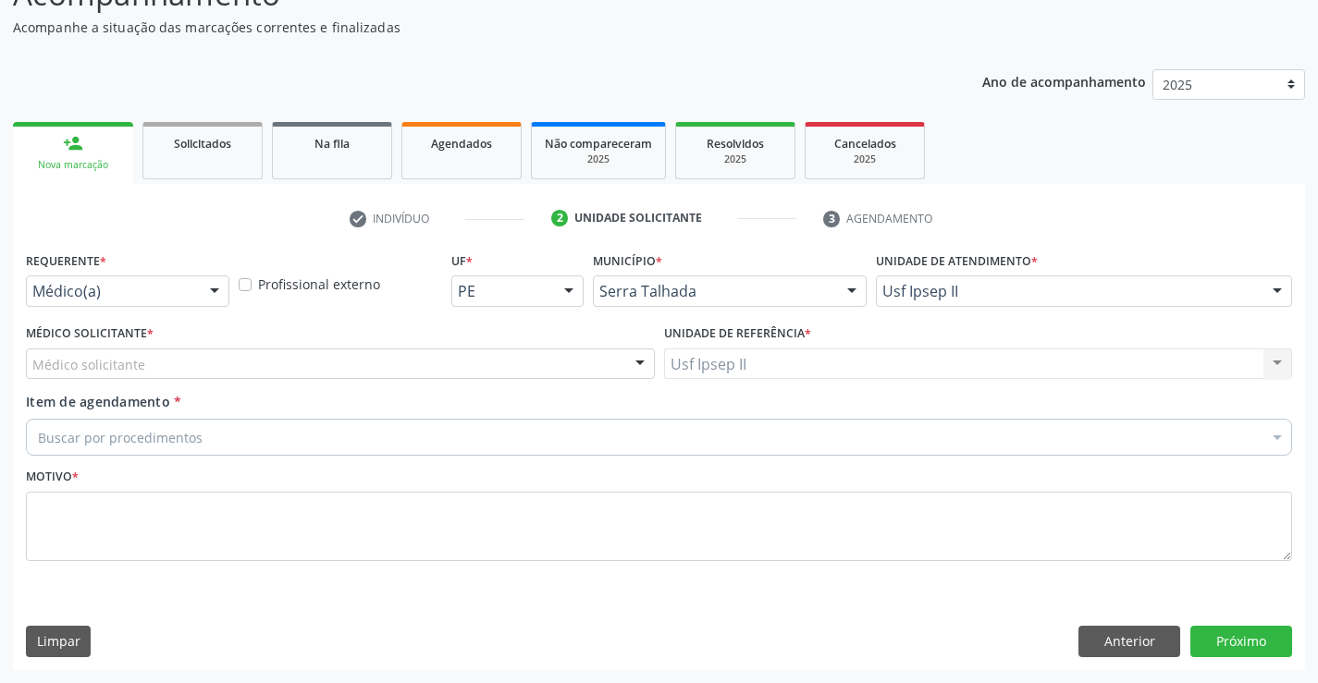
click at [236, 364] on div "Médico solicitante" at bounding box center [340, 364] width 629 height 31
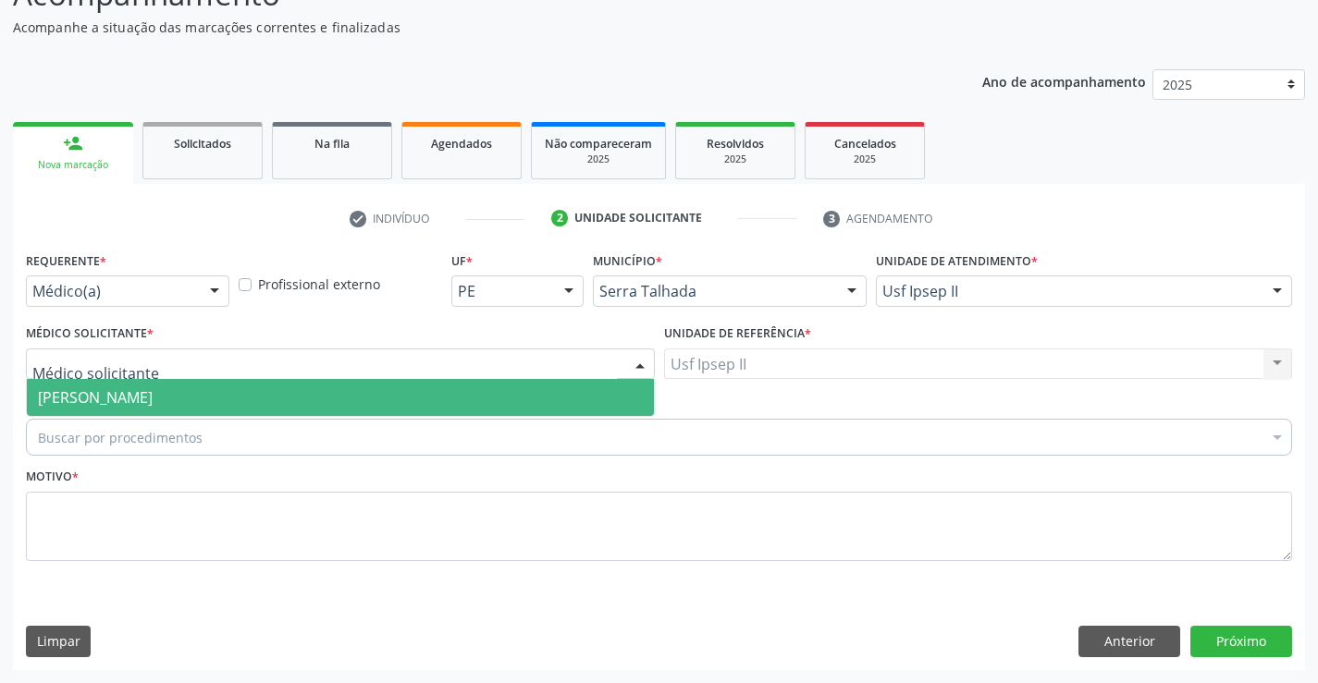
click at [153, 400] on span "[PERSON_NAME]" at bounding box center [95, 397] width 115 height 20
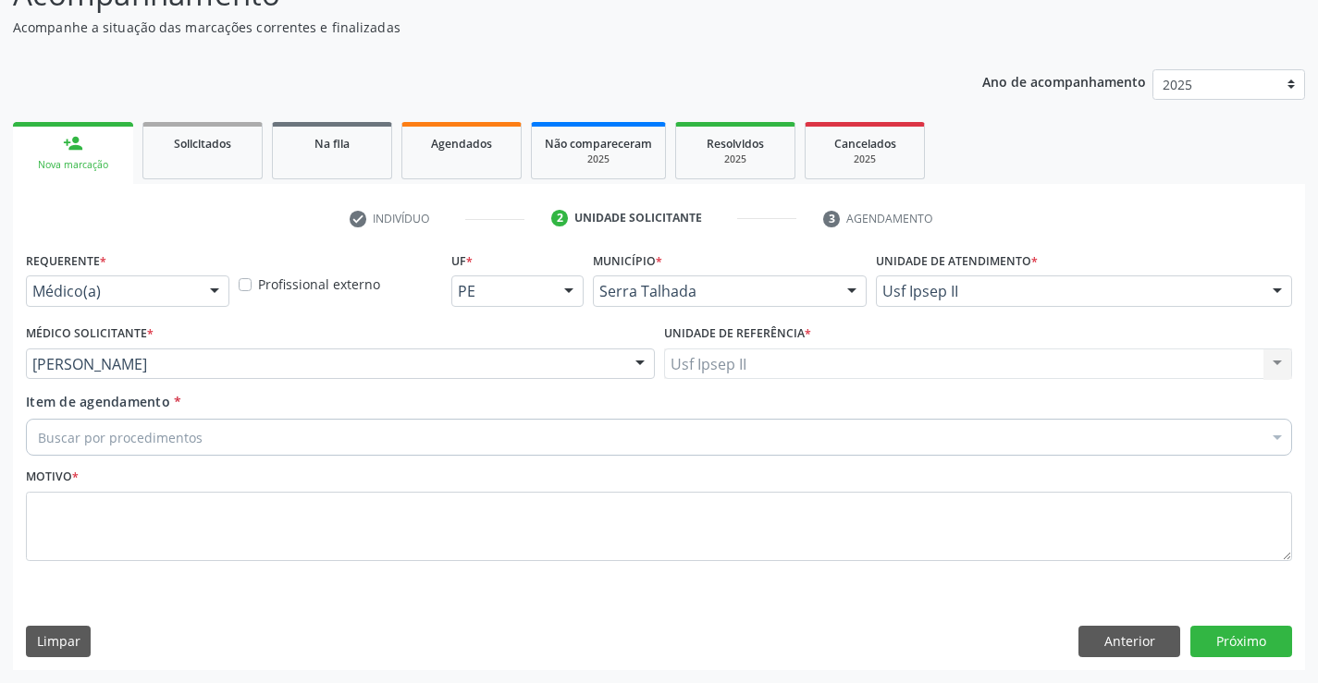
click at [215, 443] on div "Buscar por procedimentos" at bounding box center [659, 437] width 1266 height 37
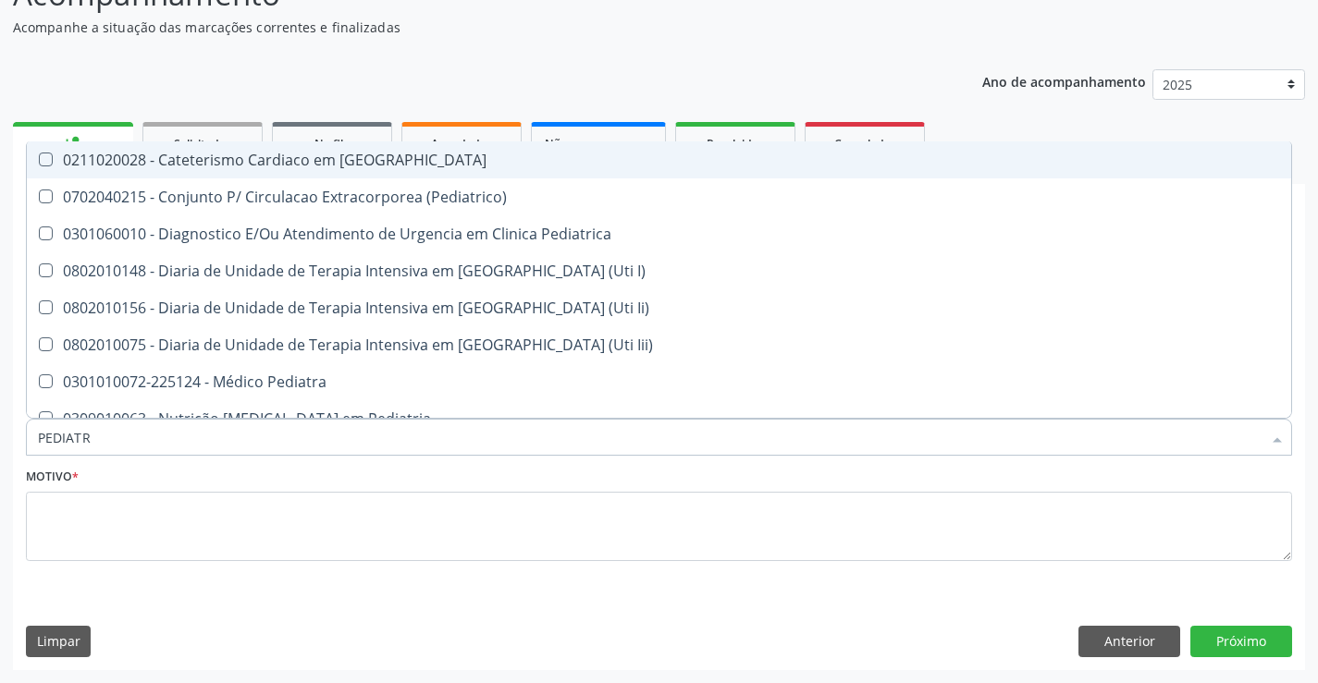
type input "PEDIATRA"
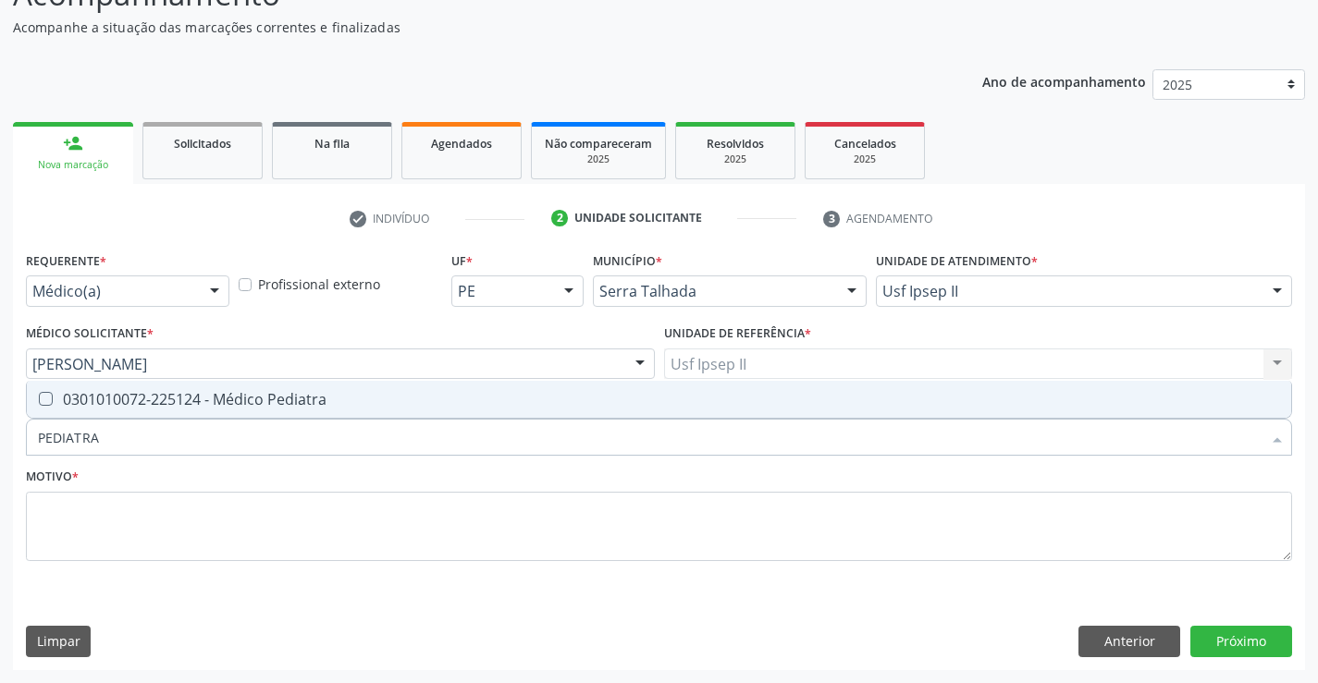
click at [261, 383] on span "0301010072-225124 - Médico Pediatra" at bounding box center [659, 399] width 1264 height 37
checkbox Pediatra "true"
click at [207, 529] on textarea at bounding box center [659, 527] width 1266 height 70
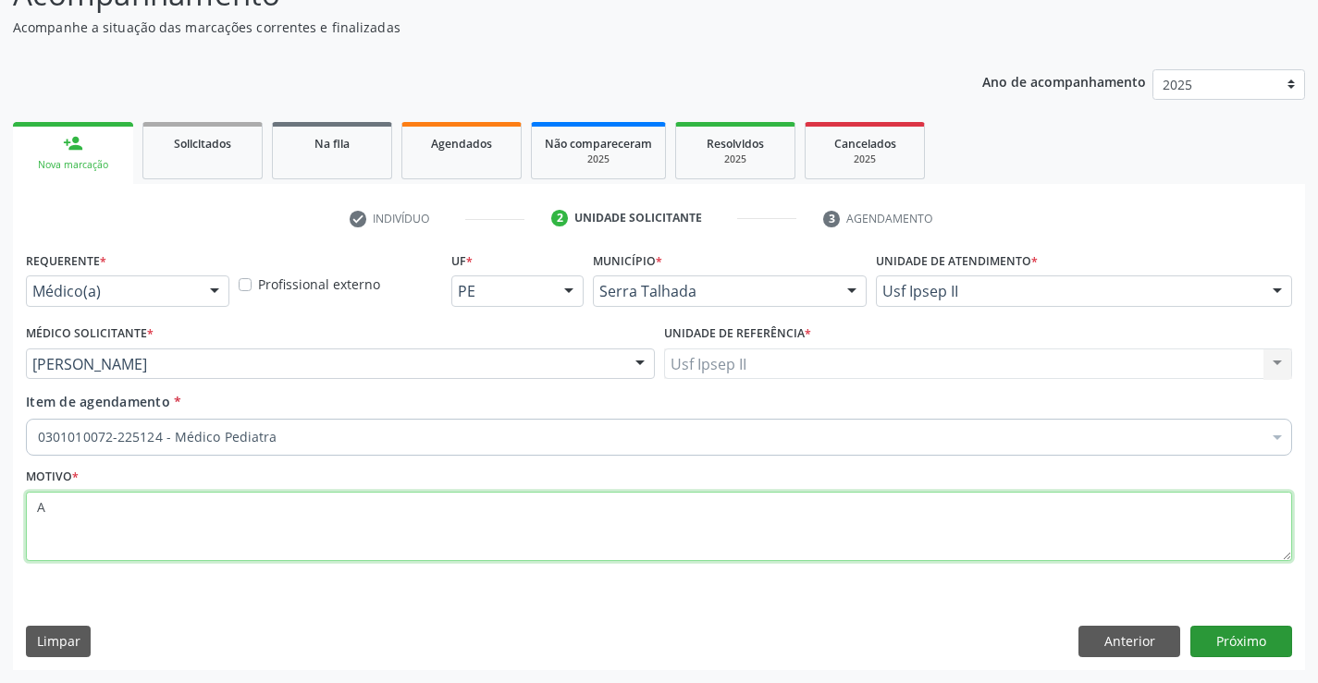
type textarea "A"
click at [1222, 653] on button "Próximo" at bounding box center [1241, 641] width 102 height 31
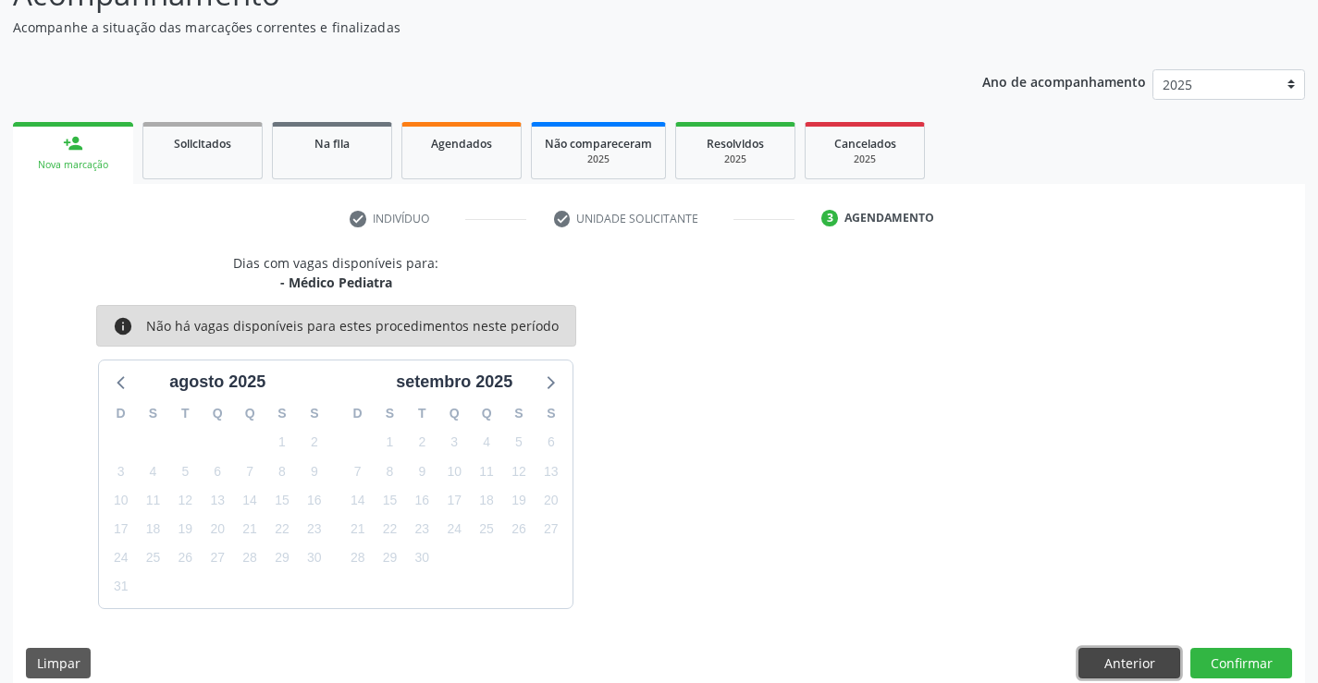
click at [1104, 656] on button "Anterior" at bounding box center [1129, 663] width 102 height 31
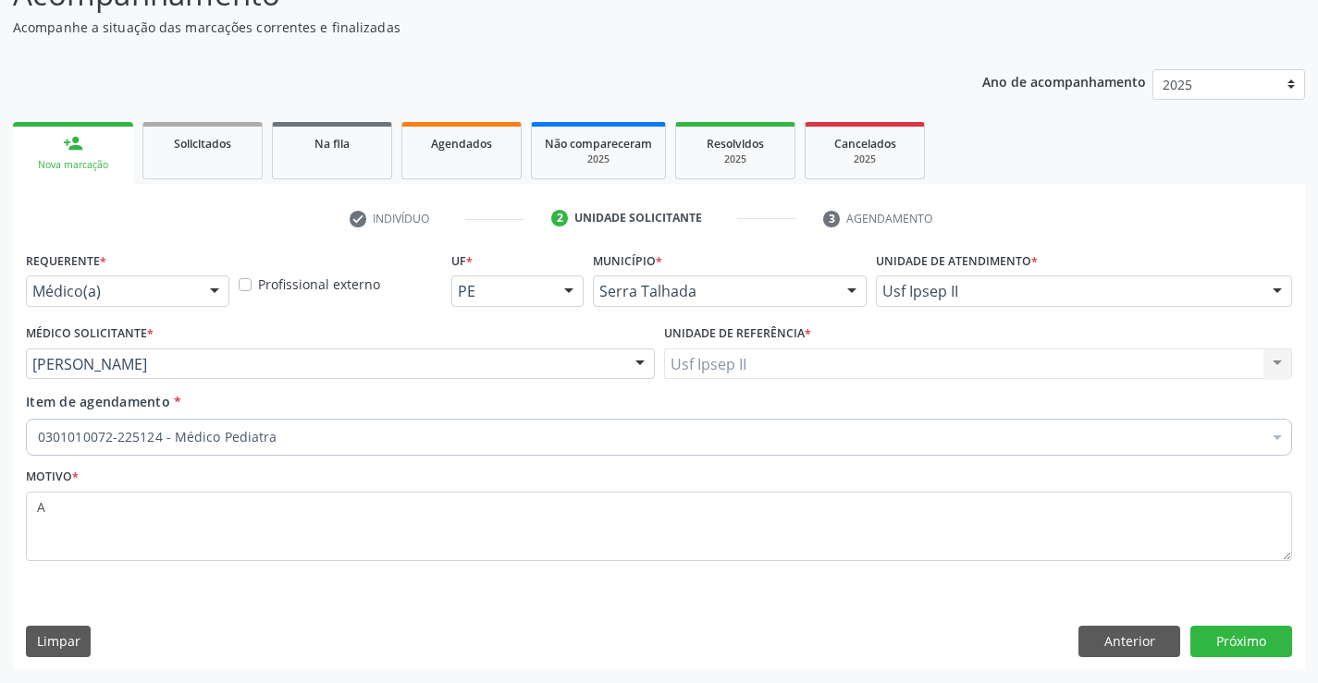
click at [38, 437] on input "Item de agendamento *" at bounding box center [38, 437] width 0 height 37
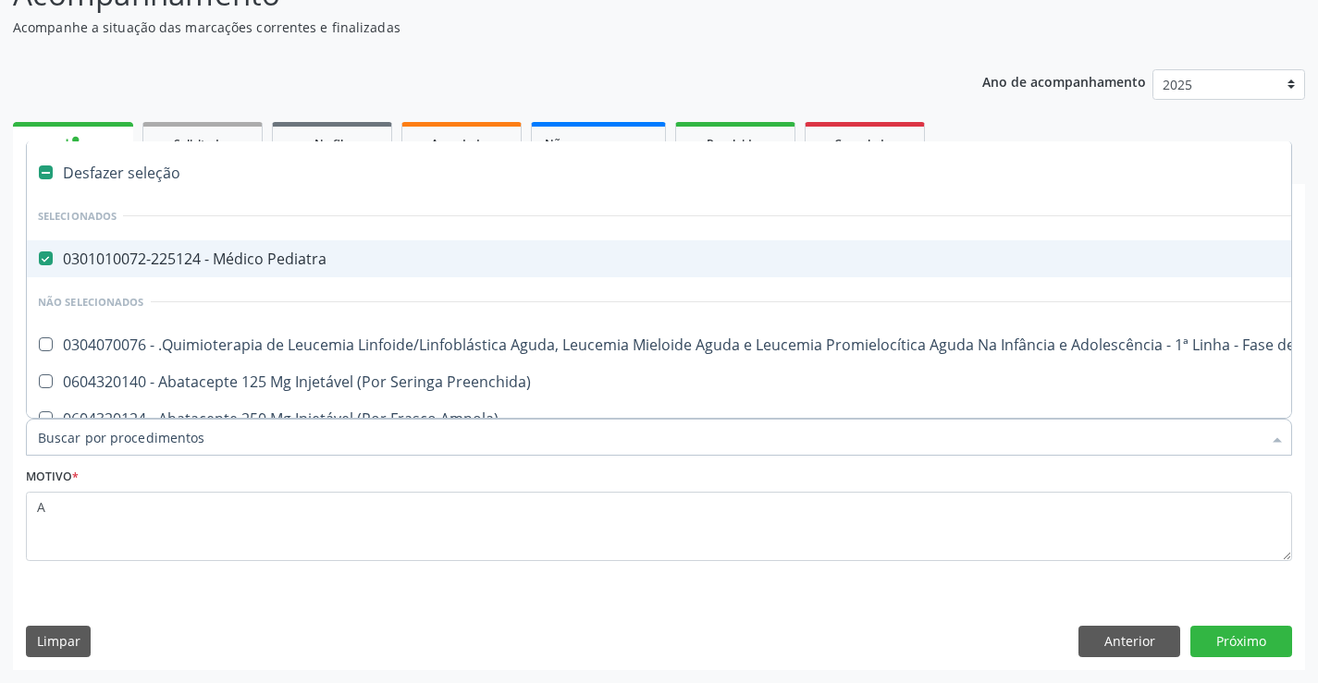
click at [182, 437] on input "Item de agendamento *" at bounding box center [649, 437] width 1223 height 37
click at [49, 170] on label at bounding box center [46, 173] width 14 height 14
checkbox Pediatra "false"
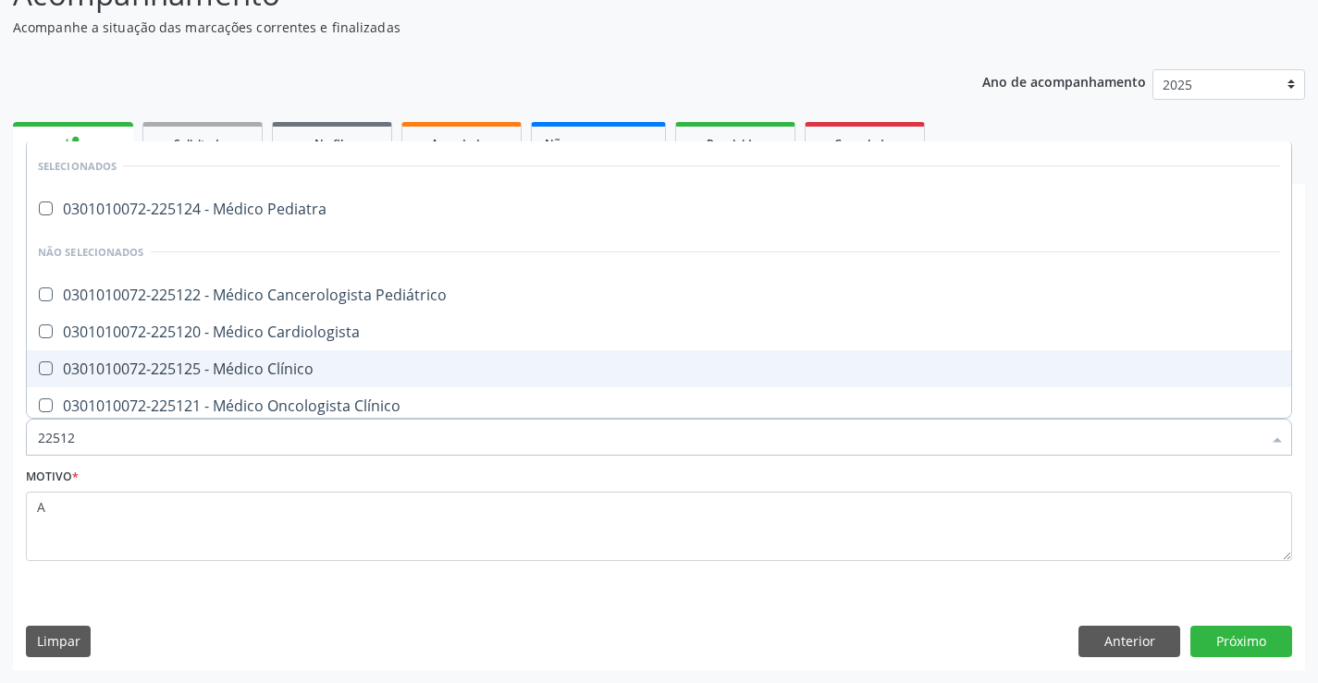
type input "225124"
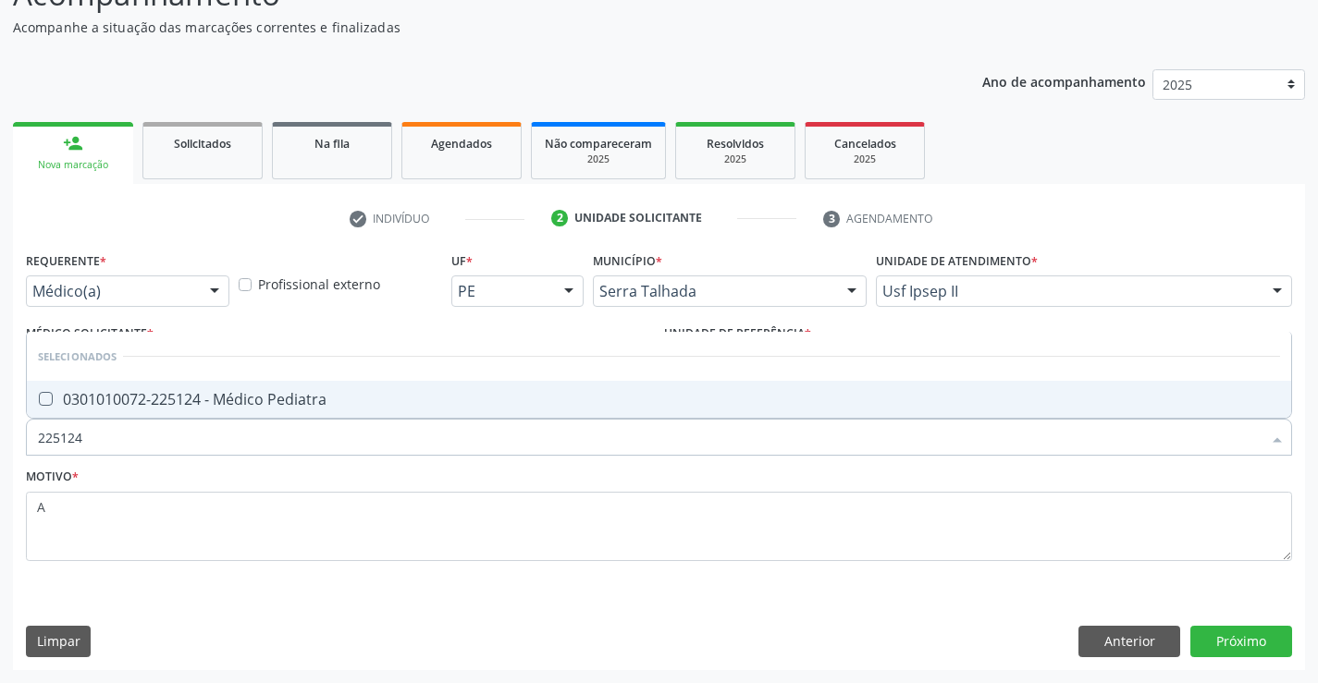
click at [383, 398] on div "0301010072-225124 - Médico Pediatra" at bounding box center [659, 399] width 1242 height 15
checkbox Pediatra "true"
click at [468, 608] on div "Requerente * Médico(a) Médico(a) Enfermeiro(a) Paciente Nenhum resultado encont…" at bounding box center [659, 458] width 1292 height 423
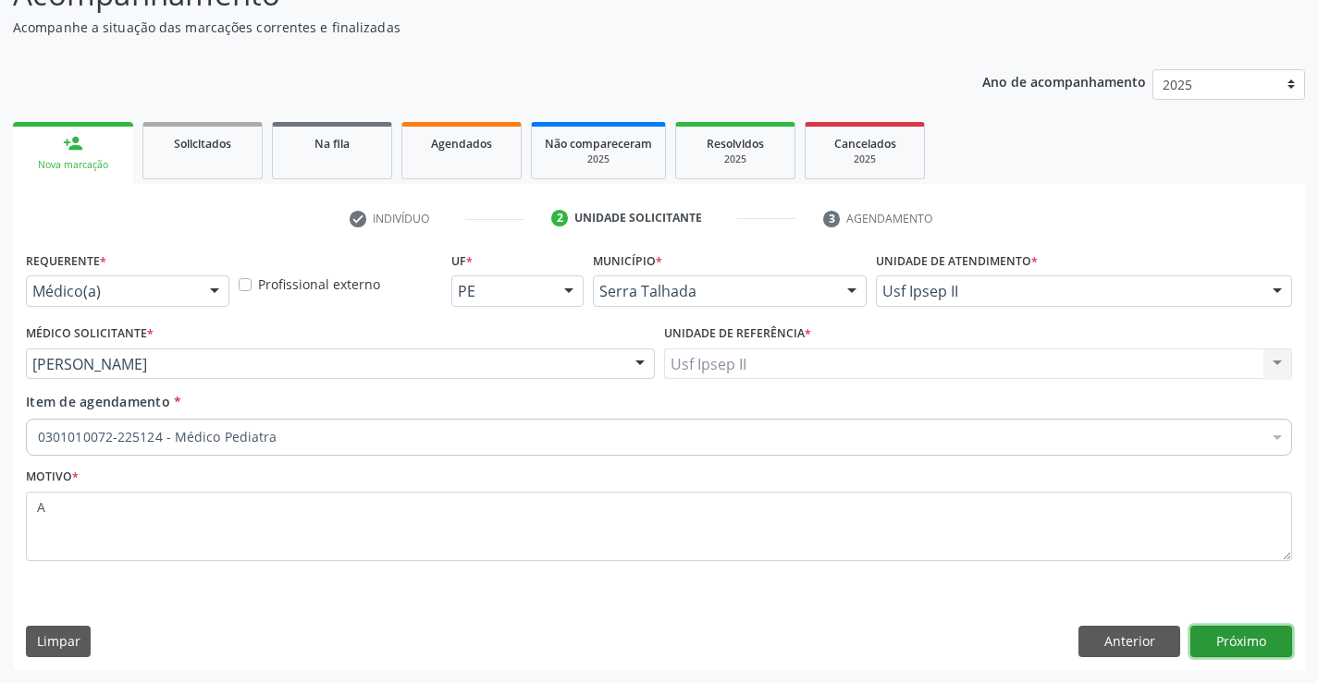
click at [1243, 632] on button "Próximo" at bounding box center [1241, 641] width 102 height 31
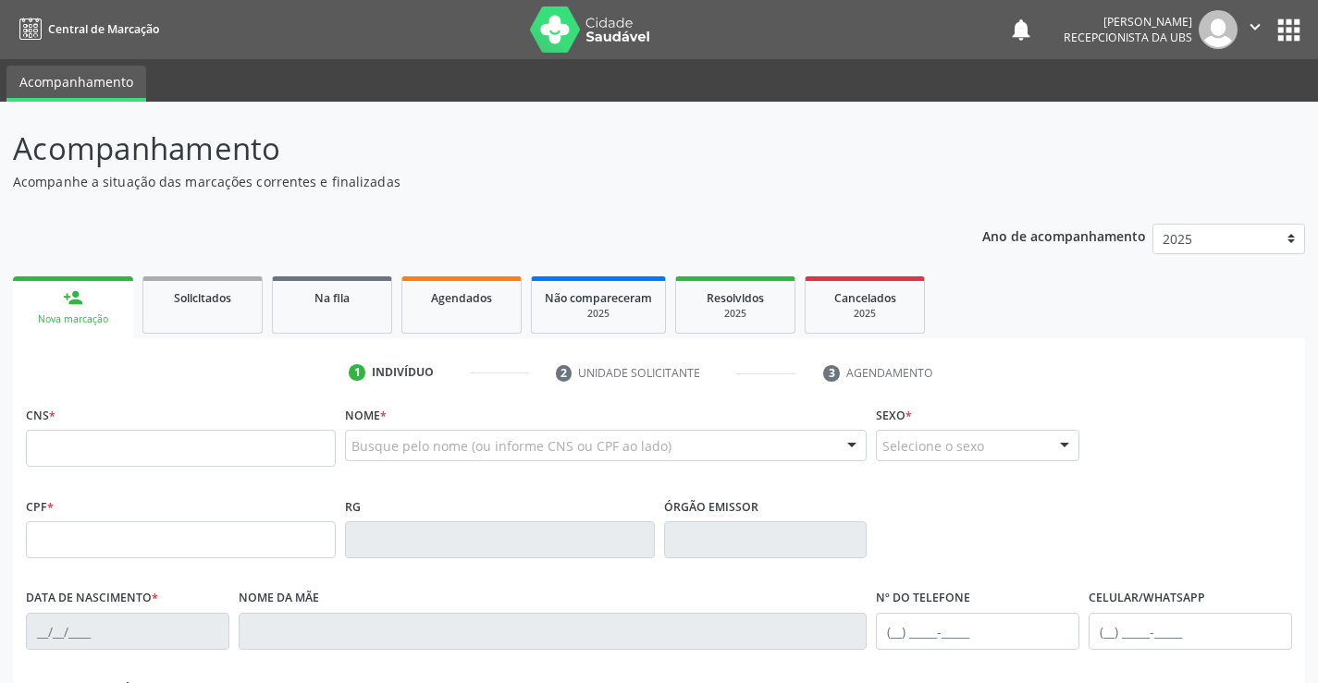
scroll to position [153, 0]
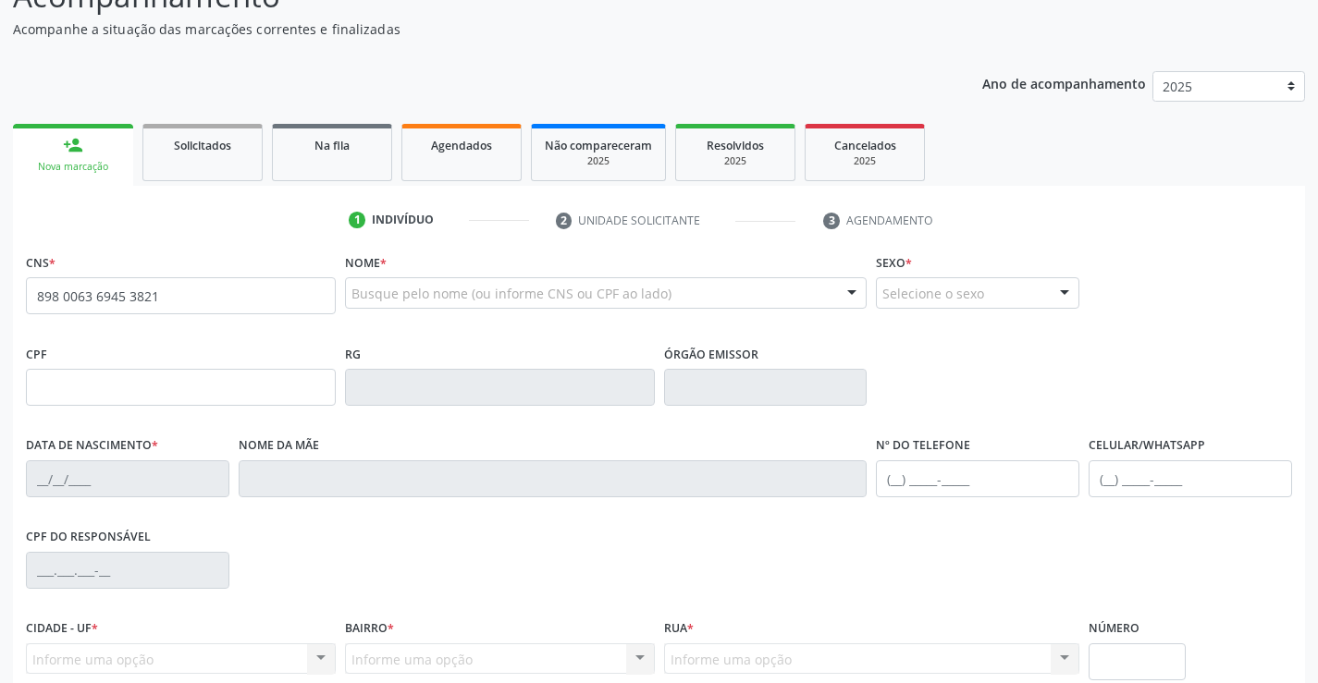
type input "898 0063 6945 3821"
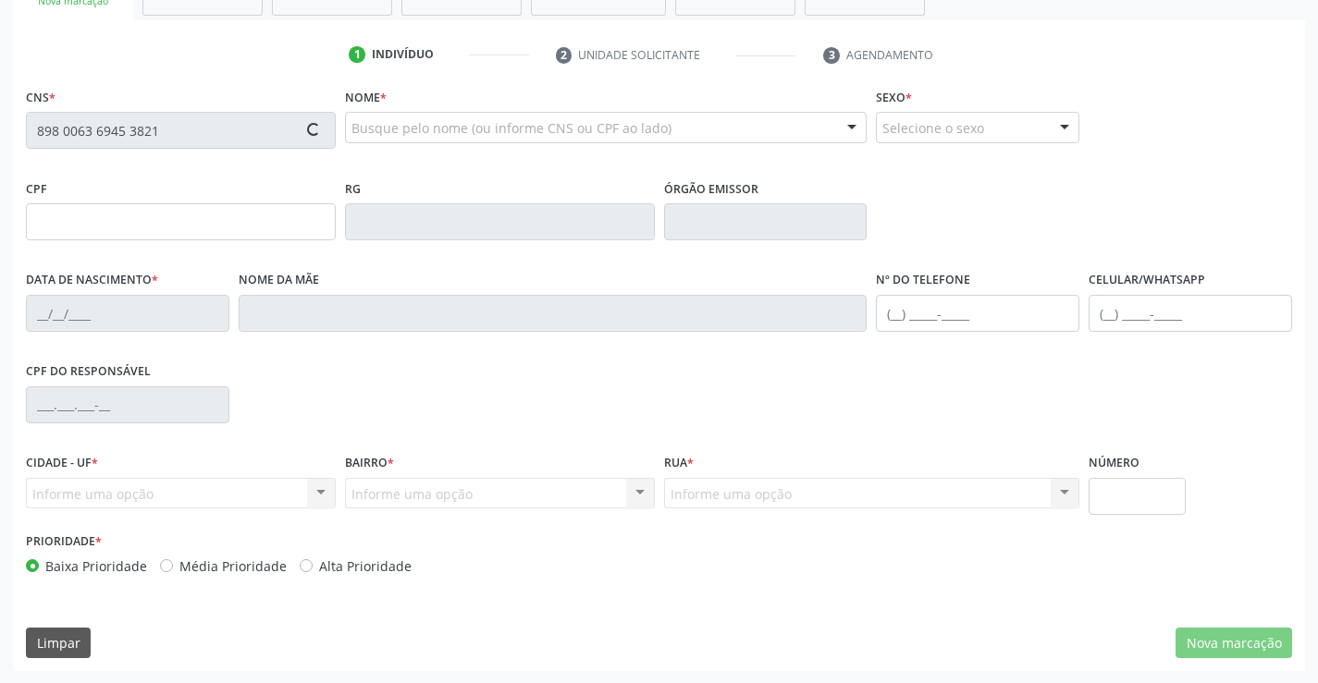
scroll to position [319, 0]
type input "003.362.574-30"
type input "[DATE]"
type input "[PERSON_NAME]"
type input "[PHONE_NUMBER]"
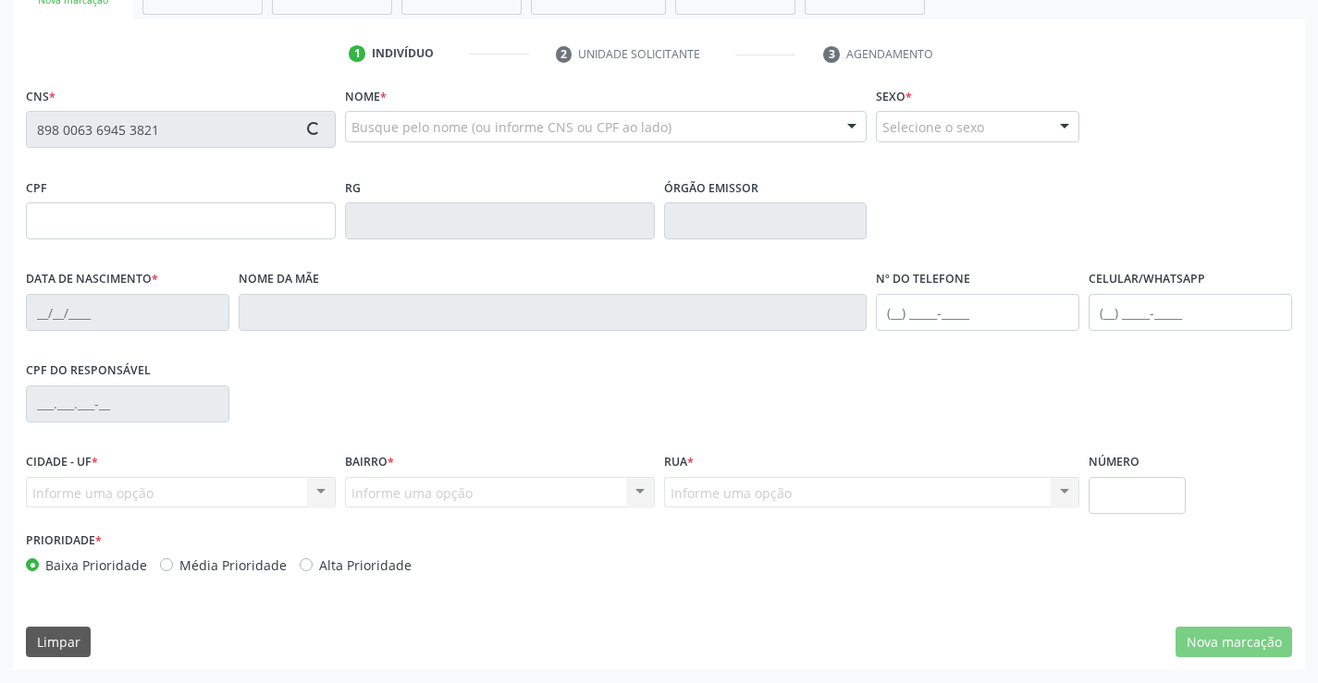
type input "631"
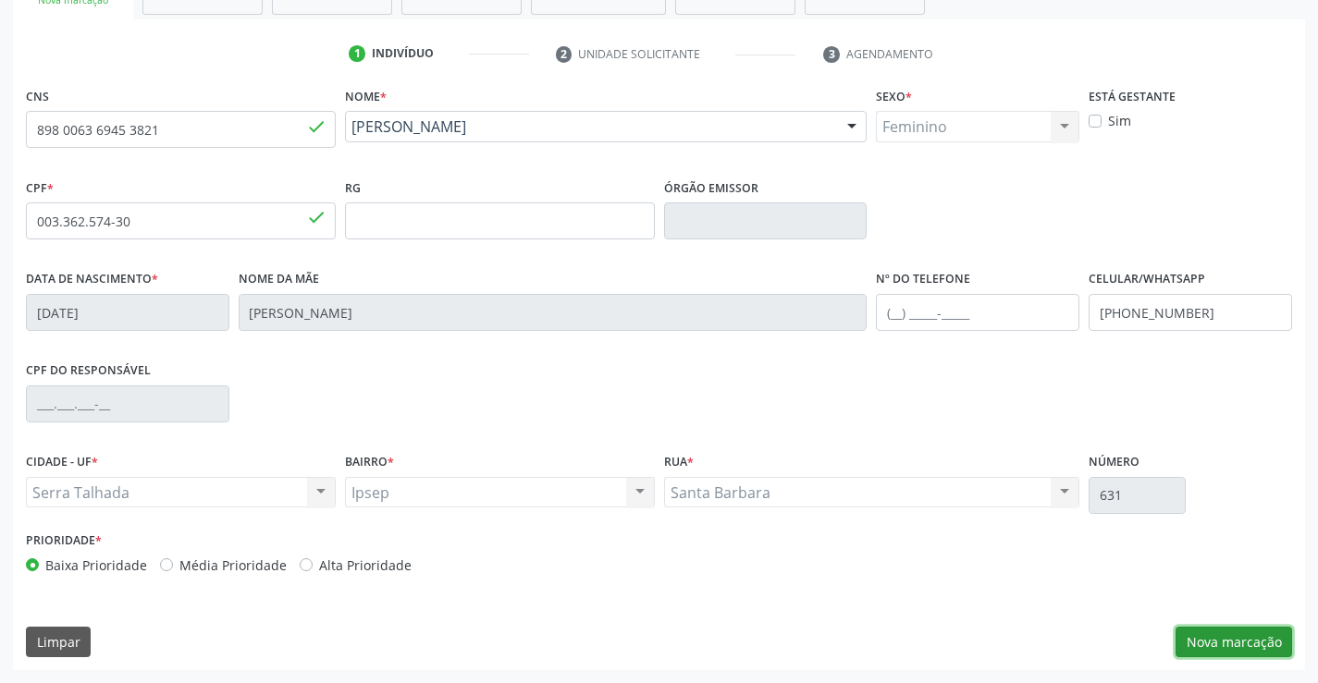
click at [1205, 639] on button "Nova marcação" at bounding box center [1233, 642] width 117 height 31
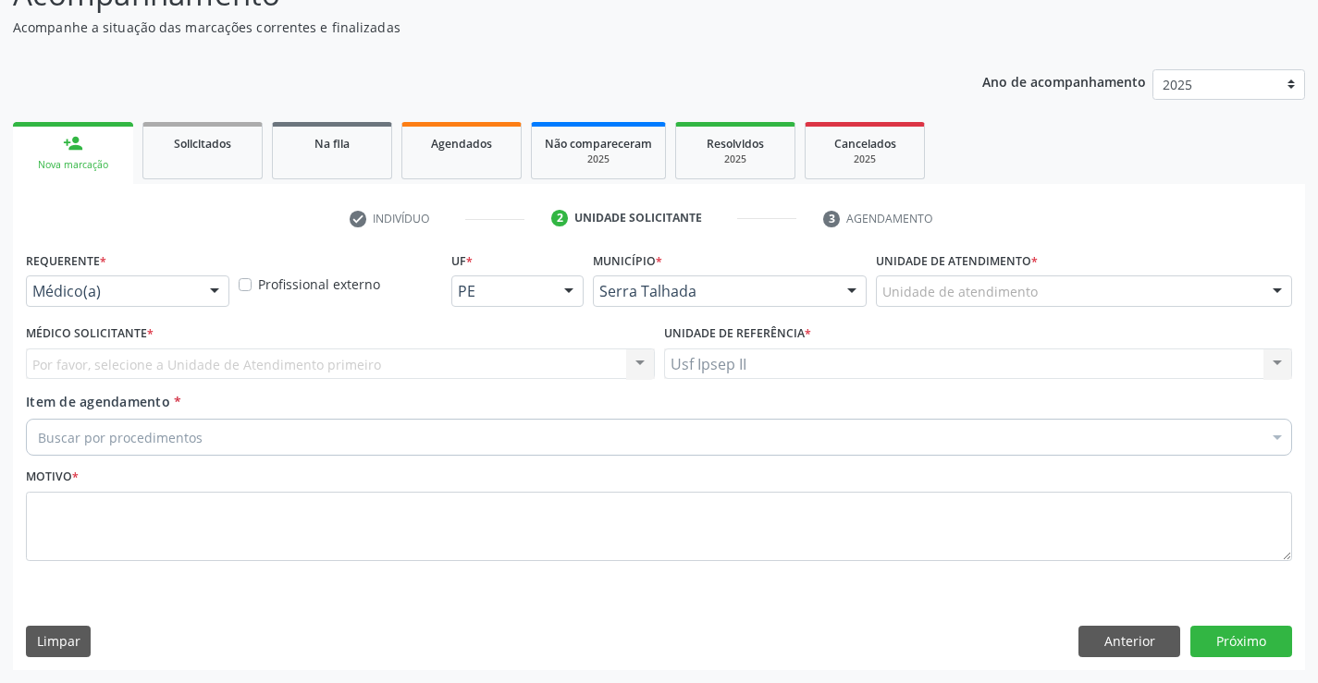
scroll to position [154, 0]
click at [969, 302] on div "Unidade de atendimento" at bounding box center [1084, 291] width 416 height 31
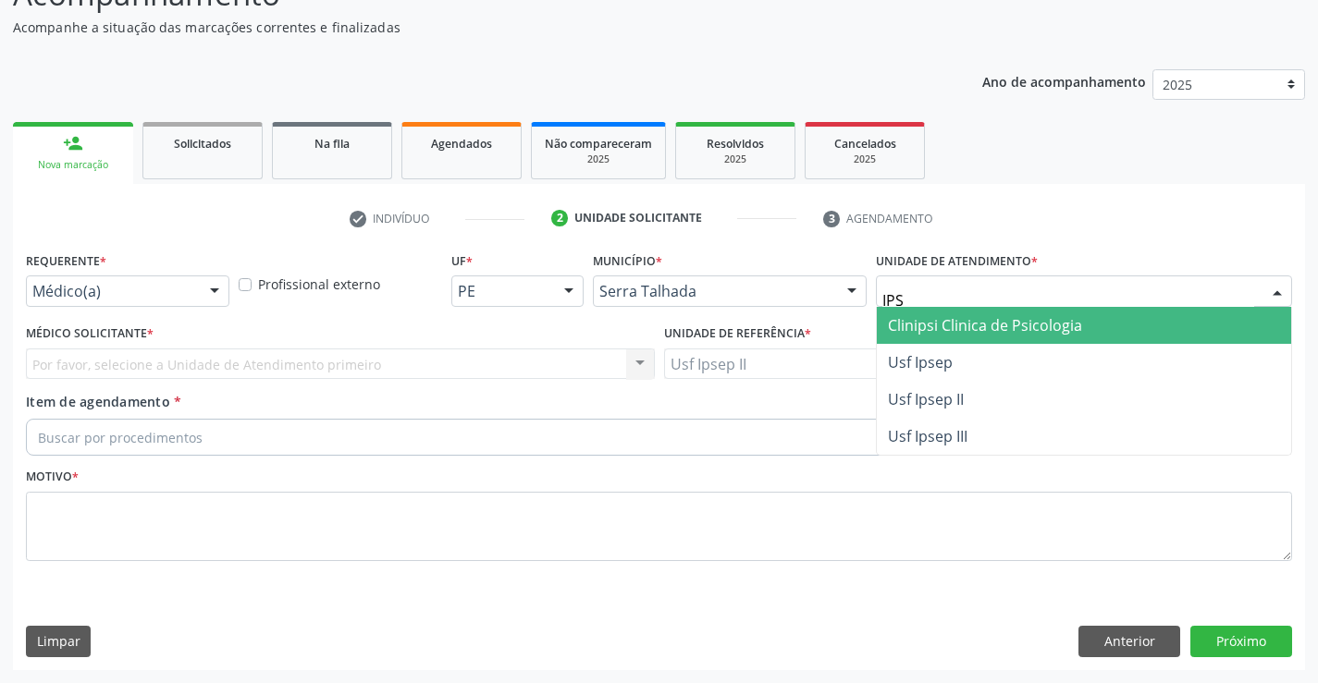
type input "IPSE"
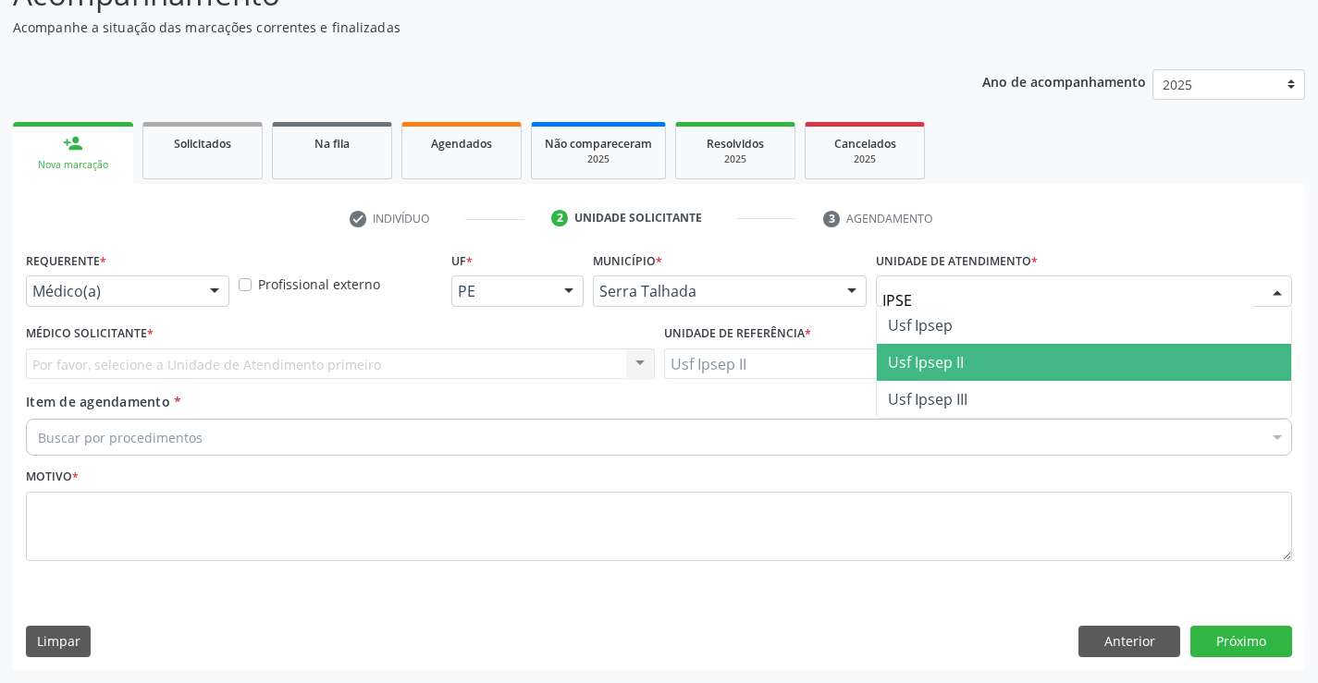
click at [924, 352] on span "Usf Ipsep II" at bounding box center [926, 362] width 76 height 20
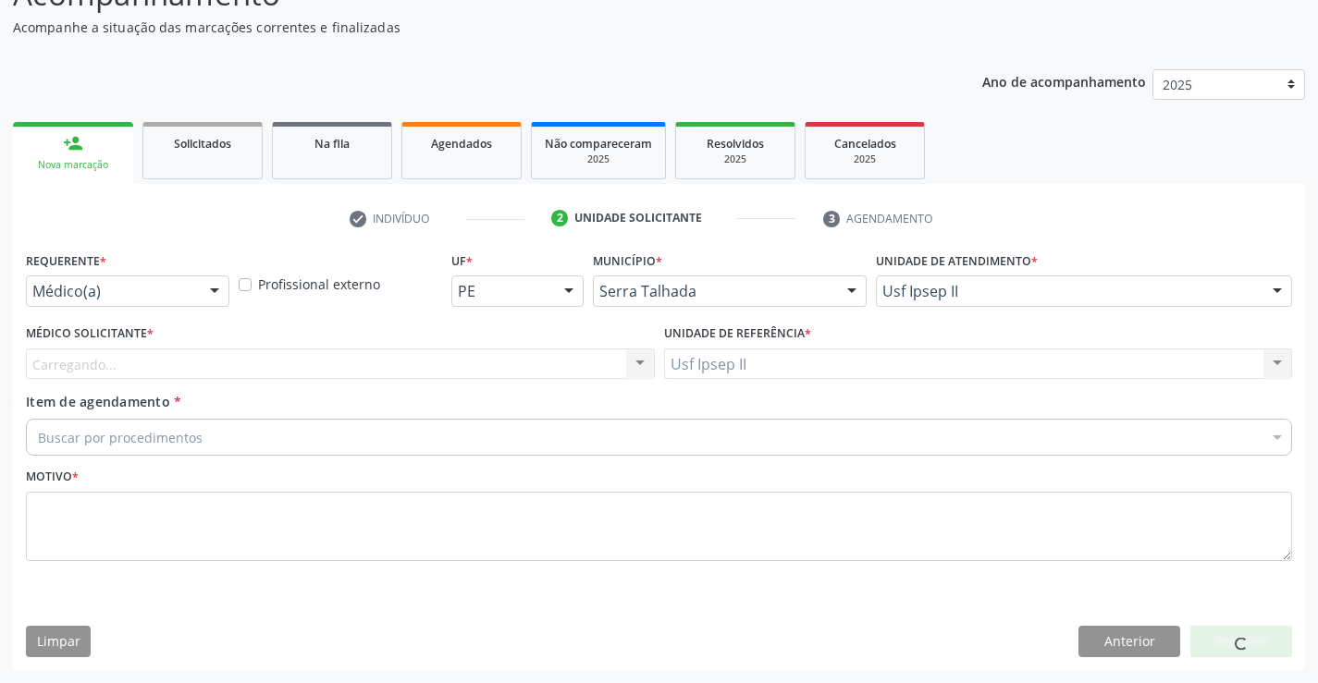
click at [410, 362] on div "Carregando... Nenhum resultado encontrado para: " " Não há nenhuma opção para s…" at bounding box center [340, 364] width 629 height 31
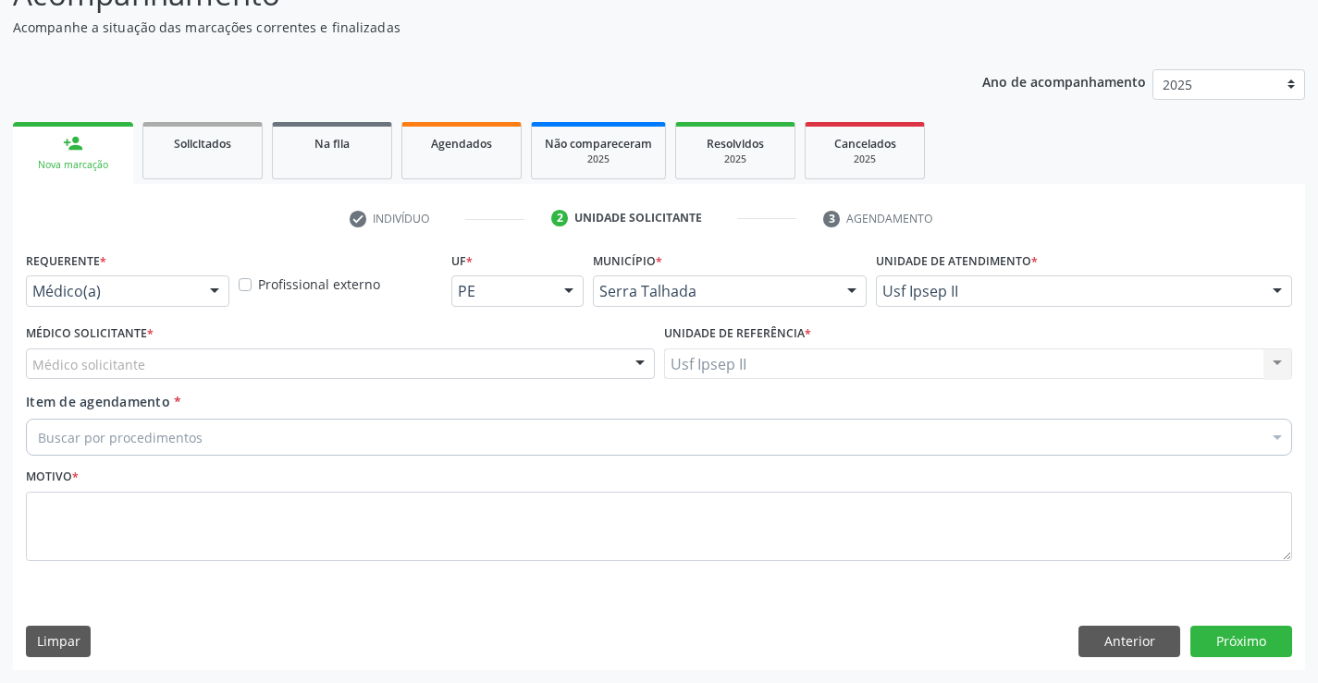
click at [371, 359] on div "Médico solicitante" at bounding box center [340, 364] width 629 height 31
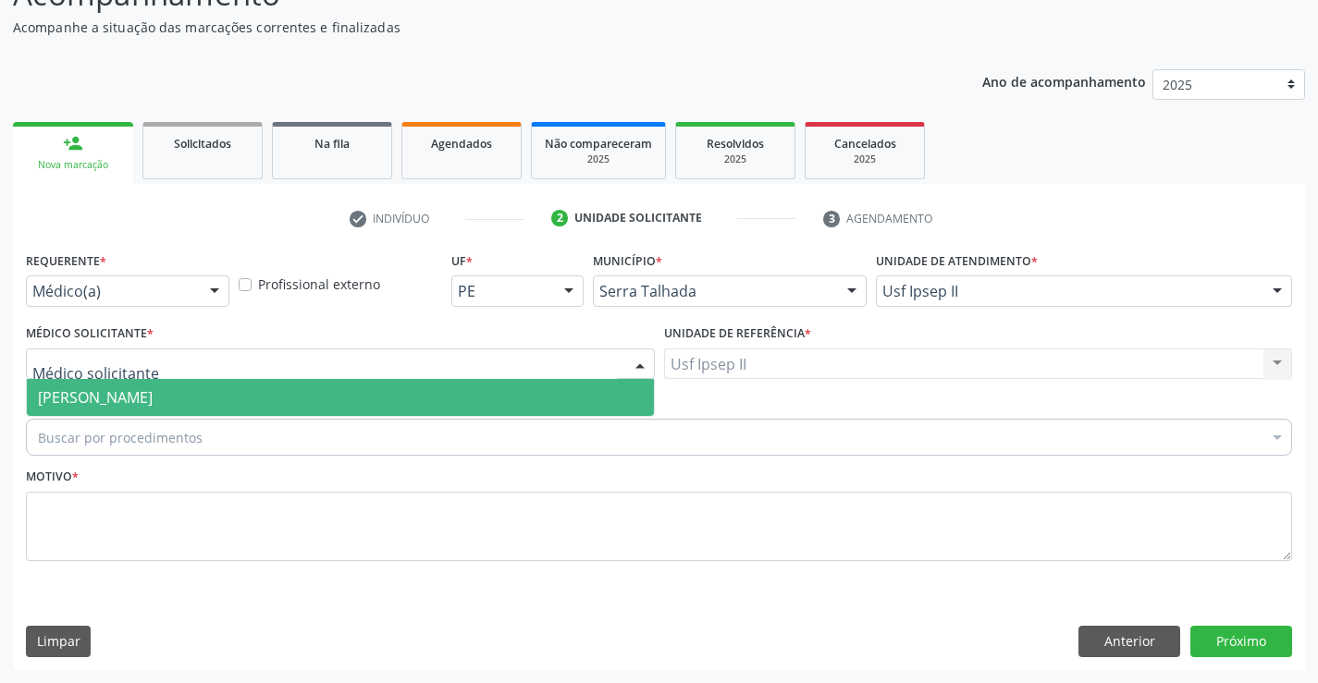
click at [153, 388] on span "[PERSON_NAME]" at bounding box center [95, 397] width 115 height 20
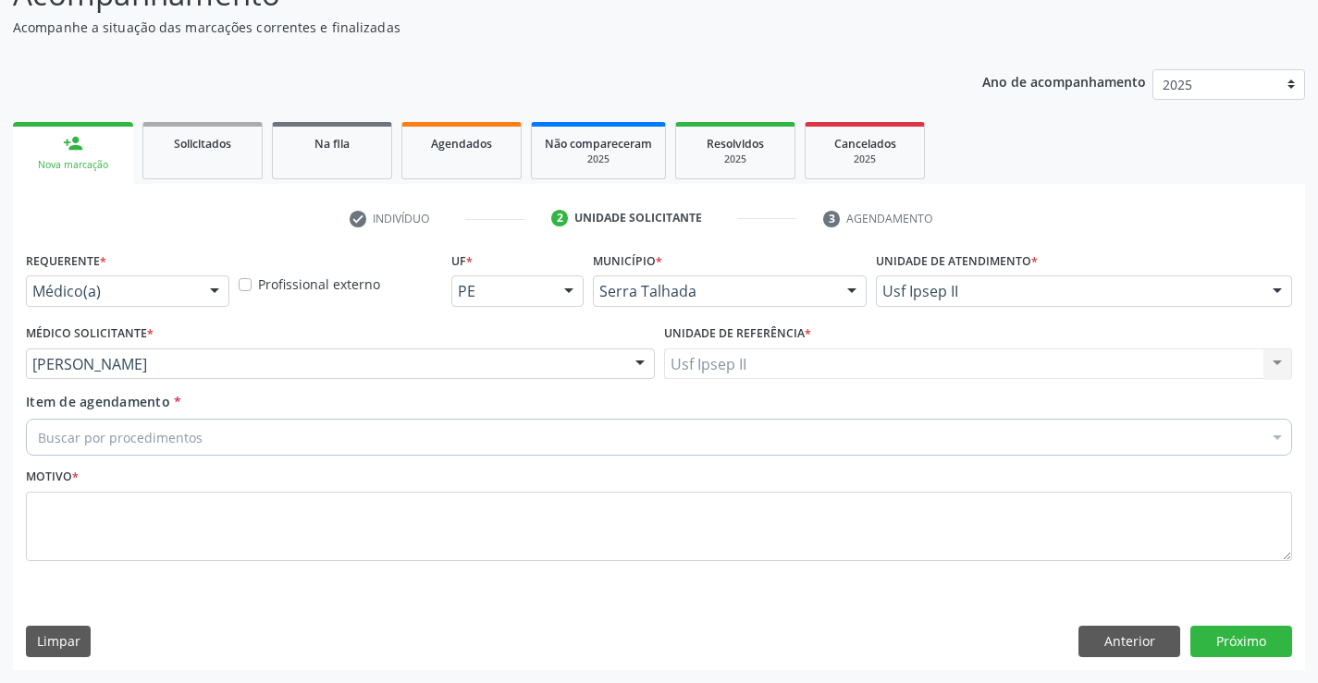
click at [231, 435] on div "Buscar por procedimentos" at bounding box center [659, 437] width 1266 height 37
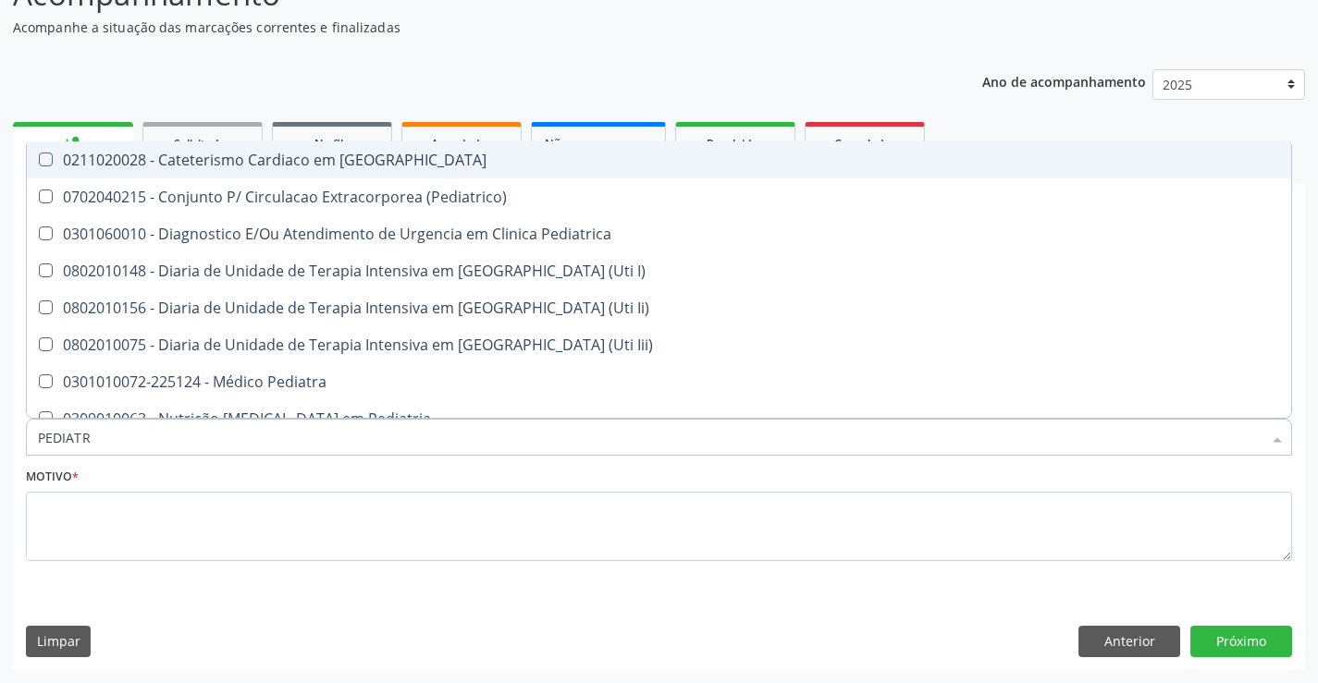
type input "PEDIATRA"
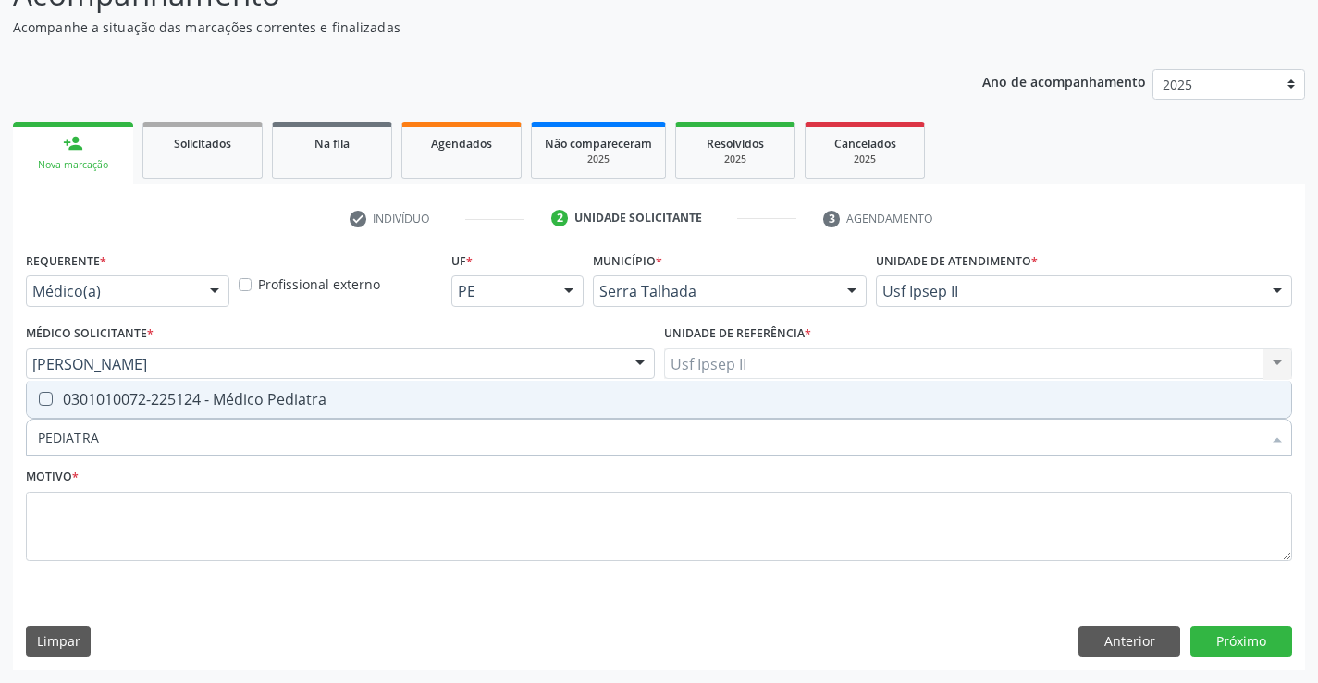
click at [286, 406] on div "0301010072-225124 - Médico Pediatra" at bounding box center [659, 399] width 1242 height 15
checkbox Pediatra "true"
click at [249, 523] on textarea at bounding box center [659, 527] width 1266 height 70
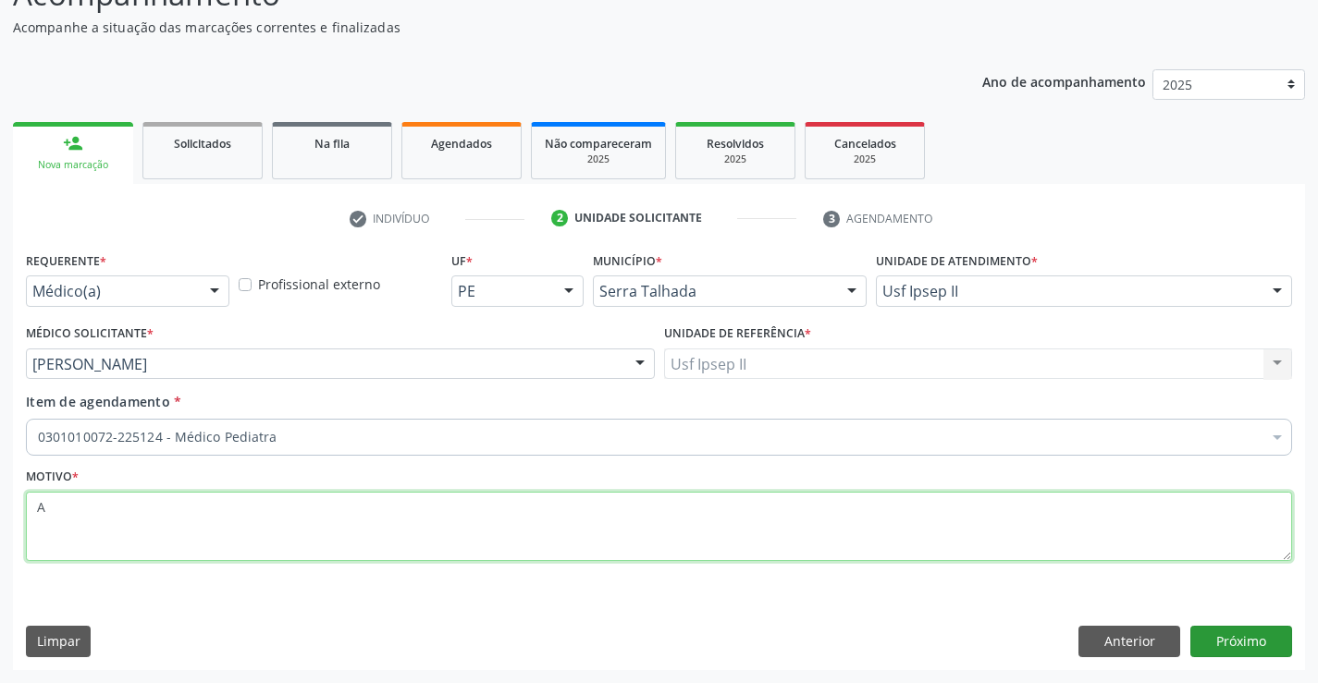
type textarea "A"
click at [1243, 633] on button "Próximo" at bounding box center [1241, 641] width 102 height 31
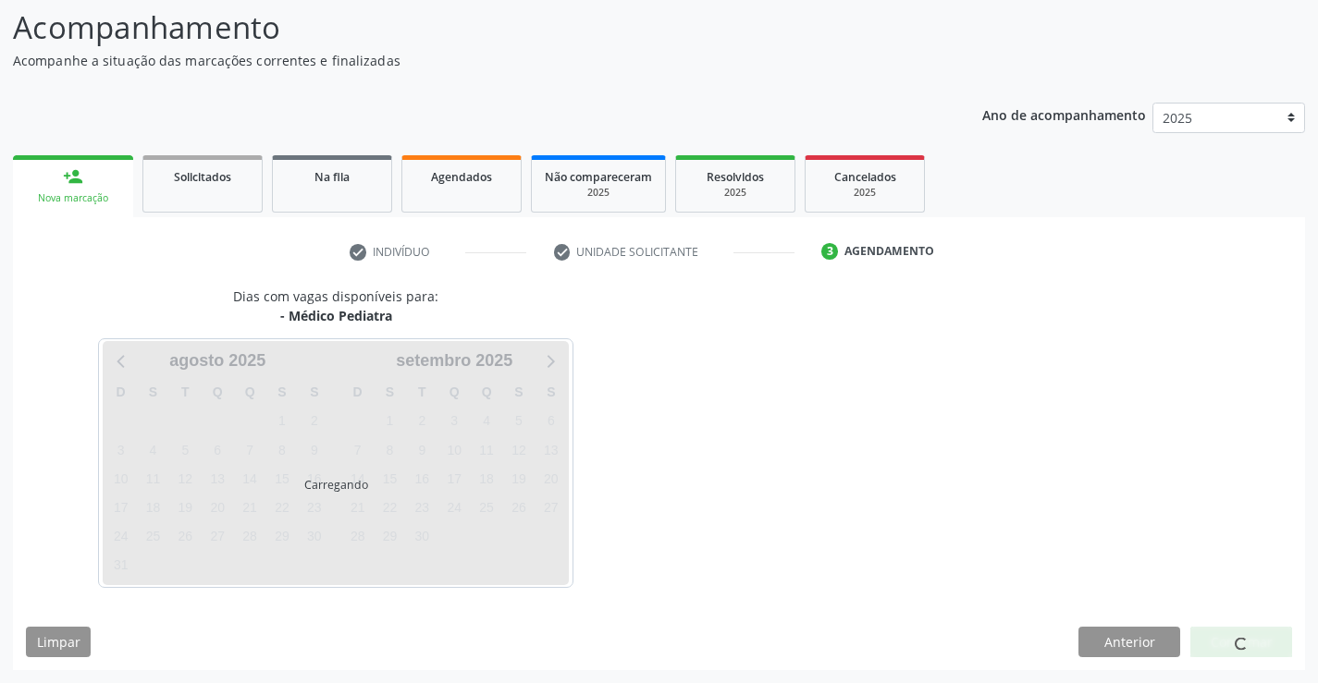
scroll to position [121, 0]
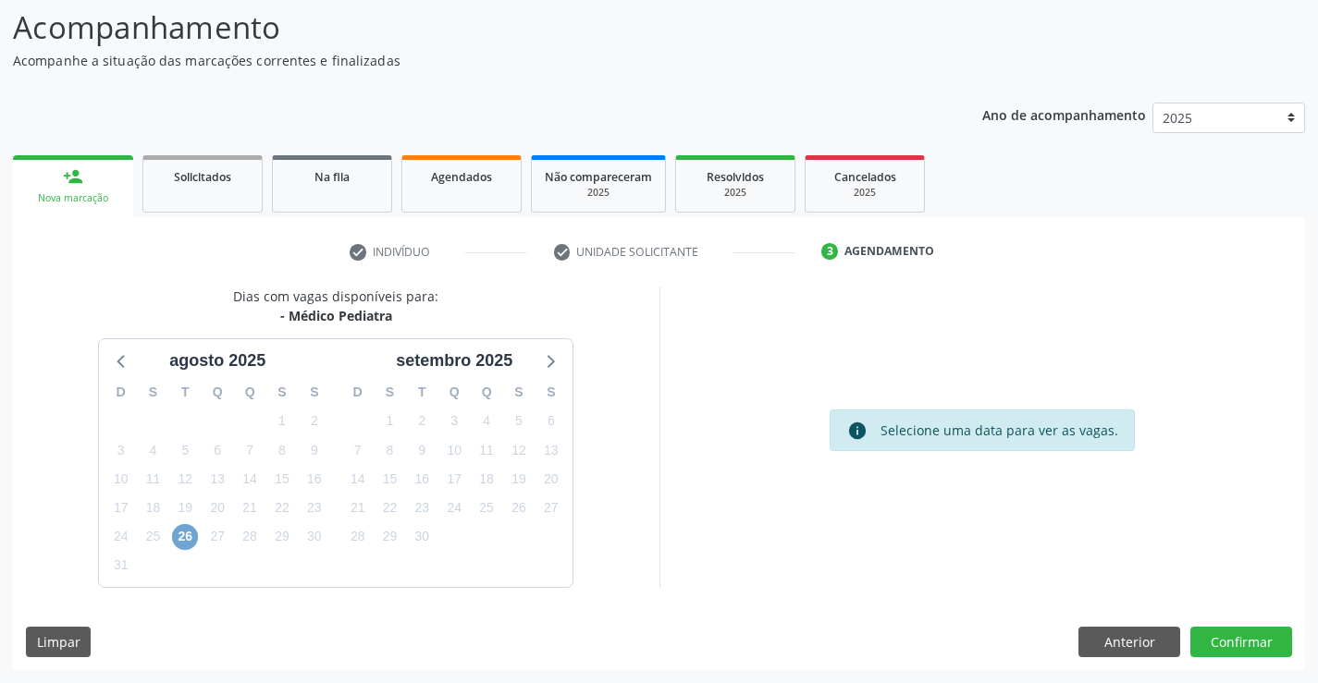
click at [178, 535] on span "26" at bounding box center [185, 537] width 26 height 26
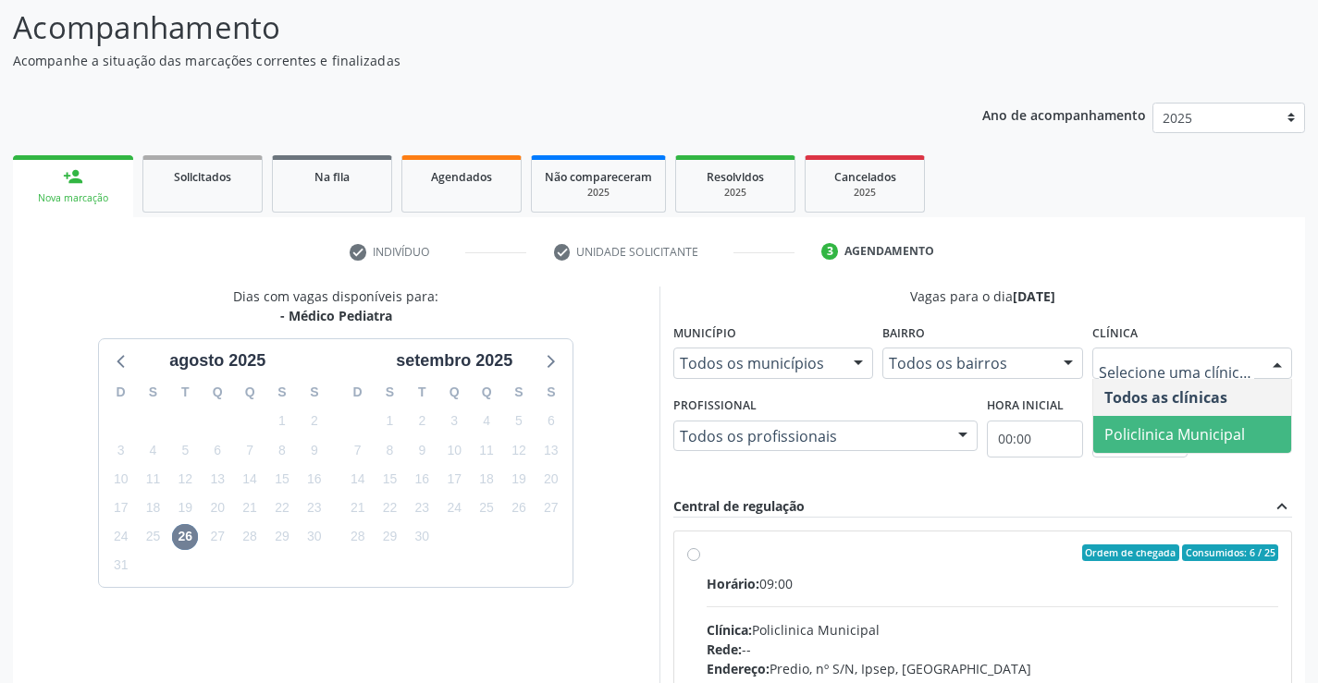
click at [1142, 421] on span "Policlinica Municipal" at bounding box center [1192, 434] width 199 height 37
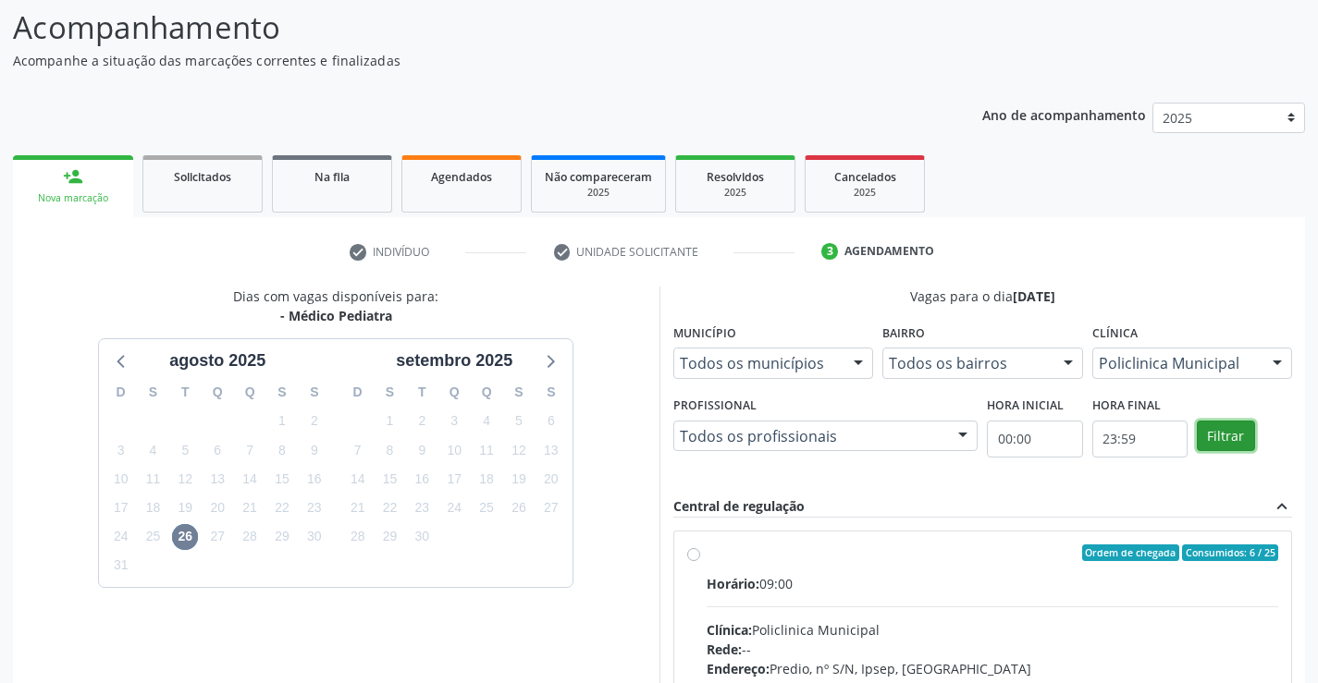
click at [1210, 436] on button "Filtrar" at bounding box center [1225, 436] width 58 height 31
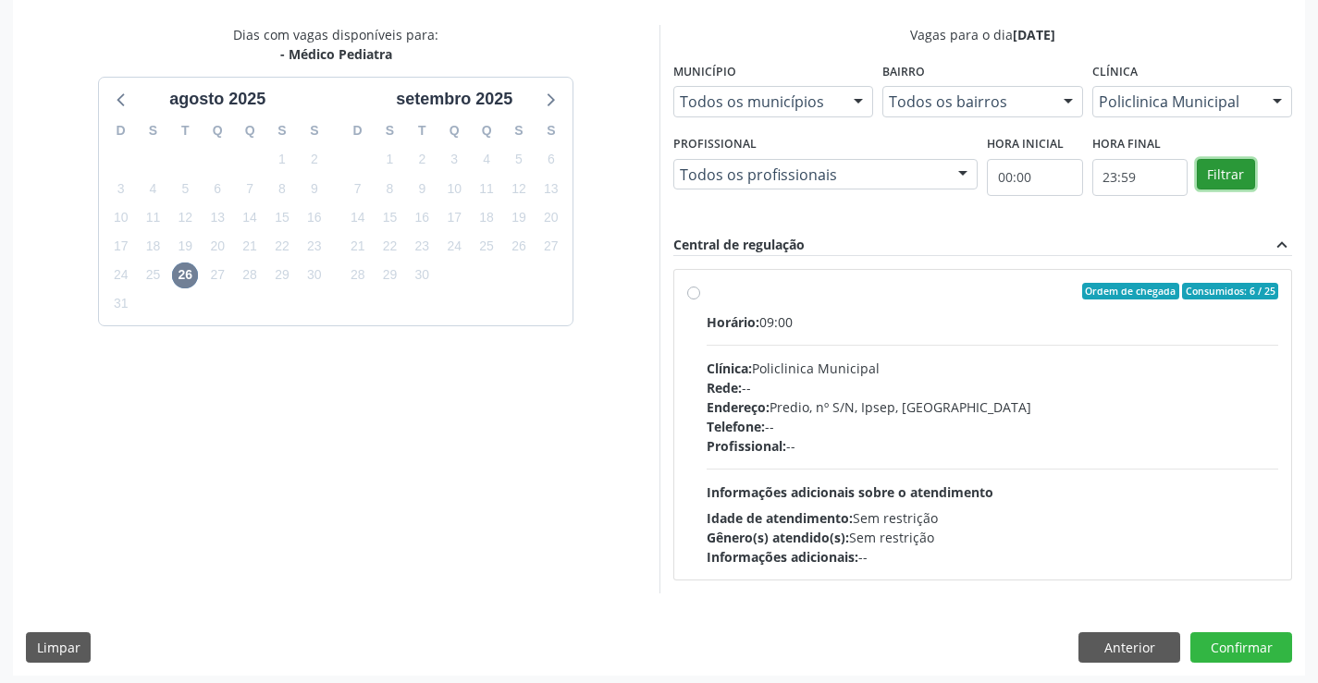
scroll to position [388, 0]
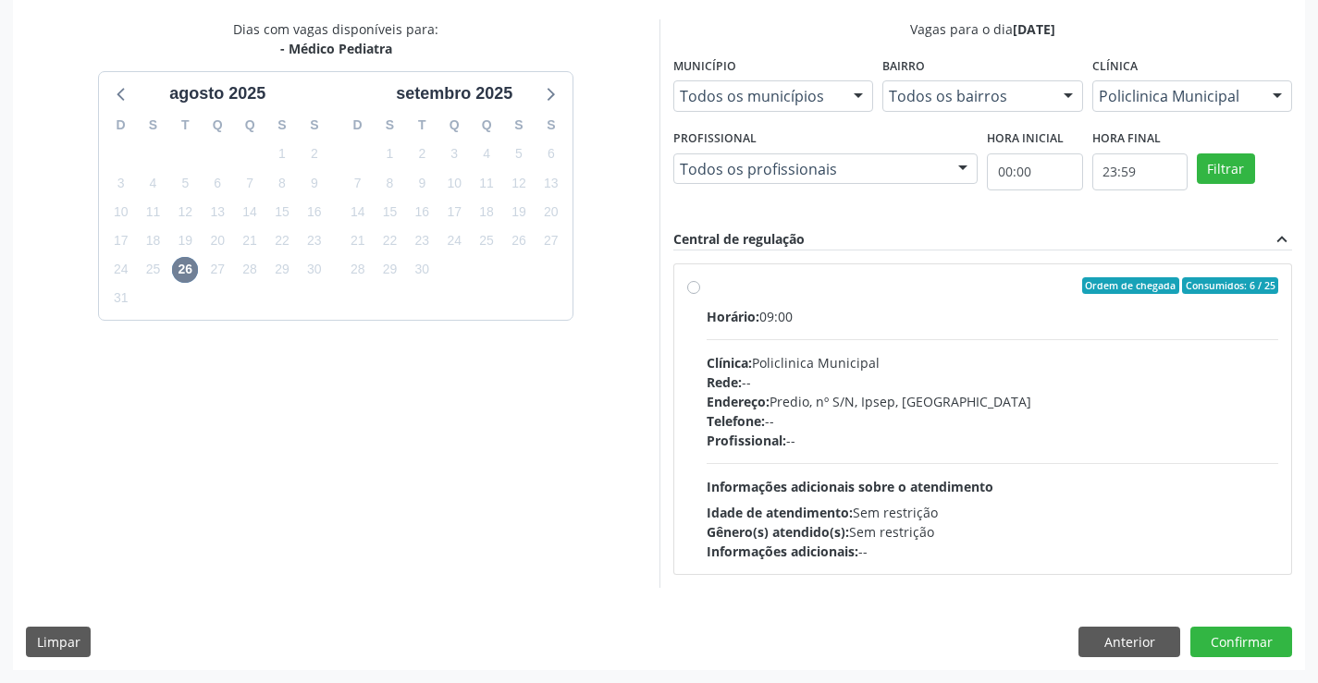
click at [837, 384] on div "Rede: --" at bounding box center [992, 382] width 572 height 19
click at [700, 294] on input "Ordem de chegada Consumidos: 6 / 25 Horário: 09:00 Clínica: Policlinica Municip…" at bounding box center [693, 285] width 13 height 17
radio input "true"
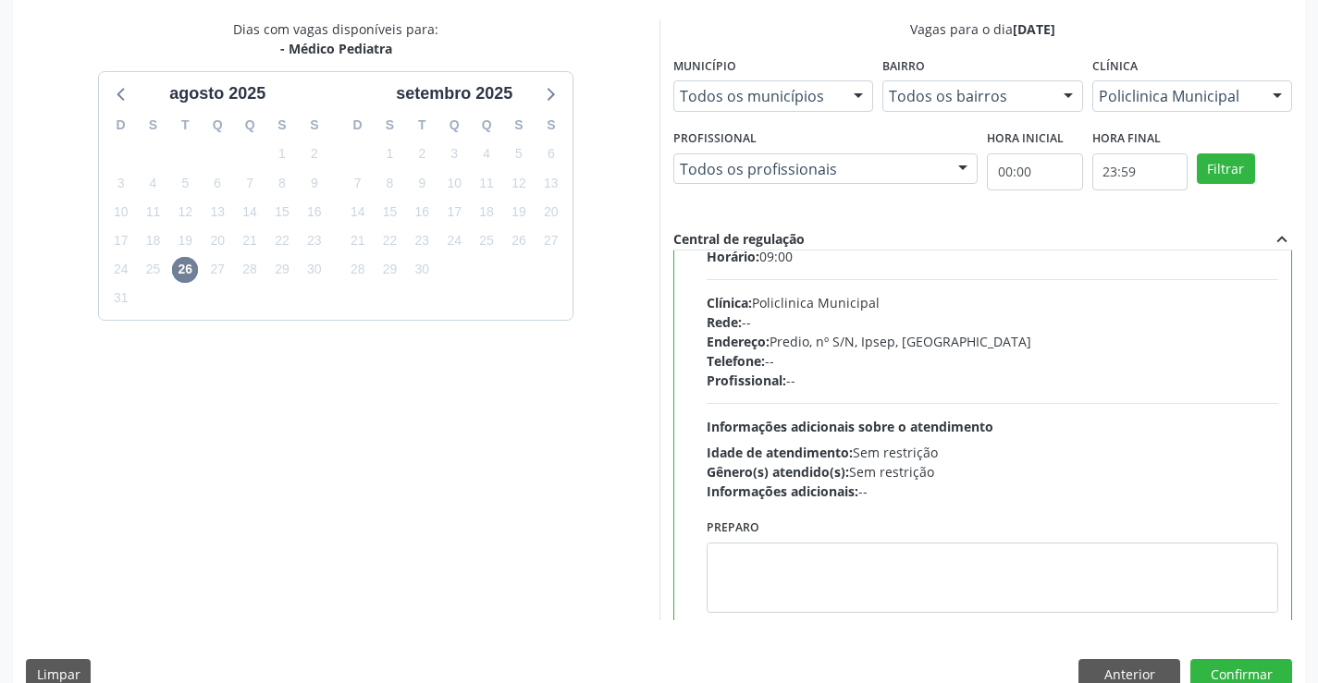
scroll to position [92, 0]
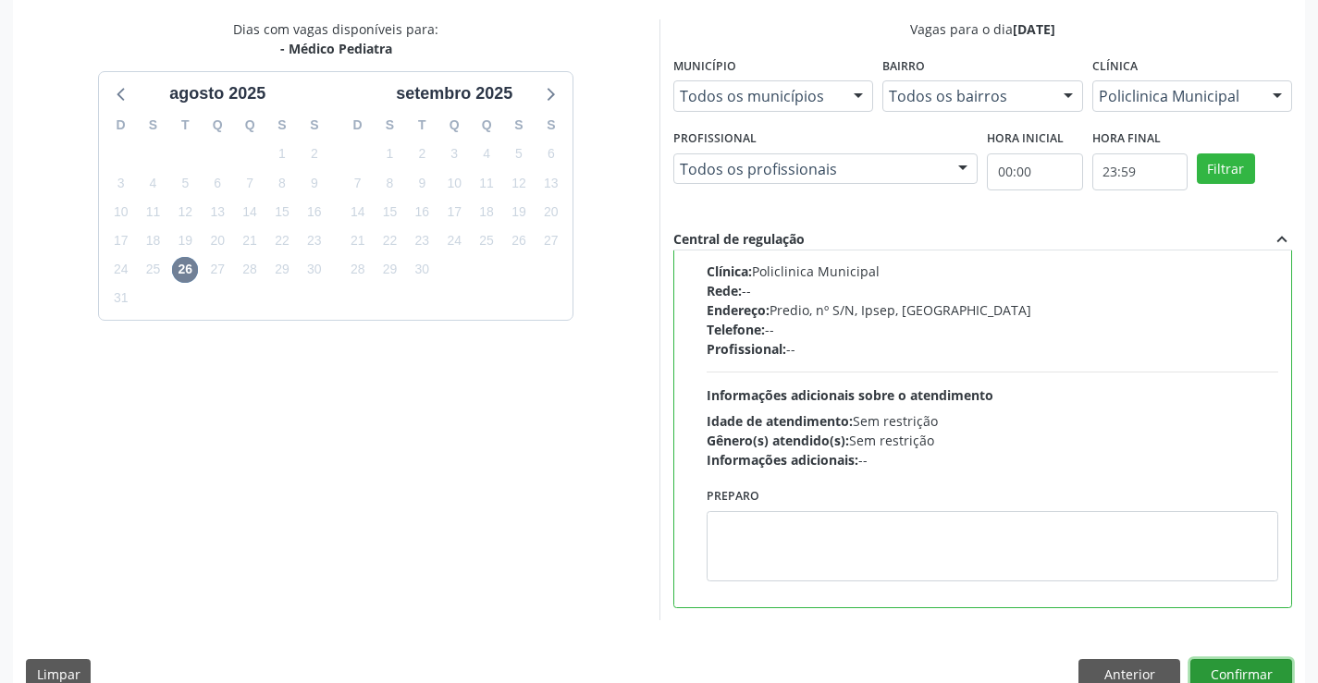
click at [1243, 670] on button "Confirmar" at bounding box center [1241, 674] width 102 height 31
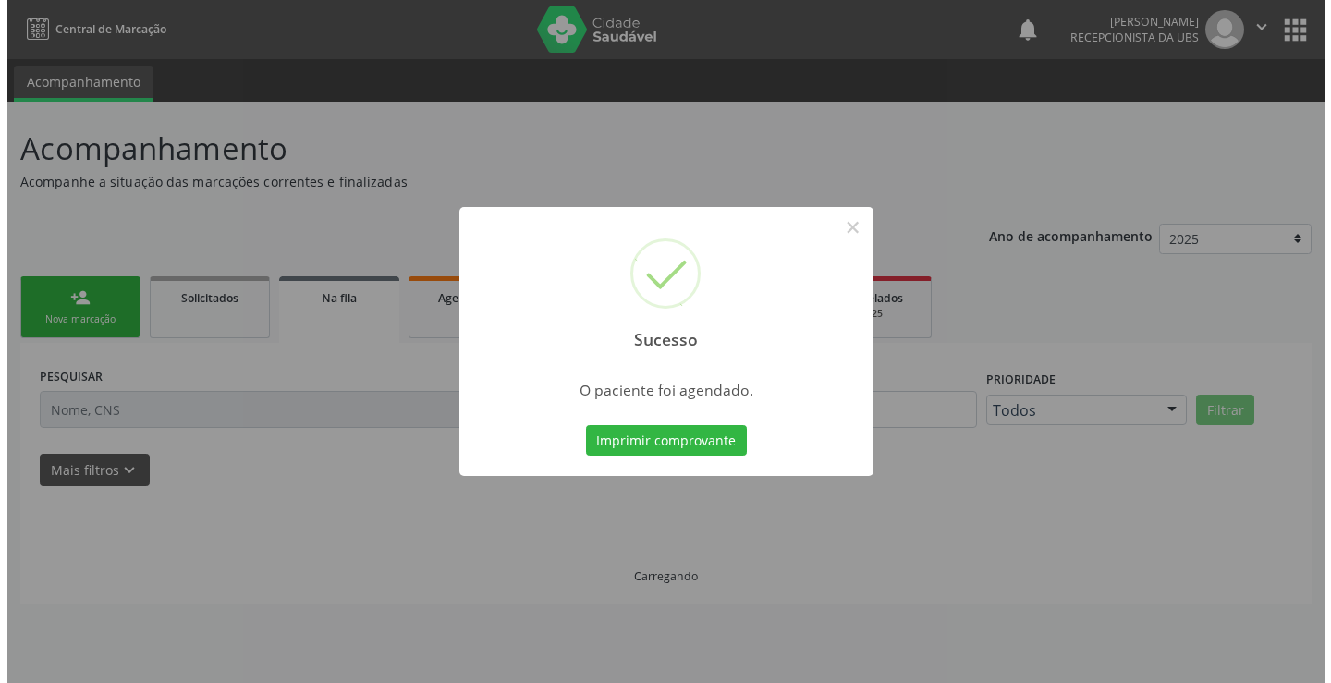
scroll to position [0, 0]
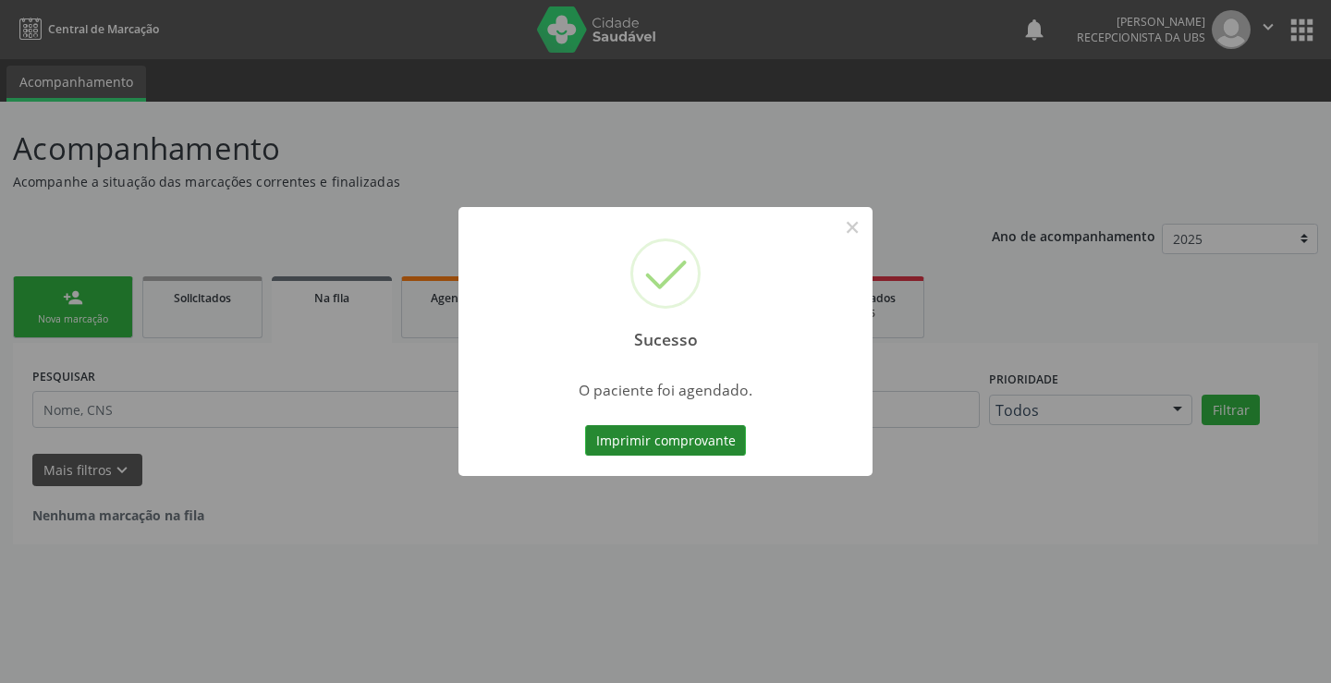
click at [691, 446] on button "Imprimir comprovante" at bounding box center [665, 440] width 161 height 31
